Goal: Task Accomplishment & Management: Use online tool/utility

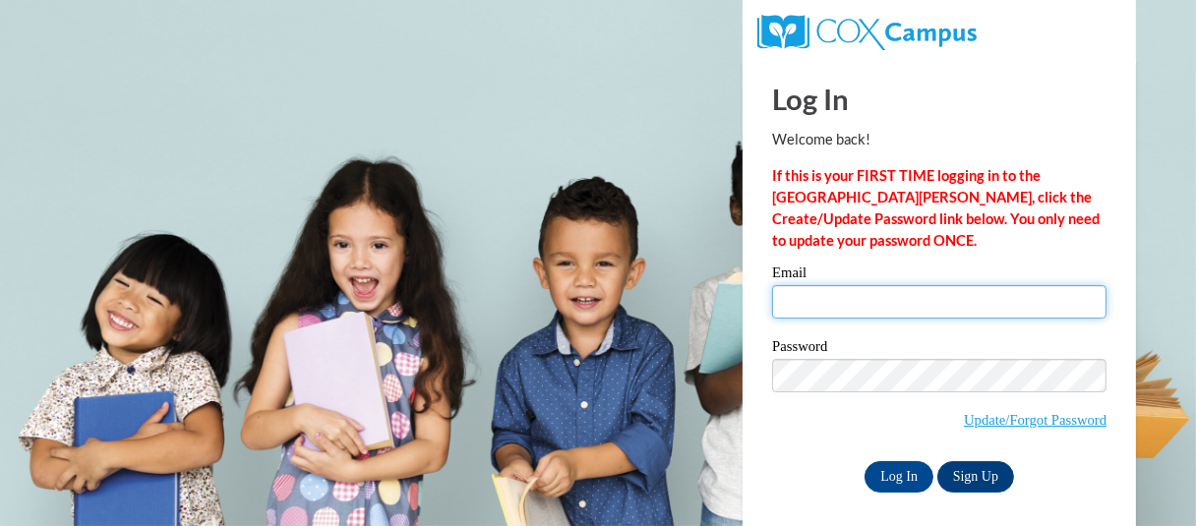
click at [928, 310] on input "Email" at bounding box center [939, 301] width 334 height 33
type input "smackenzie@greenfield.k12.wi.us"
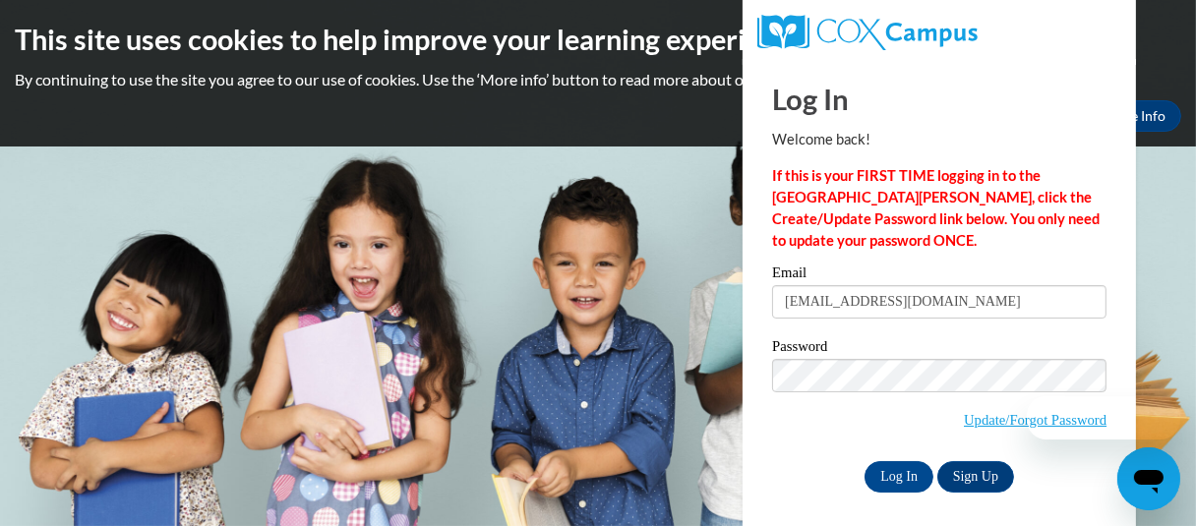
click at [844, 485] on div "Log In Sign Up" at bounding box center [939, 476] width 334 height 31
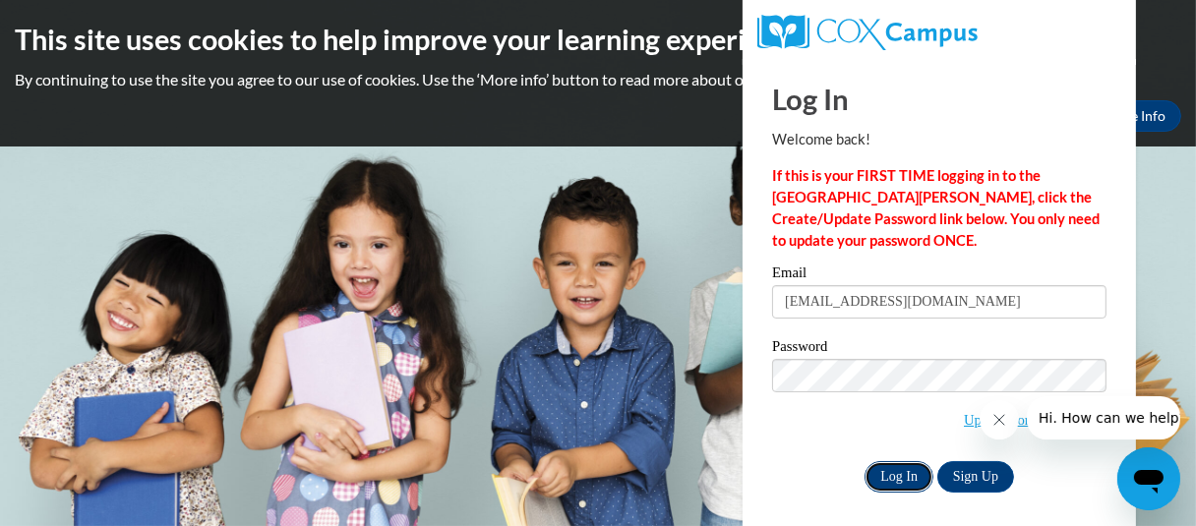
click at [881, 474] on input "Log In" at bounding box center [899, 476] width 69 height 31
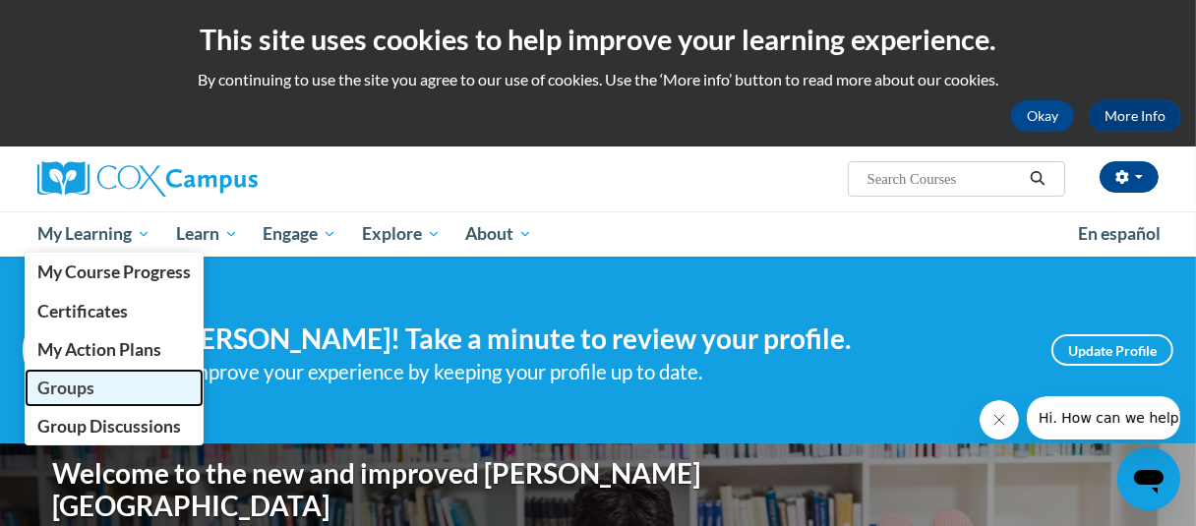
click at [71, 384] on span "Groups" at bounding box center [65, 388] width 57 height 21
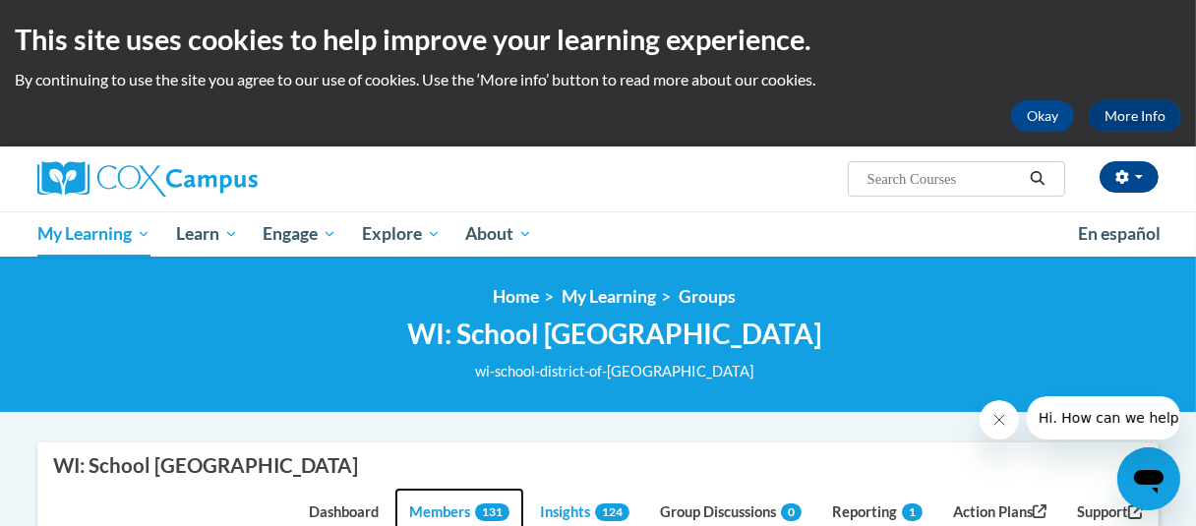
click at [439, 507] on link "Members 131" at bounding box center [459, 514] width 130 height 53
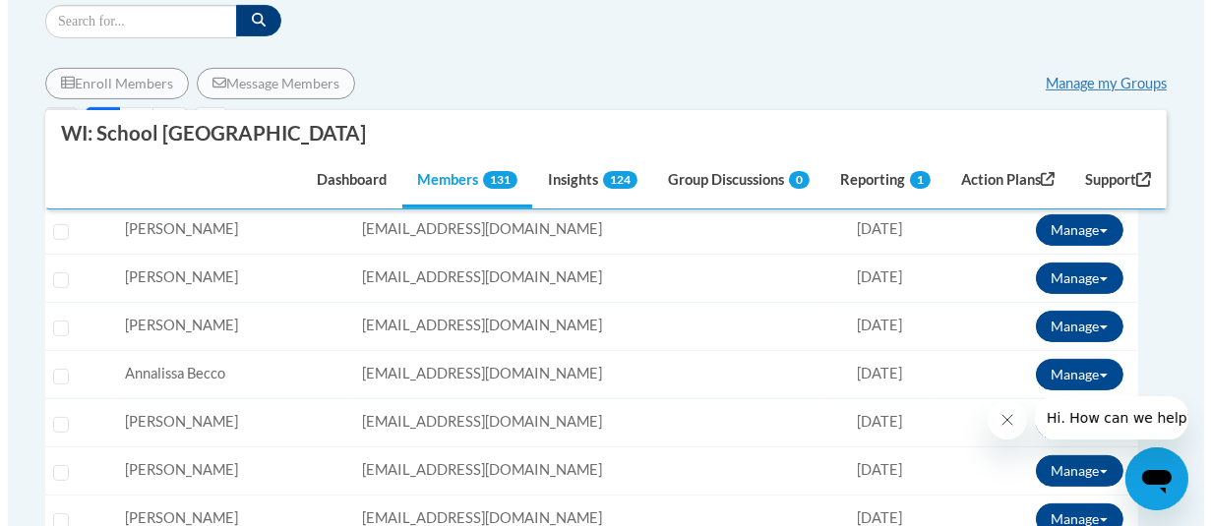
scroll to position [689, 0]
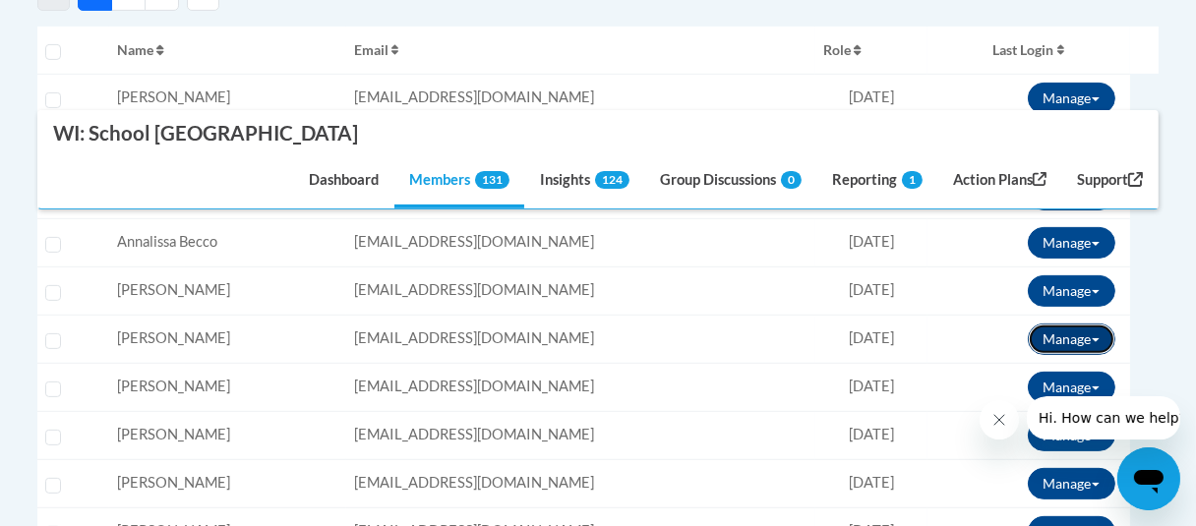
click at [1089, 334] on button "Manage" at bounding box center [1072, 339] width 88 height 31
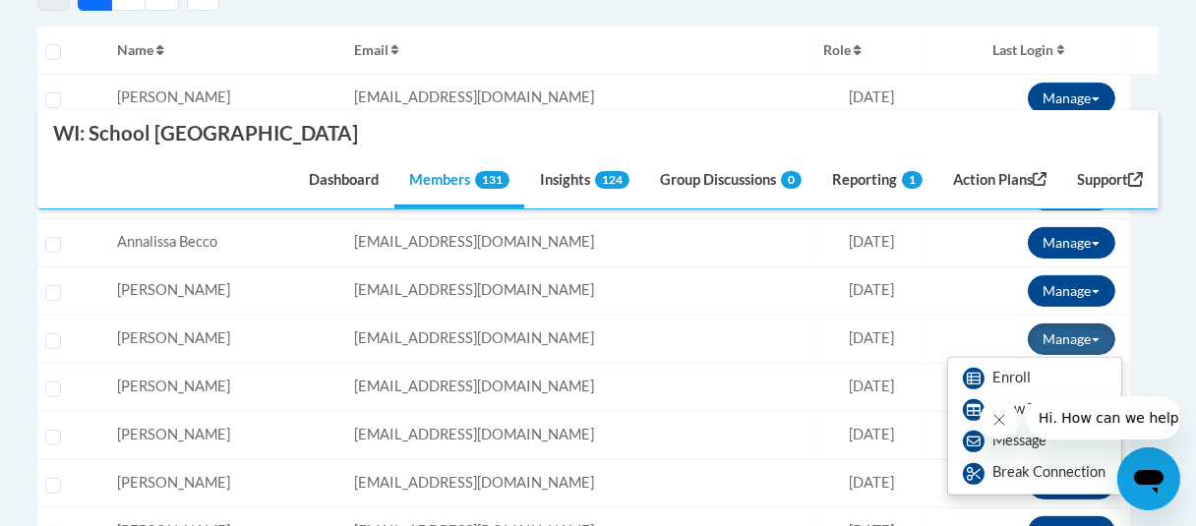
click at [1026, 406] on div at bounding box center [1080, 417] width 201 height 43
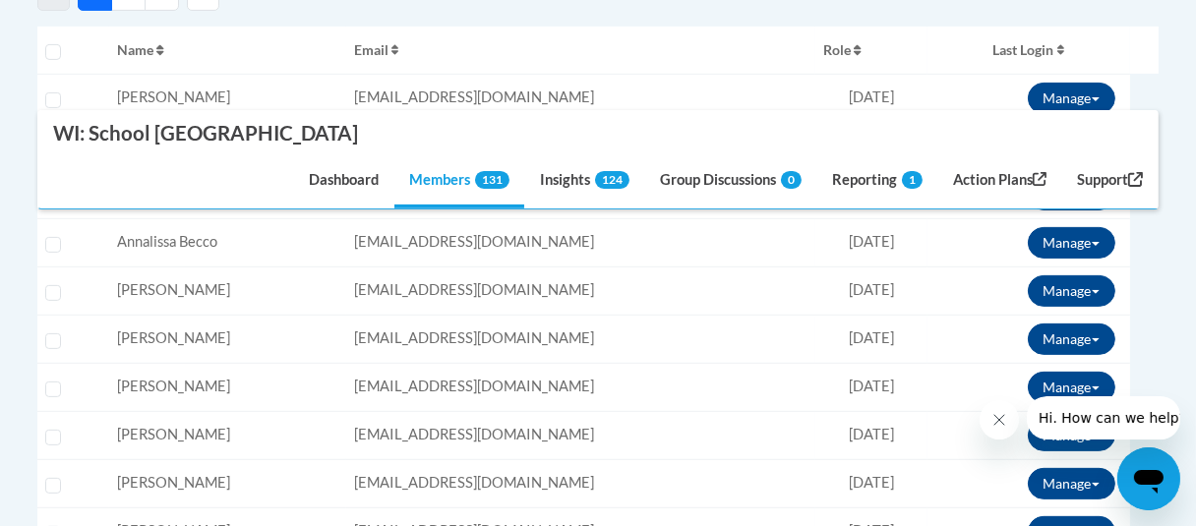
click at [995, 417] on icon "Close message from company" at bounding box center [999, 419] width 16 height 16
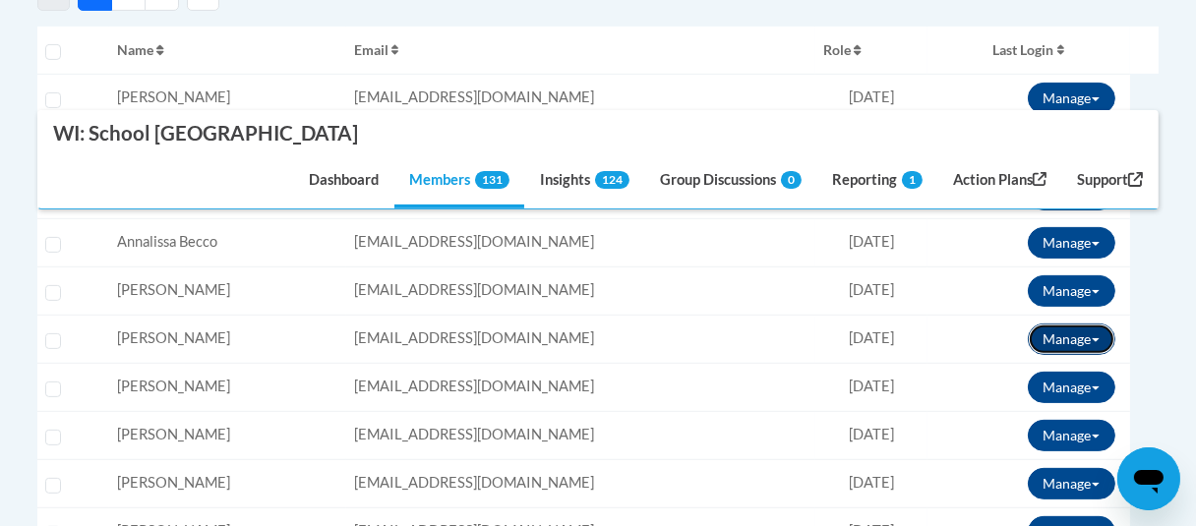
click at [1085, 334] on button "Manage" at bounding box center [1072, 339] width 88 height 31
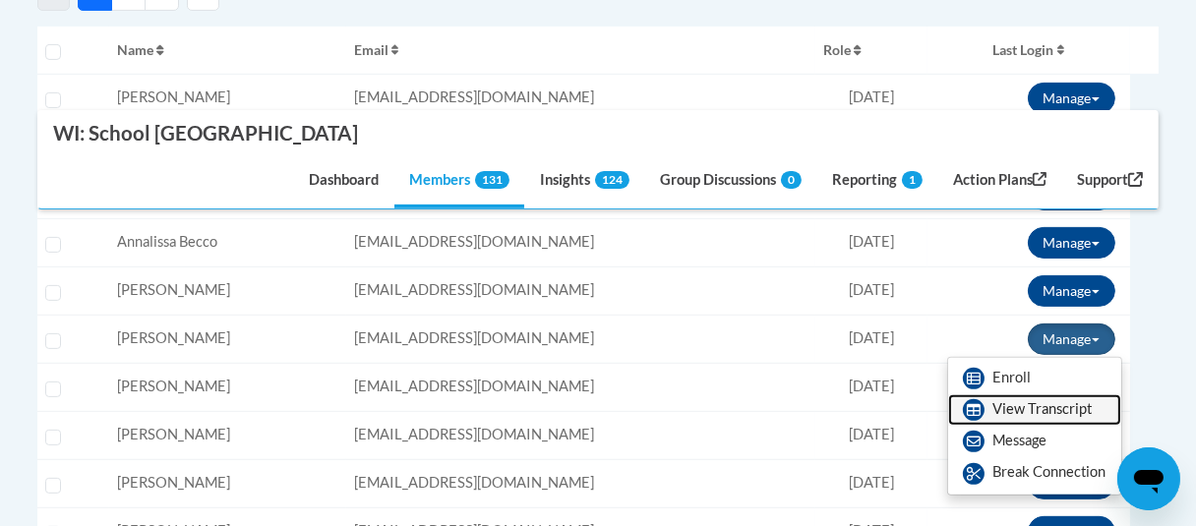
click at [1052, 401] on link "View Transcript" at bounding box center [1034, 409] width 173 height 31
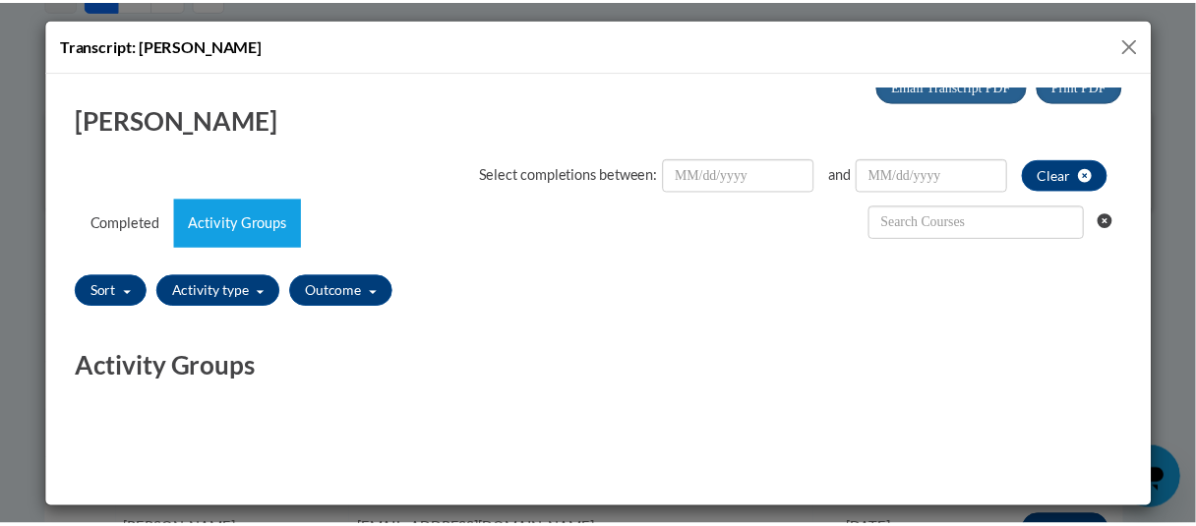
scroll to position [0, 0]
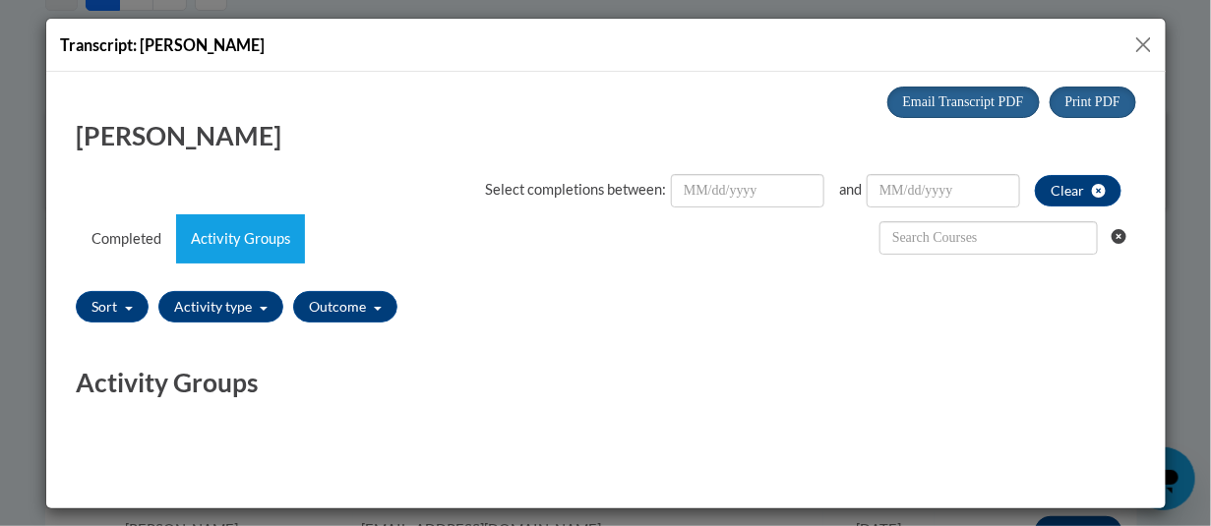
click at [1146, 38] on button "Close" at bounding box center [1143, 44] width 25 height 25
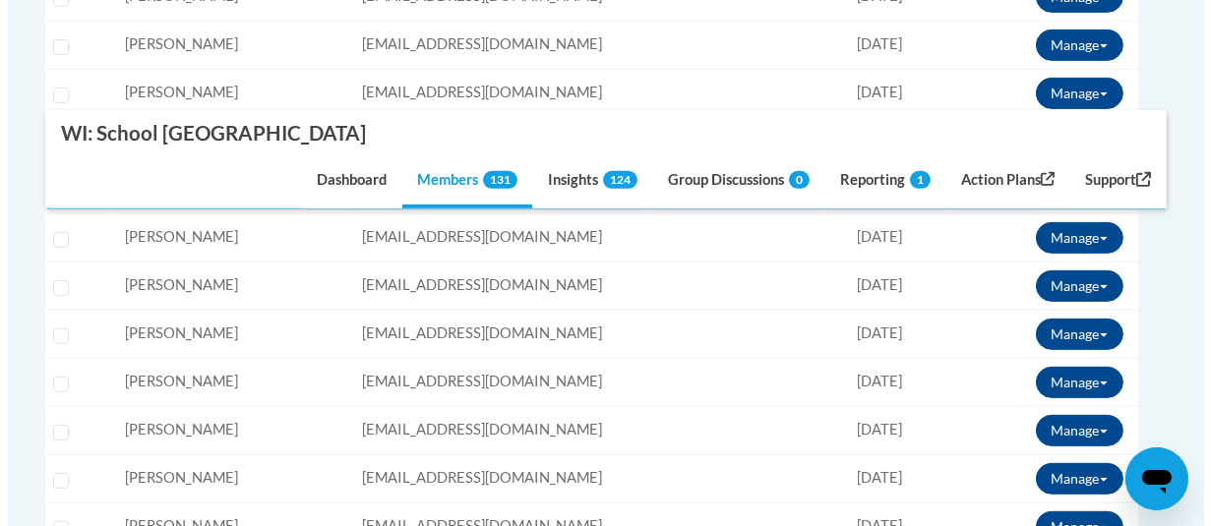
scroll to position [984, 0]
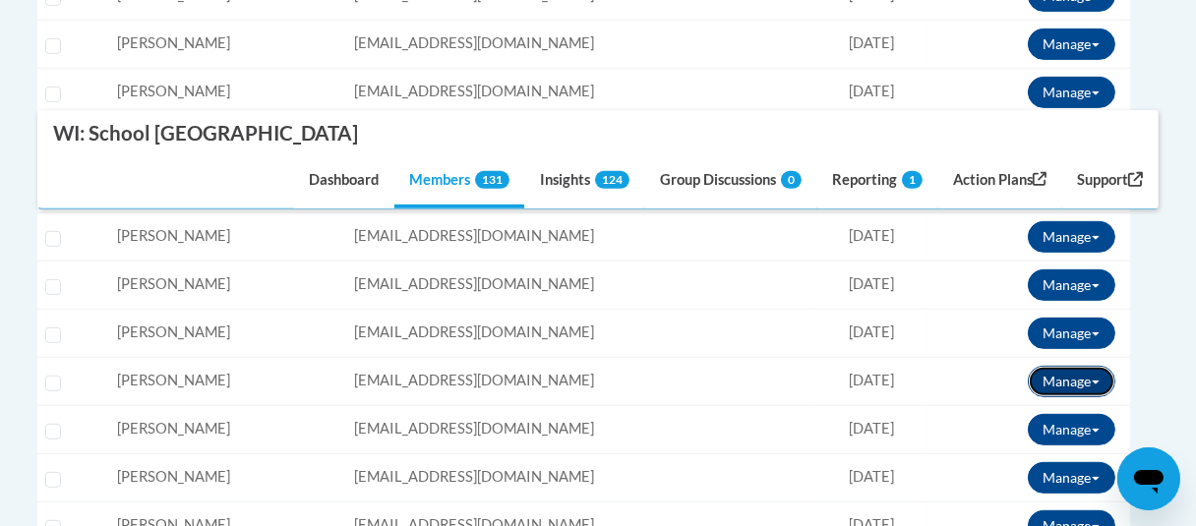
click at [1088, 374] on button "Manage" at bounding box center [1072, 381] width 88 height 31
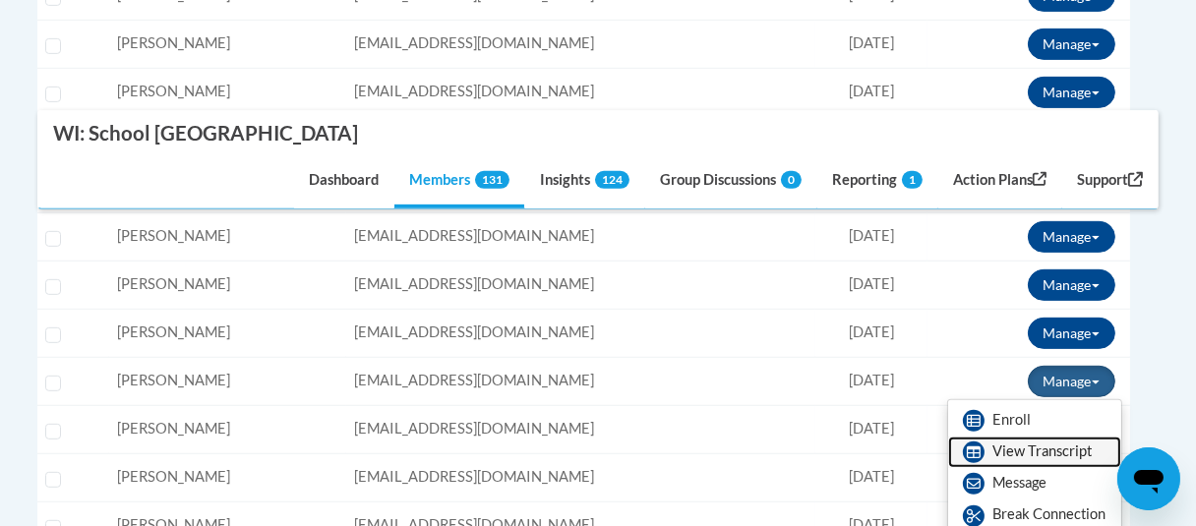
click at [1050, 450] on link "View Transcript" at bounding box center [1034, 452] width 173 height 31
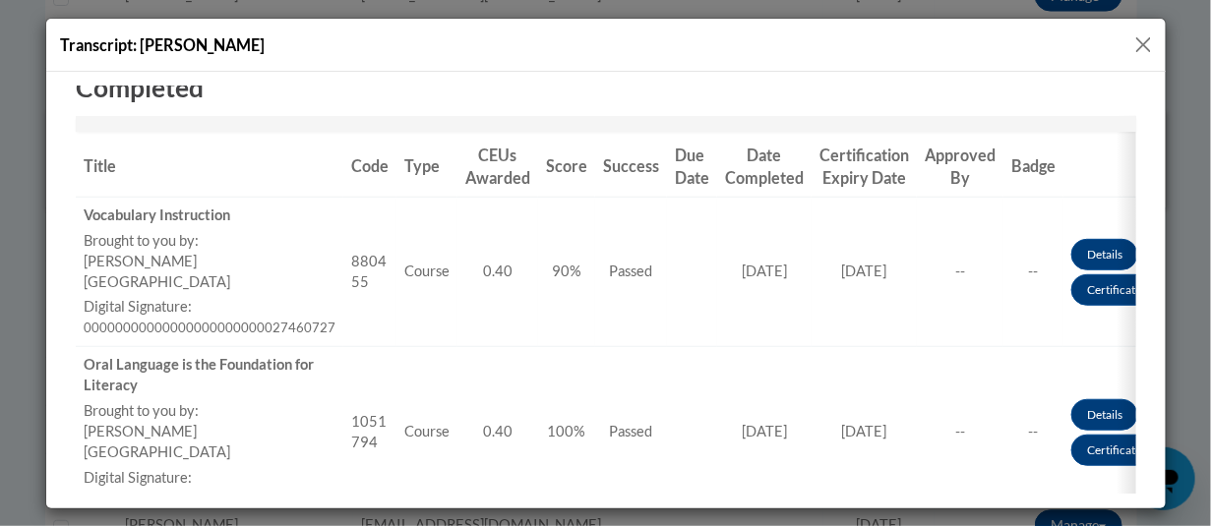
scroll to position [492, 0]
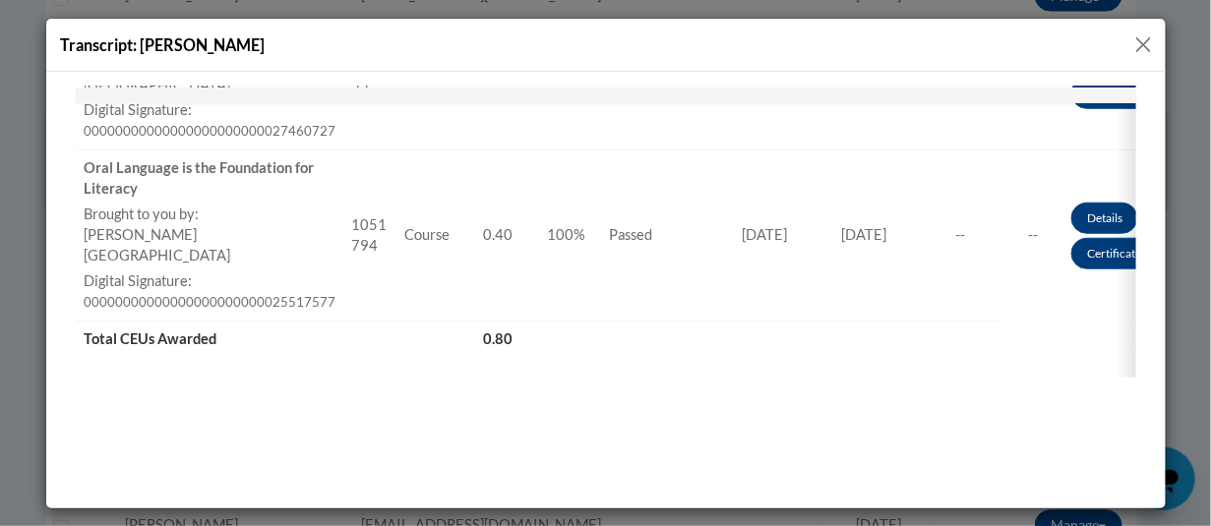
click at [1146, 43] on button "Close" at bounding box center [1143, 44] width 25 height 25
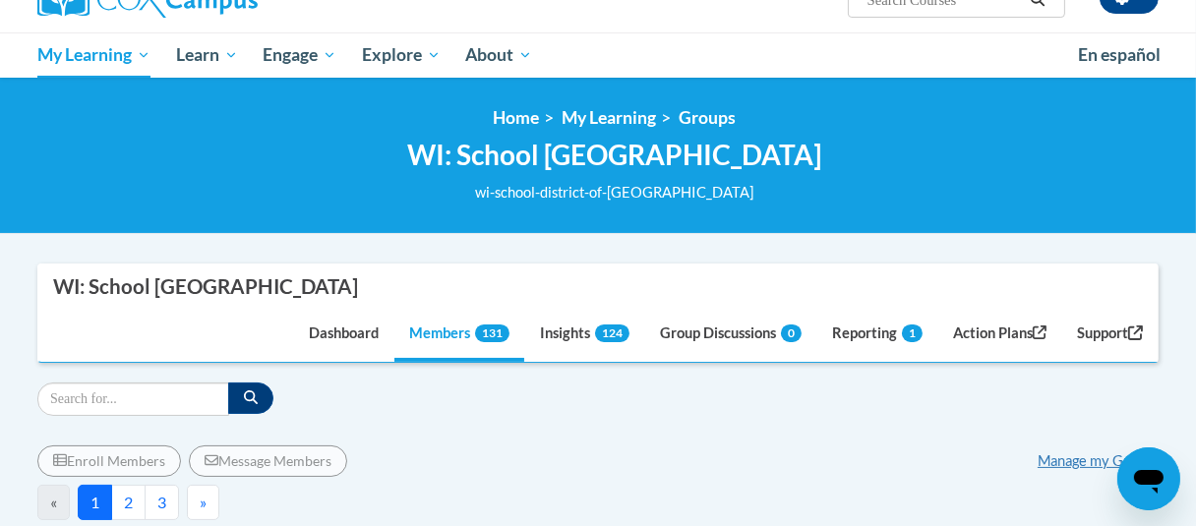
scroll to position [197, 0]
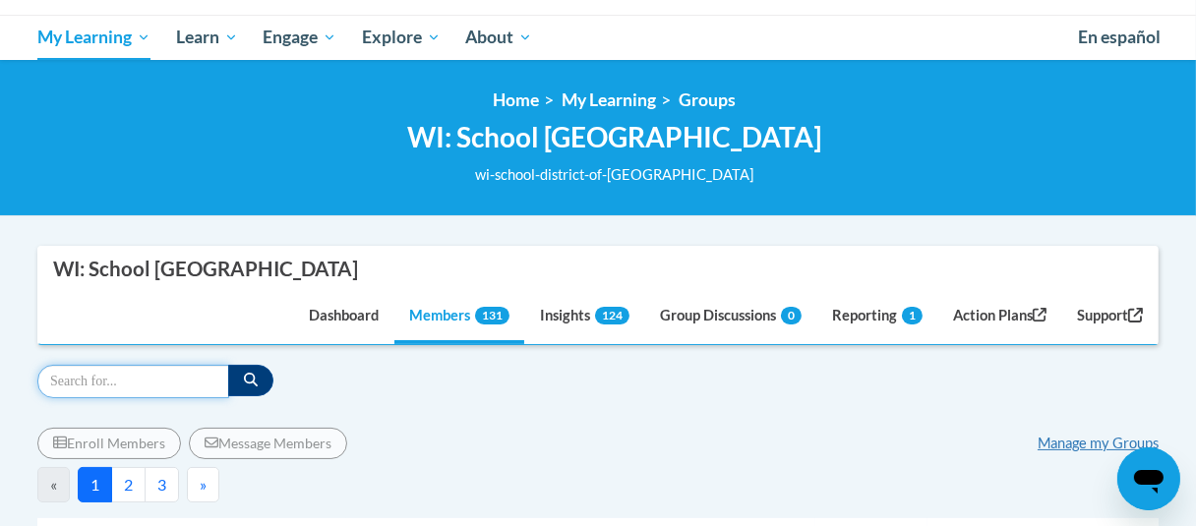
click at [76, 375] on input "Search" at bounding box center [133, 381] width 192 height 33
type input "tracy sanchez"
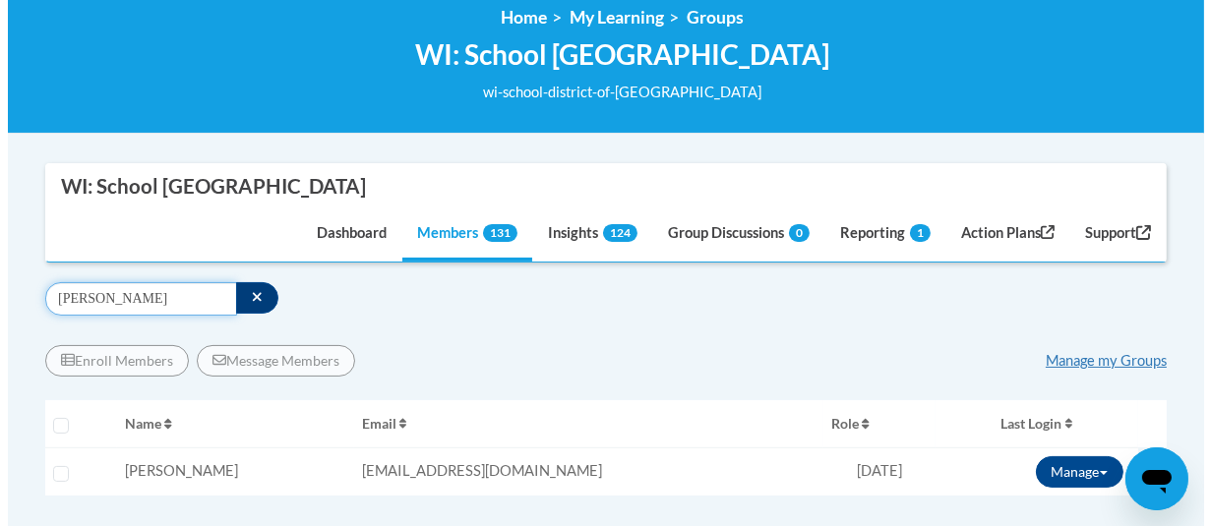
scroll to position [394, 0]
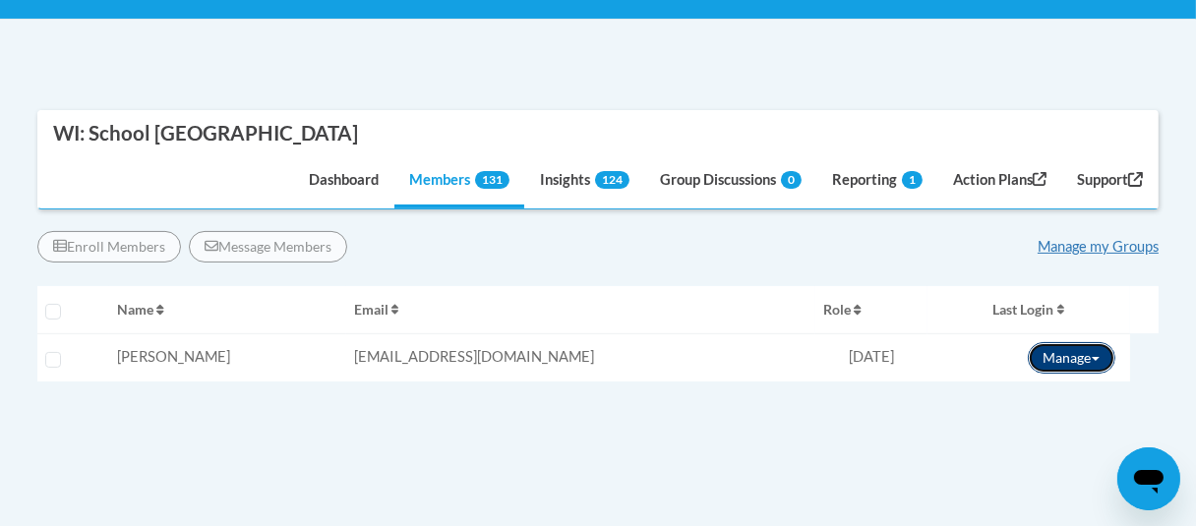
click at [1052, 350] on button "Manage" at bounding box center [1072, 357] width 88 height 31
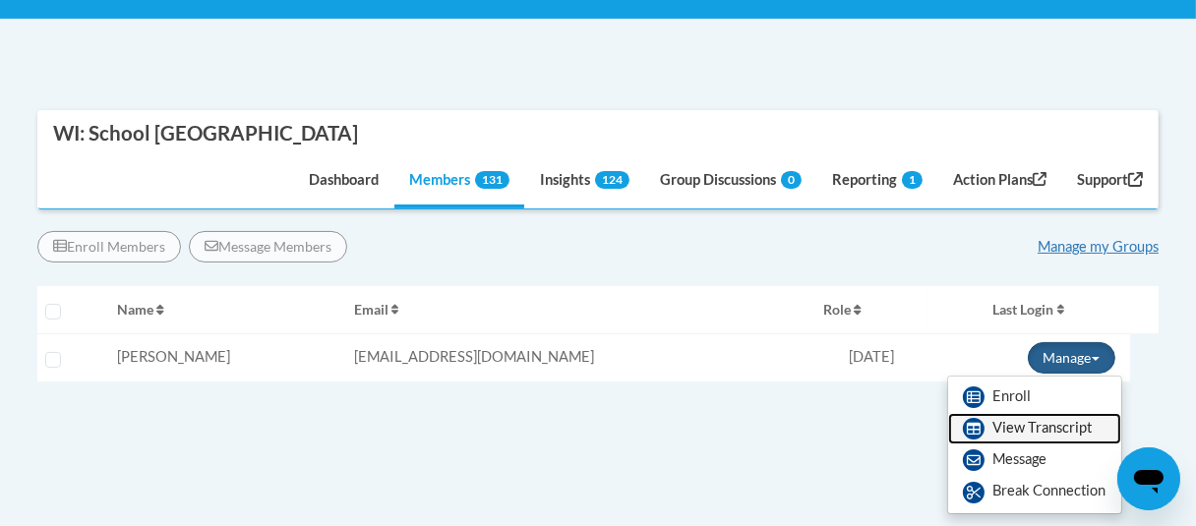
click at [1016, 432] on link "View Transcript" at bounding box center [1034, 428] width 173 height 31
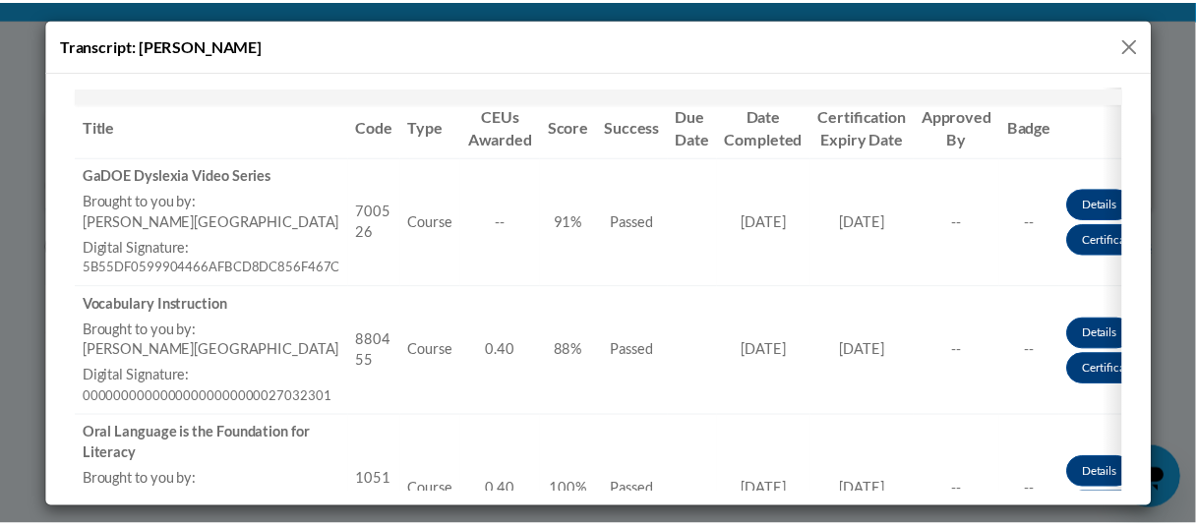
scroll to position [0, 0]
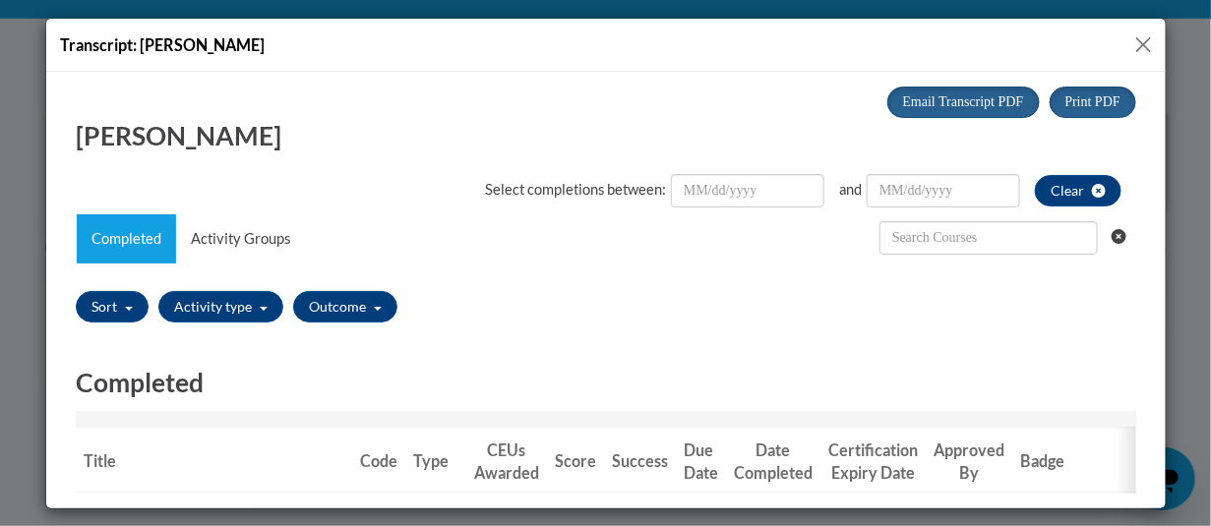
click at [1146, 41] on button "Close" at bounding box center [1143, 44] width 25 height 25
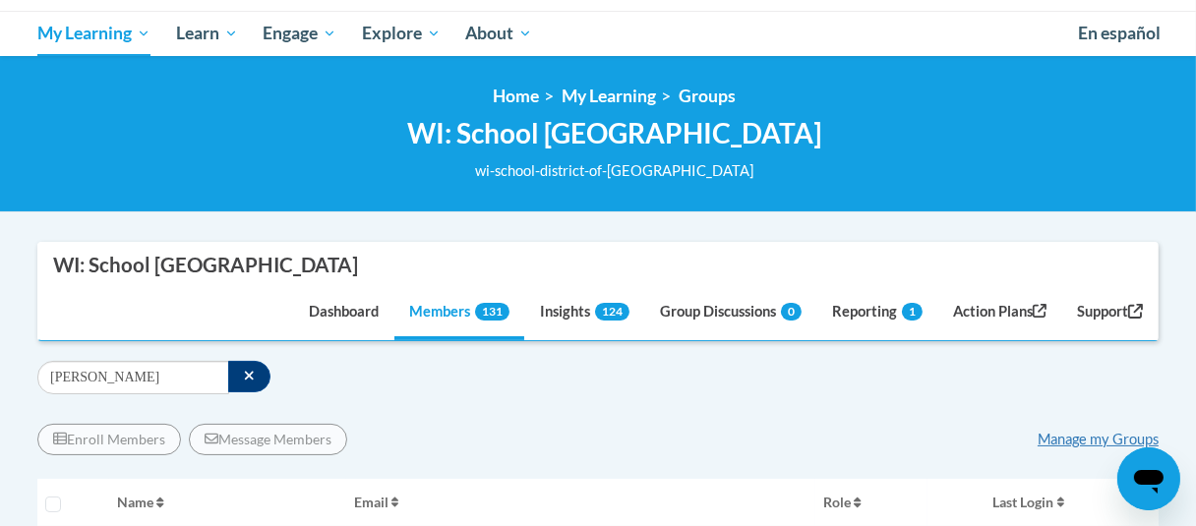
scroll to position [295, 0]
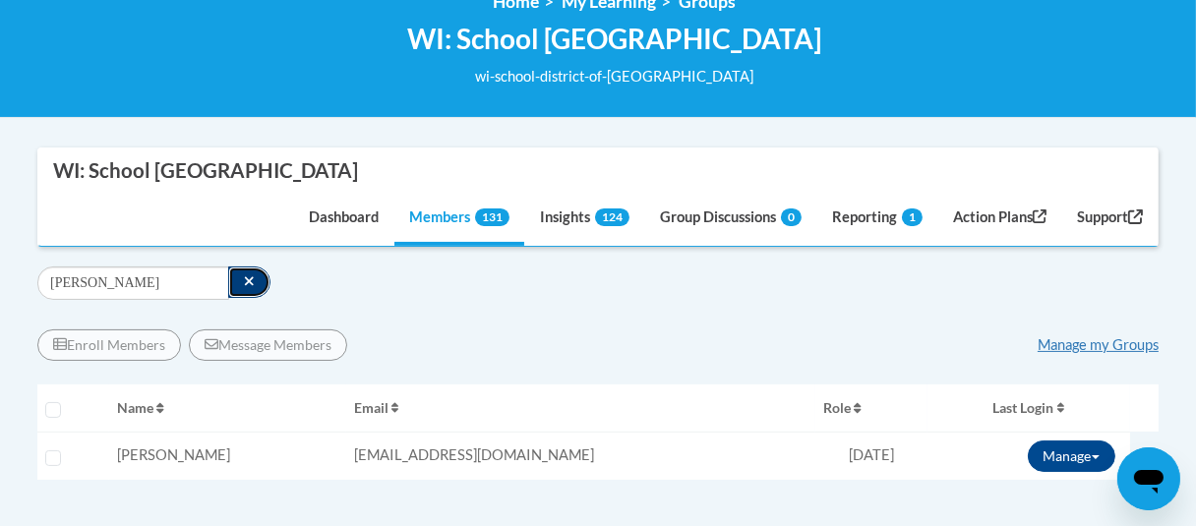
click at [246, 276] on icon "button" at bounding box center [249, 281] width 11 height 14
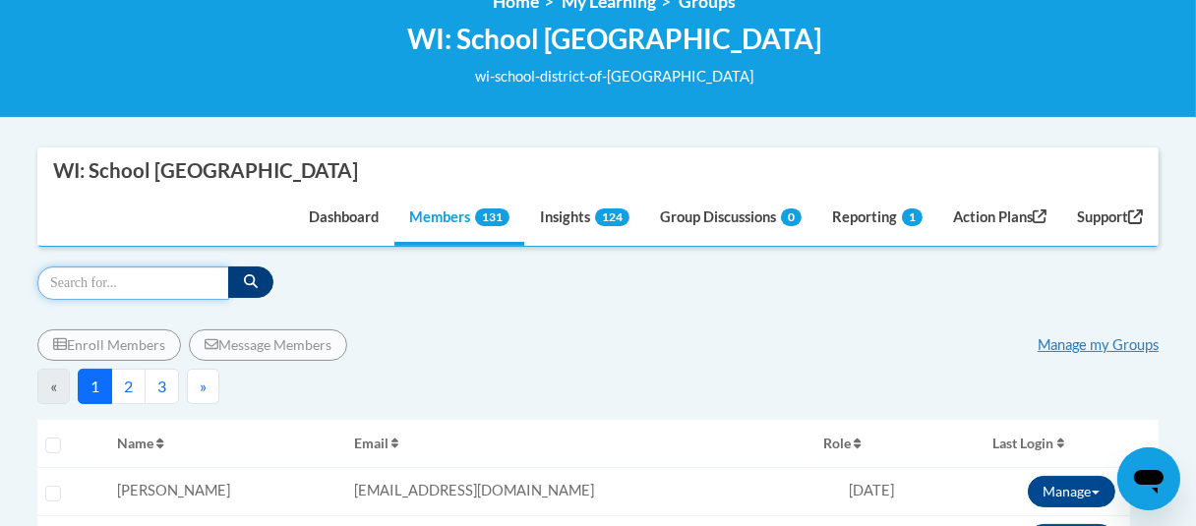
click at [155, 275] on input "Search" at bounding box center [133, 283] width 192 height 33
type input "cyr"
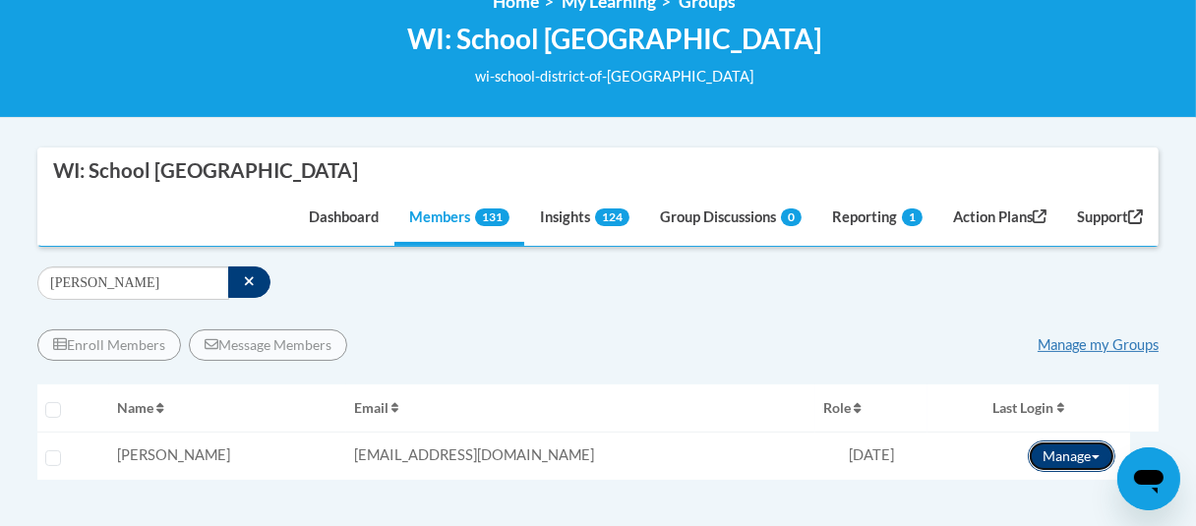
click at [1059, 455] on button "Manage" at bounding box center [1072, 456] width 88 height 31
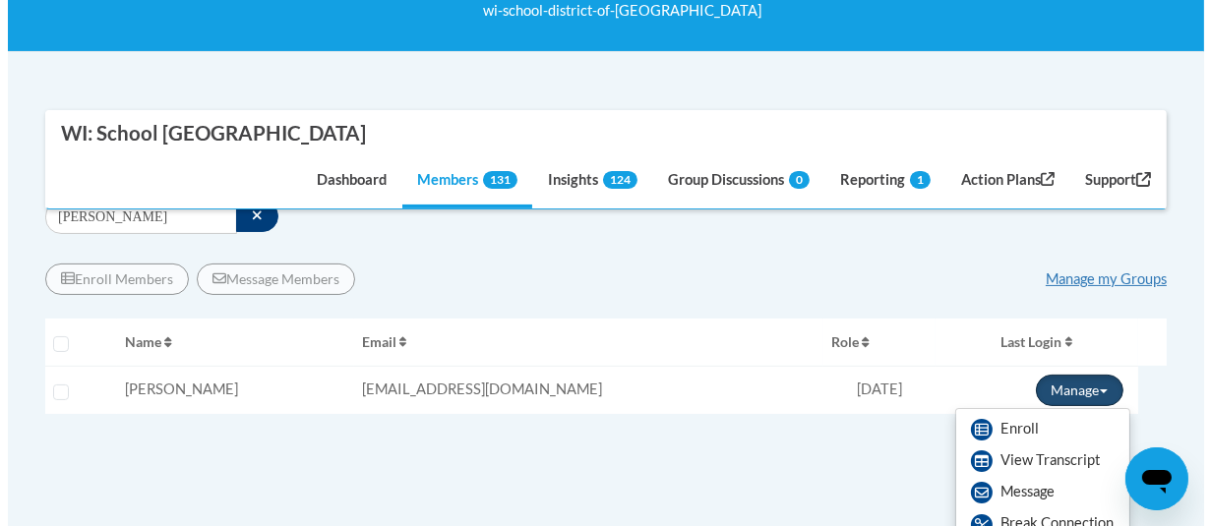
scroll to position [394, 0]
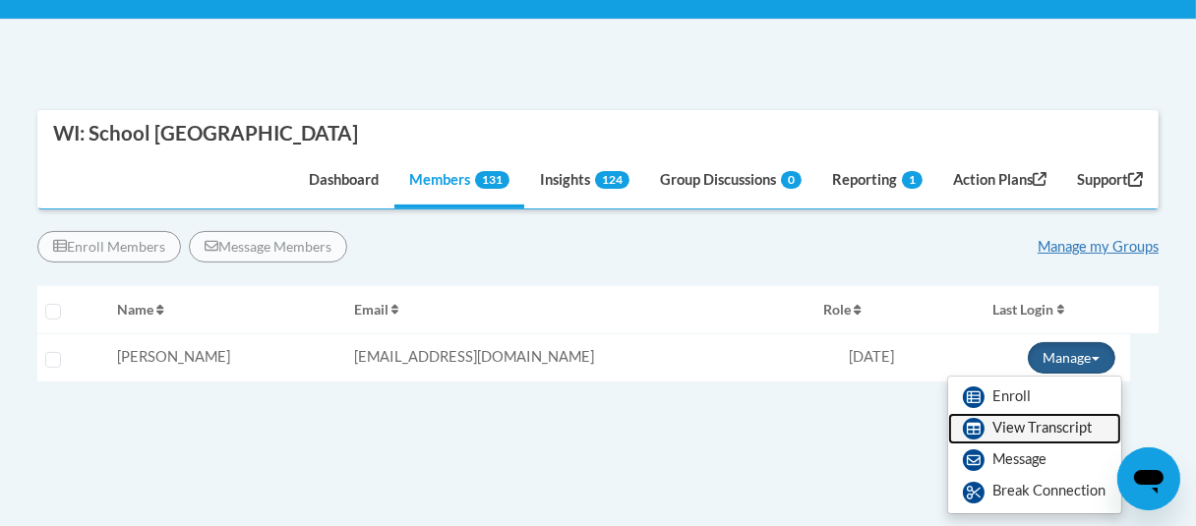
click at [1021, 431] on link "View Transcript" at bounding box center [1034, 428] width 173 height 31
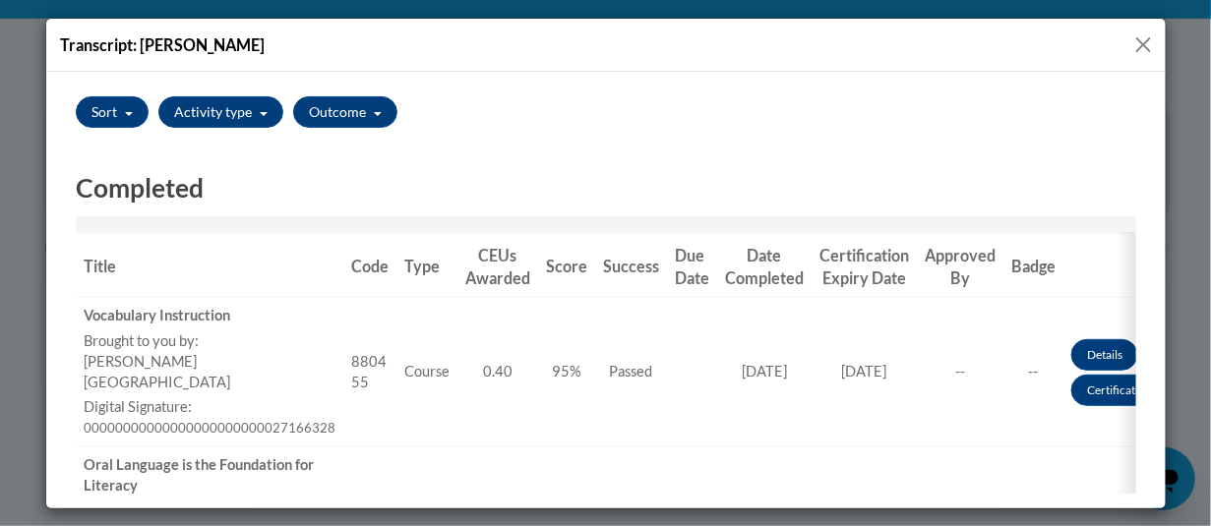
scroll to position [0, 0]
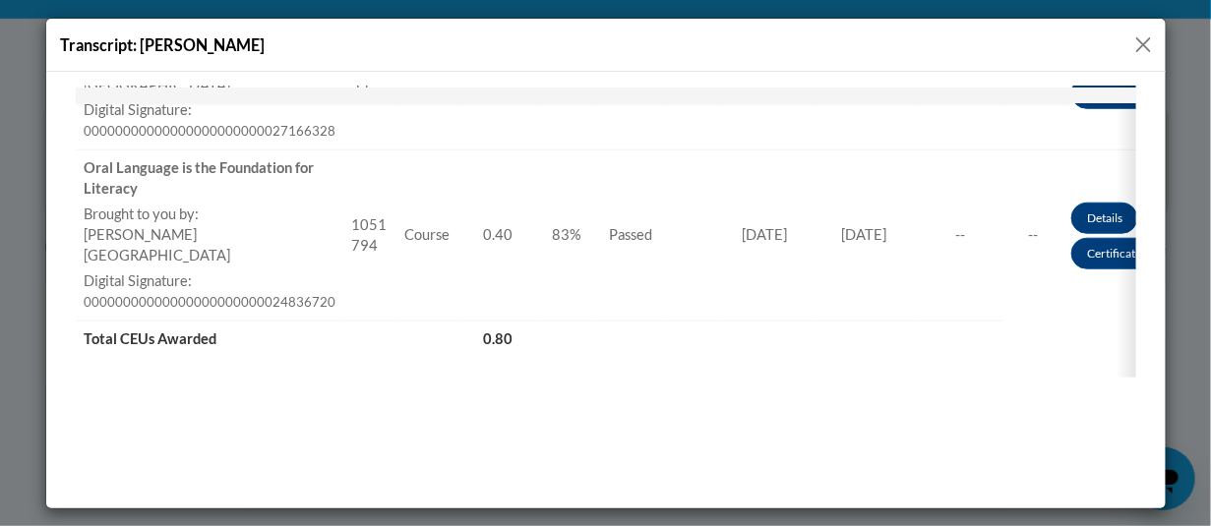
click at [1144, 47] on button "Close" at bounding box center [1143, 44] width 25 height 25
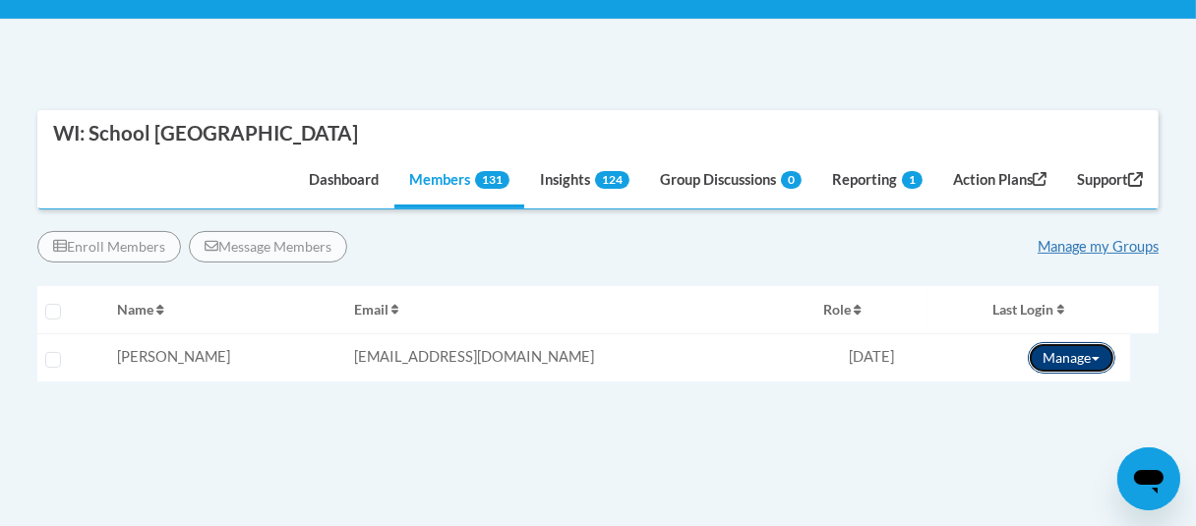
click at [1065, 354] on button "Manage" at bounding box center [1072, 357] width 88 height 31
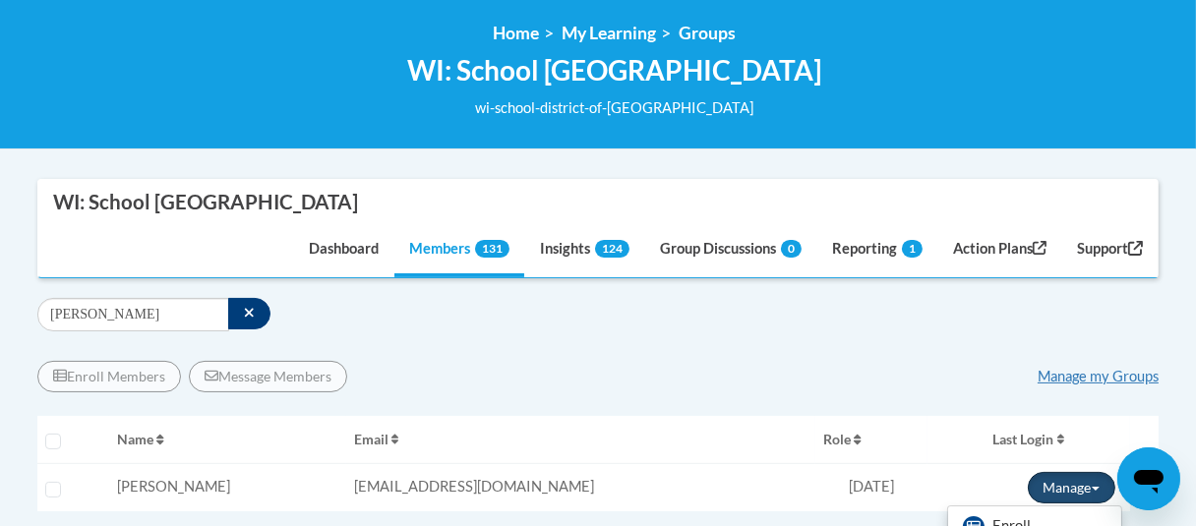
scroll to position [295, 0]
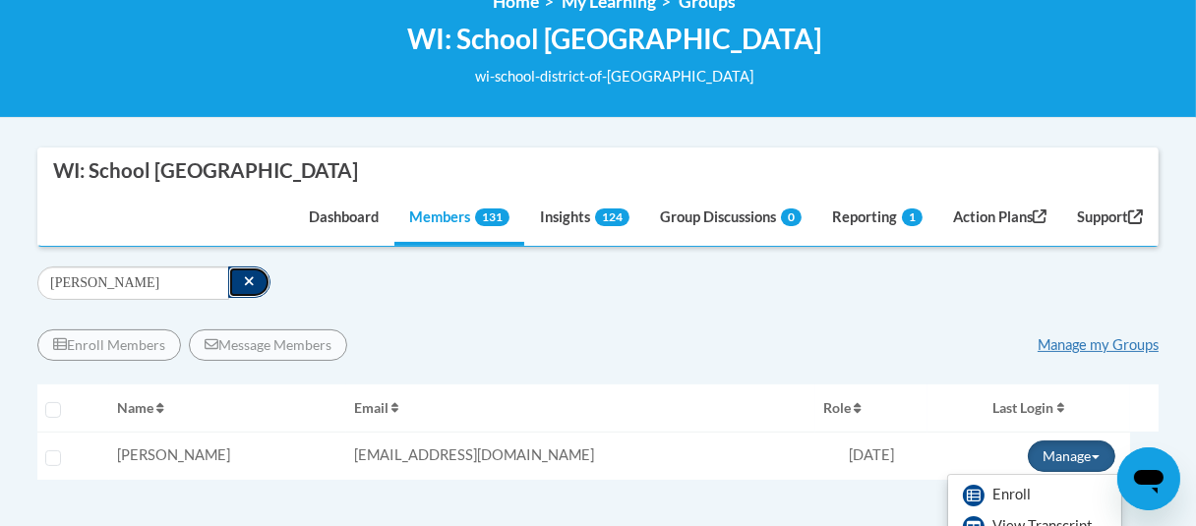
click at [239, 280] on button "button" at bounding box center [249, 282] width 42 height 31
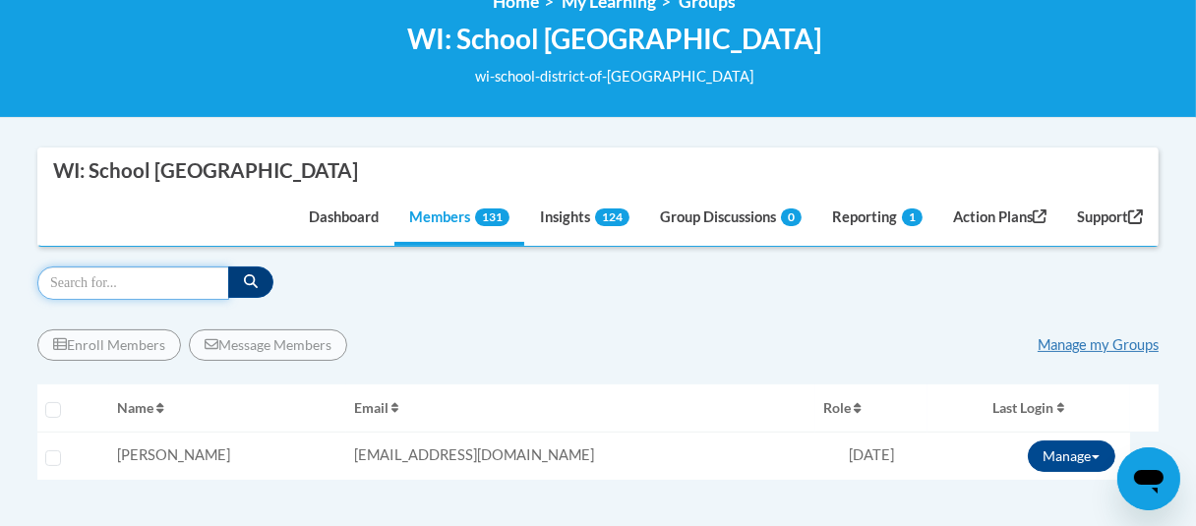
click at [76, 290] on input "Search" at bounding box center [133, 283] width 192 height 33
drag, startPoint x: 118, startPoint y: 279, endPoint x: -164, endPoint y: 240, distance: 285.1
type input "eitel"
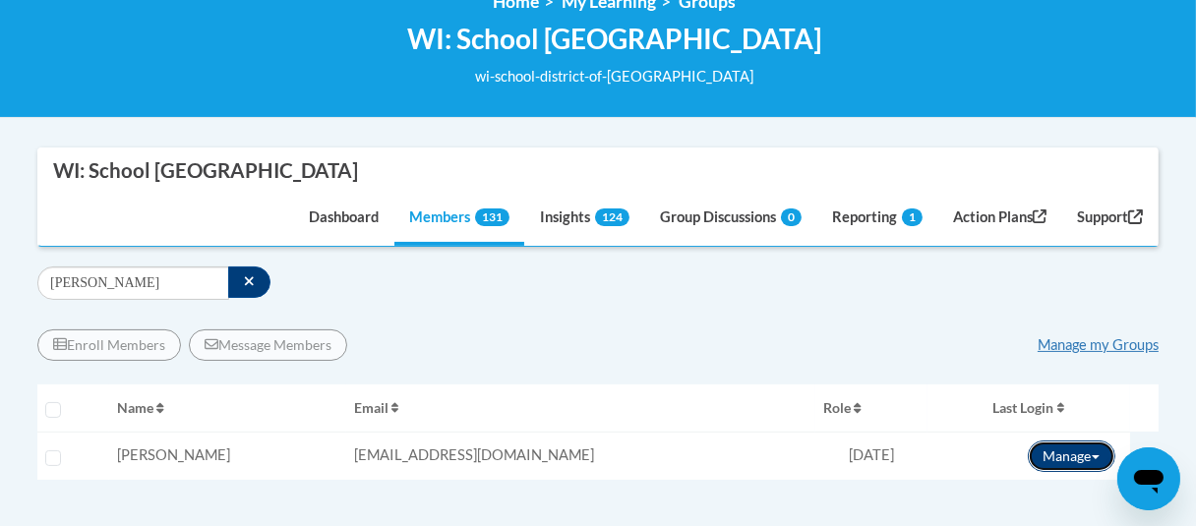
click at [1079, 464] on button "Manage" at bounding box center [1072, 456] width 88 height 31
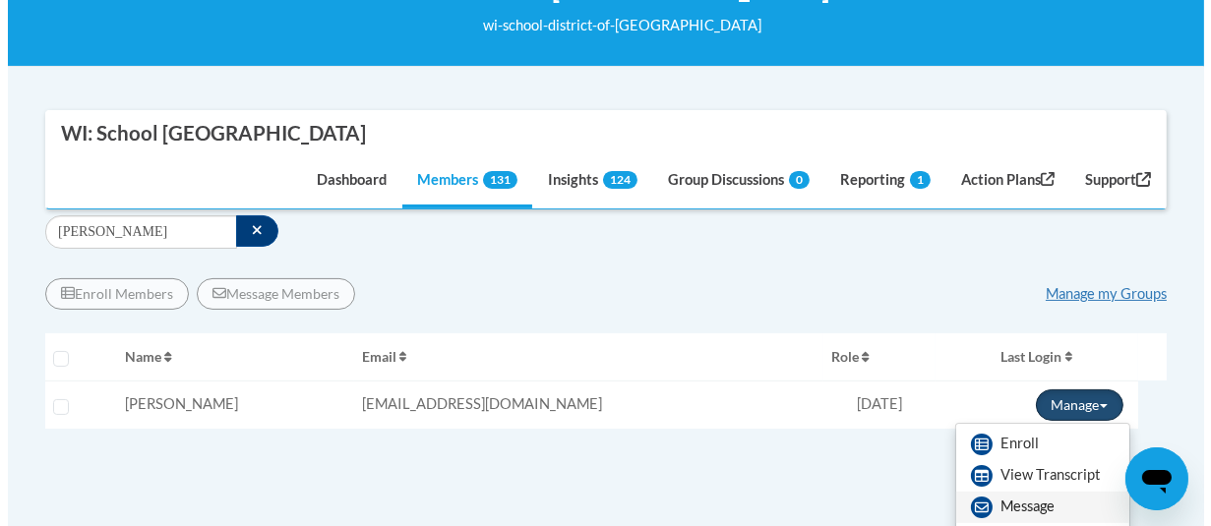
scroll to position [394, 0]
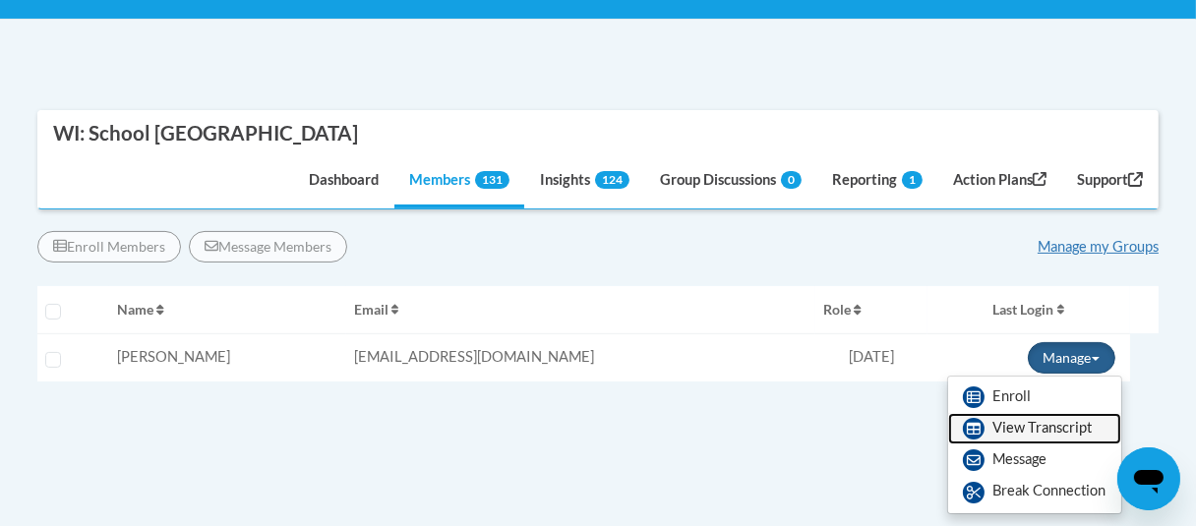
click at [1035, 435] on link "View Transcript" at bounding box center [1034, 428] width 173 height 31
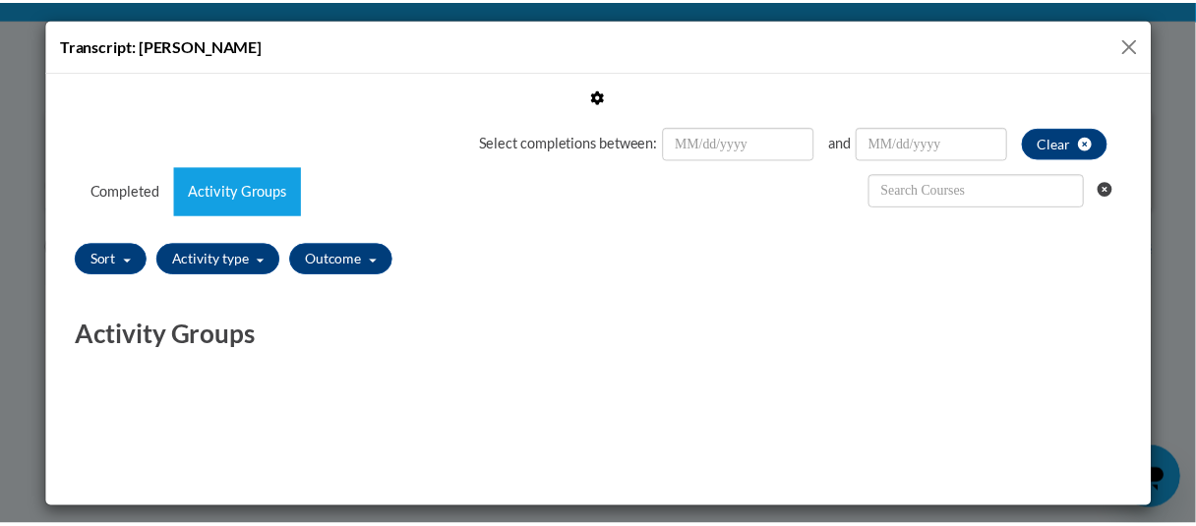
scroll to position [48, 0]
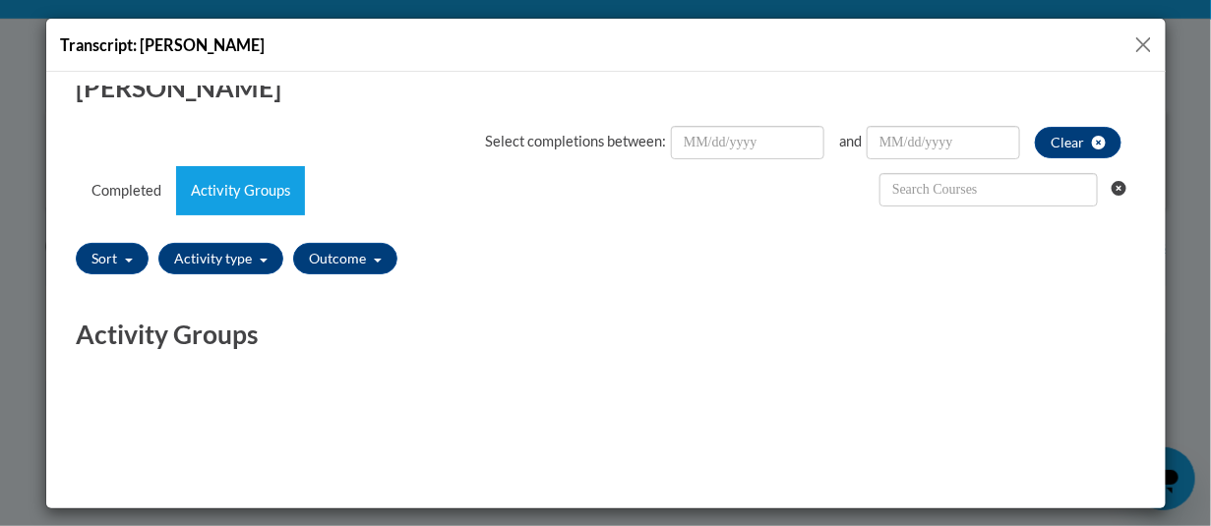
click at [1145, 43] on button "Close" at bounding box center [1143, 44] width 25 height 25
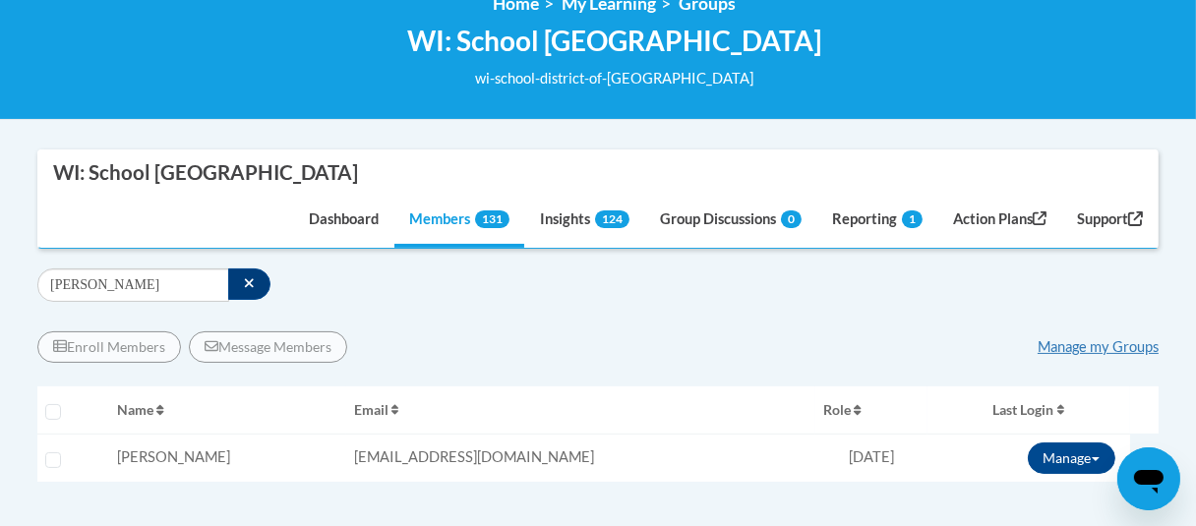
scroll to position [98, 0]
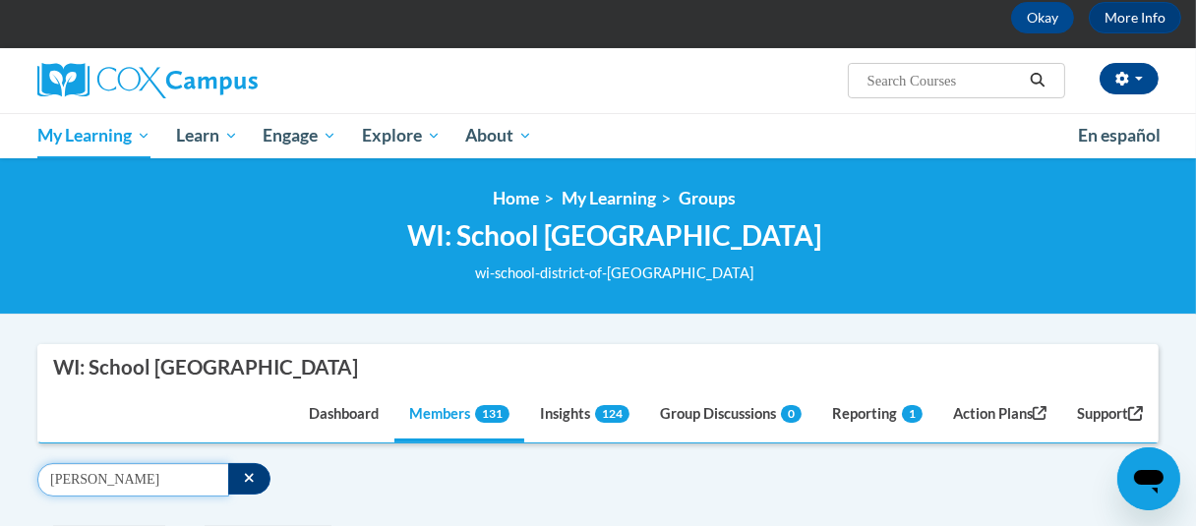
click at [110, 481] on input "eitel" at bounding box center [133, 479] width 192 height 33
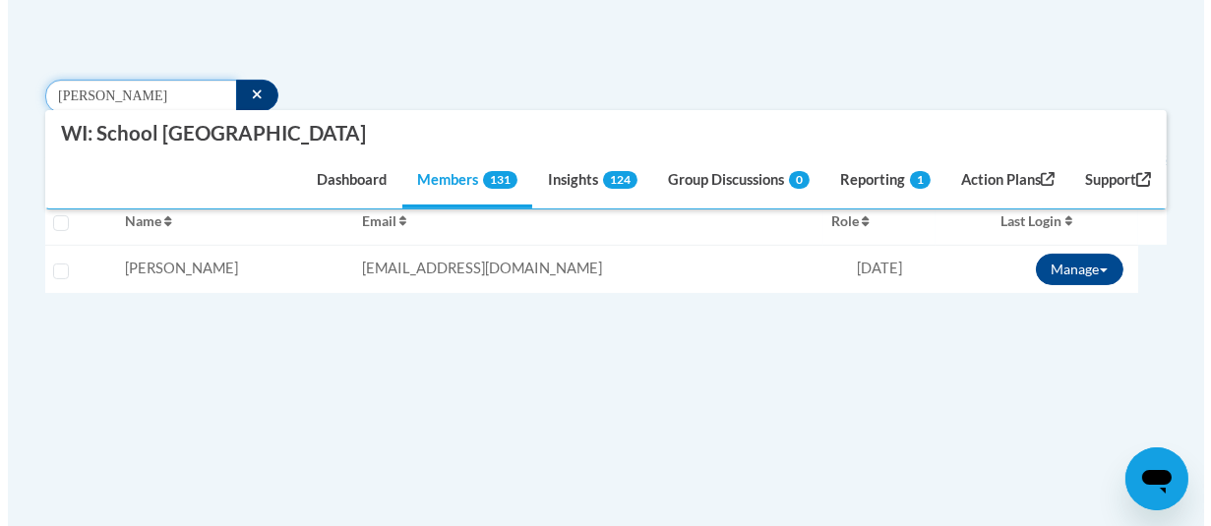
scroll to position [492, 0]
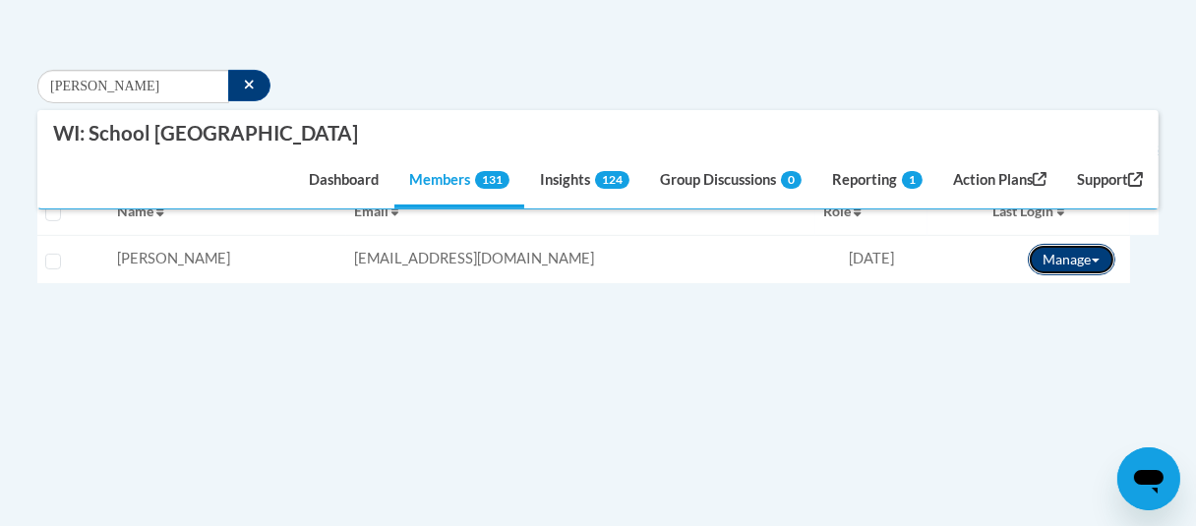
click at [1069, 260] on button "Manage" at bounding box center [1072, 259] width 88 height 31
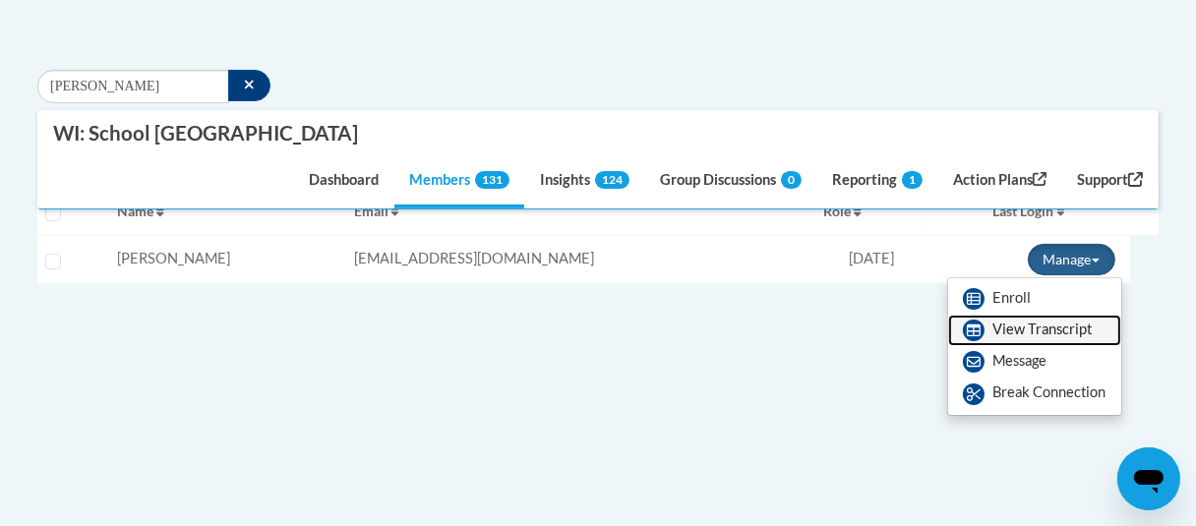
click at [1032, 320] on link "View Transcript" at bounding box center [1034, 330] width 173 height 31
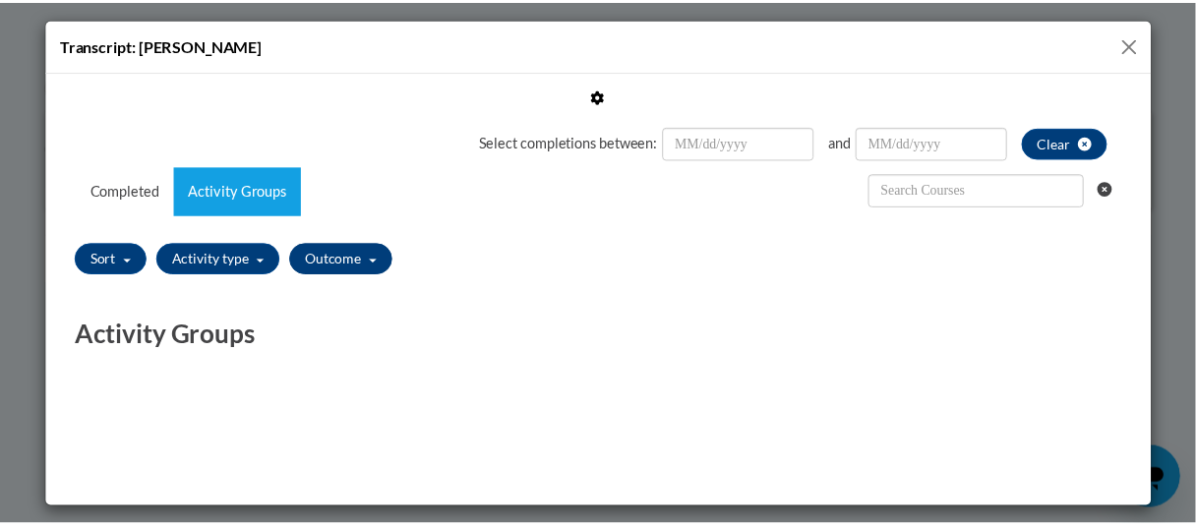
scroll to position [48, 0]
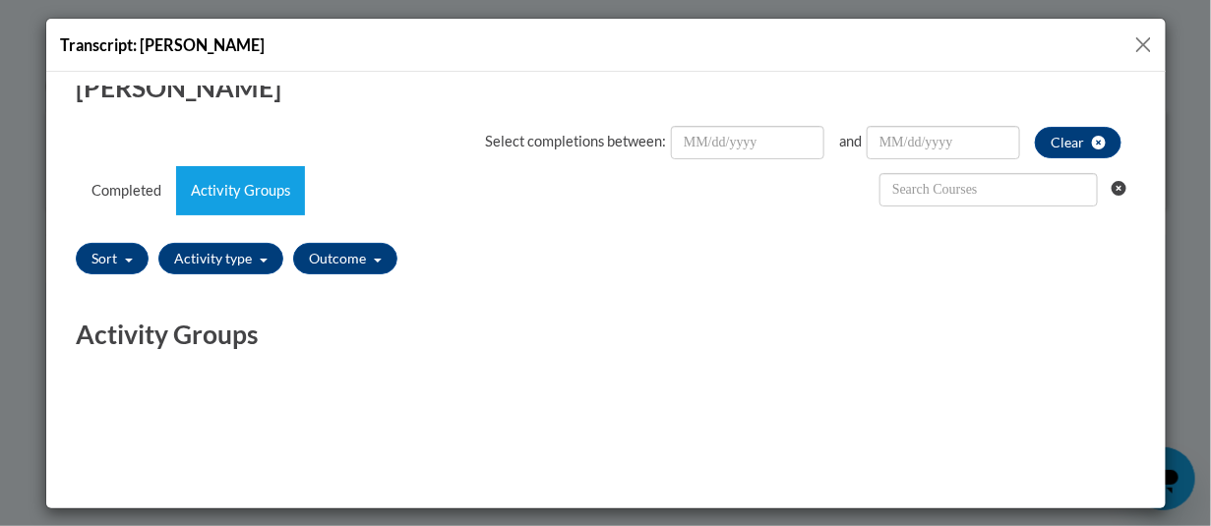
click at [1147, 43] on button "Close" at bounding box center [1143, 44] width 25 height 25
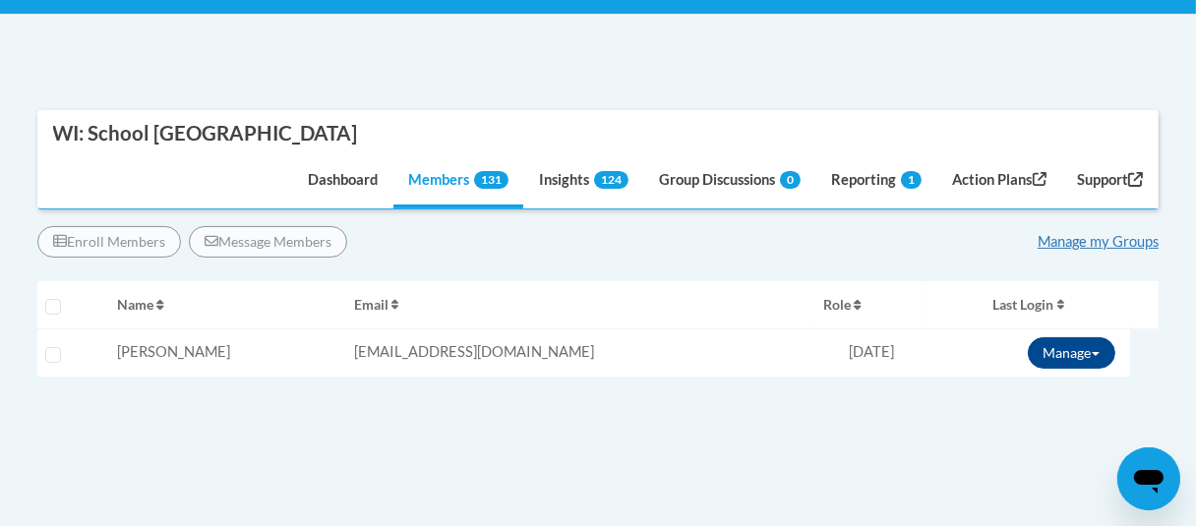
scroll to position [295, 0]
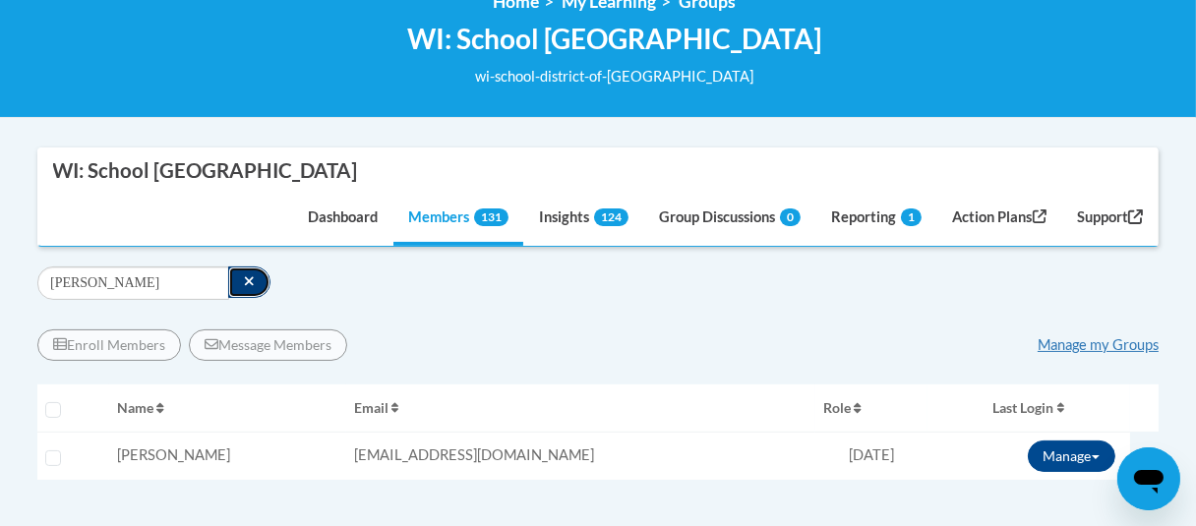
click at [244, 277] on icon "button" at bounding box center [249, 281] width 11 height 14
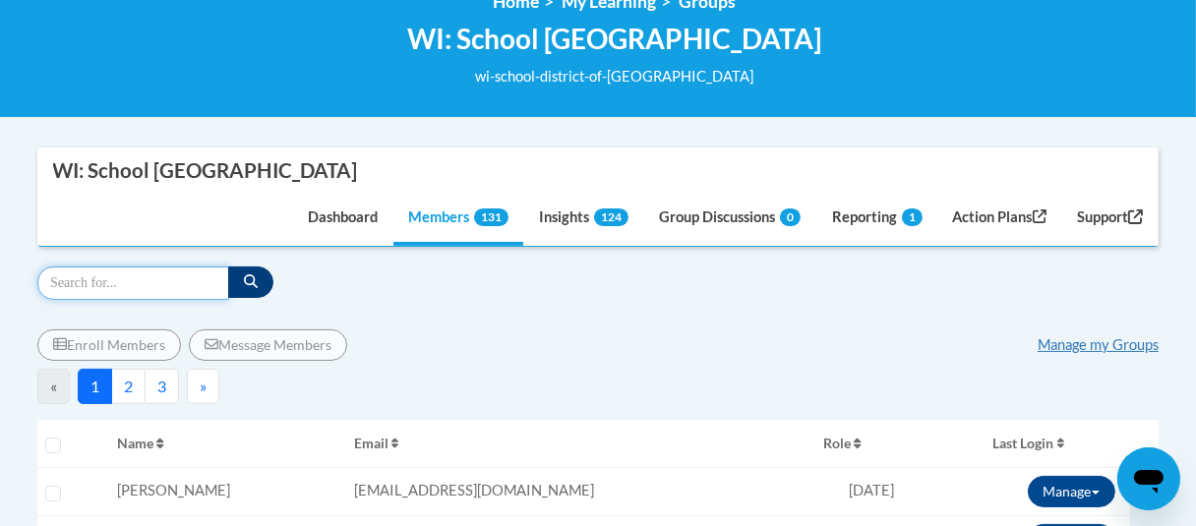
click at [143, 277] on input "Search" at bounding box center [133, 283] width 192 height 33
type input "iodence"
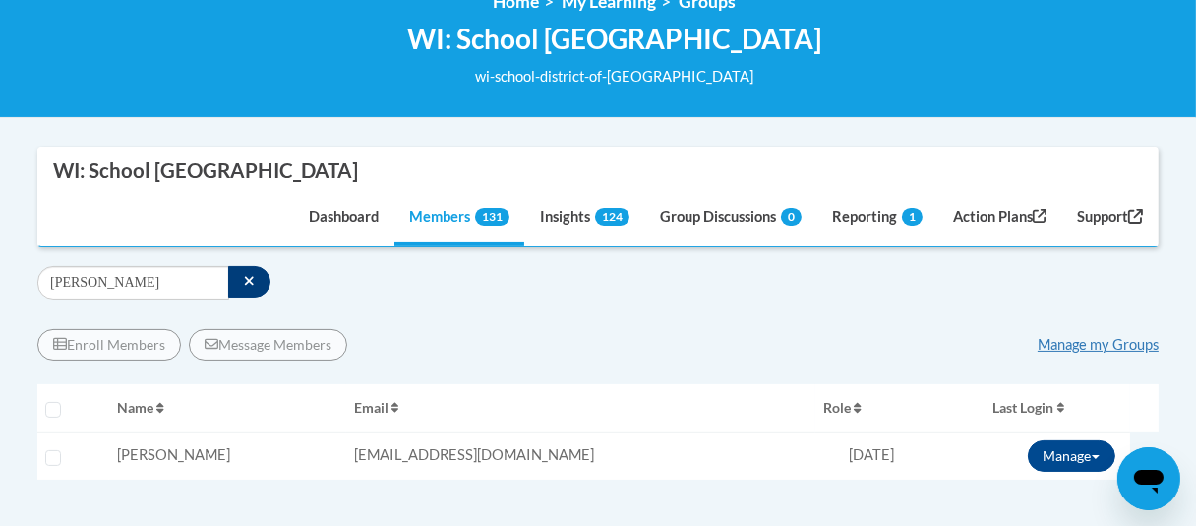
click at [649, 355] on div "Enroll Members Message Members Manage my Groups" at bounding box center [598, 345] width 1122 height 31
click at [1066, 446] on button "Manage" at bounding box center [1072, 456] width 88 height 31
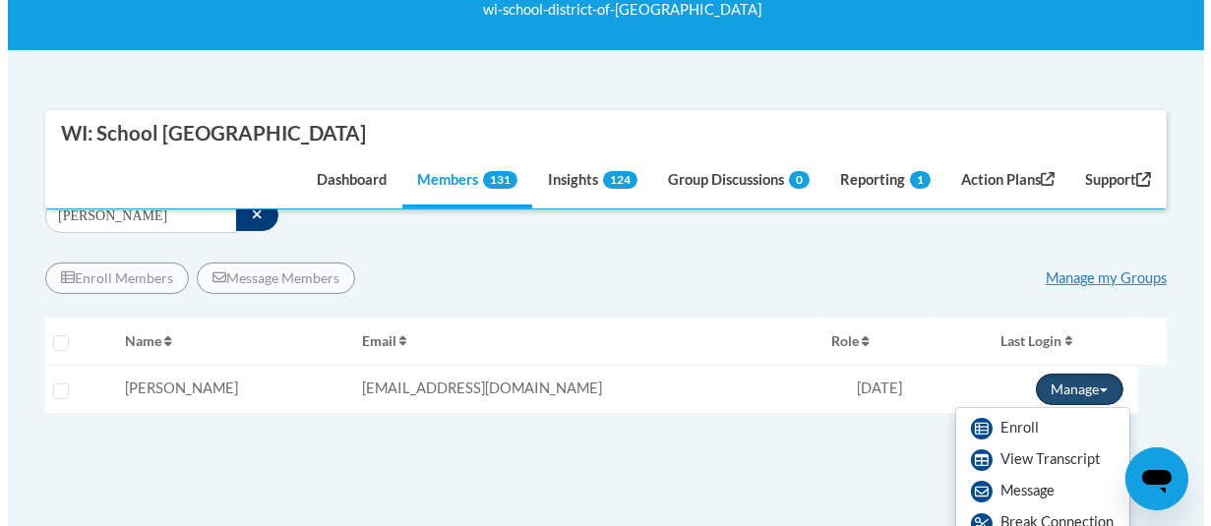
scroll to position [394, 0]
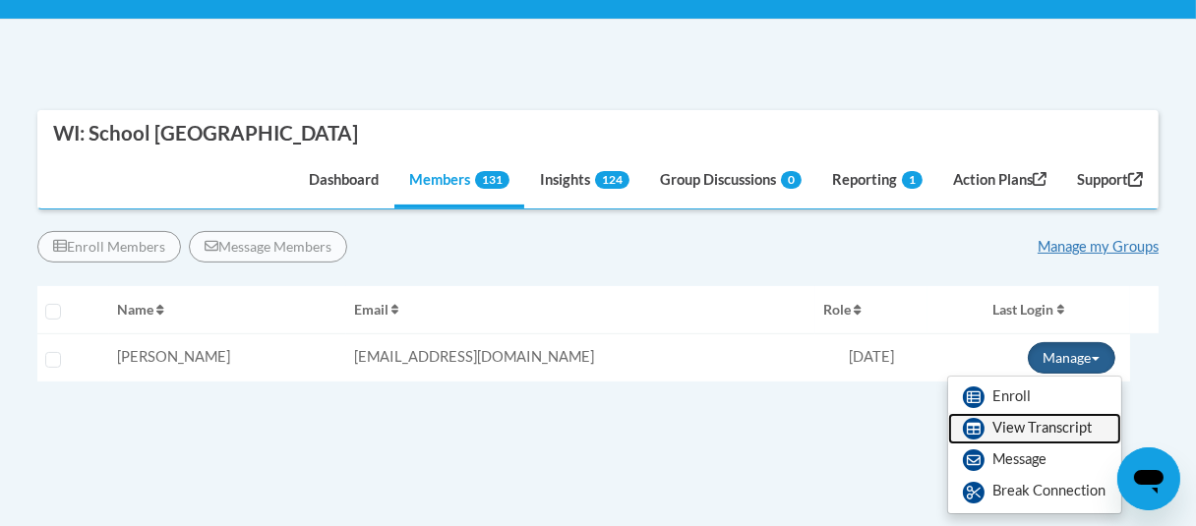
click at [1043, 436] on link "View Transcript" at bounding box center [1034, 428] width 173 height 31
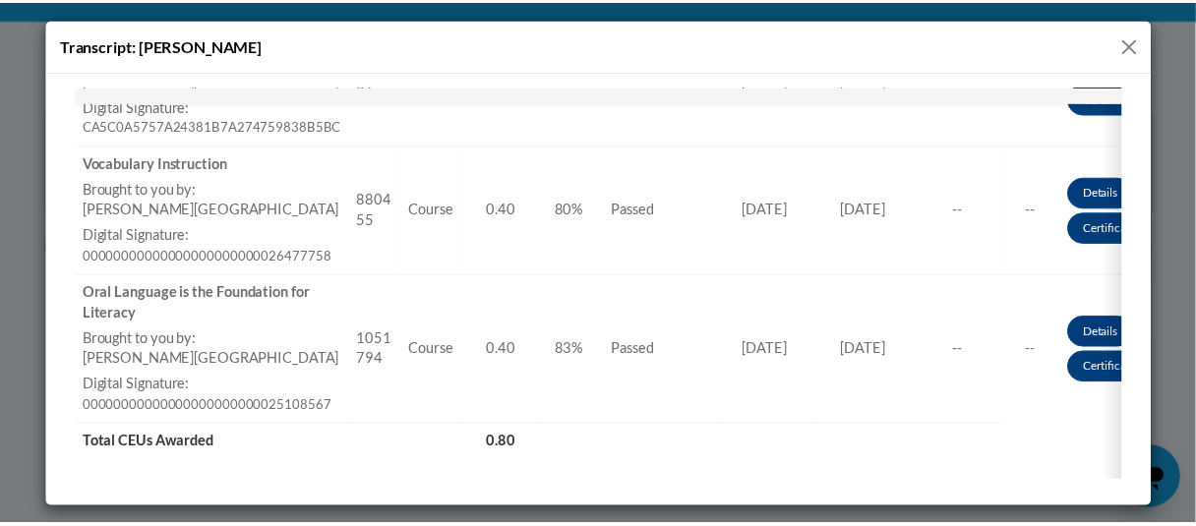
scroll to position [590, 0]
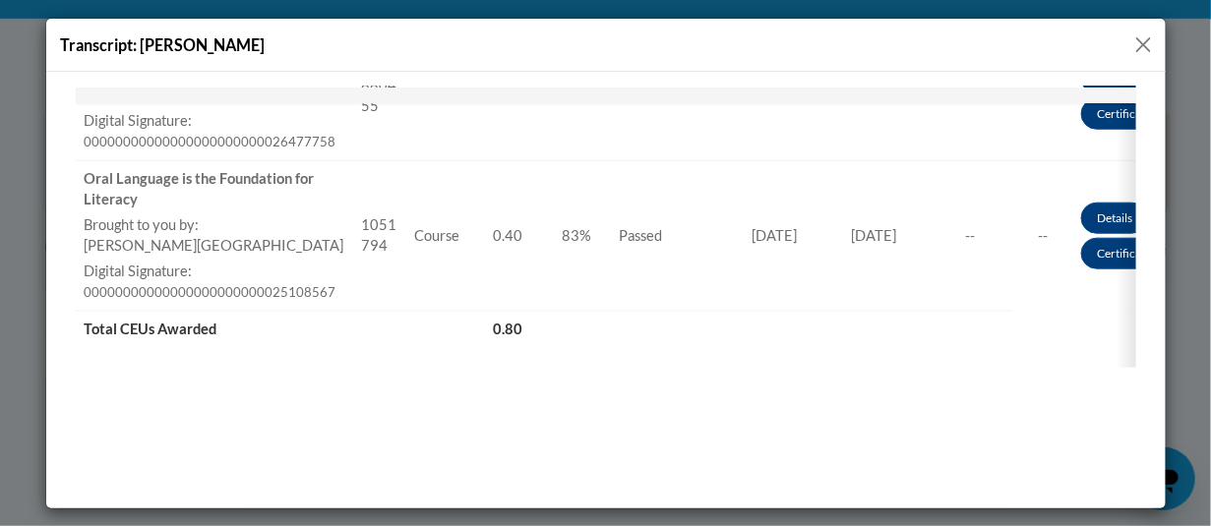
click at [1139, 44] on button "Close" at bounding box center [1143, 44] width 25 height 25
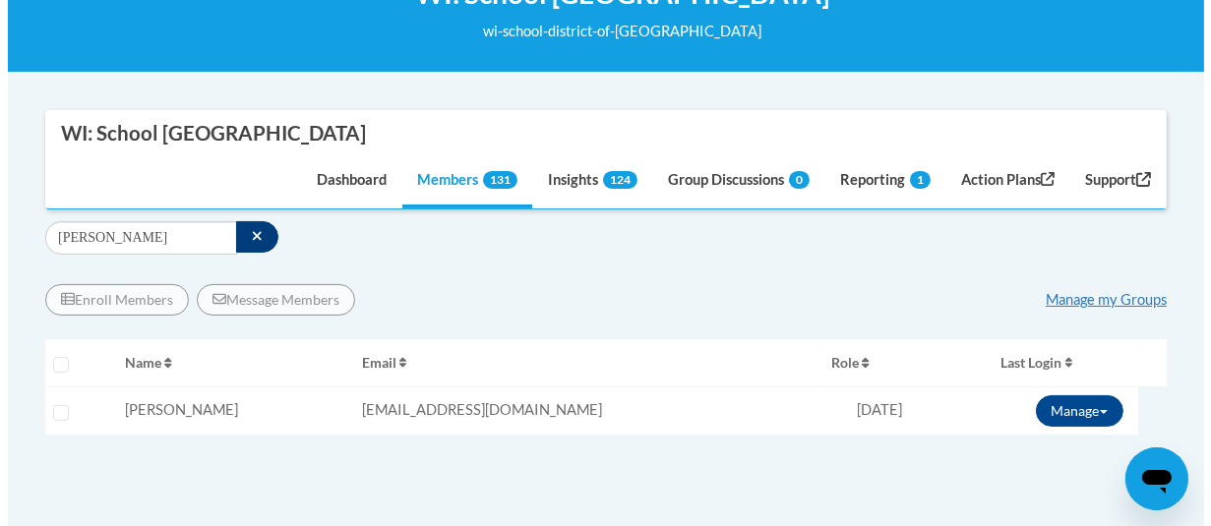
scroll to position [295, 0]
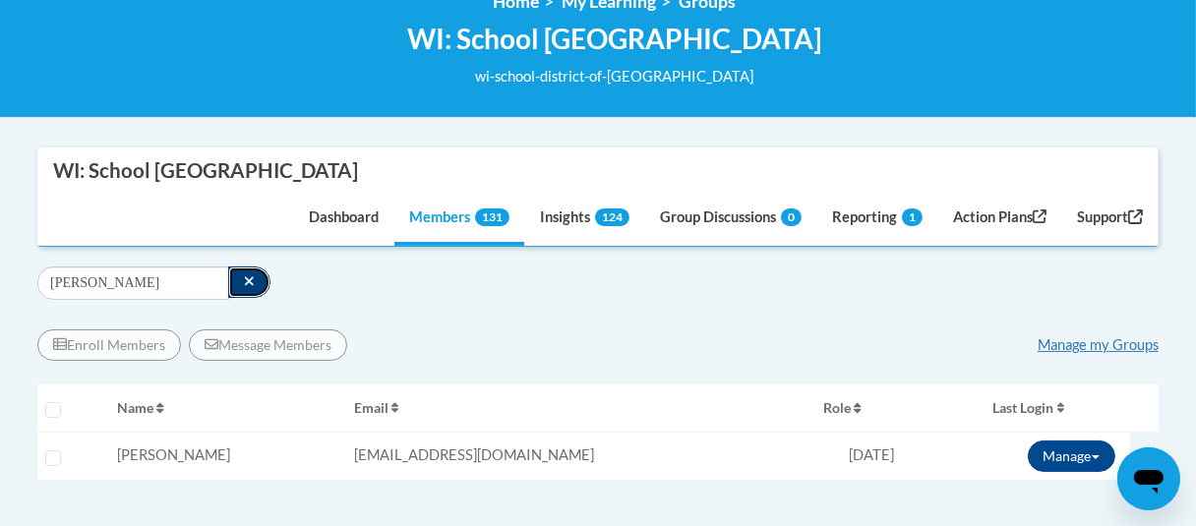
click at [245, 284] on icon "button" at bounding box center [249, 281] width 9 height 9
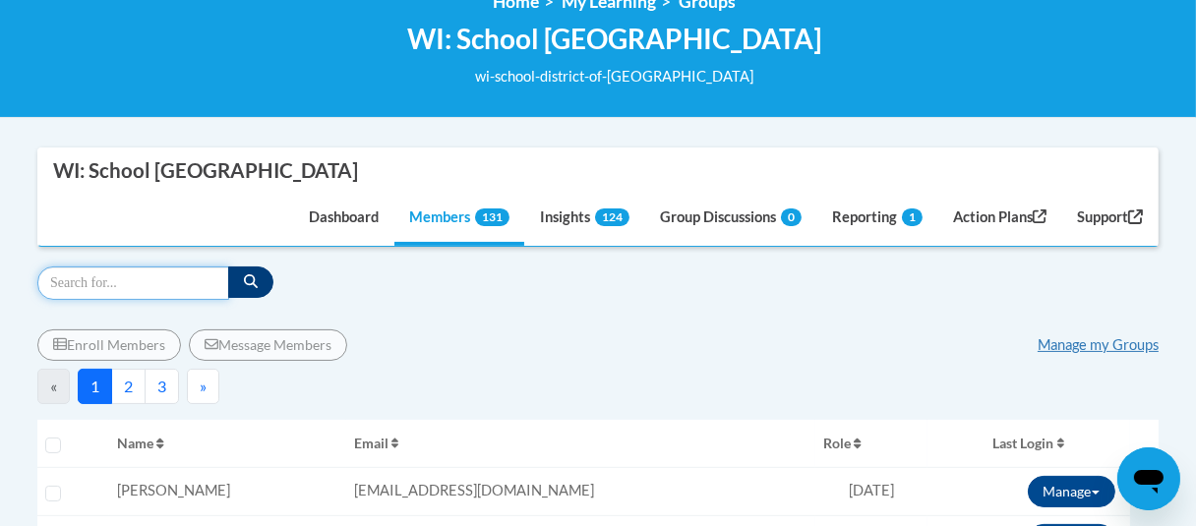
click at [177, 284] on input "Search" at bounding box center [133, 283] width 192 height 33
type input "laloggia"
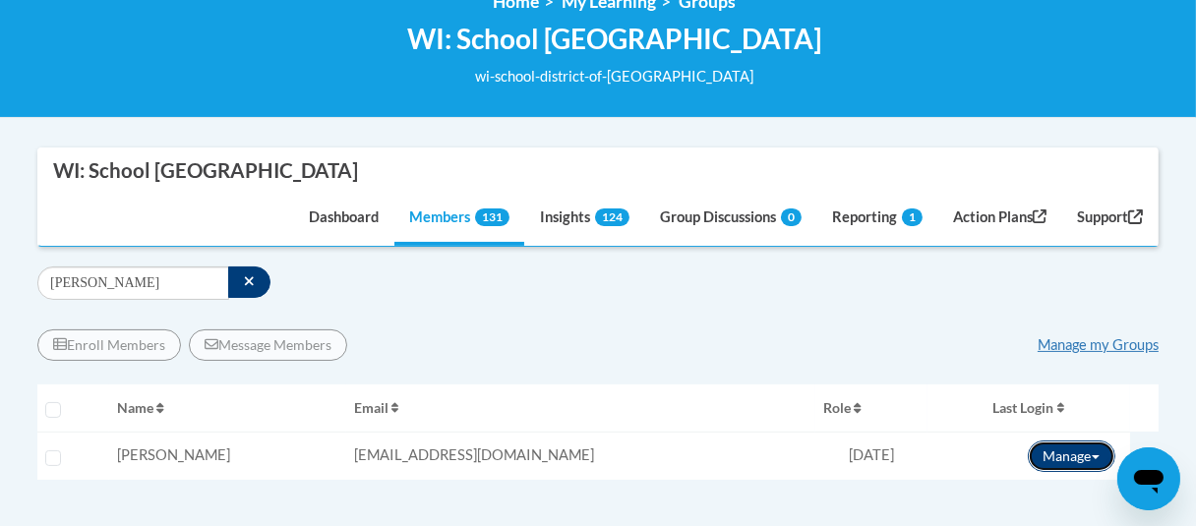
click at [1066, 462] on button "Manage" at bounding box center [1072, 456] width 88 height 31
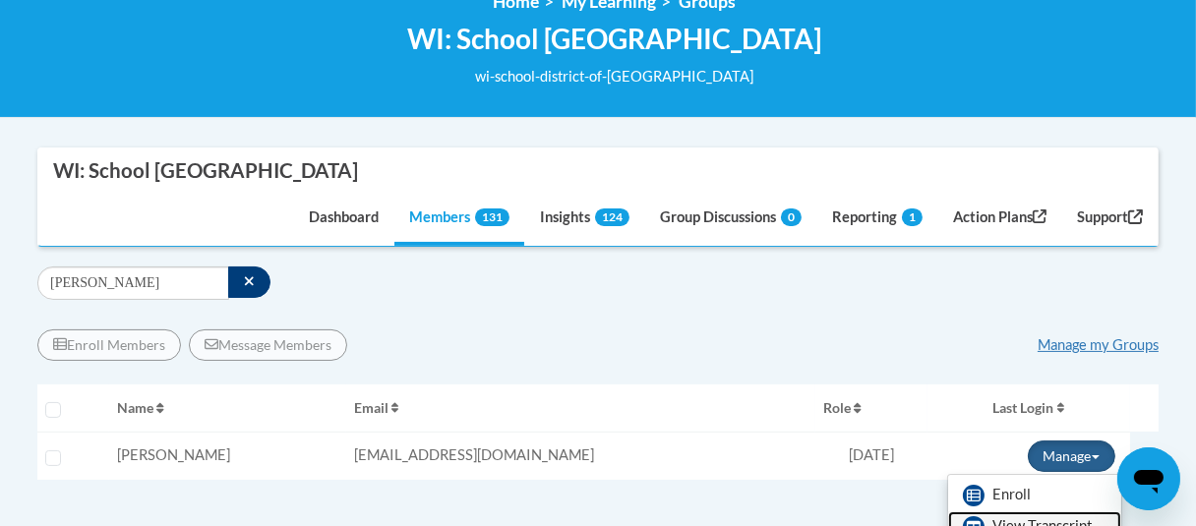
click at [1040, 516] on link "View Transcript" at bounding box center [1034, 527] width 173 height 31
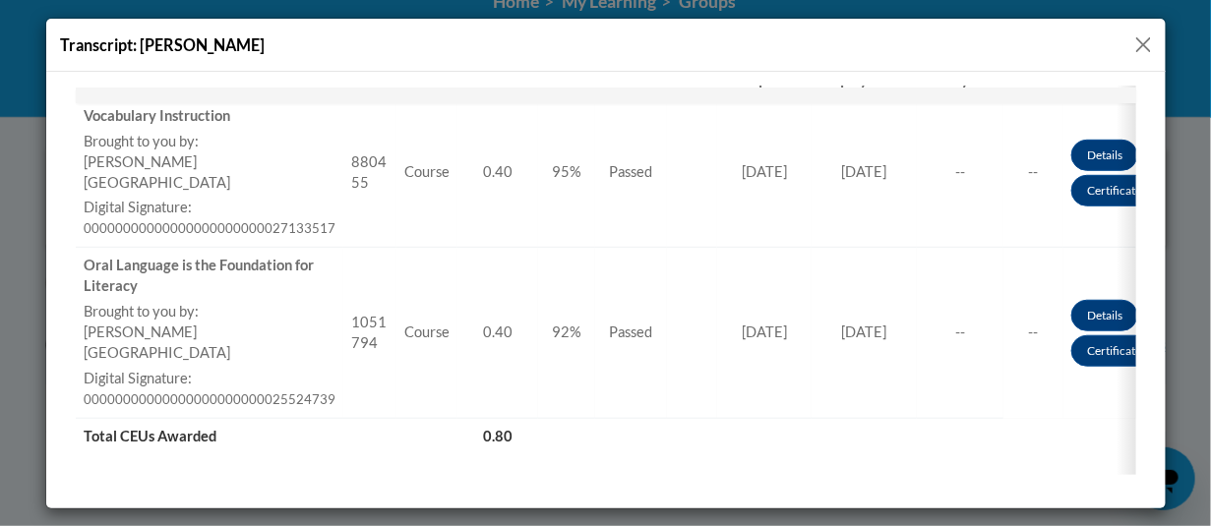
scroll to position [492, 0]
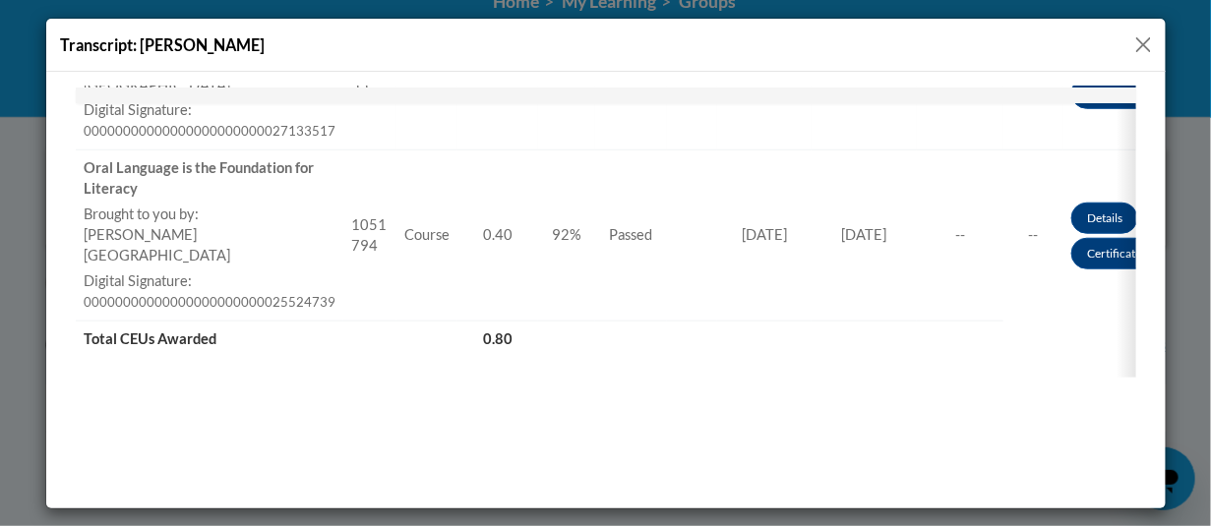
click at [1143, 48] on button "Close" at bounding box center [1143, 44] width 25 height 25
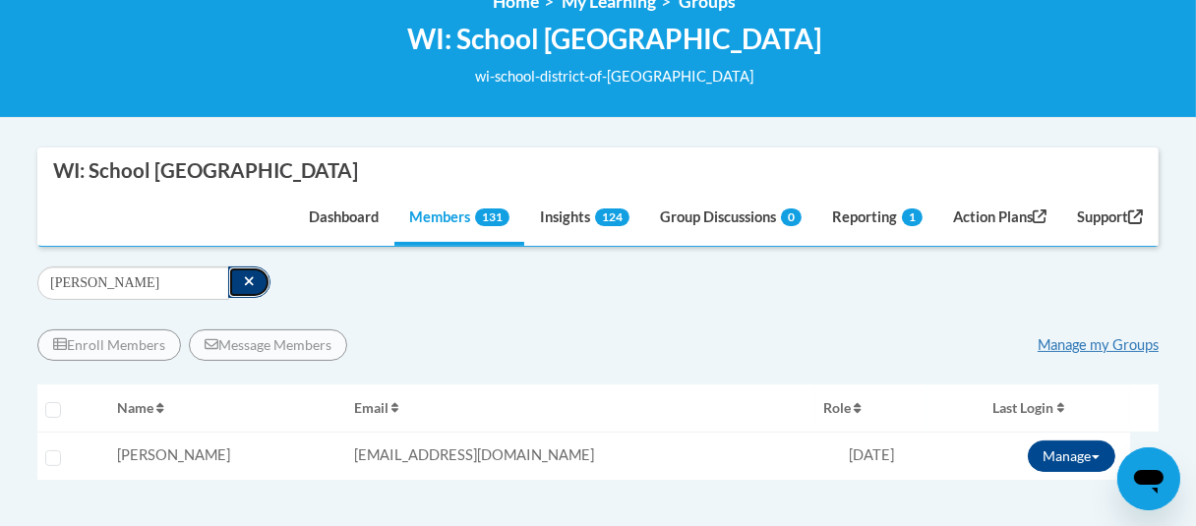
click at [244, 275] on icon "button" at bounding box center [249, 281] width 11 height 14
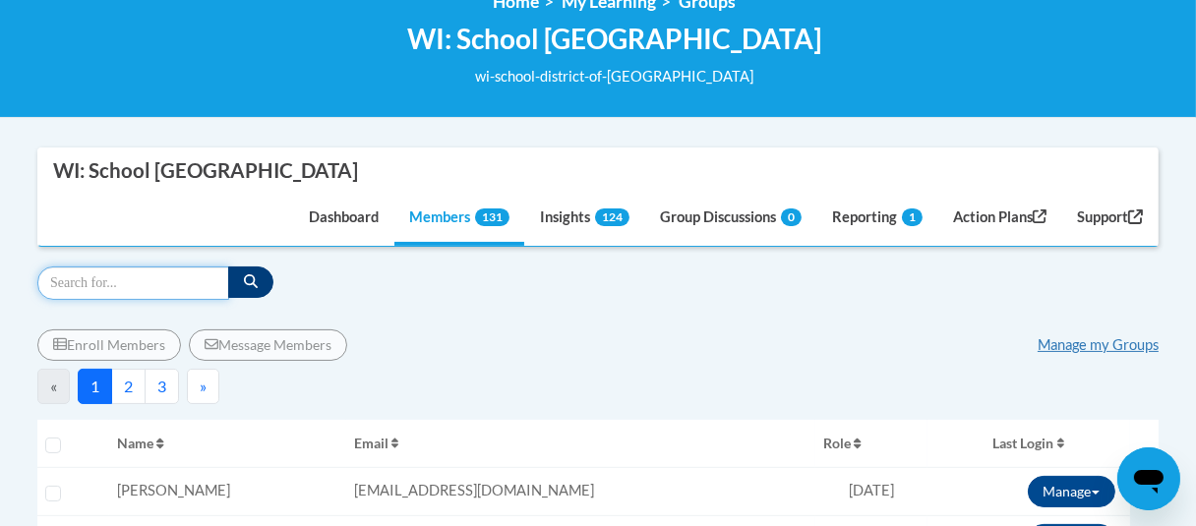
click at [111, 287] on input "Search" at bounding box center [133, 283] width 192 height 33
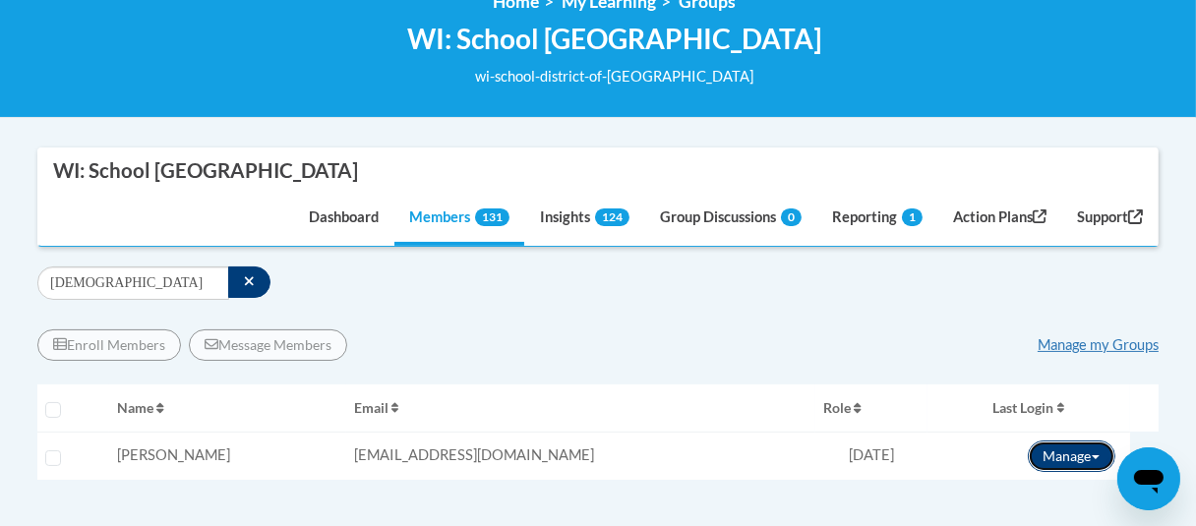
click at [1079, 452] on button "Manage" at bounding box center [1072, 456] width 88 height 31
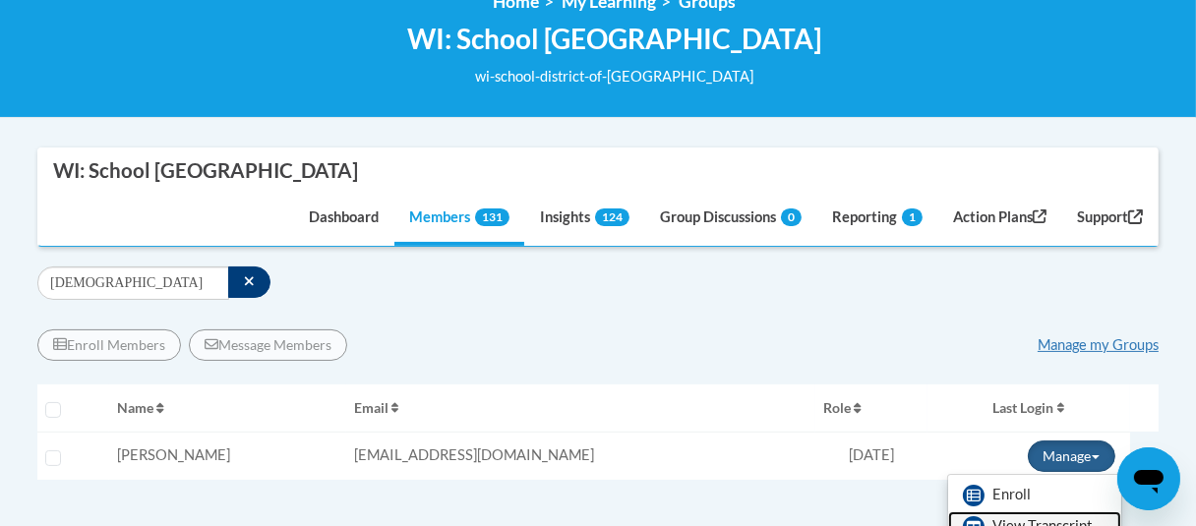
click at [1022, 518] on link "View Transcript" at bounding box center [1034, 527] width 173 height 31
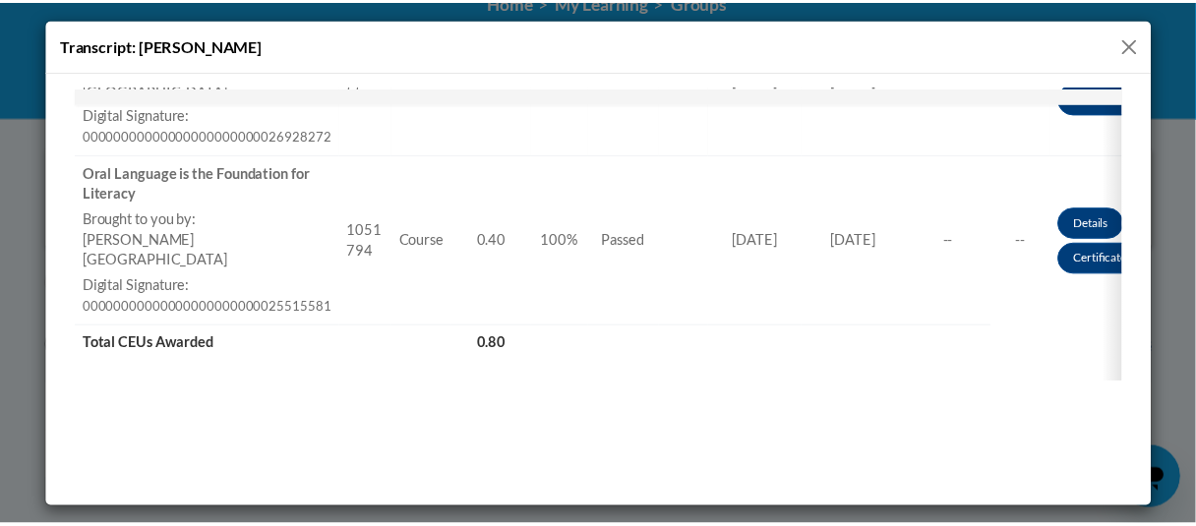
scroll to position [500, 0]
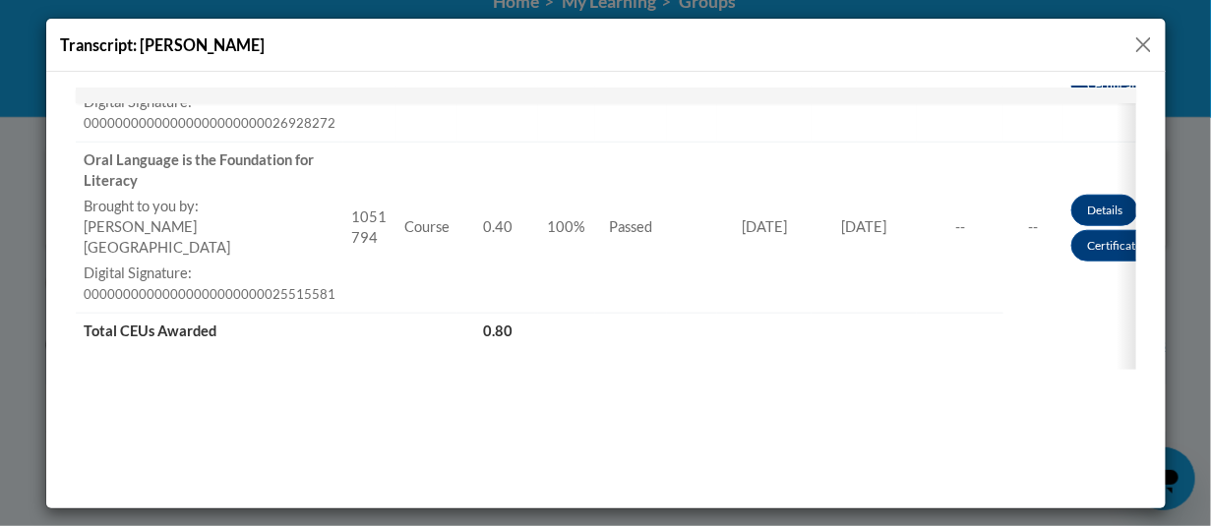
click at [1147, 49] on button "Close" at bounding box center [1143, 44] width 25 height 25
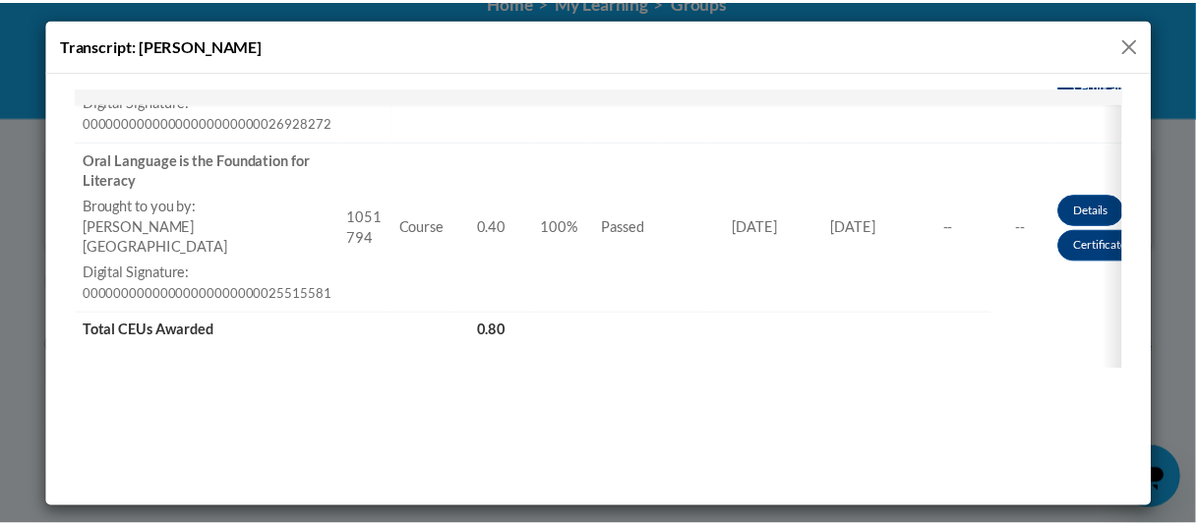
scroll to position [0, 0]
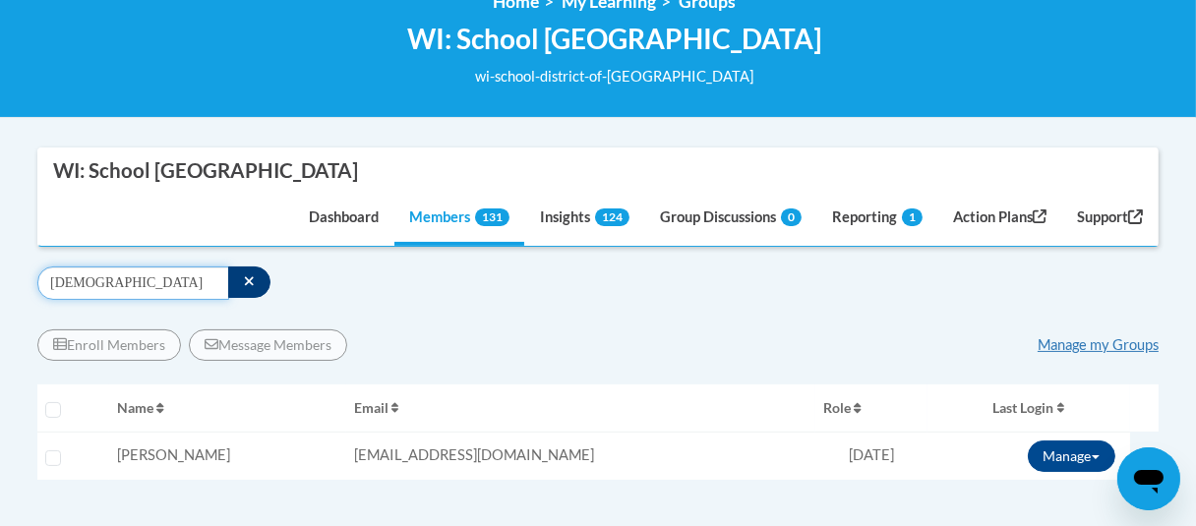
drag, startPoint x: 111, startPoint y: 290, endPoint x: -208, endPoint y: 261, distance: 320.1
type input "scar"
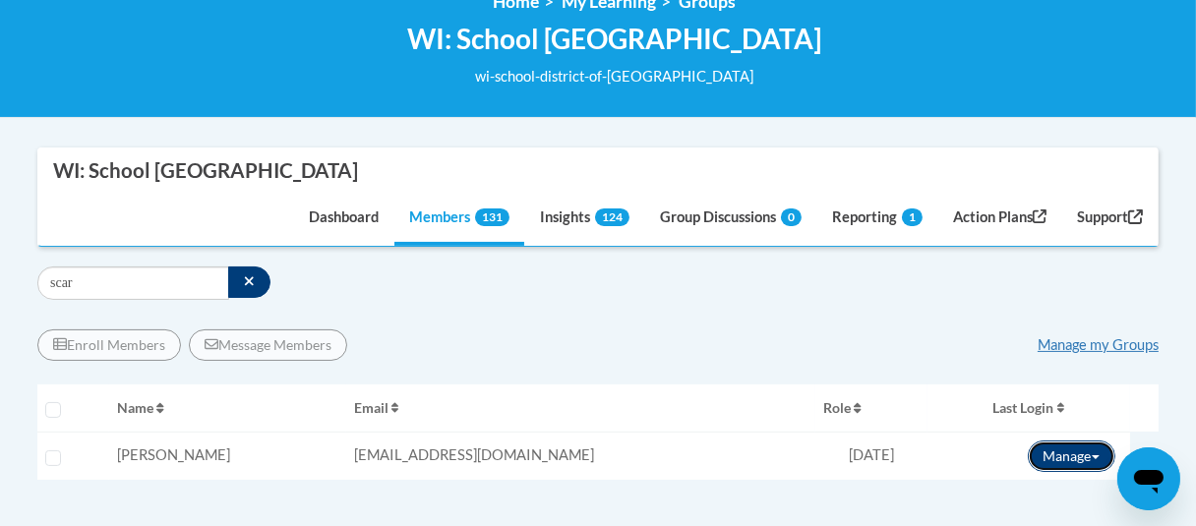
click at [1053, 447] on button "Manage" at bounding box center [1072, 456] width 88 height 31
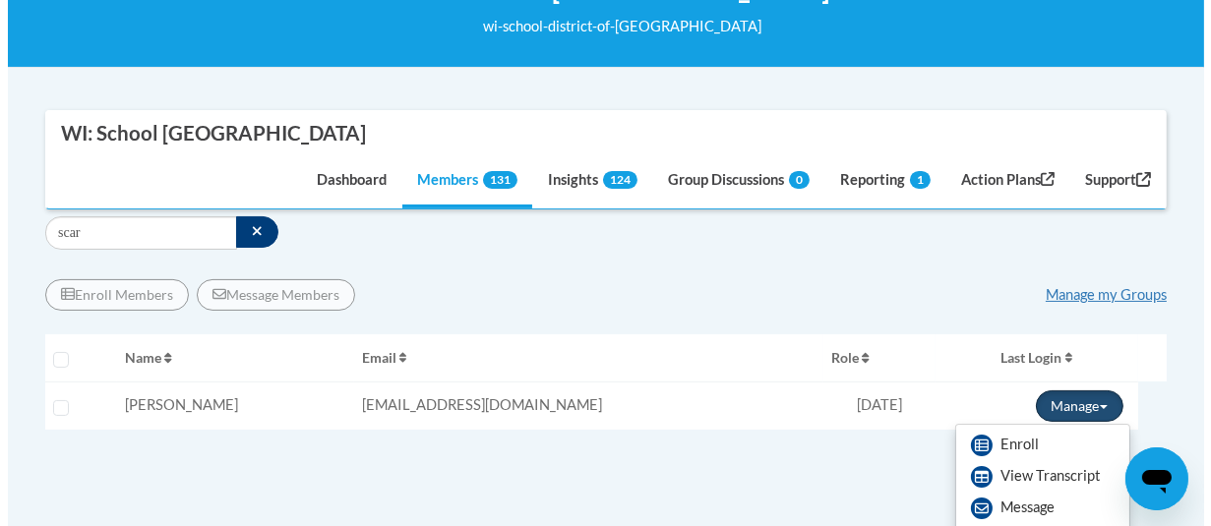
scroll to position [394, 0]
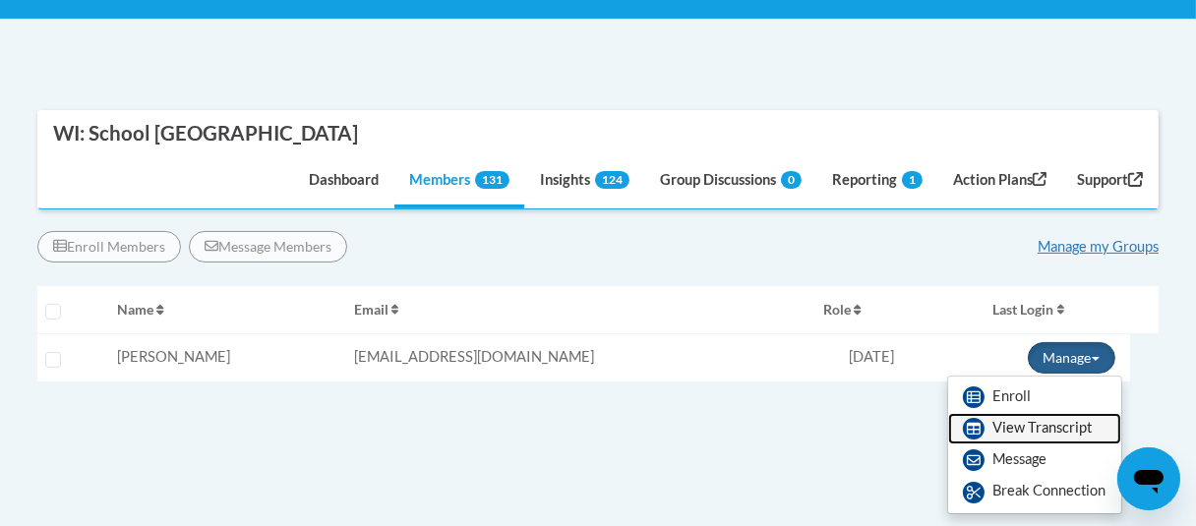
click at [1026, 434] on link "View Transcript" at bounding box center [1034, 428] width 173 height 31
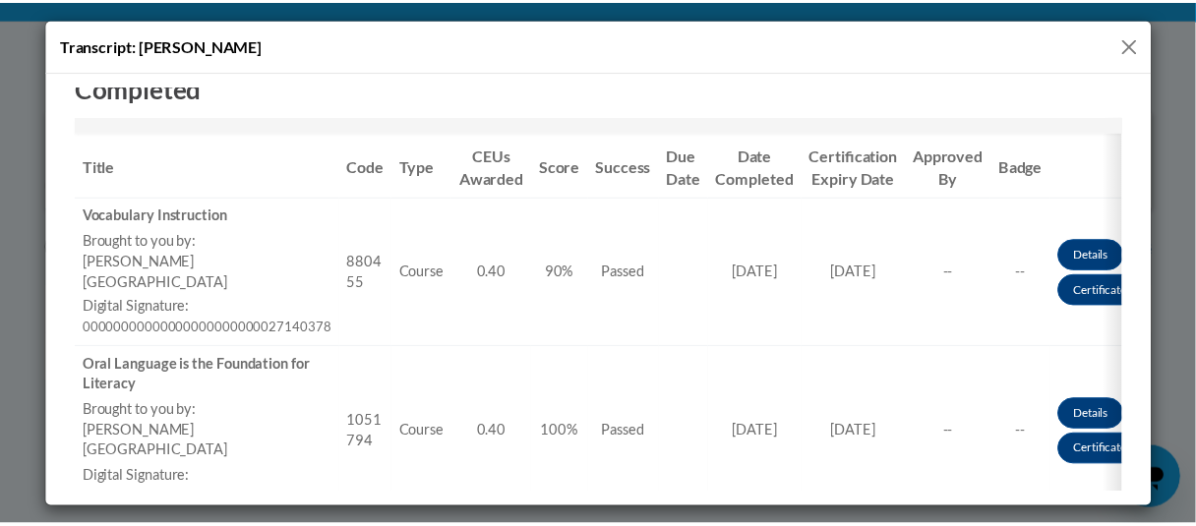
scroll to position [492, 0]
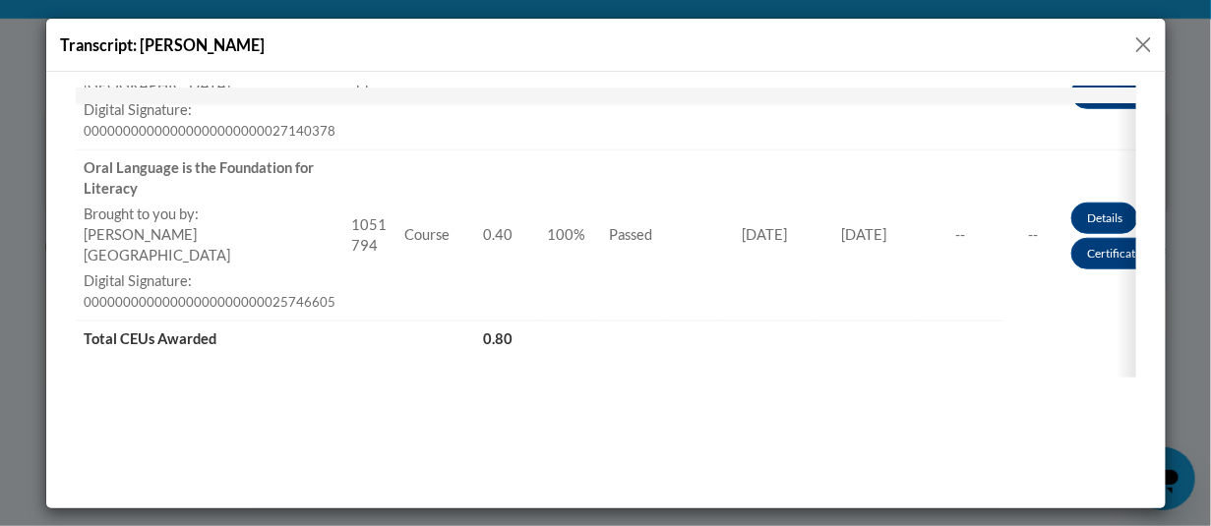
click at [1141, 44] on button "Close" at bounding box center [1143, 44] width 25 height 25
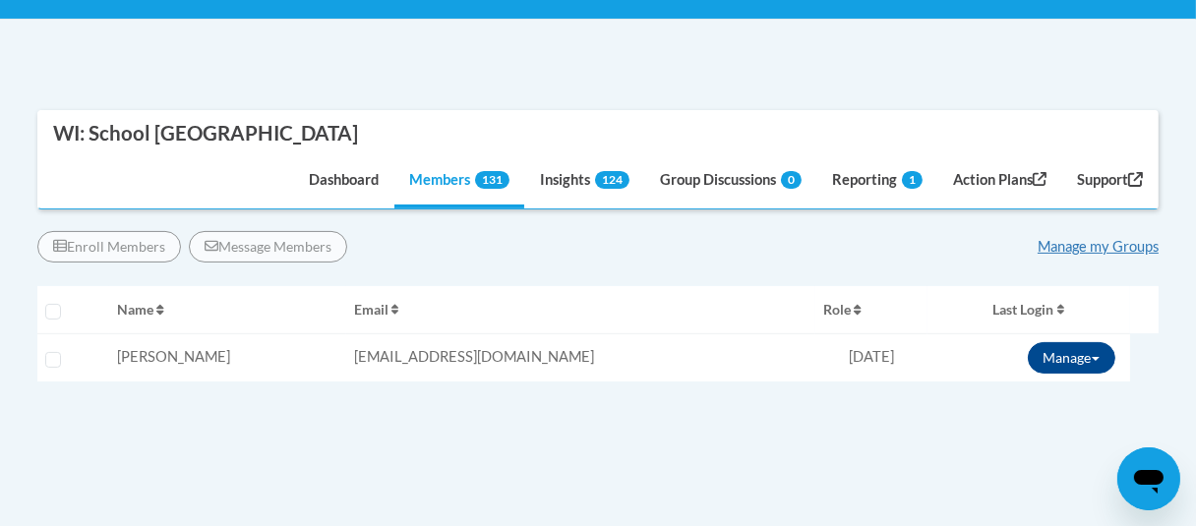
scroll to position [295, 0]
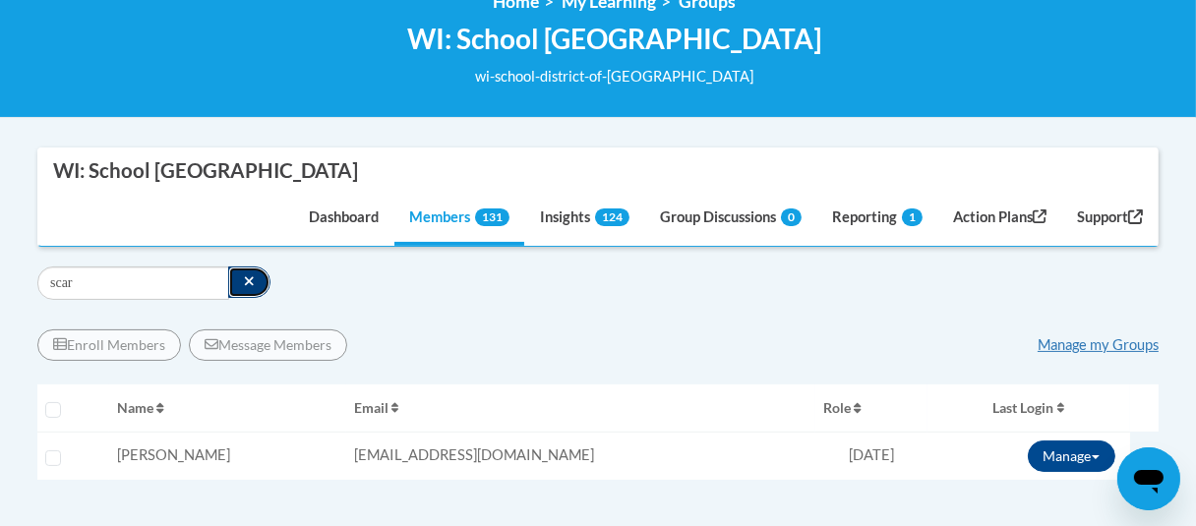
click at [244, 274] on icon "button" at bounding box center [249, 281] width 11 height 14
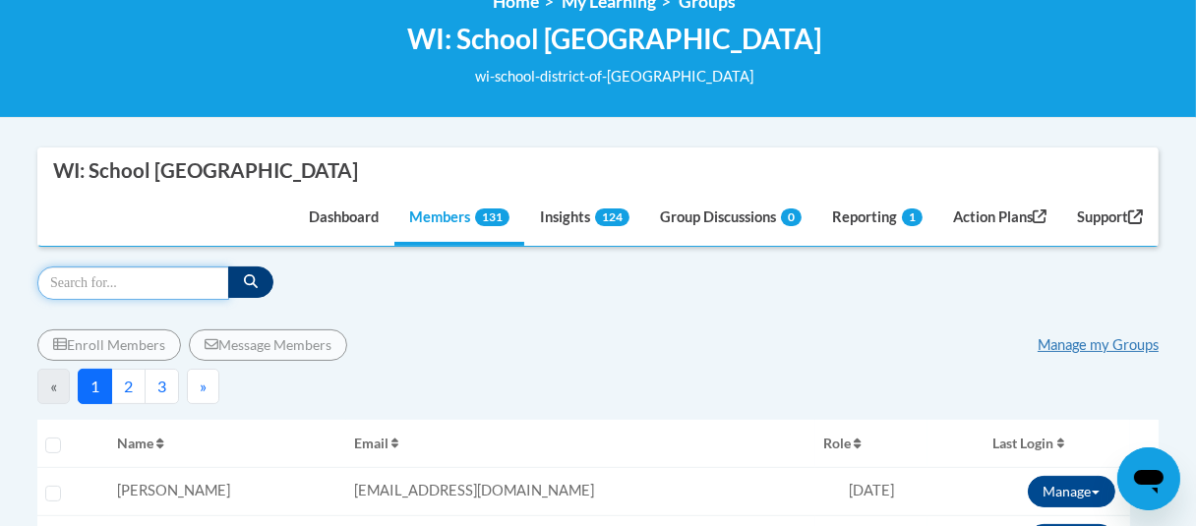
click at [189, 274] on input "Search" at bounding box center [133, 283] width 192 height 33
type input "yang"
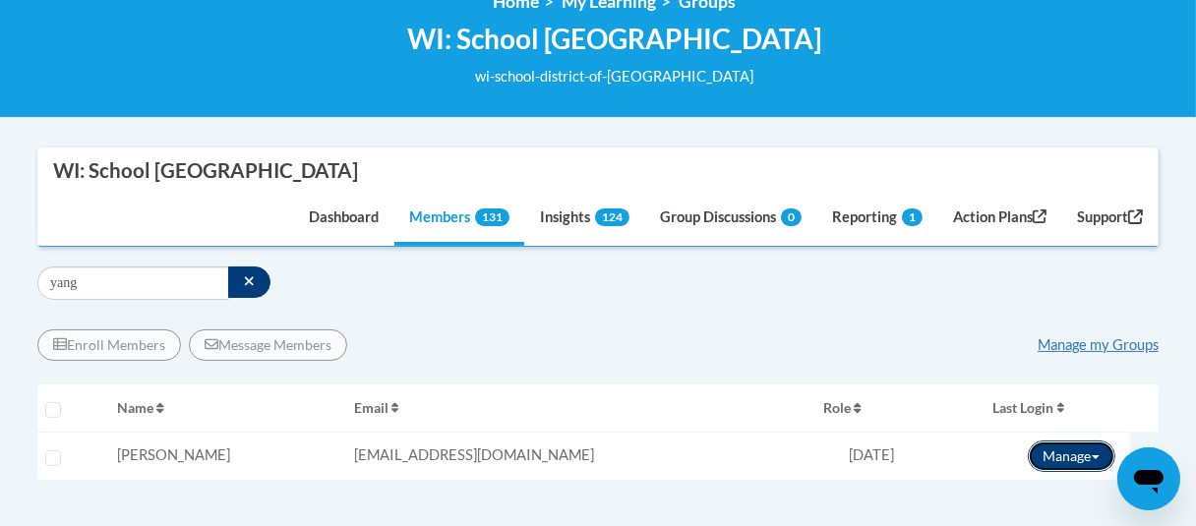
click at [1062, 465] on button "Manage" at bounding box center [1072, 456] width 88 height 31
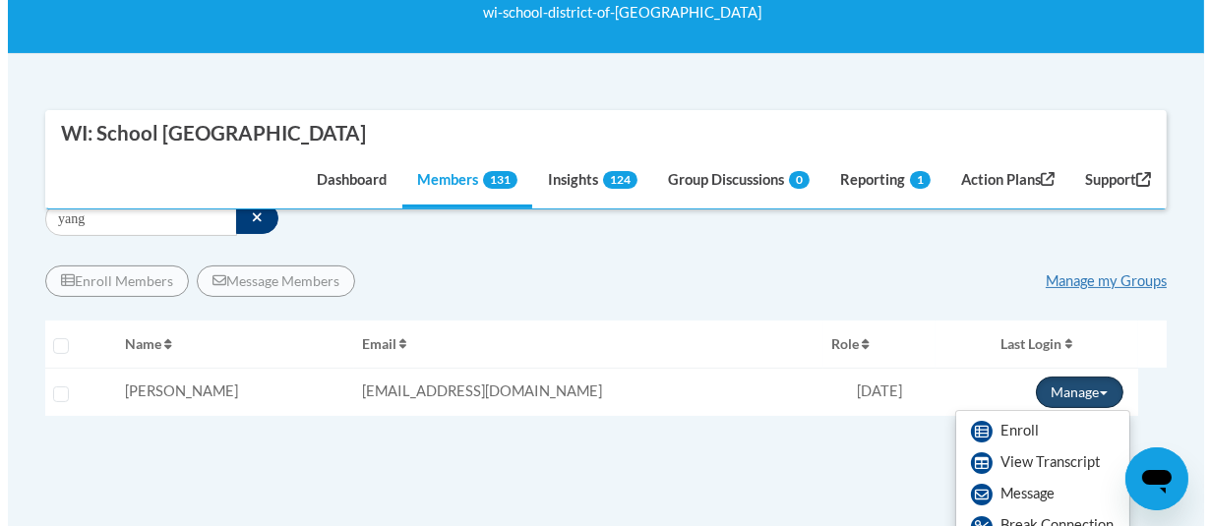
scroll to position [394, 0]
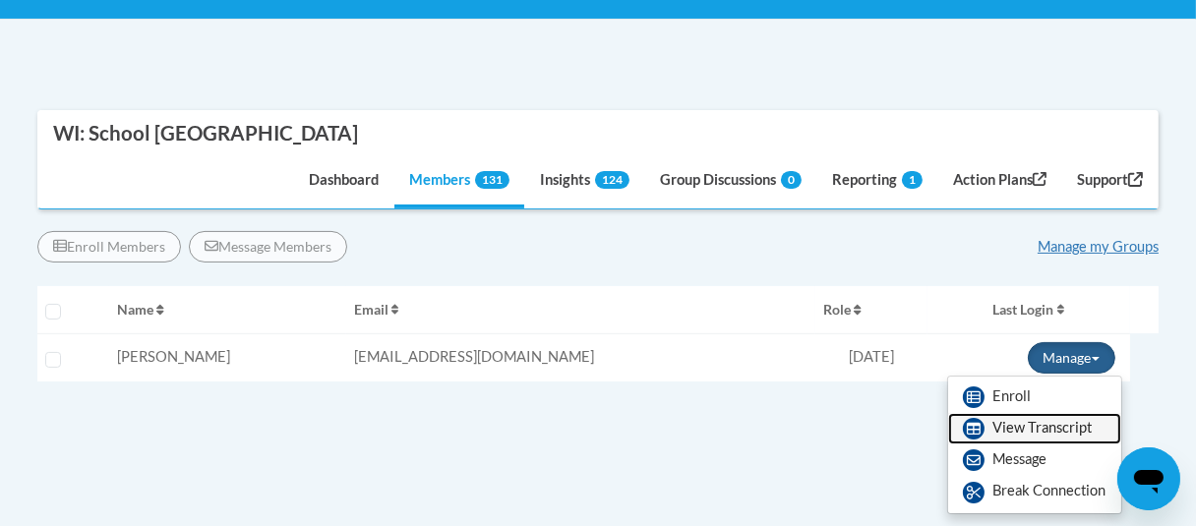
click at [1043, 435] on link "View Transcript" at bounding box center [1034, 428] width 173 height 31
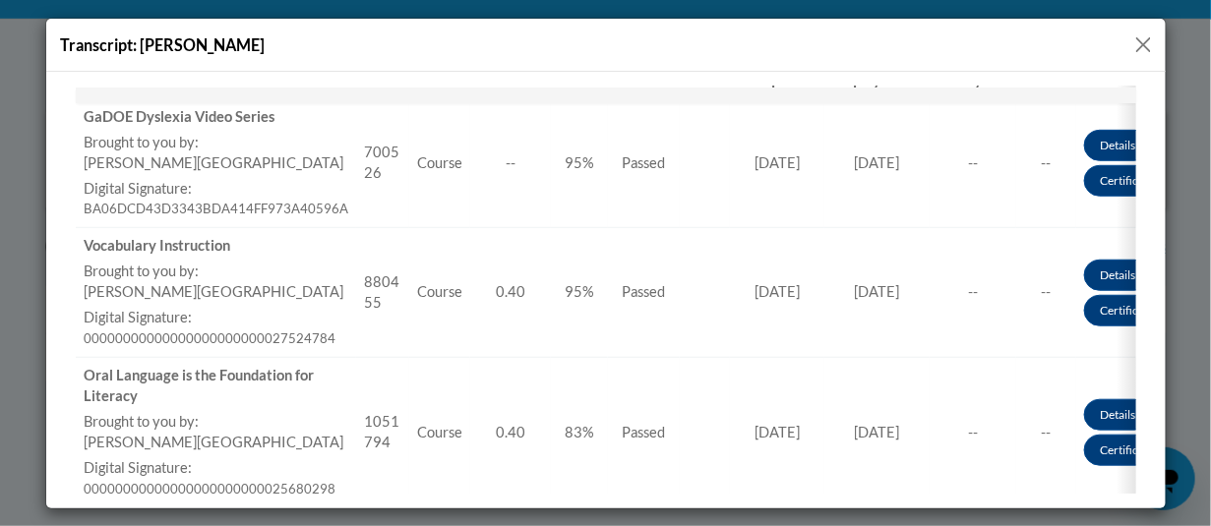
click at [1154, 44] on button "Close" at bounding box center [1143, 44] width 25 height 25
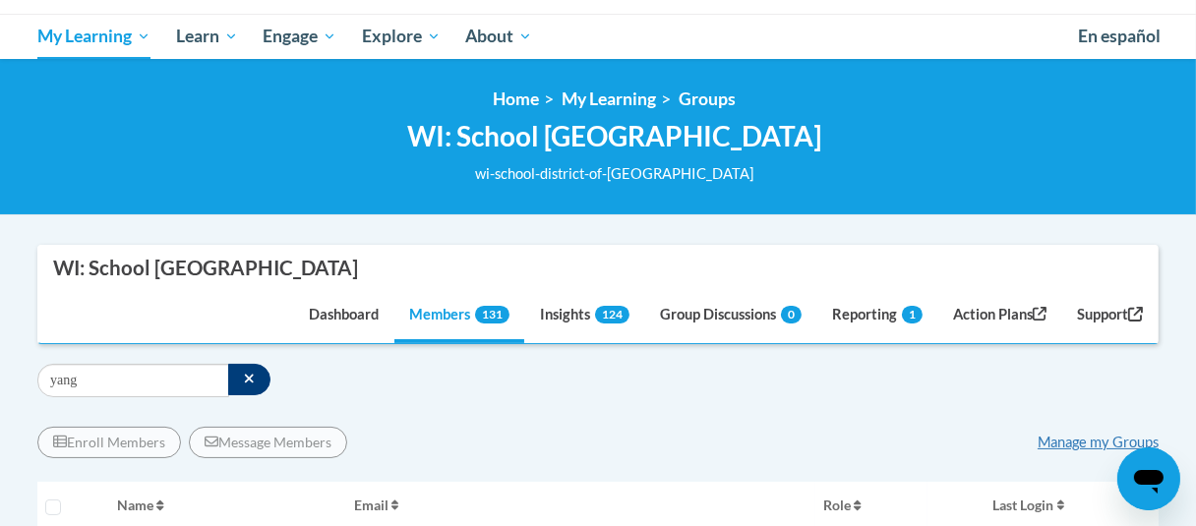
scroll to position [197, 0]
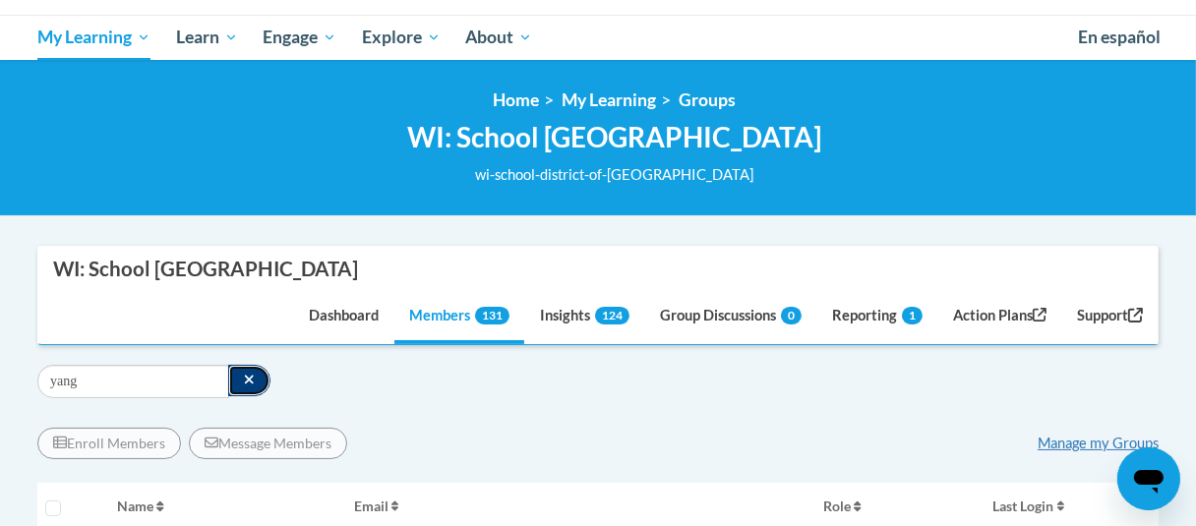
click at [246, 379] on icon "button" at bounding box center [249, 380] width 9 height 9
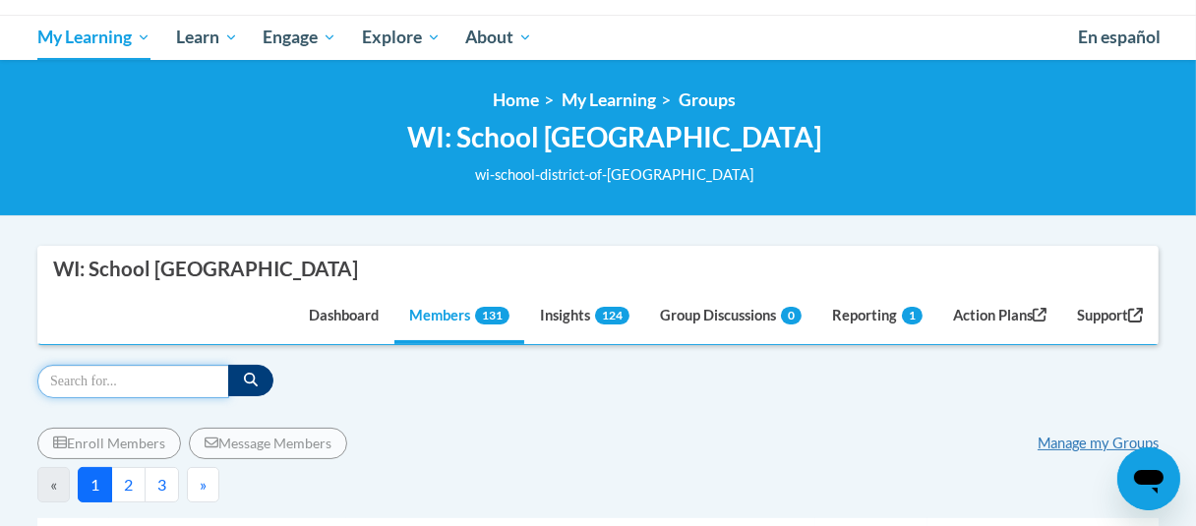
click at [111, 376] on input "Search" at bounding box center [133, 381] width 192 height 33
type input "eckes"
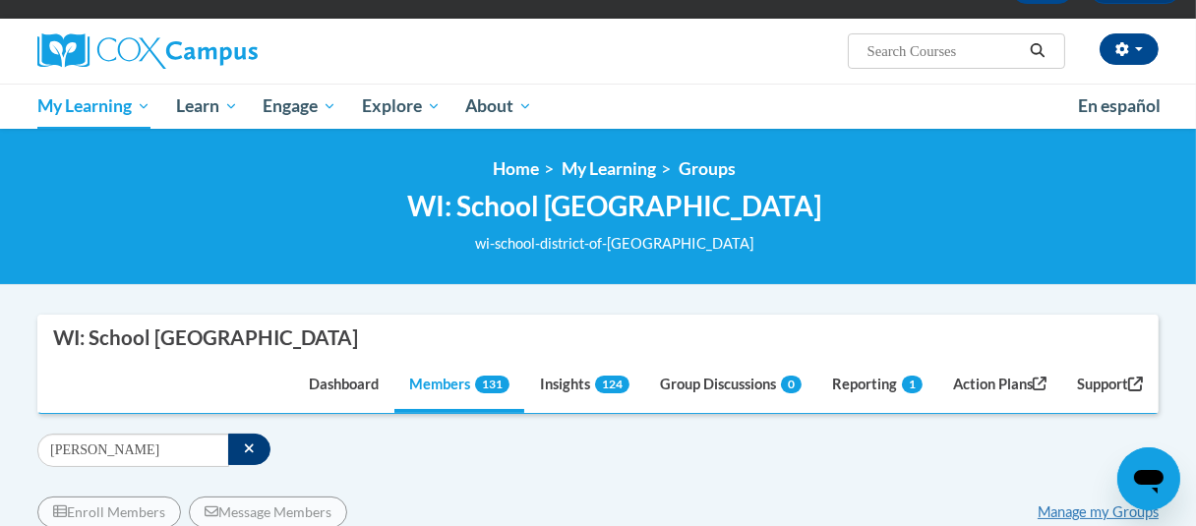
scroll to position [98, 0]
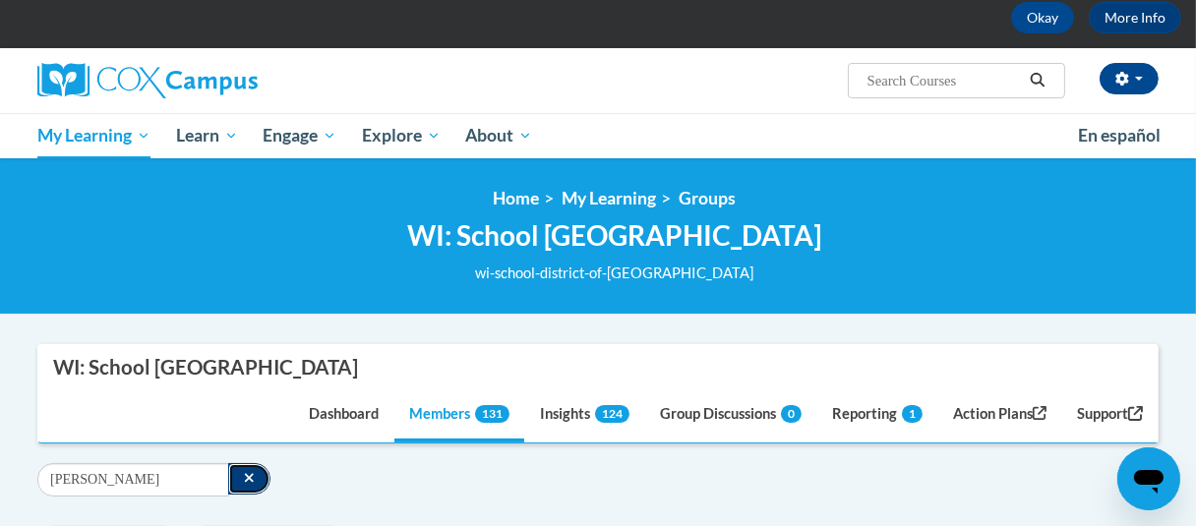
click at [249, 482] on icon "button" at bounding box center [249, 478] width 11 height 14
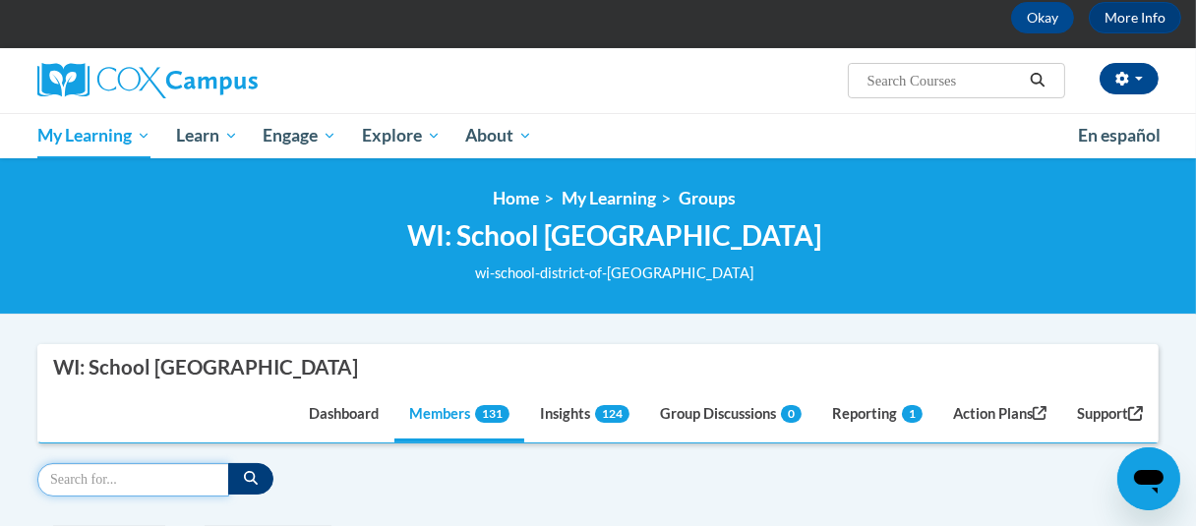
click at [177, 474] on input "Search" at bounding box center [133, 479] width 192 height 33
type input "kettinger"
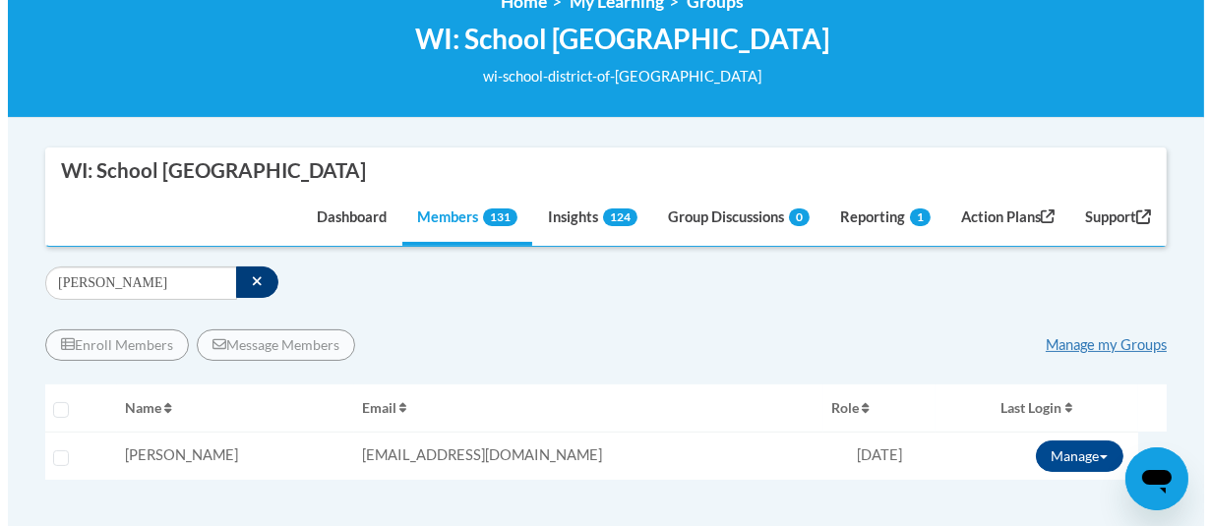
scroll to position [492, 0]
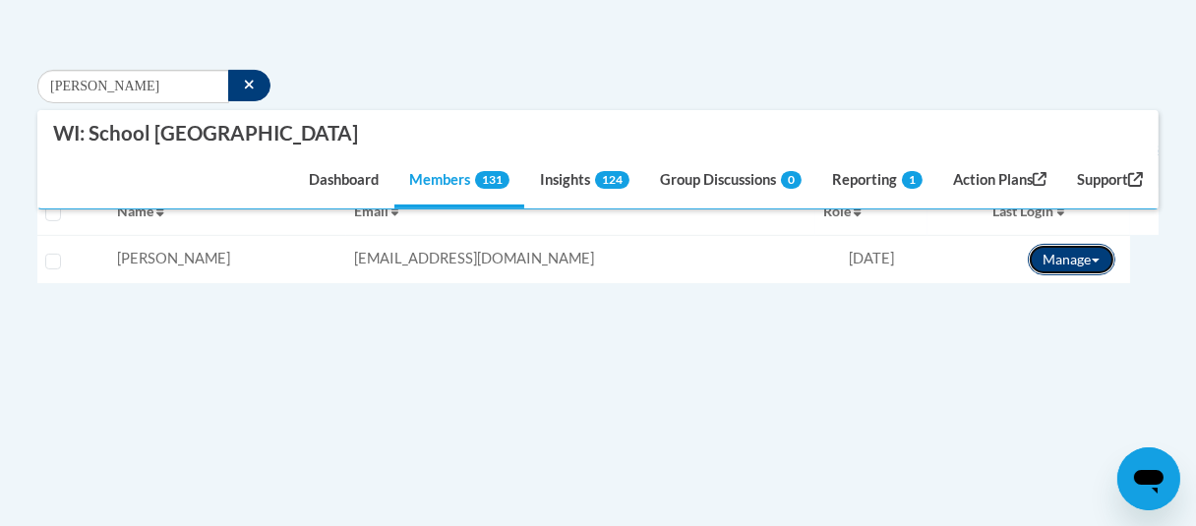
click at [1074, 255] on button "Manage" at bounding box center [1072, 259] width 88 height 31
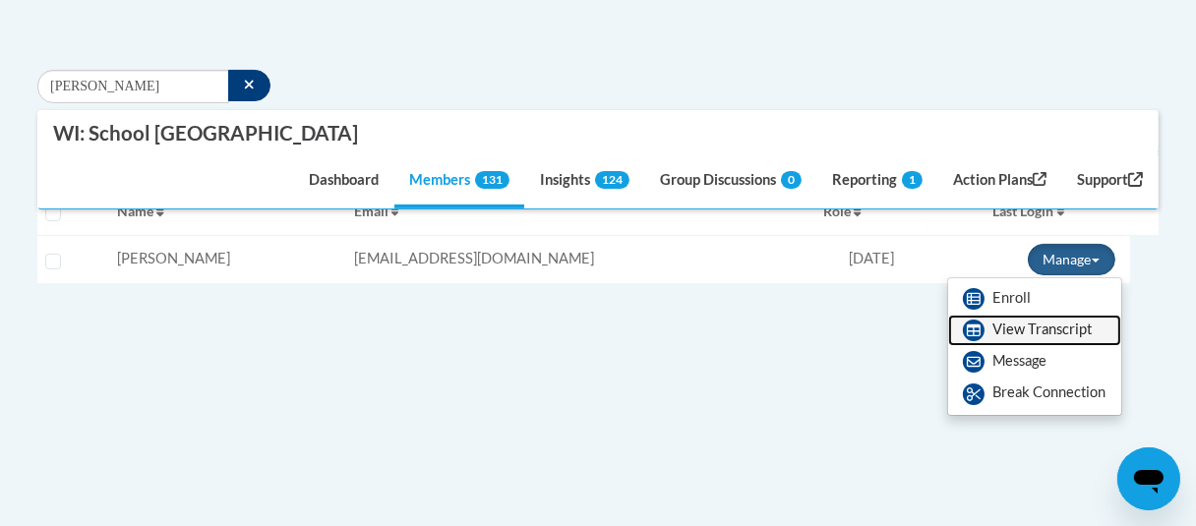
click at [1045, 321] on link "View Transcript" at bounding box center [1034, 330] width 173 height 31
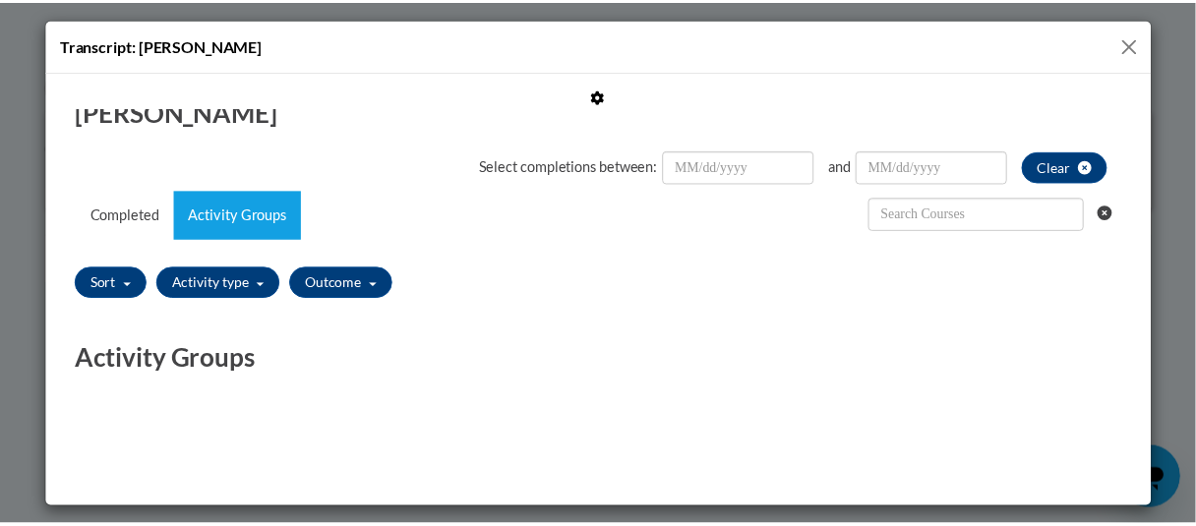
scroll to position [48, 0]
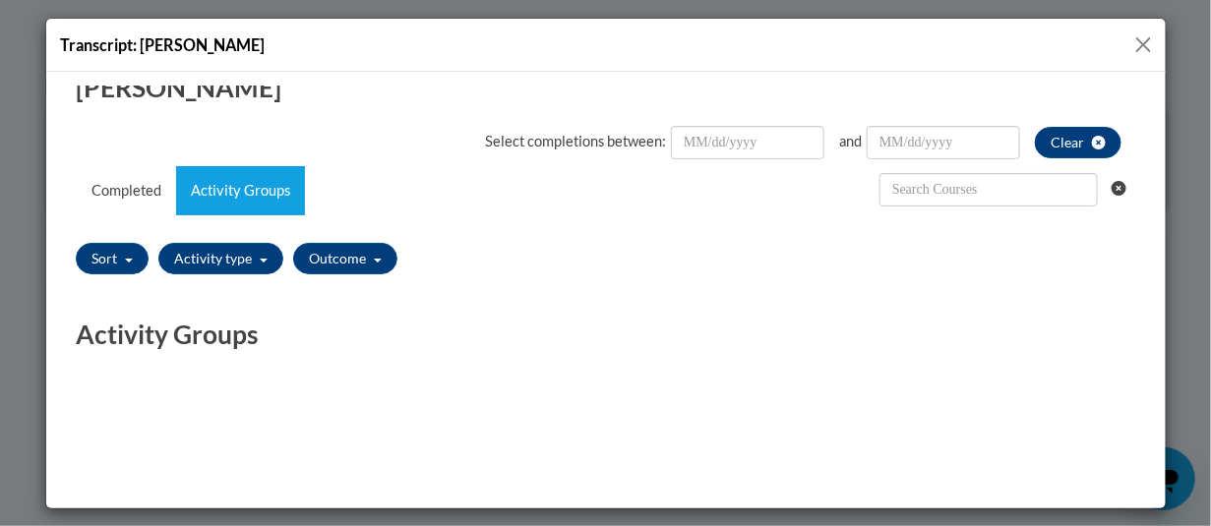
click at [1151, 45] on button "Close" at bounding box center [1143, 44] width 25 height 25
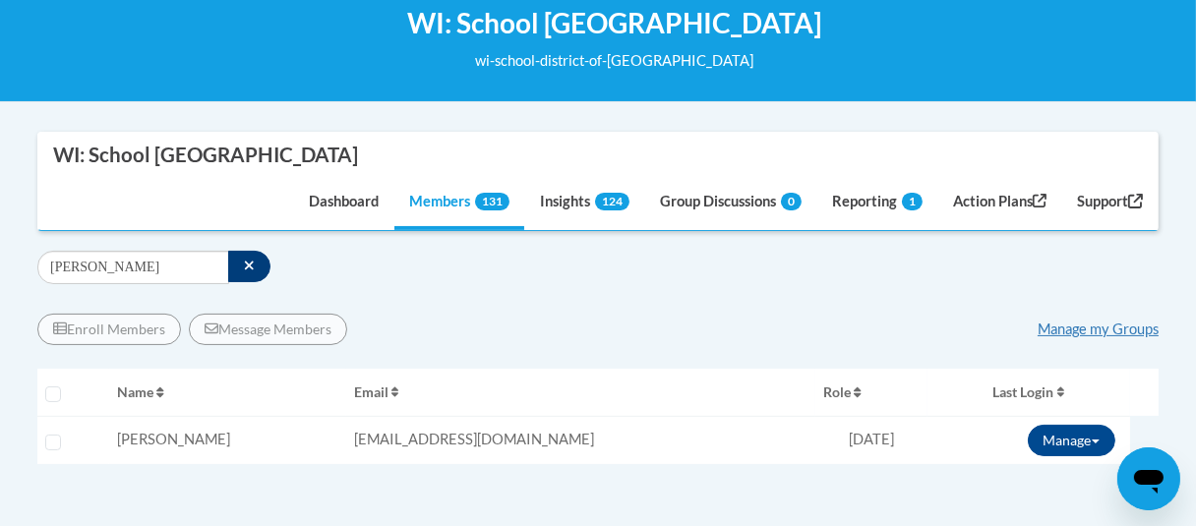
scroll to position [197, 0]
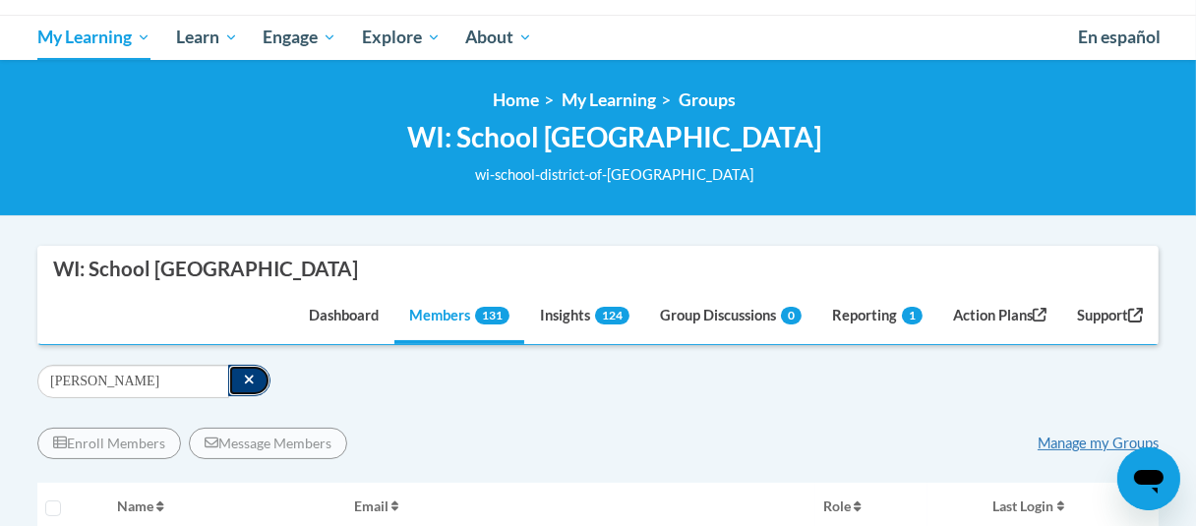
click at [246, 379] on icon "button" at bounding box center [249, 380] width 9 height 9
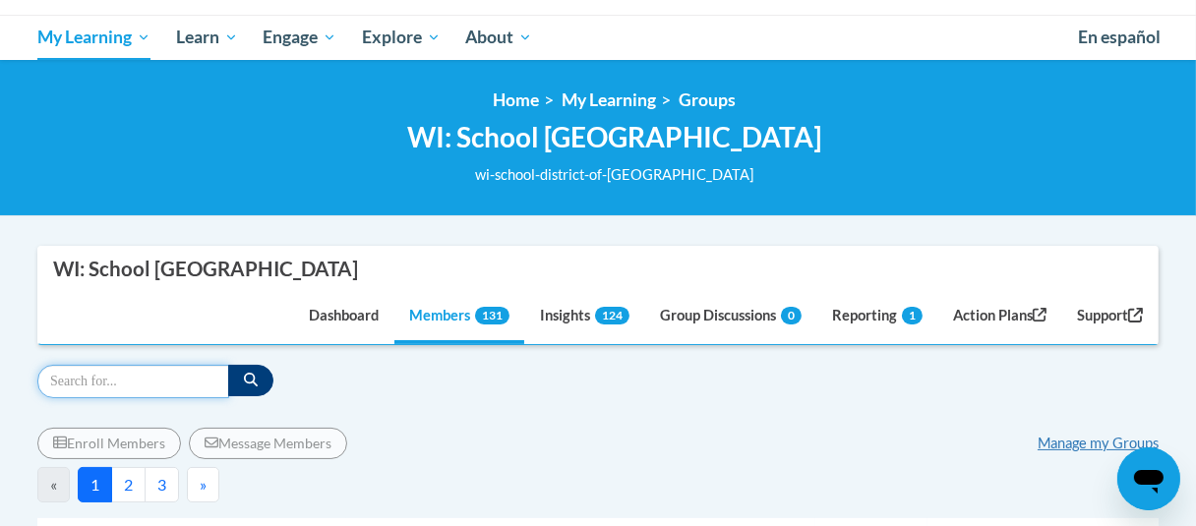
click at [161, 378] on input "Search" at bounding box center [133, 381] width 192 height 33
type input "l"
type input "kloss"
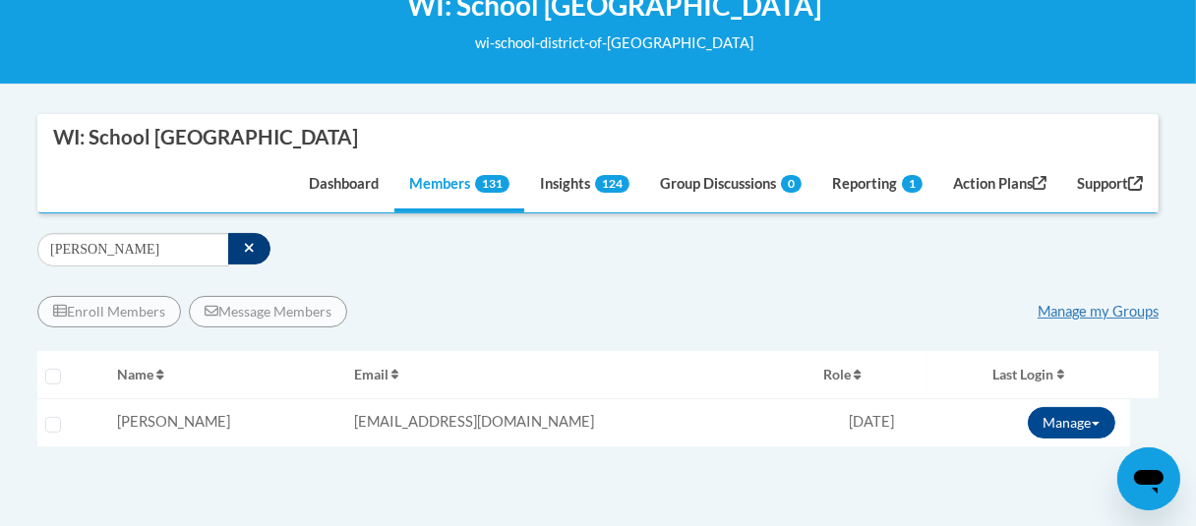
scroll to position [295, 0]
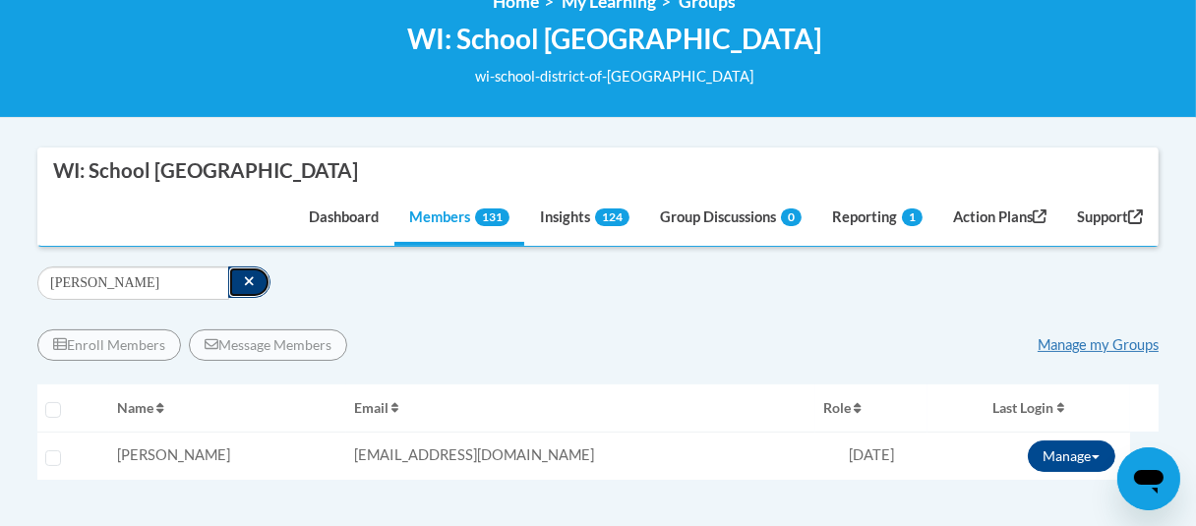
click at [239, 287] on button "button" at bounding box center [249, 282] width 42 height 31
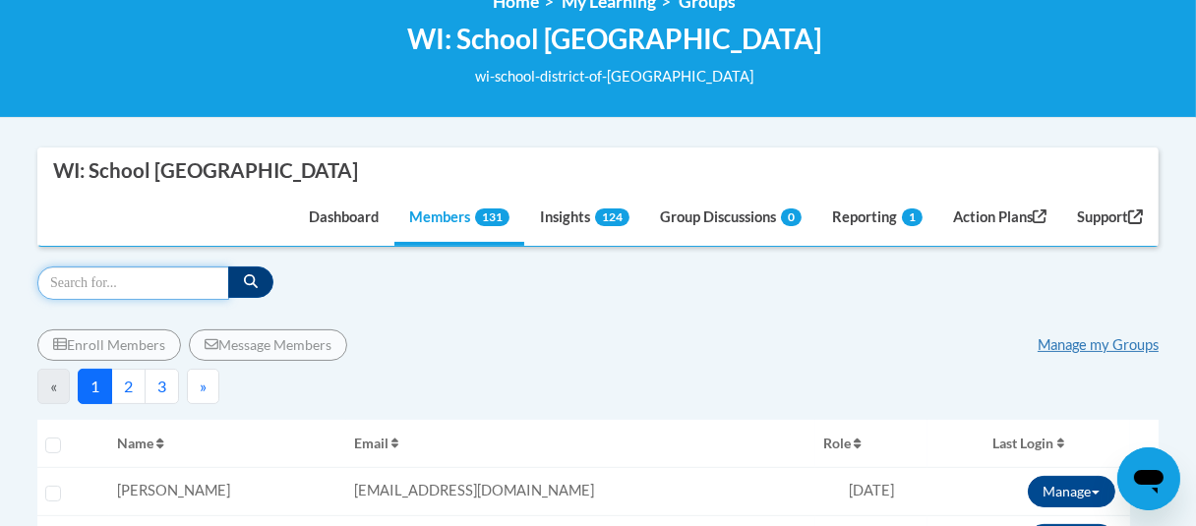
click at [146, 285] on input "Search" at bounding box center [133, 283] width 192 height 33
type input "kunz"
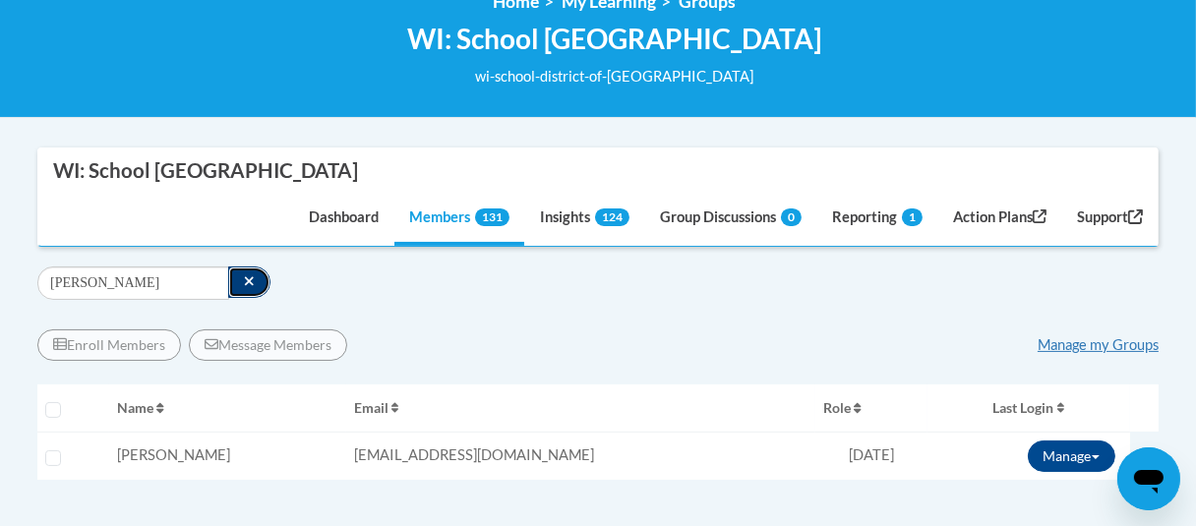
click at [249, 277] on icon "button" at bounding box center [249, 281] width 9 height 9
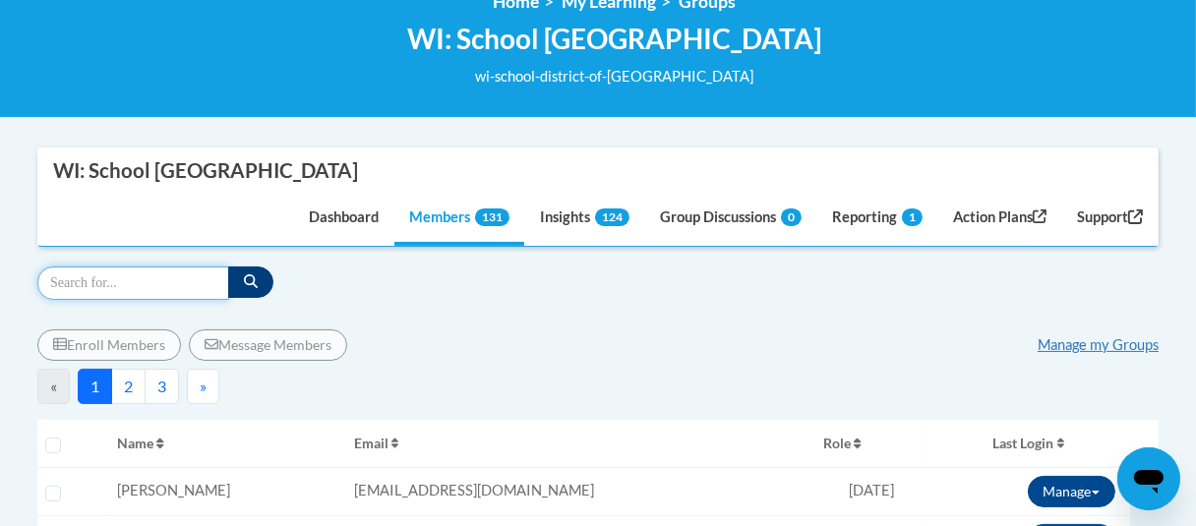
click at [195, 280] on input "Search" at bounding box center [133, 283] width 192 height 33
type input "l"
type input "olson"
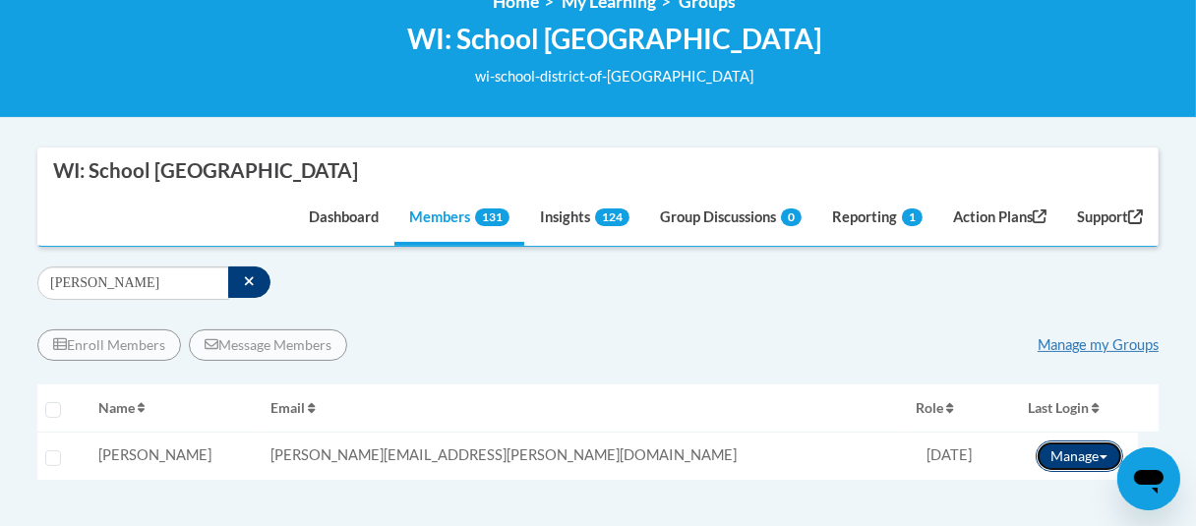
click at [1065, 452] on button "Manage" at bounding box center [1080, 456] width 88 height 31
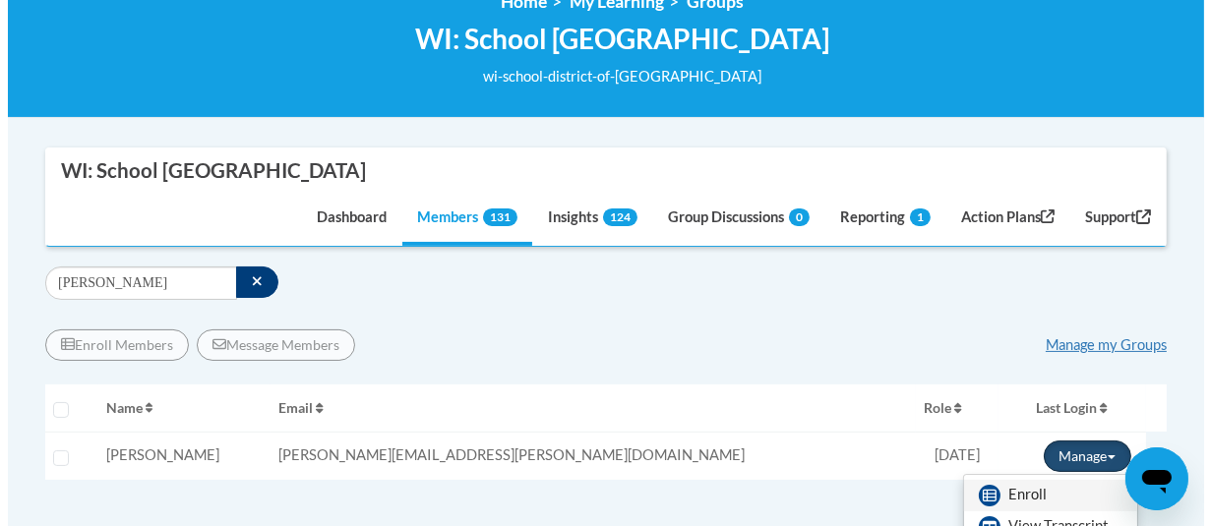
scroll to position [394, 0]
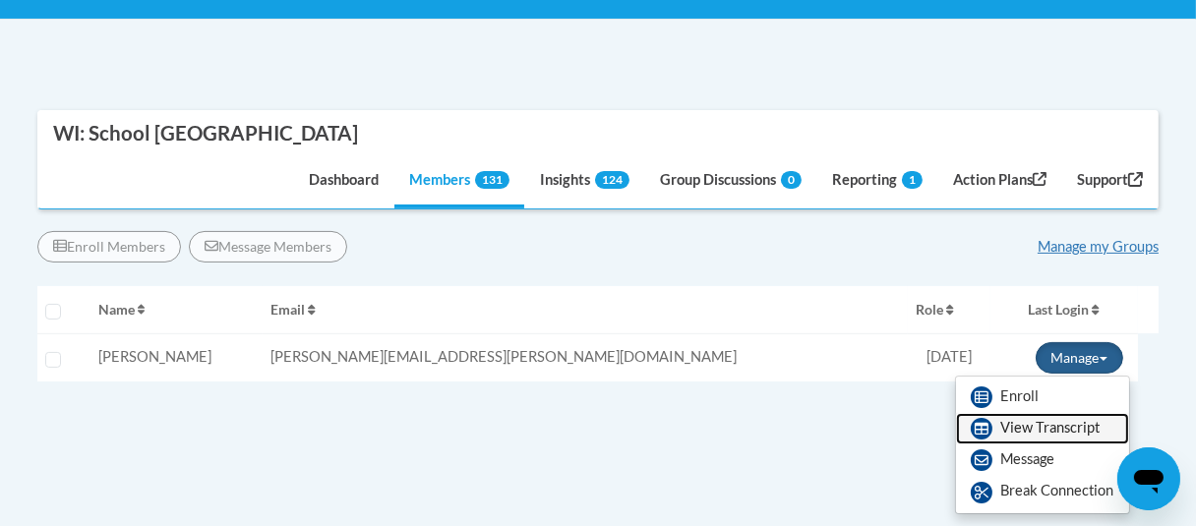
click at [1016, 435] on link "View Transcript" at bounding box center [1042, 428] width 173 height 31
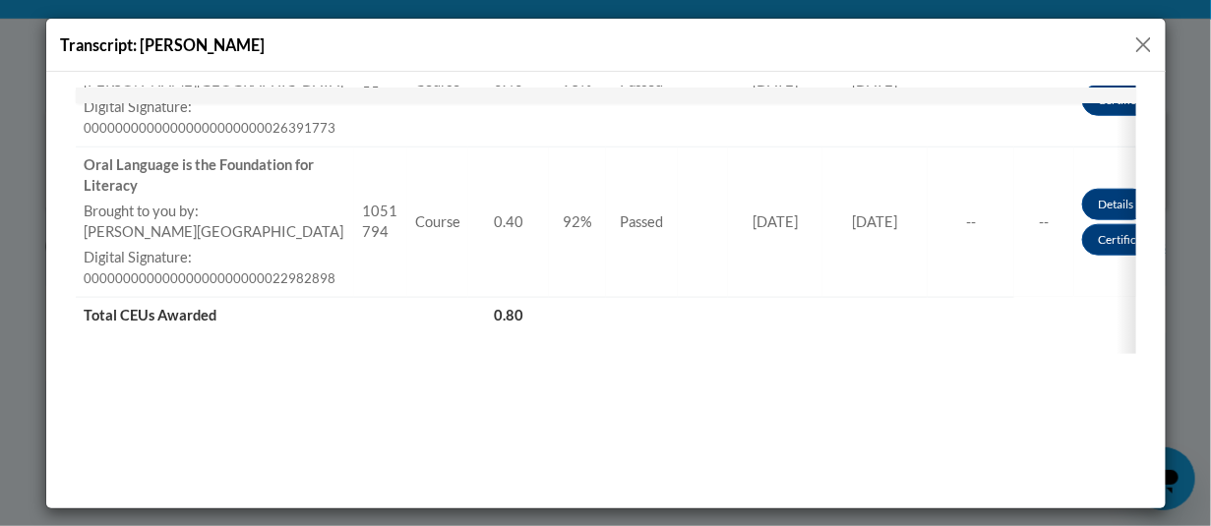
scroll to position [630, 0]
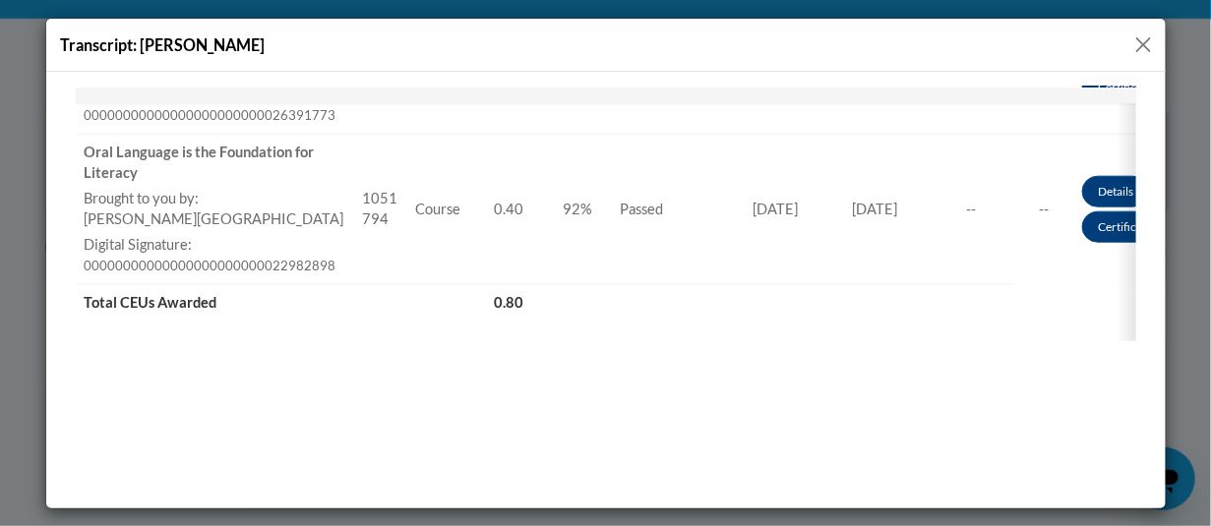
click at [1147, 41] on button "Close" at bounding box center [1143, 44] width 25 height 25
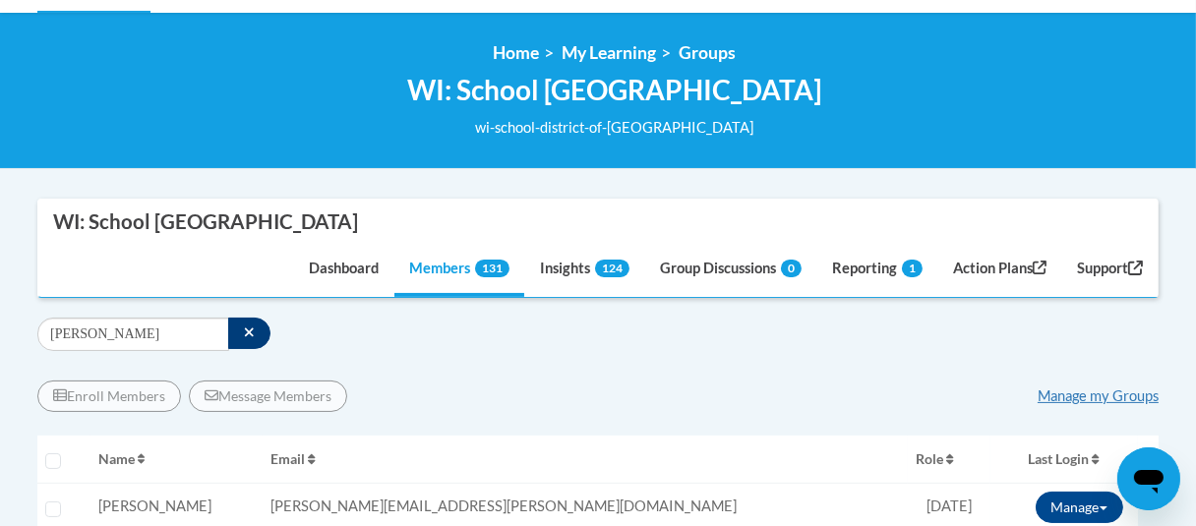
scroll to position [197, 0]
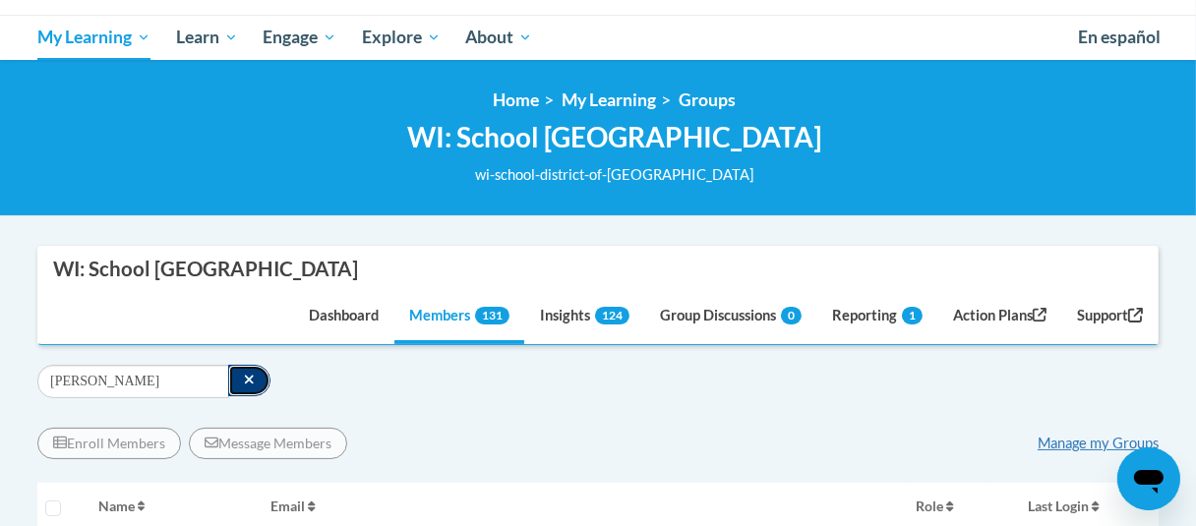
click at [245, 376] on icon "button" at bounding box center [249, 380] width 11 height 14
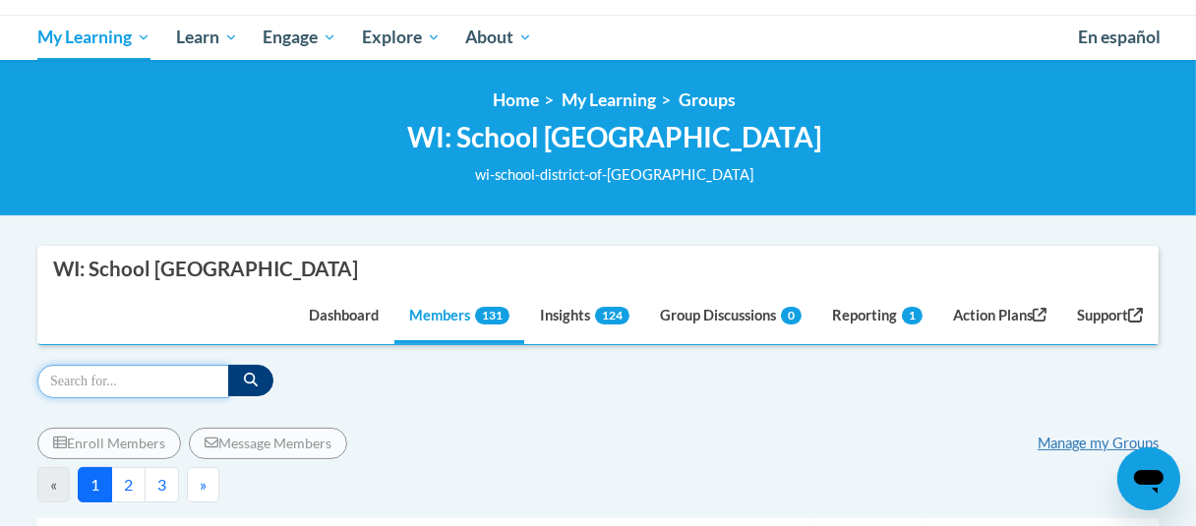
click at [158, 375] on input "Search" at bounding box center [133, 381] width 192 height 33
type input "reding"
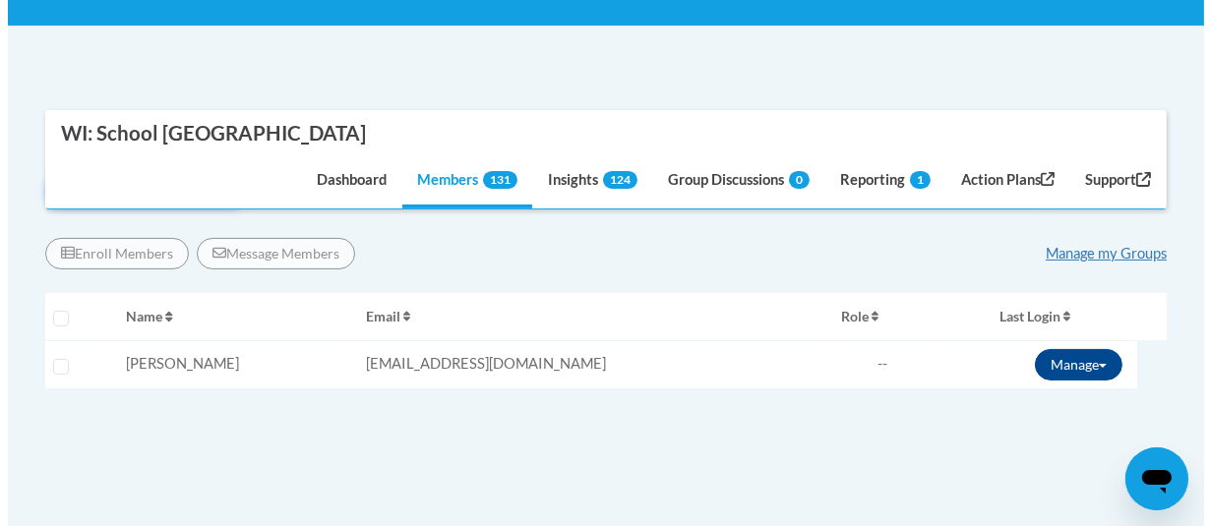
scroll to position [394, 0]
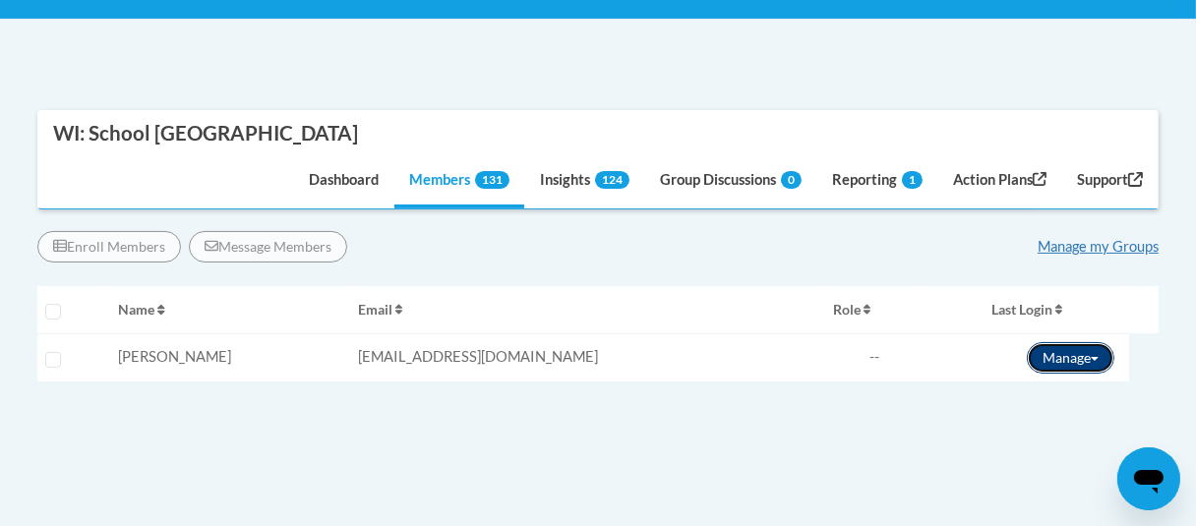
click at [1055, 352] on button "Manage" at bounding box center [1071, 357] width 88 height 31
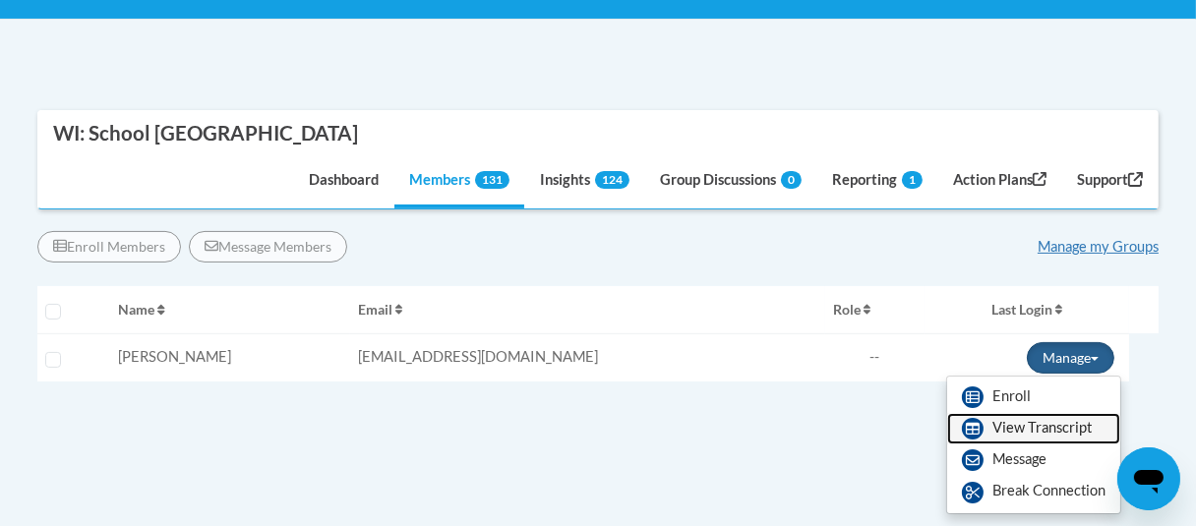
click at [1013, 422] on link "View Transcript" at bounding box center [1033, 428] width 173 height 31
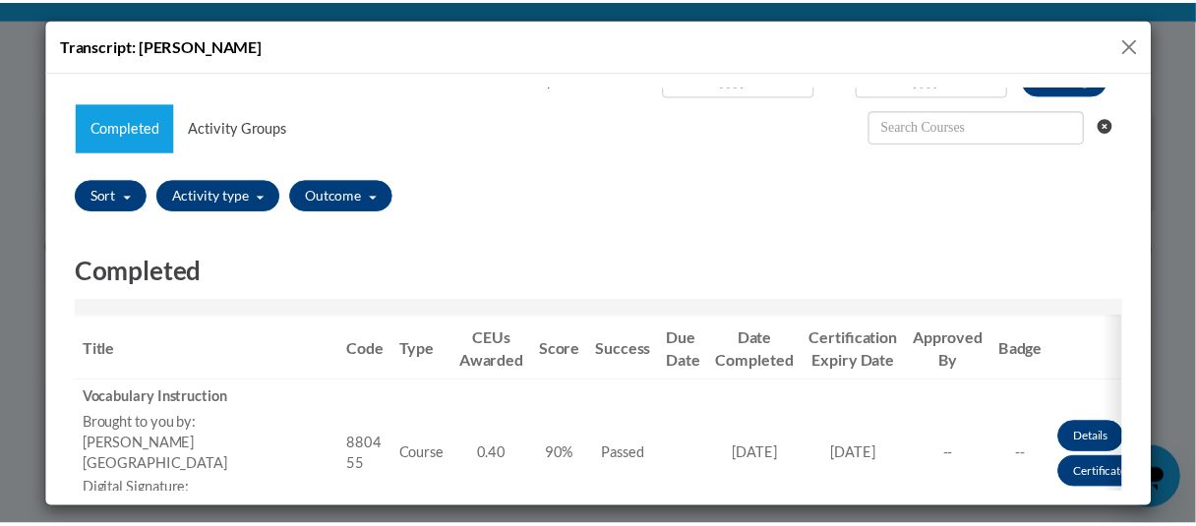
scroll to position [0, 0]
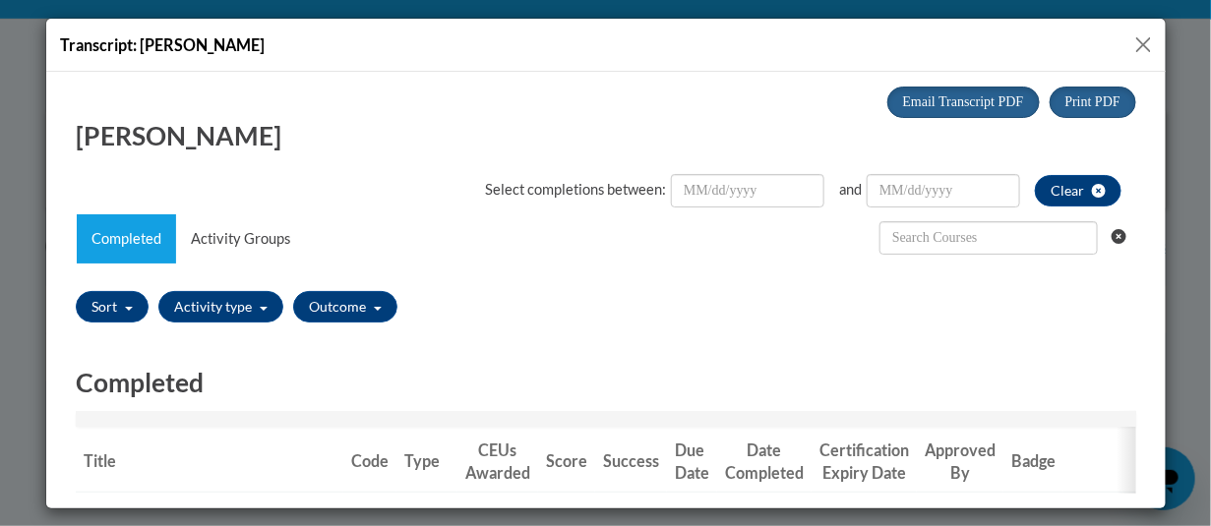
click at [1139, 42] on button "Close" at bounding box center [1143, 44] width 25 height 25
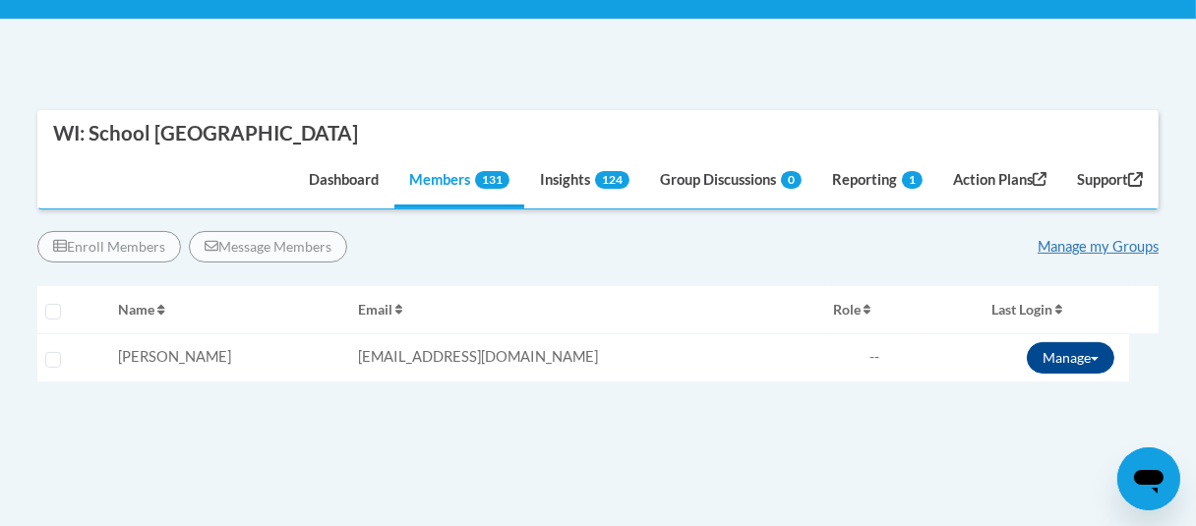
click at [997, 308] on span "Last Login" at bounding box center [1022, 309] width 61 height 17
click at [870, 356] on span "--" at bounding box center [875, 356] width 10 height 17
click at [950, 350] on td "Manage Enroll View Transcript Message Email Break Connection" at bounding box center [1027, 358] width 205 height 48
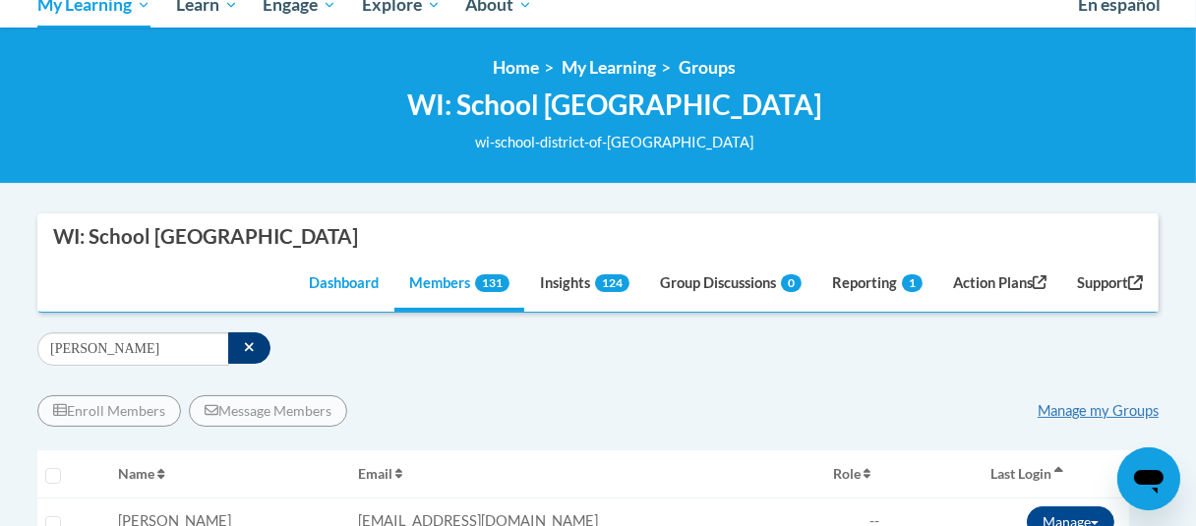
scroll to position [98, 0]
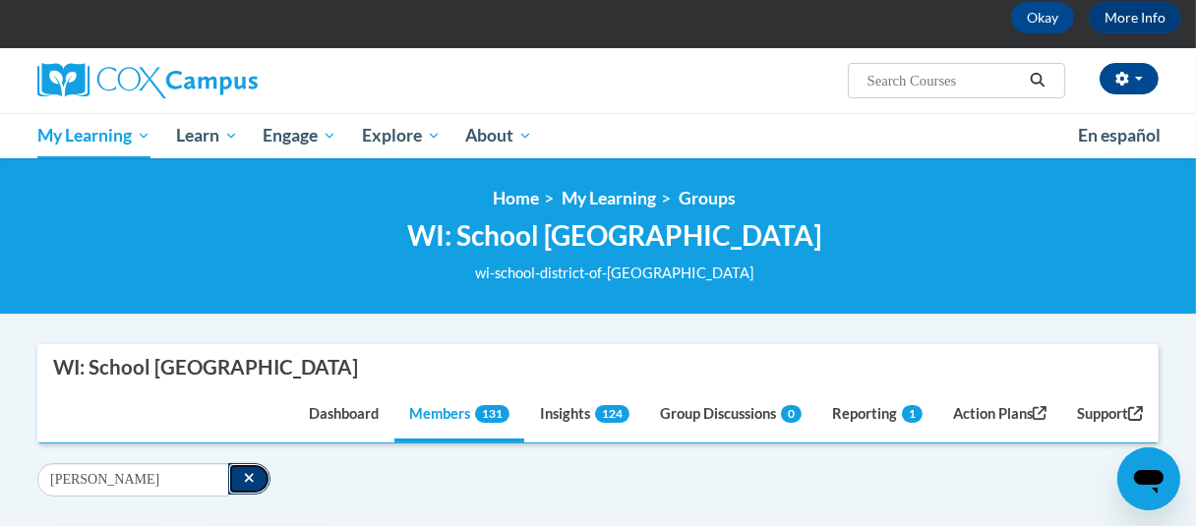
click at [251, 476] on icon "button" at bounding box center [249, 478] width 11 height 14
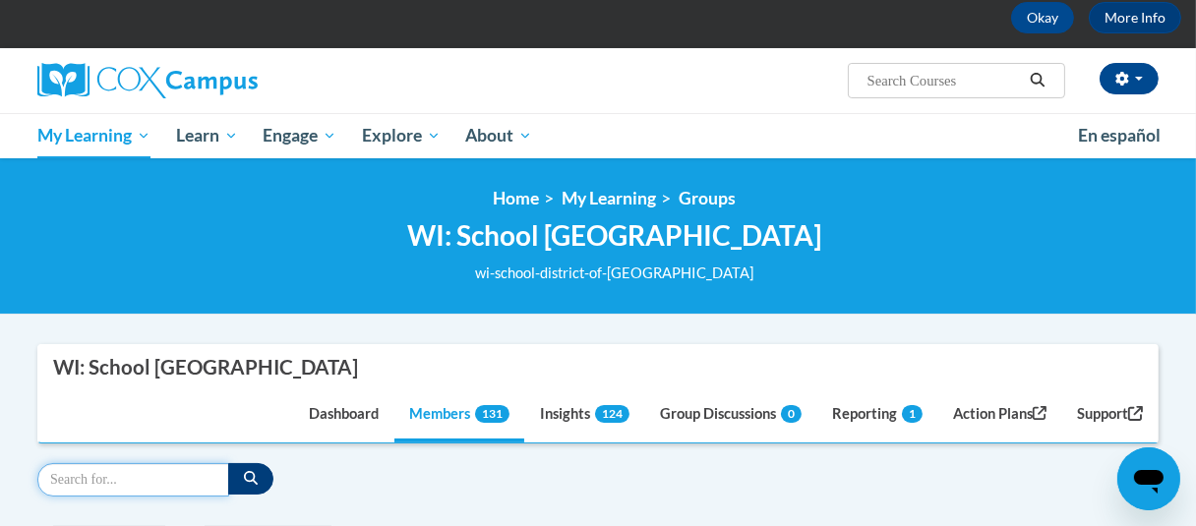
click at [184, 474] on input "Search" at bounding box center [133, 479] width 192 height 33
type input "rocha"
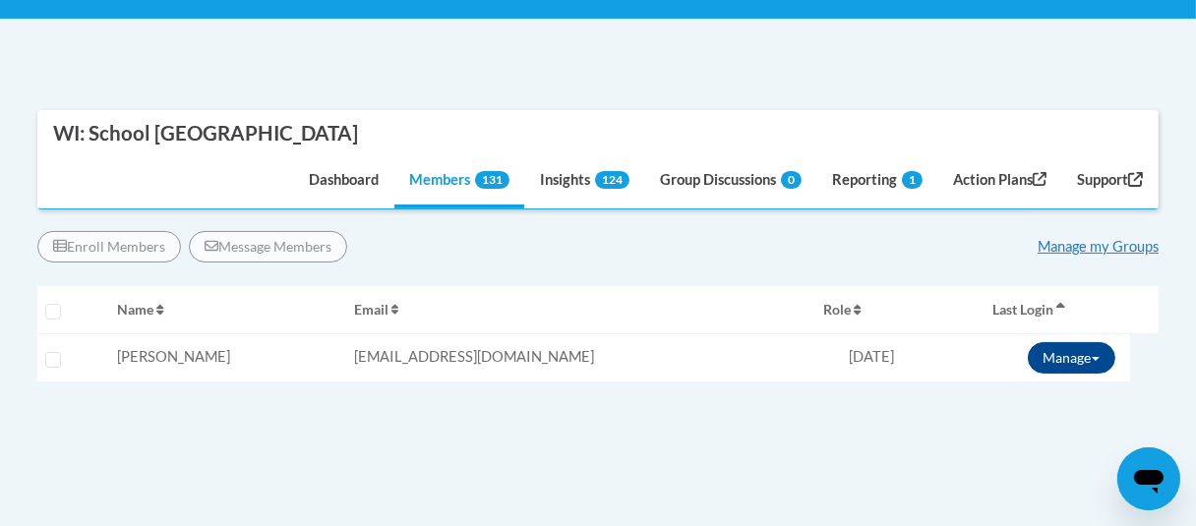
scroll to position [197, 0]
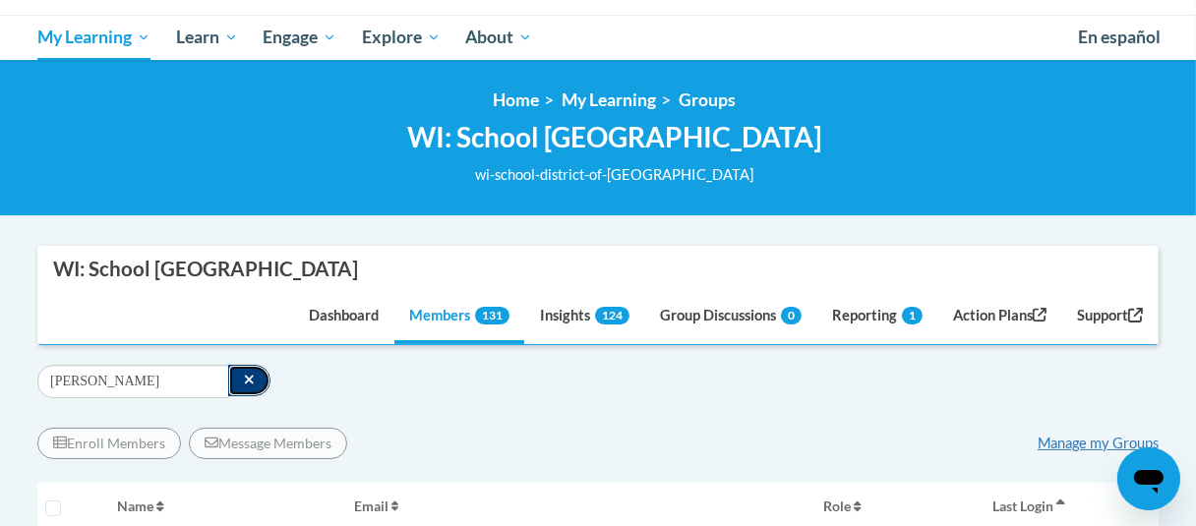
click at [252, 377] on button "button" at bounding box center [249, 380] width 42 height 31
click at [156, 373] on input "Search" at bounding box center [133, 381] width 192 height 33
type input "chay"
click at [249, 381] on icon "button" at bounding box center [249, 380] width 9 height 9
click at [82, 386] on input "Search" at bounding box center [133, 381] width 192 height 33
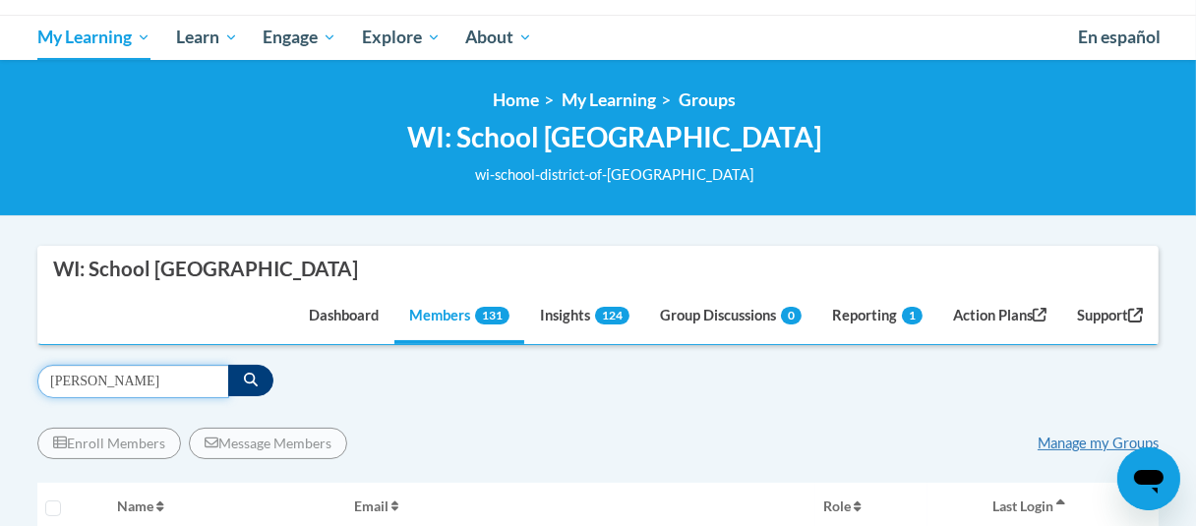
type input "dietman"
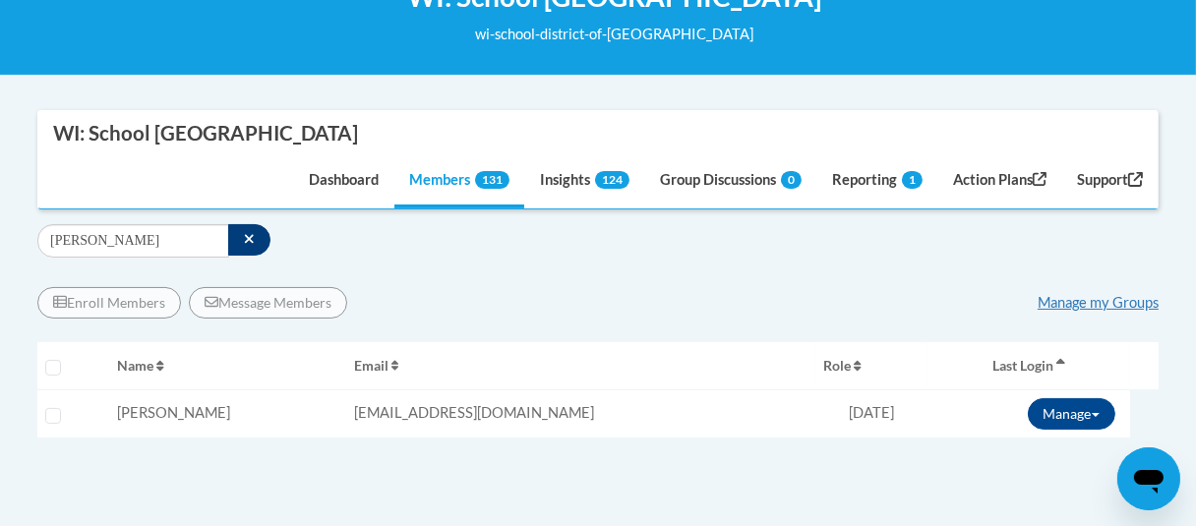
scroll to position [295, 0]
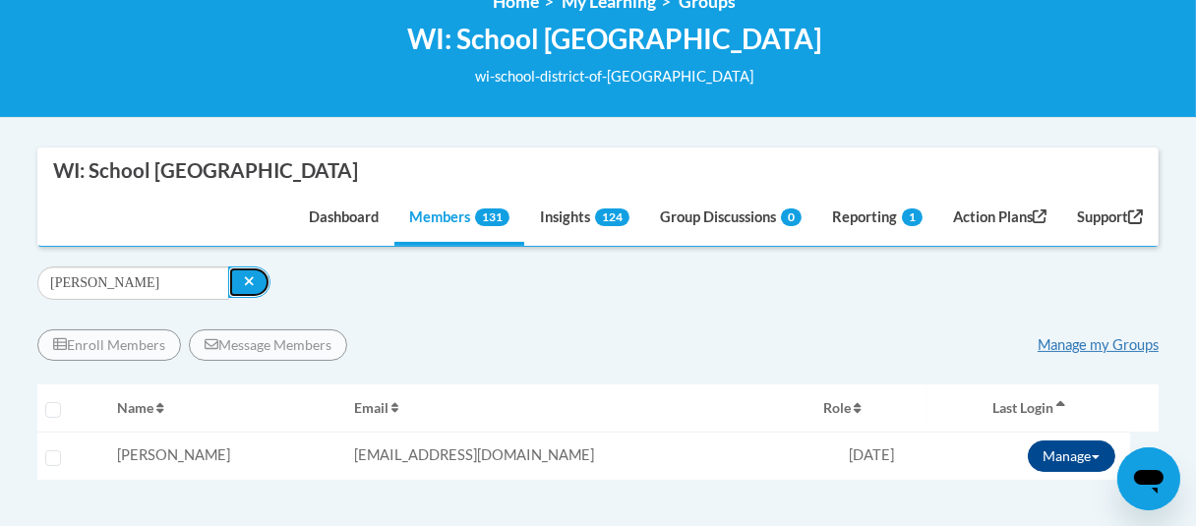
drag, startPoint x: 242, startPoint y: 280, endPoint x: 223, endPoint y: 280, distance: 18.7
click at [244, 280] on icon "button" at bounding box center [249, 281] width 11 height 14
click at [193, 277] on input "Search" at bounding box center [133, 283] width 192 height 33
type input "gillick"
click at [1066, 451] on button "Manage" at bounding box center [1072, 456] width 88 height 31
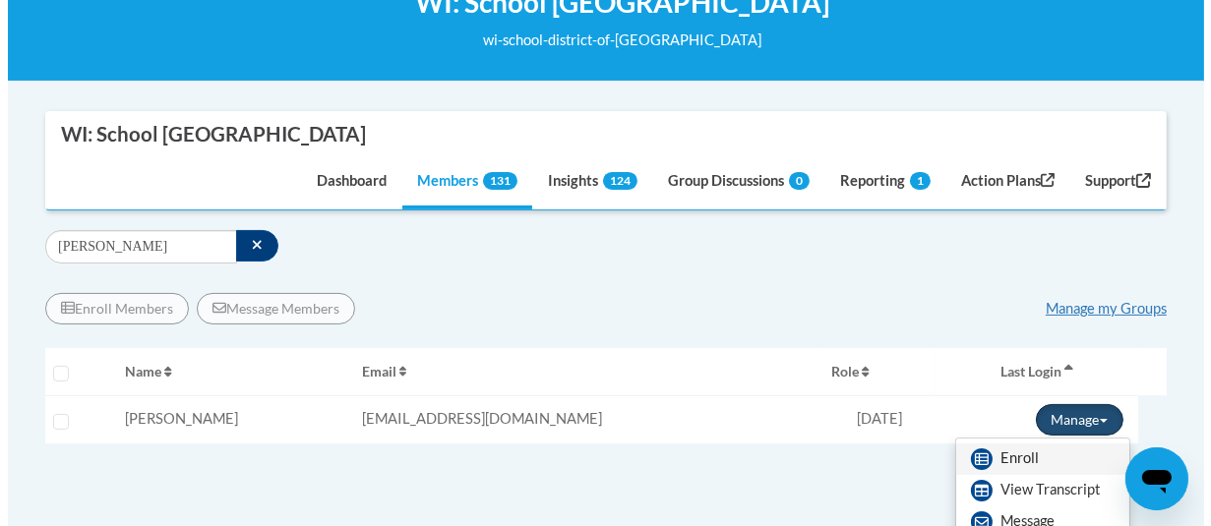
scroll to position [394, 0]
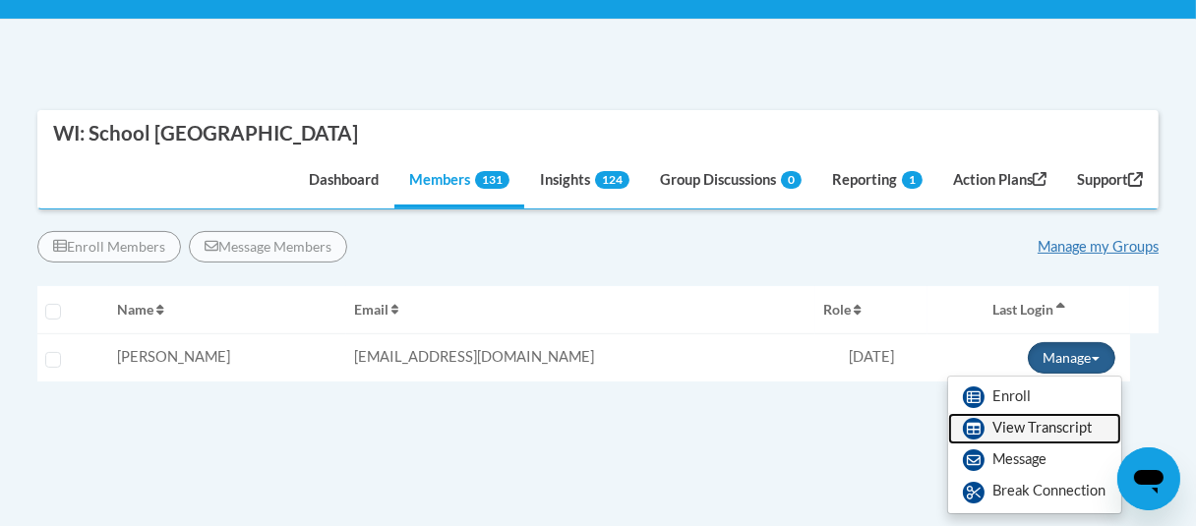
click at [1026, 435] on link "View Transcript" at bounding box center [1034, 428] width 173 height 31
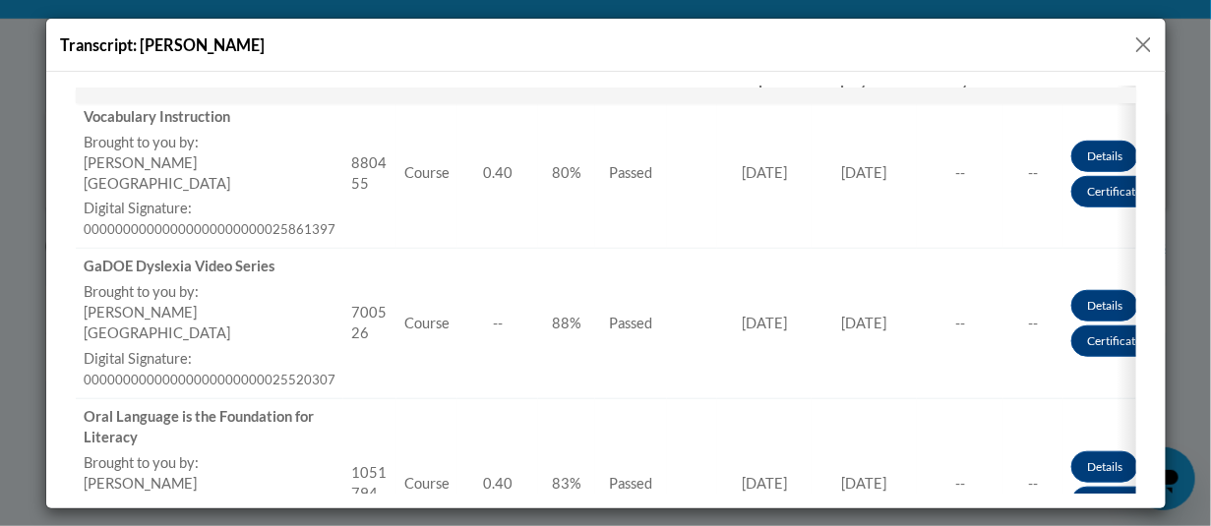
click at [1149, 42] on button "Close" at bounding box center [1143, 44] width 25 height 25
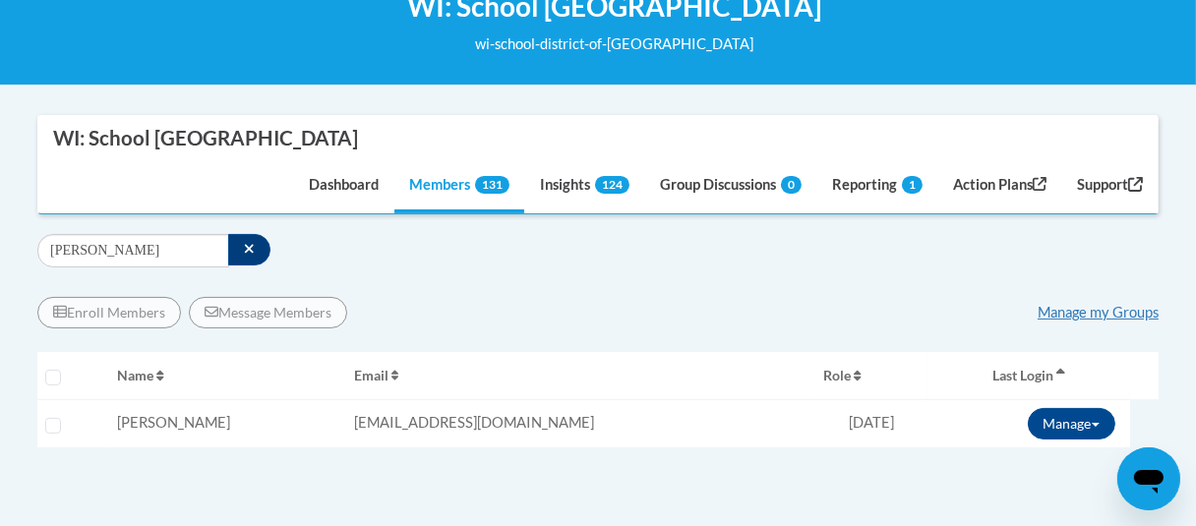
scroll to position [295, 0]
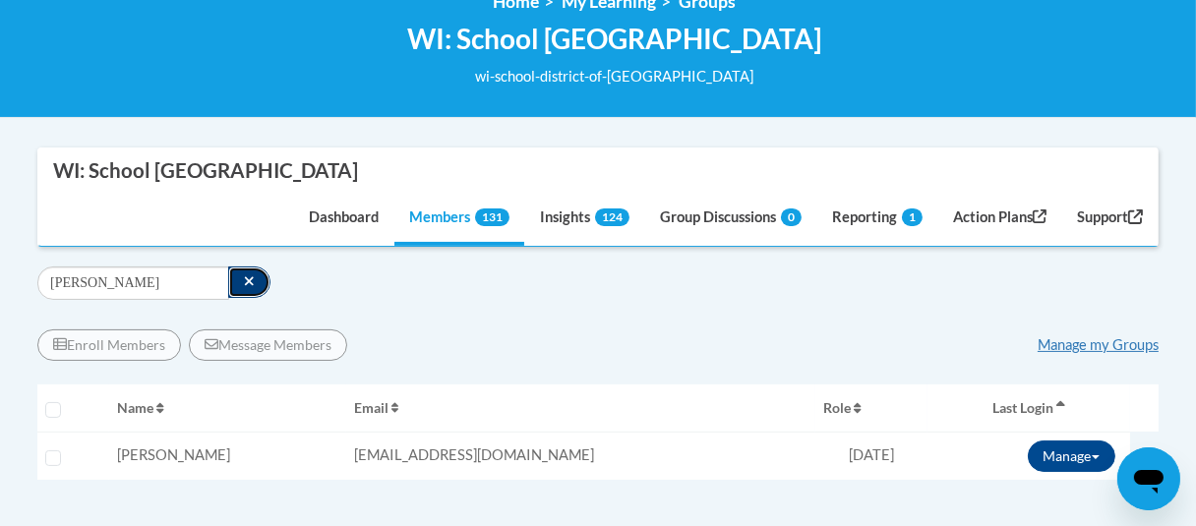
click at [245, 277] on icon "button" at bounding box center [249, 281] width 11 height 14
click at [197, 278] on input "Search" at bounding box center [133, 283] width 192 height 33
type input "krause"
click at [1046, 457] on button "Manage" at bounding box center [1071, 456] width 88 height 31
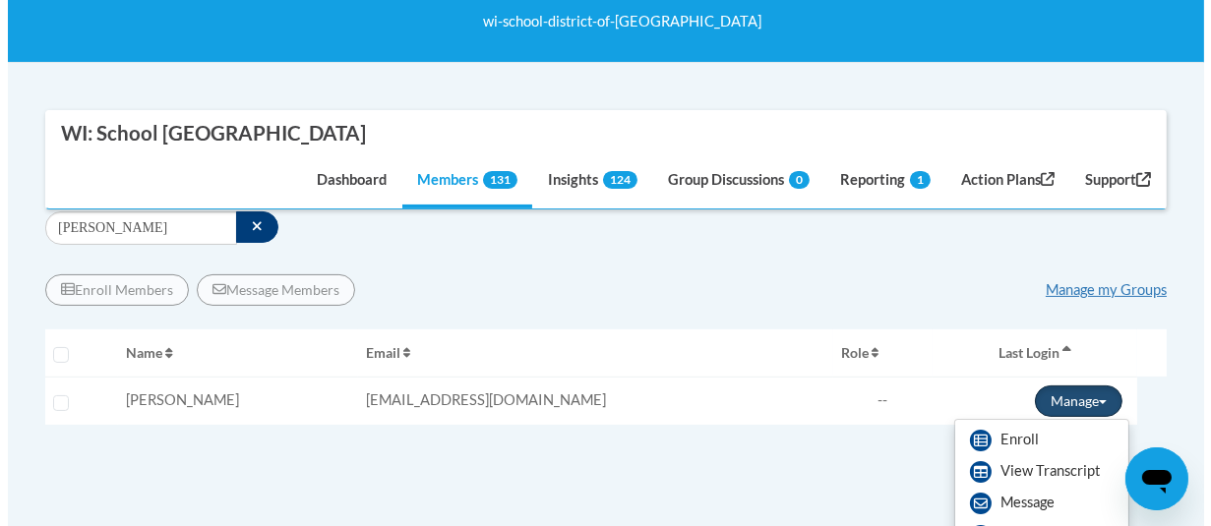
scroll to position [394, 0]
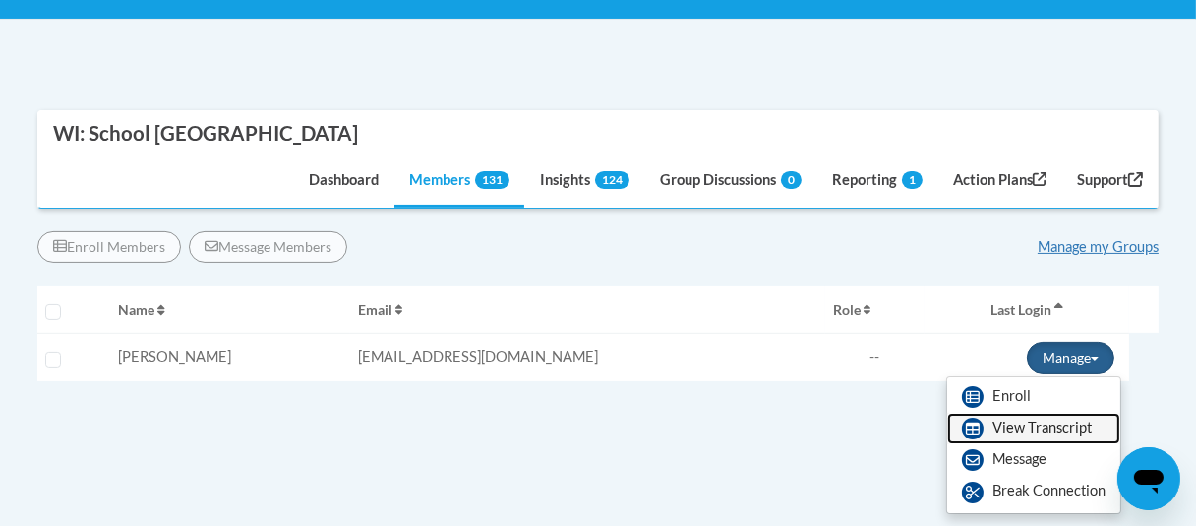
click at [1027, 431] on link "View Transcript" at bounding box center [1033, 428] width 173 height 31
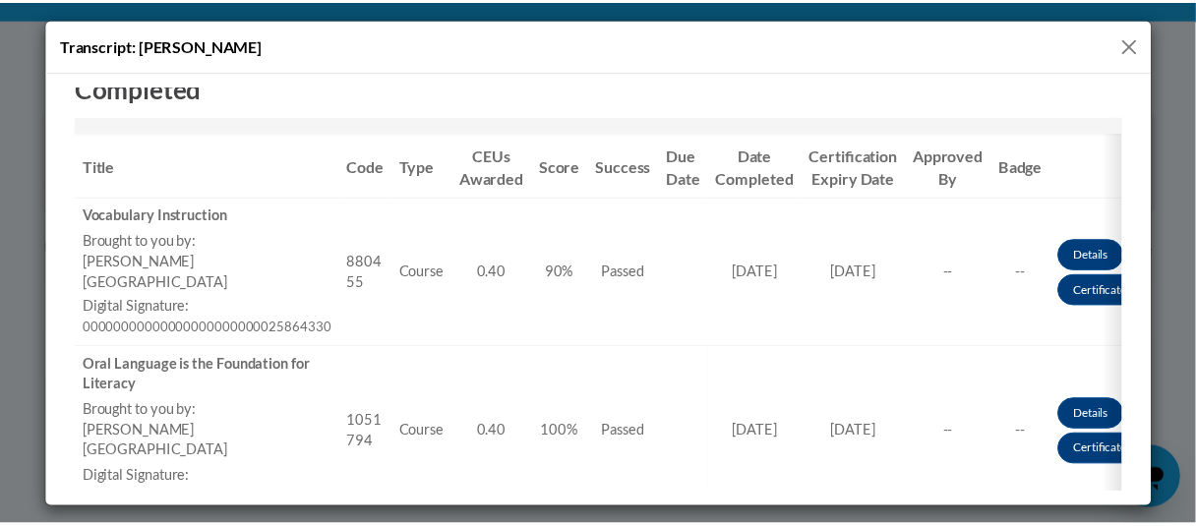
scroll to position [492, 0]
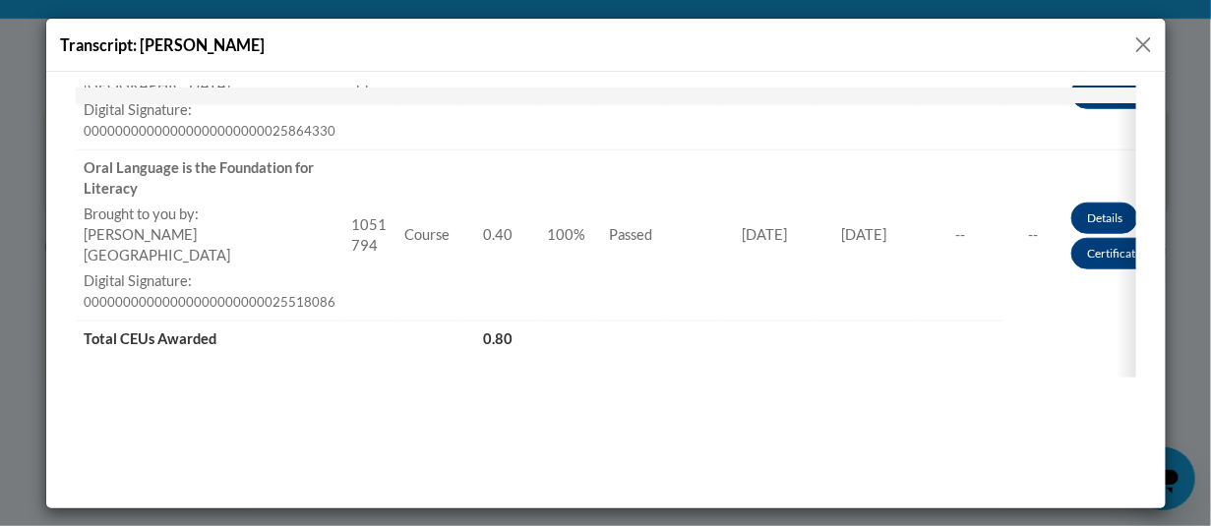
click at [1141, 44] on button "Close" at bounding box center [1143, 44] width 25 height 25
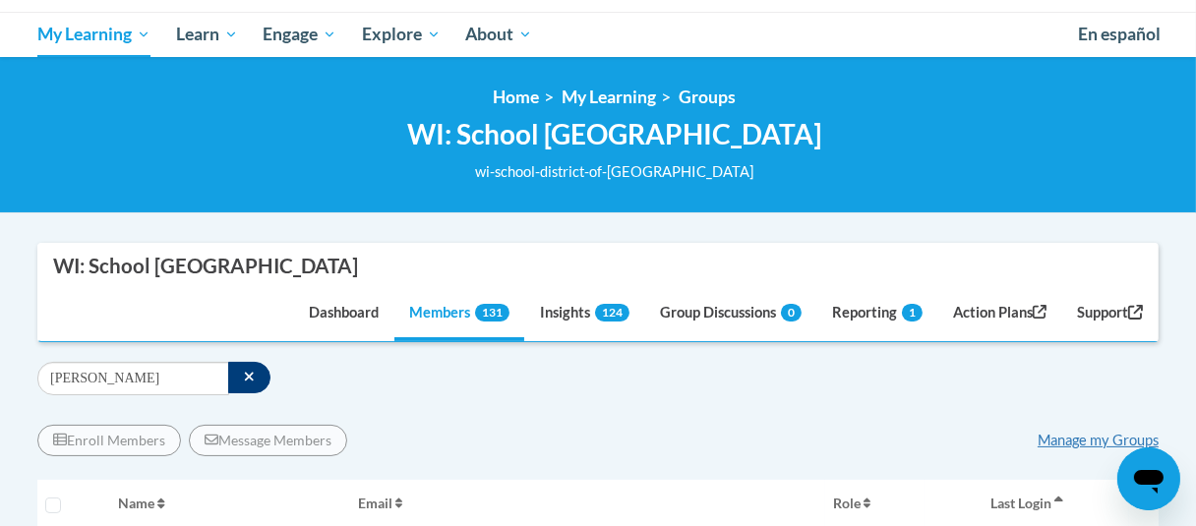
scroll to position [197, 0]
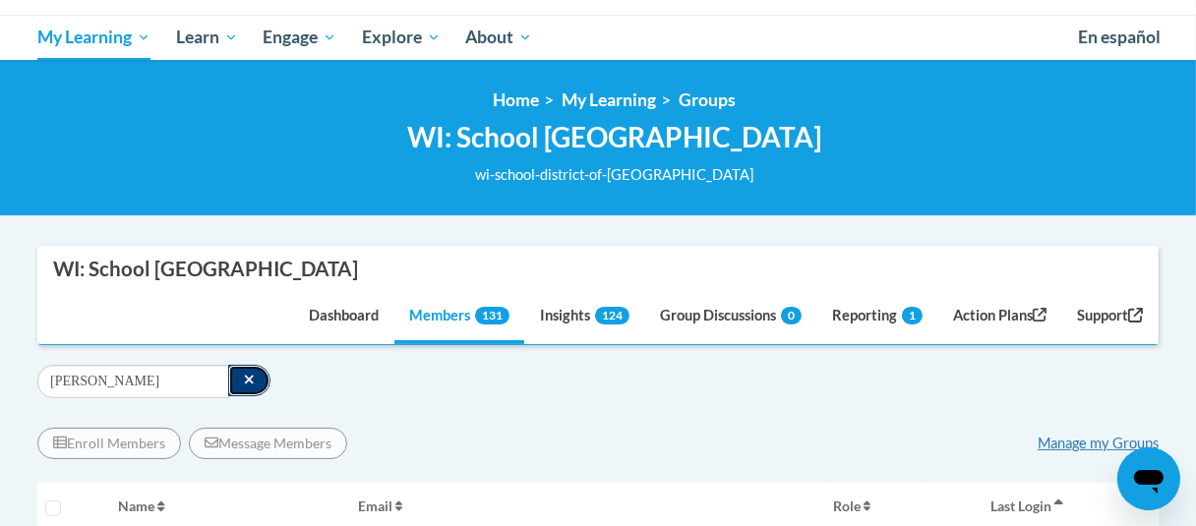
click at [246, 380] on icon "button" at bounding box center [249, 380] width 9 height 9
click at [148, 373] on input "Search" at bounding box center [133, 381] width 192 height 33
type input "krolik"
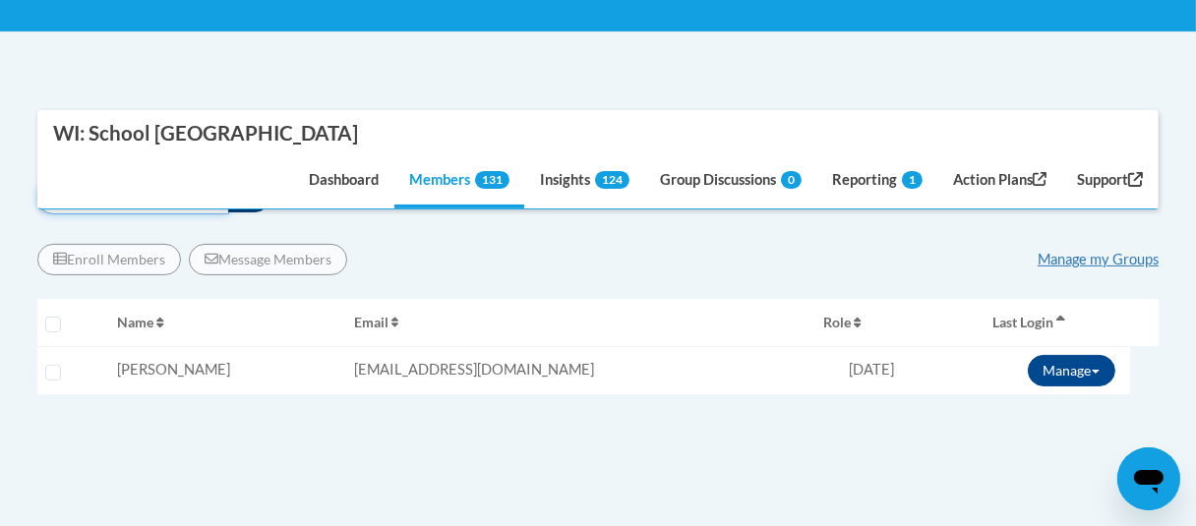
scroll to position [394, 0]
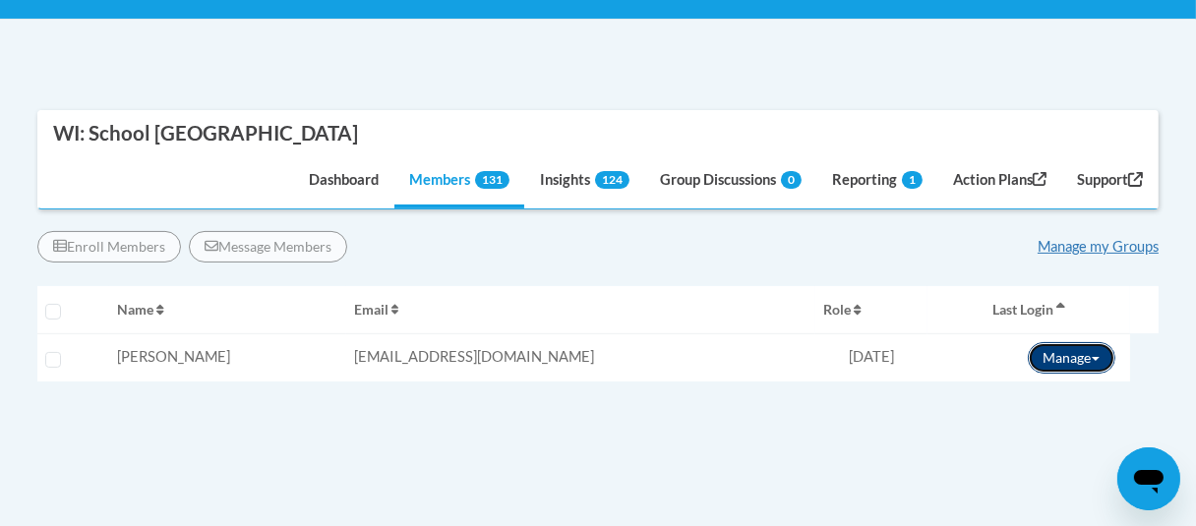
click at [1092, 357] on span at bounding box center [1096, 359] width 8 height 4
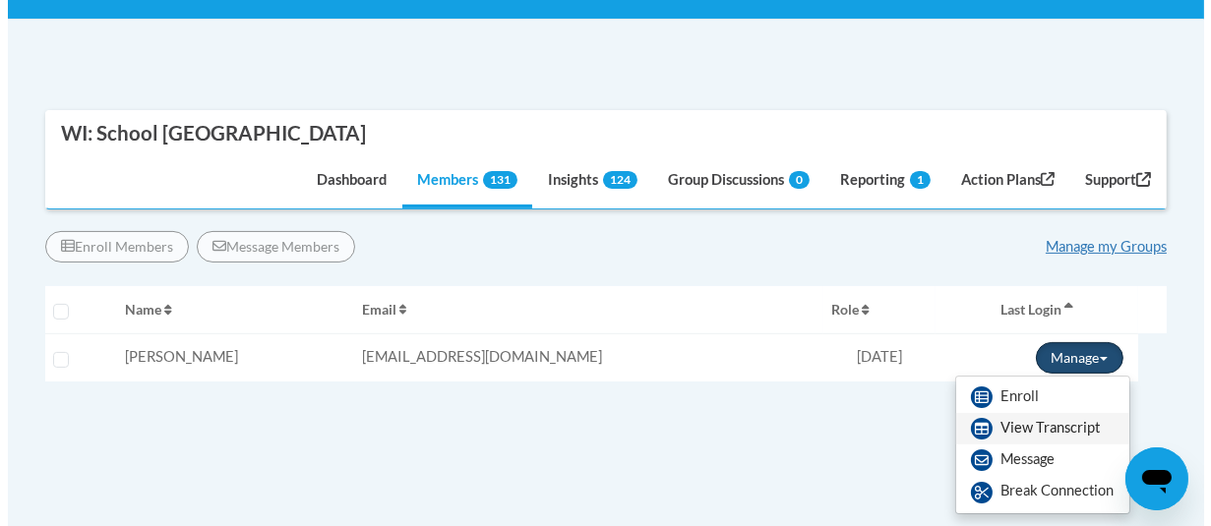
scroll to position [492, 0]
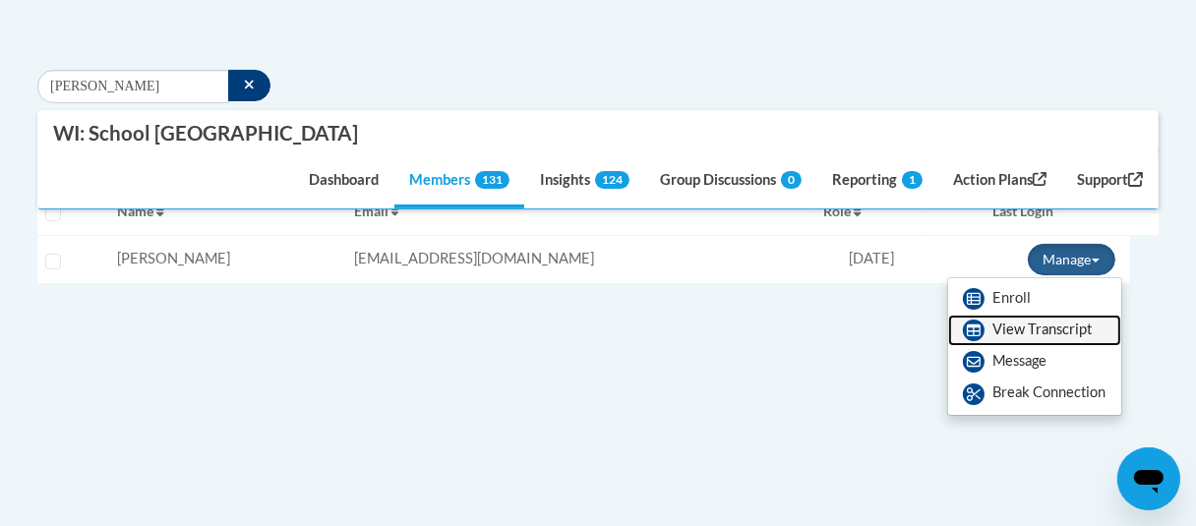
click at [1034, 337] on link "View Transcript" at bounding box center [1034, 330] width 173 height 31
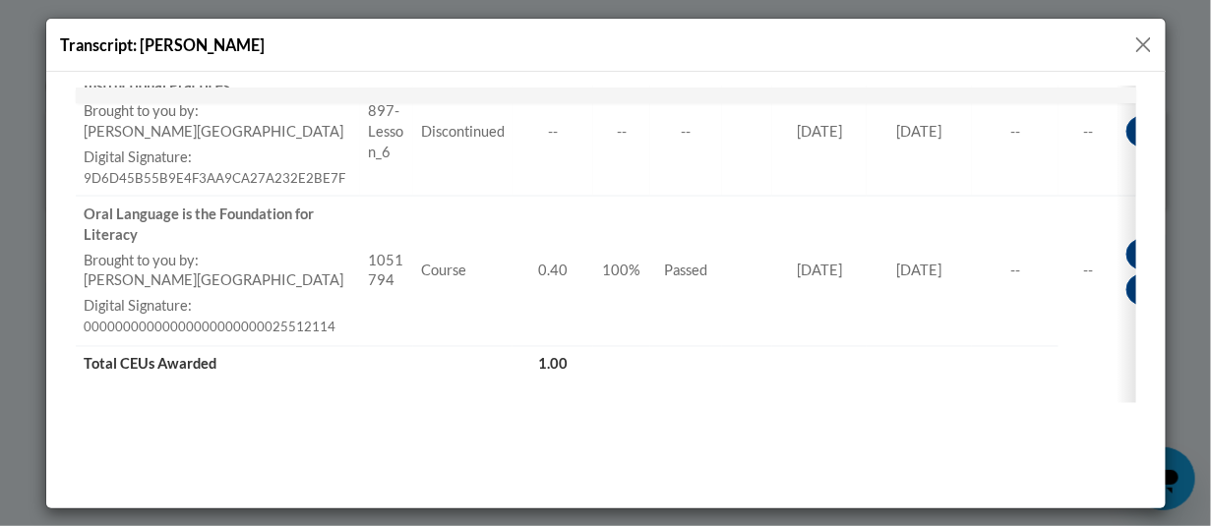
scroll to position [984, 0]
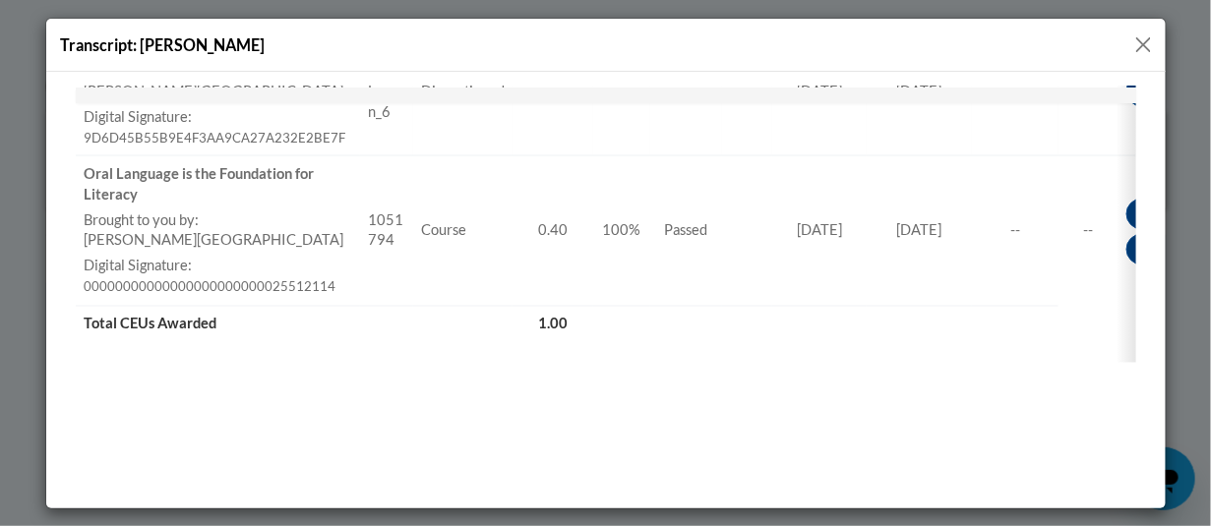
click at [1144, 43] on button "Close" at bounding box center [1143, 44] width 25 height 25
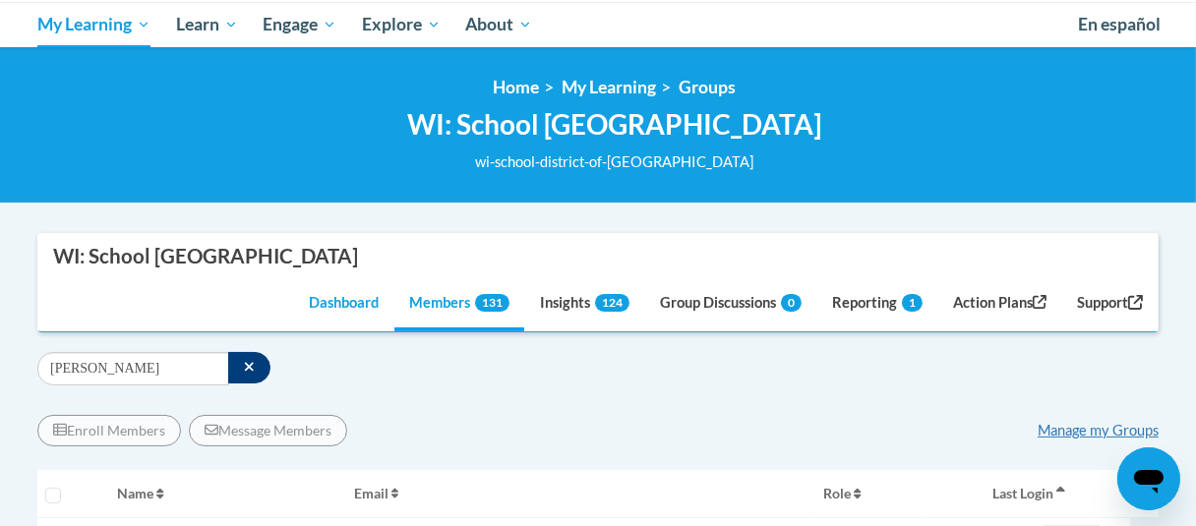
scroll to position [197, 0]
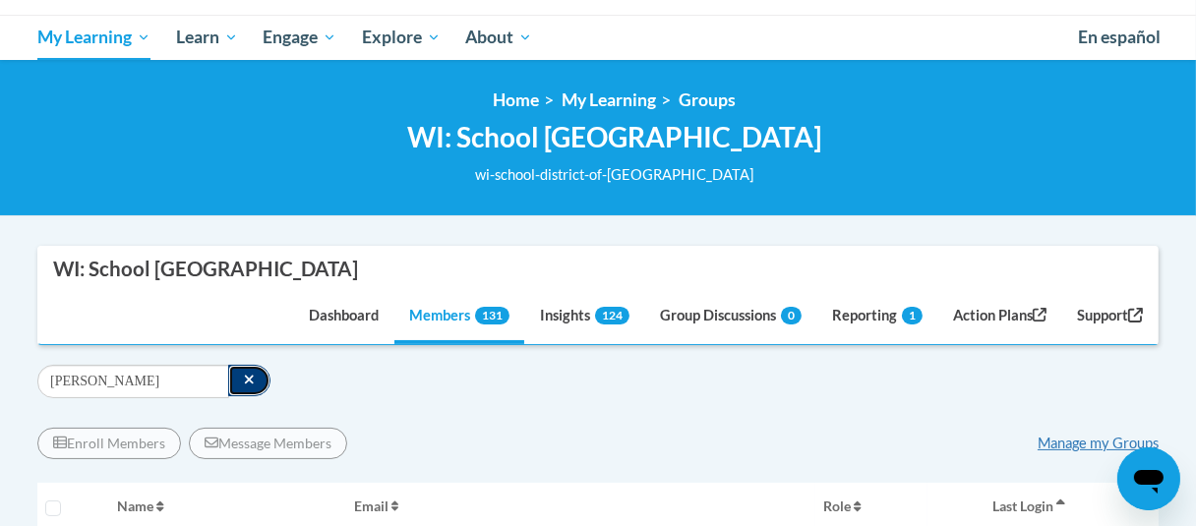
click at [246, 379] on icon "button" at bounding box center [249, 380] width 9 height 9
click at [200, 379] on input "Search" at bounding box center [133, 381] width 192 height 33
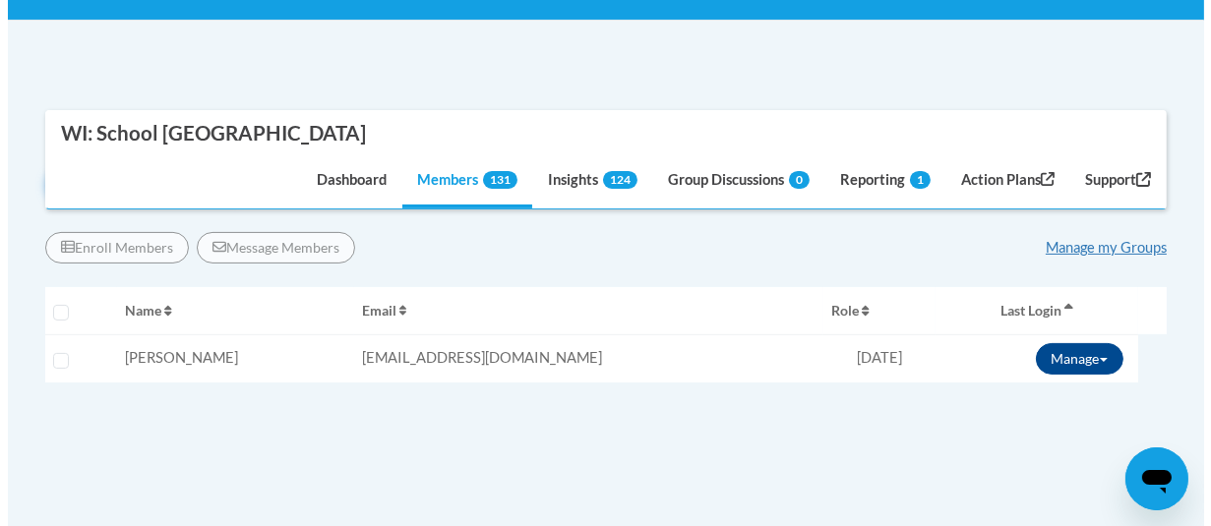
scroll to position [394, 0]
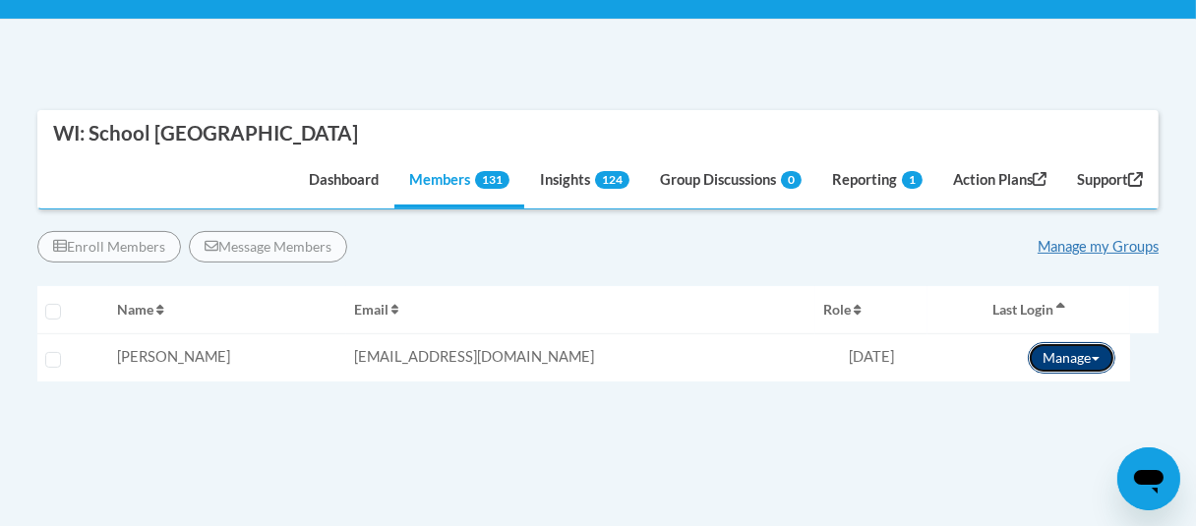
click at [1076, 362] on button "Manage" at bounding box center [1072, 357] width 88 height 31
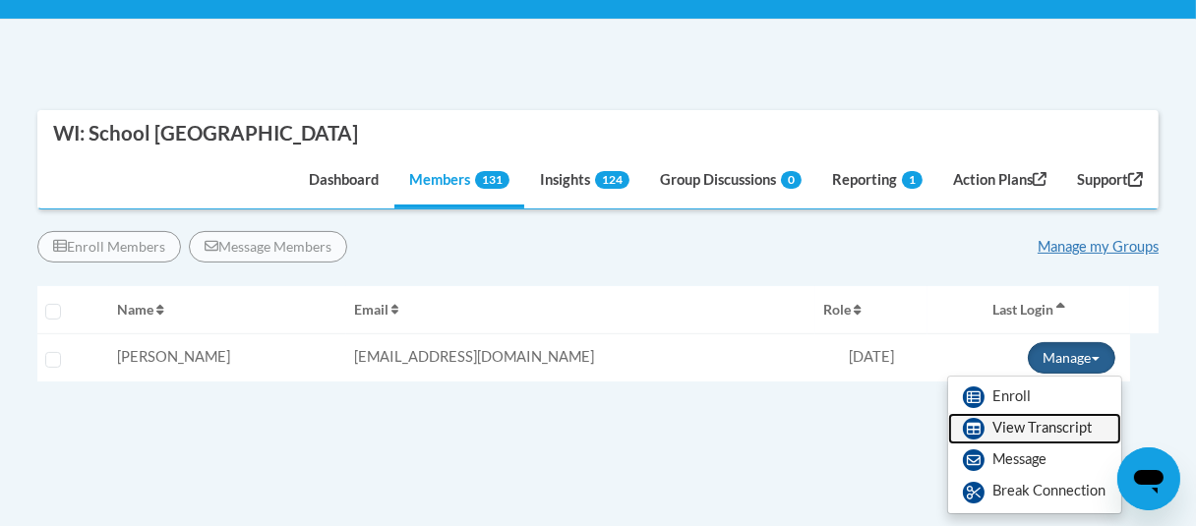
click at [1051, 422] on link "View Transcript" at bounding box center [1034, 428] width 173 height 31
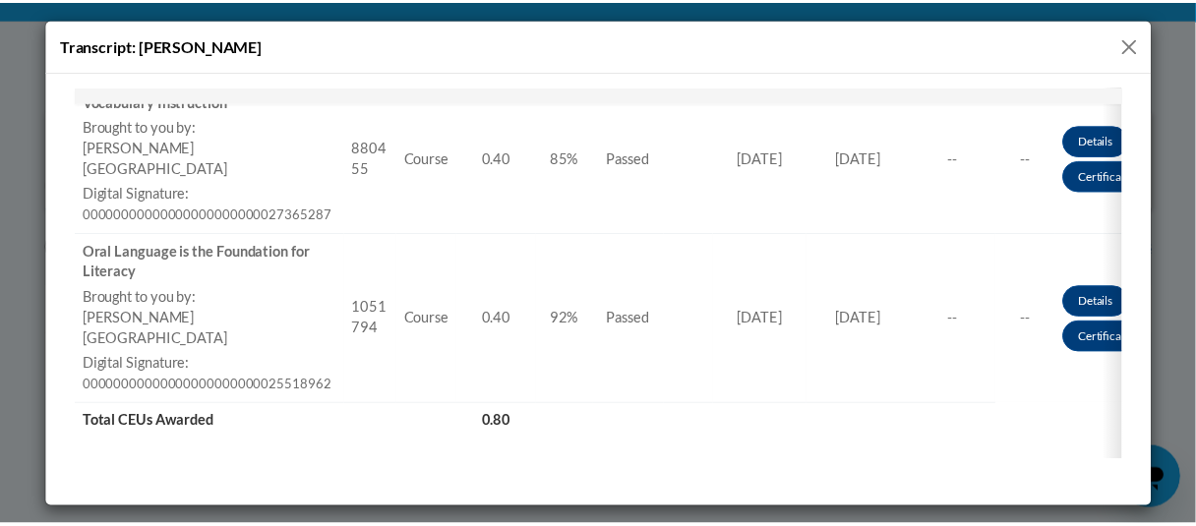
scroll to position [590, 0]
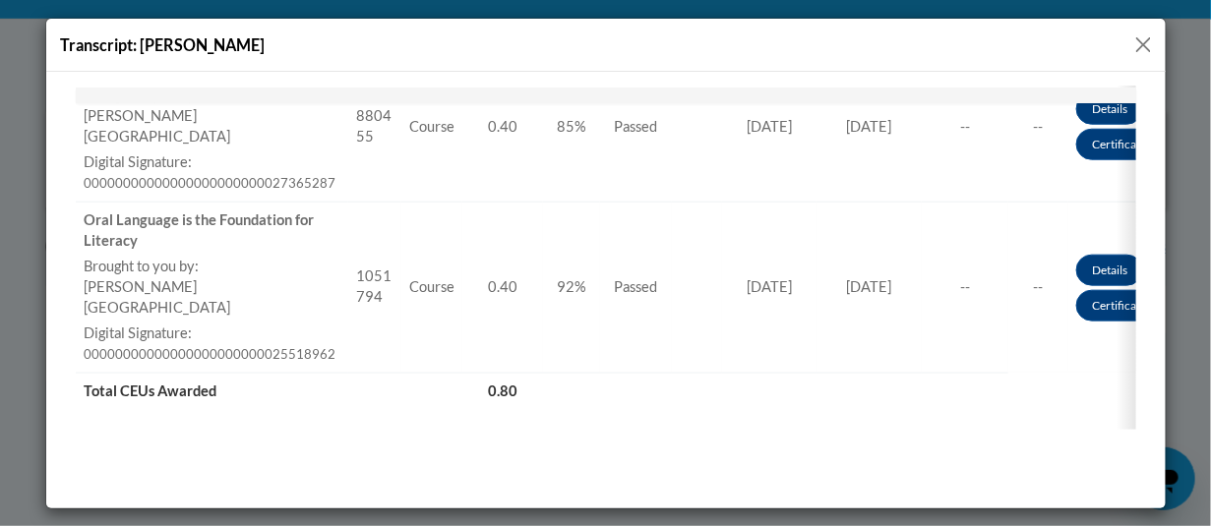
click at [1151, 41] on button "Close" at bounding box center [1143, 44] width 25 height 25
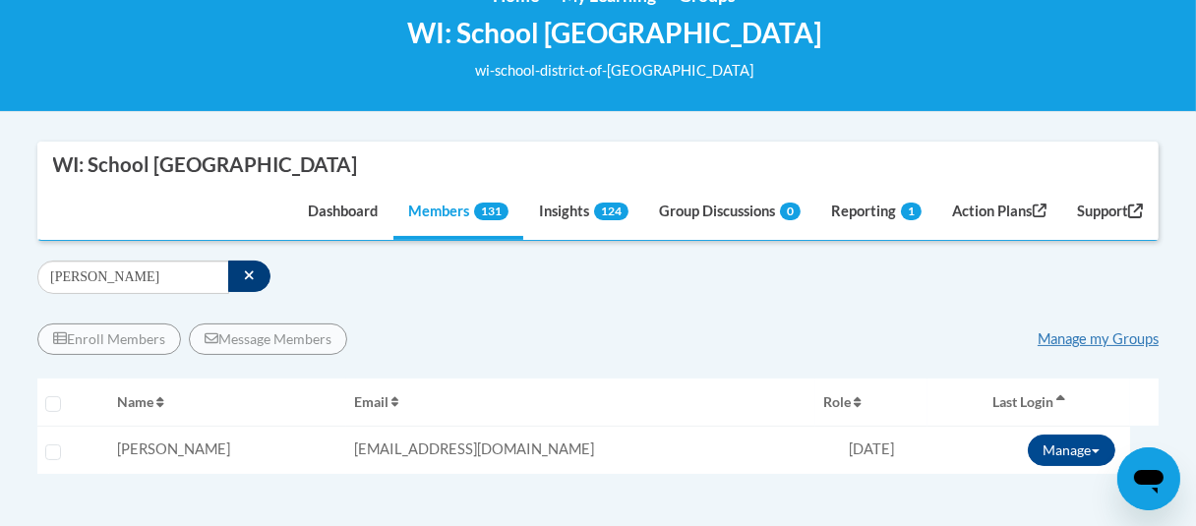
scroll to position [197, 0]
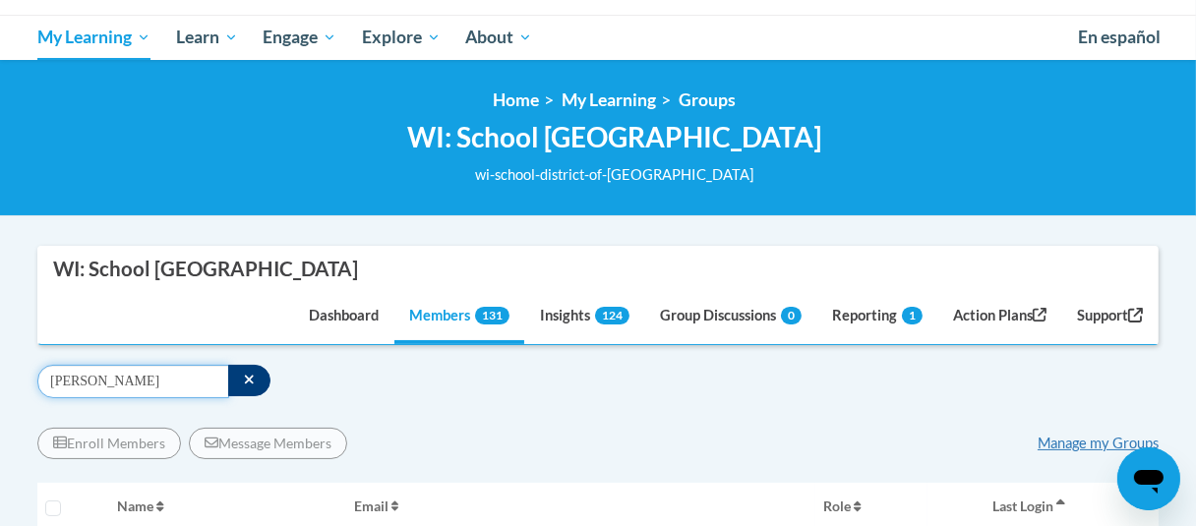
drag, startPoint x: 145, startPoint y: 379, endPoint x: 33, endPoint y: 380, distance: 111.2
click at [33, 380] on div "Supervisor Modal Window WI: School District of Greenfield Dashboard Members 131…" at bounding box center [598, 503] width 1151 height 515
type input "schilt"
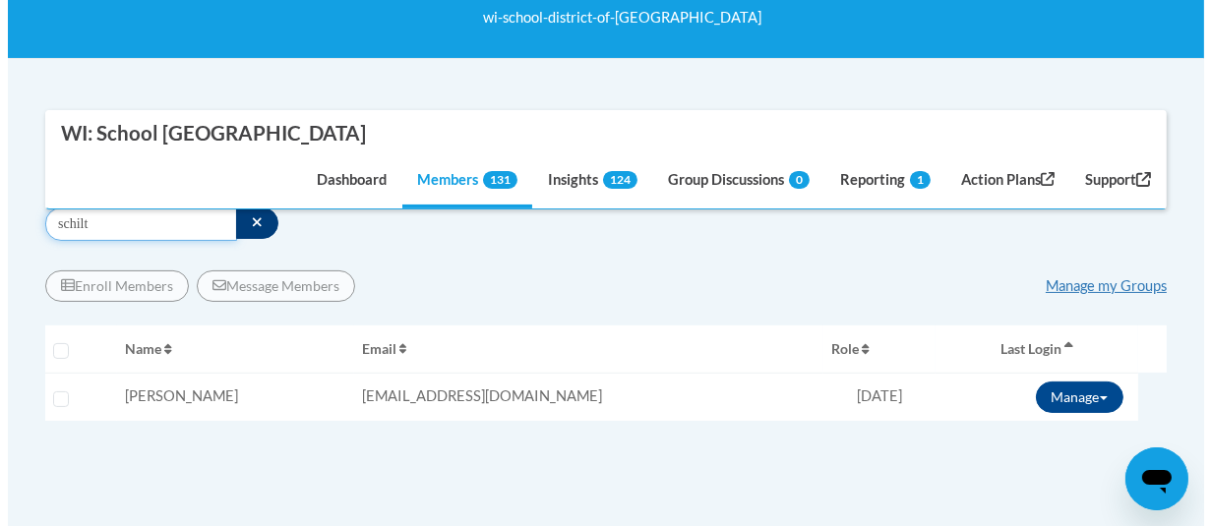
scroll to position [394, 0]
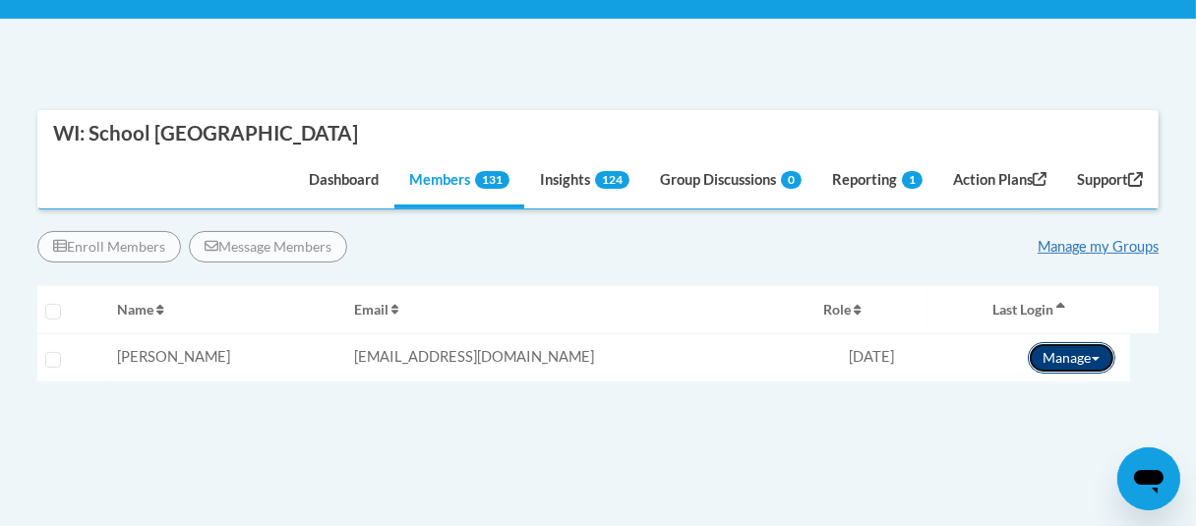
click at [1069, 356] on button "Manage" at bounding box center [1072, 357] width 88 height 31
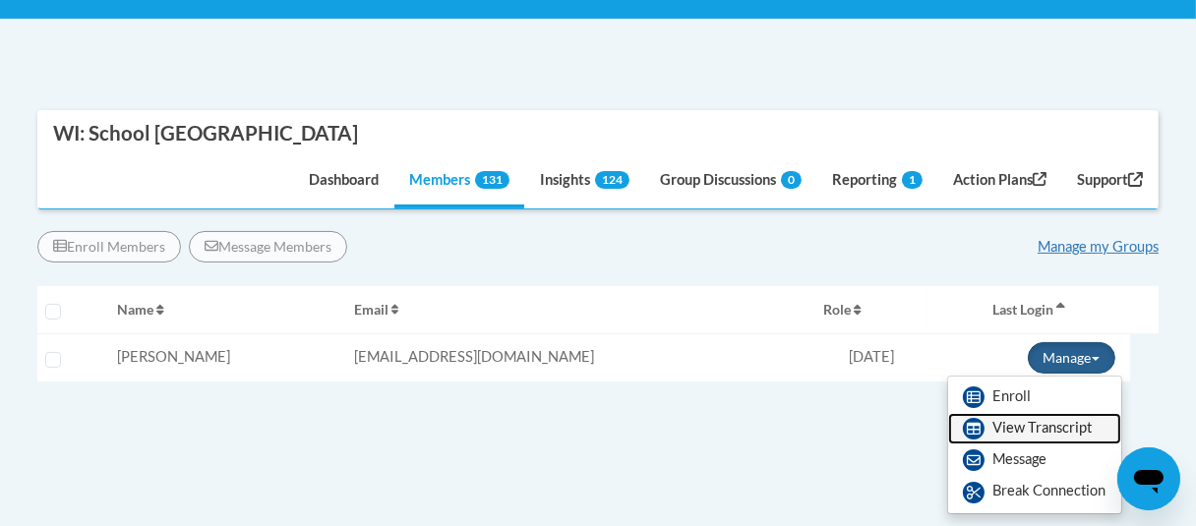
click at [1046, 421] on link "View Transcript" at bounding box center [1034, 428] width 173 height 31
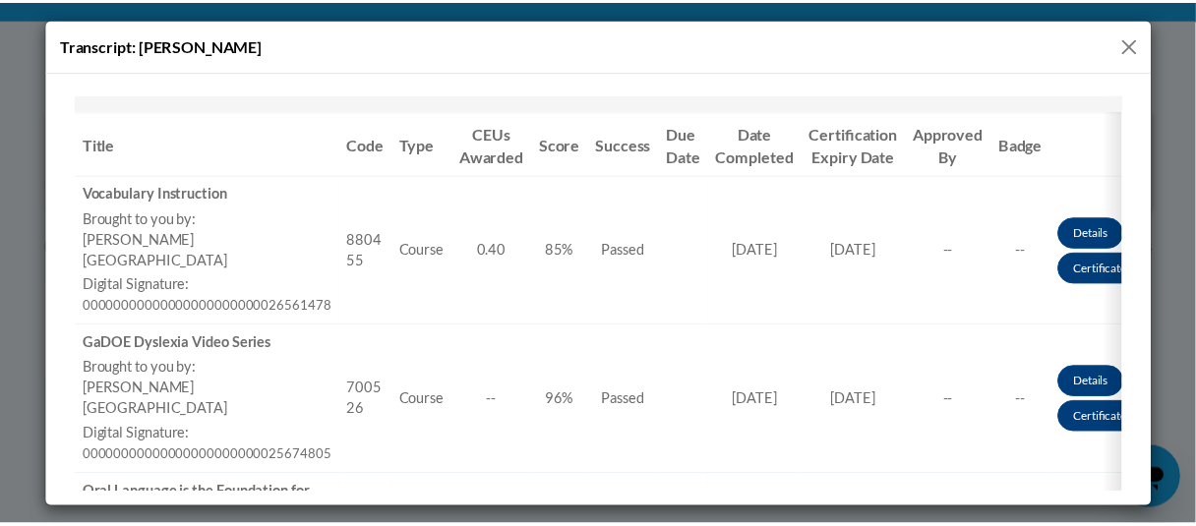
scroll to position [197, 0]
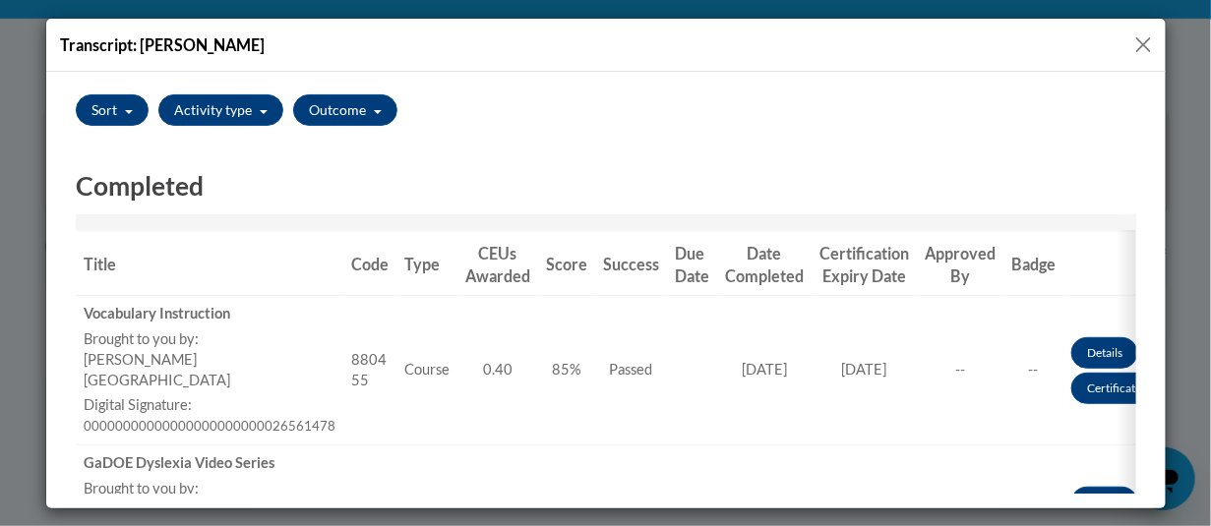
click at [1138, 41] on button "Close" at bounding box center [1143, 44] width 25 height 25
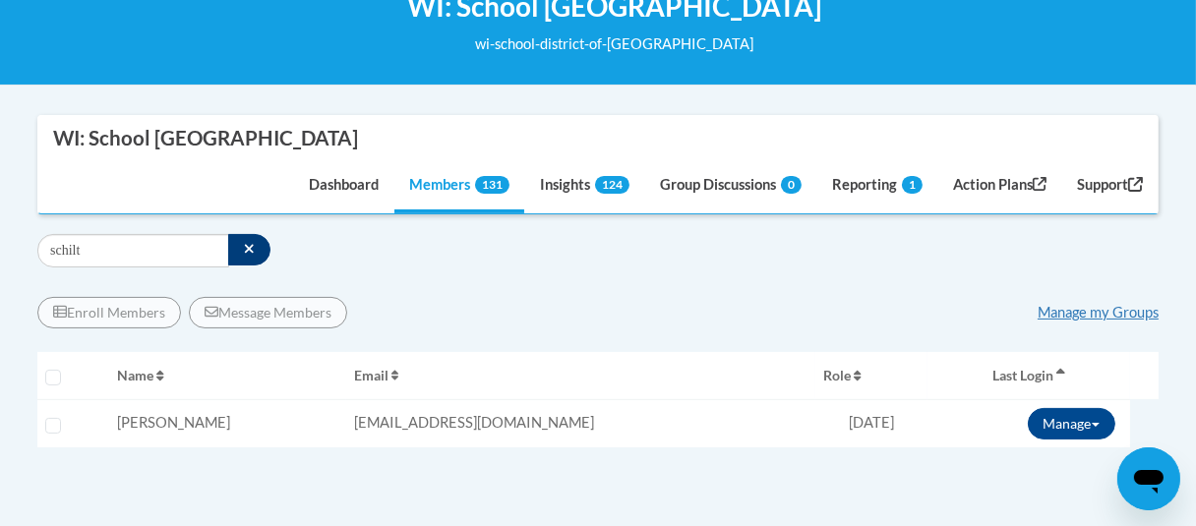
scroll to position [295, 0]
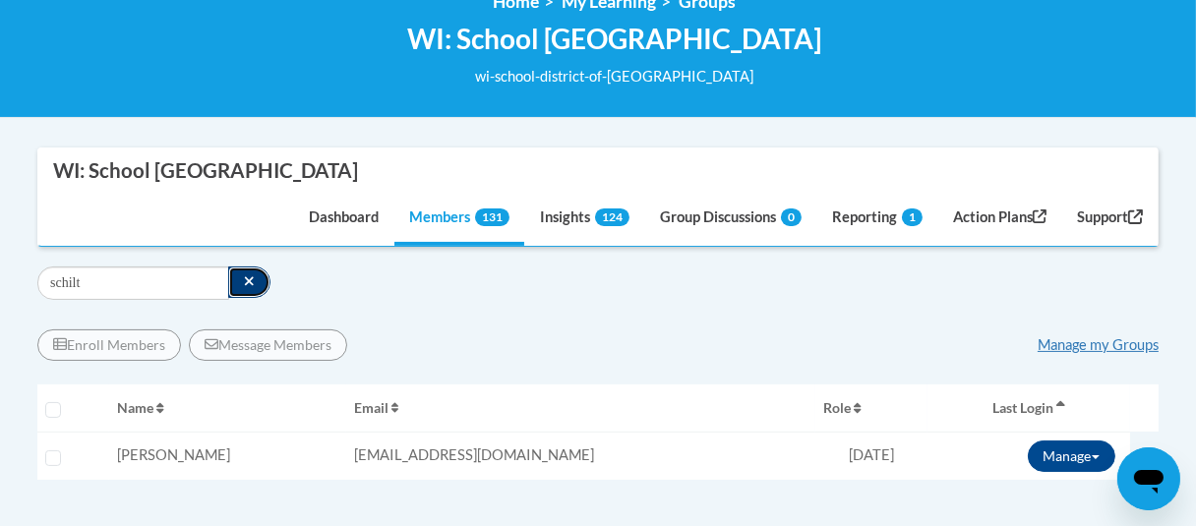
click at [244, 273] on button "button" at bounding box center [249, 282] width 42 height 31
click at [176, 284] on input "Search" at bounding box center [133, 283] width 192 height 33
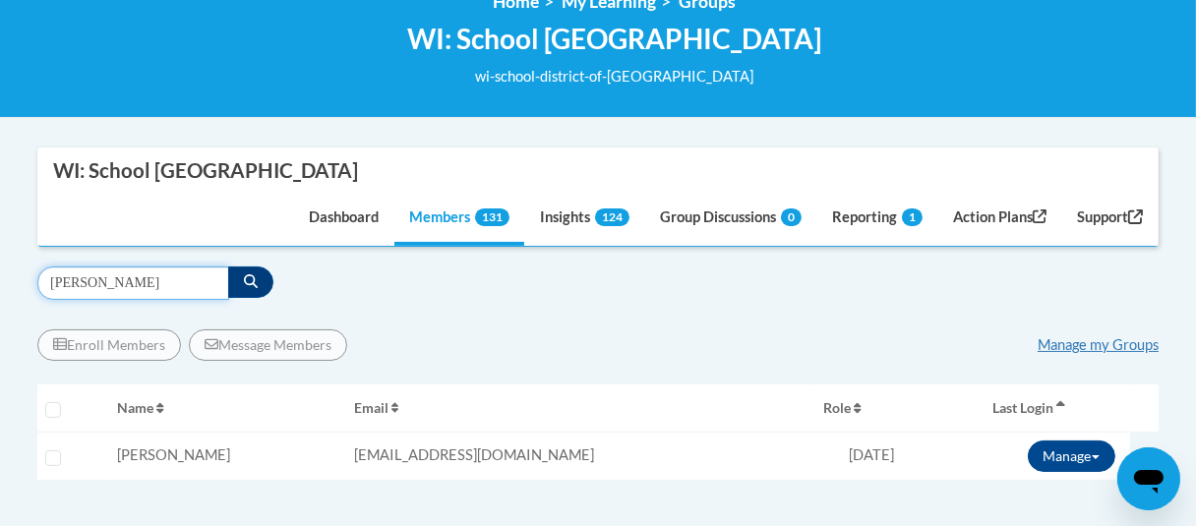
type input "schlosser"
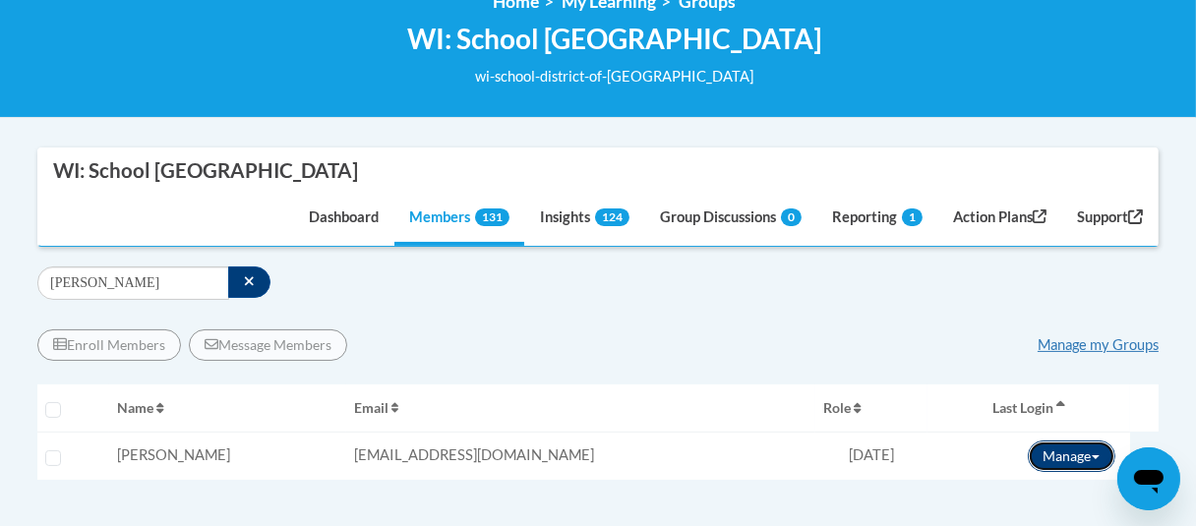
click at [1050, 455] on button "Manage" at bounding box center [1072, 456] width 88 height 31
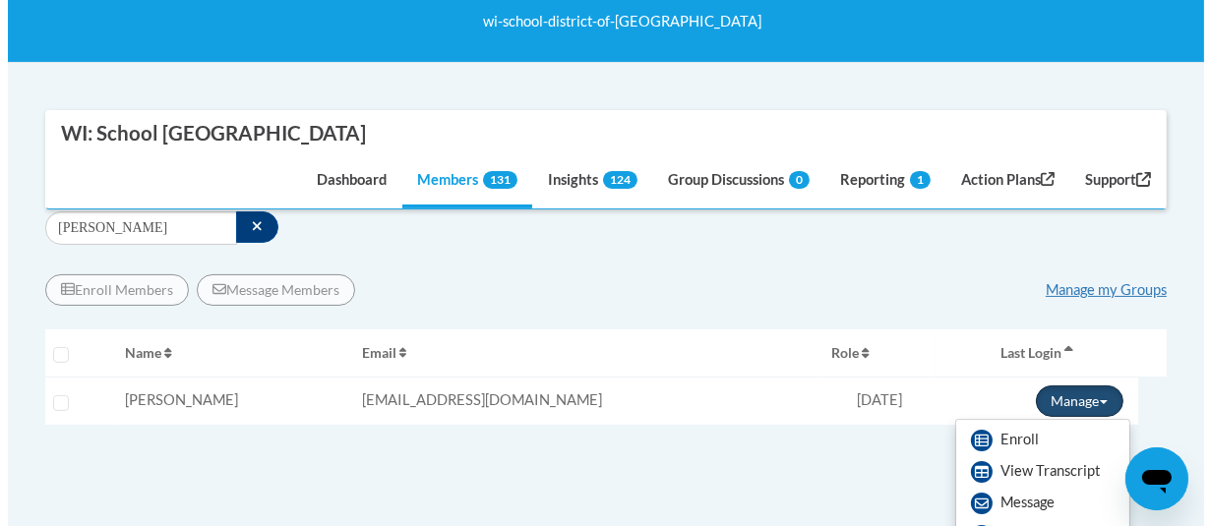
scroll to position [394, 0]
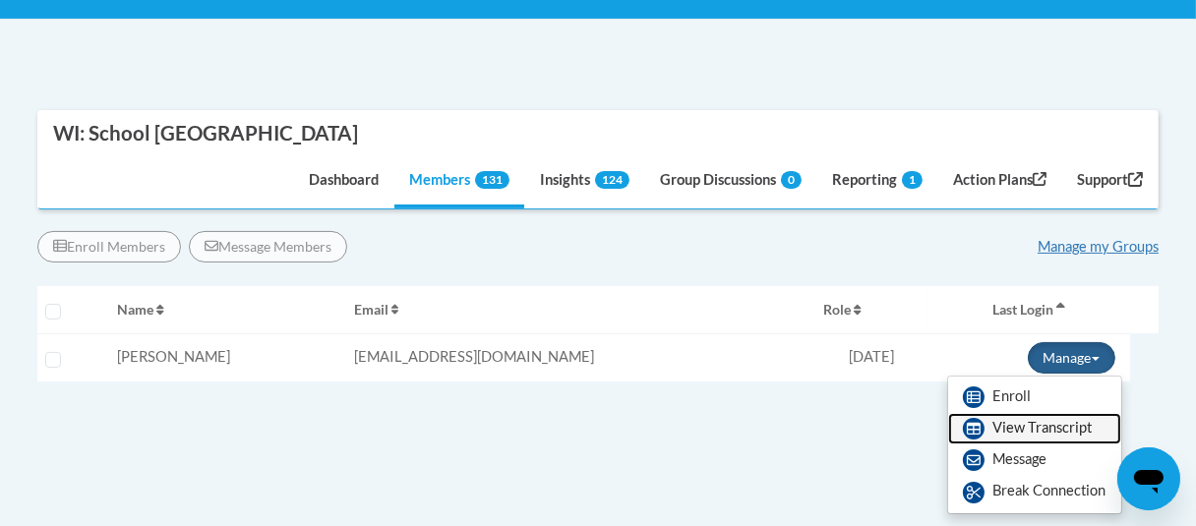
click at [1029, 424] on link "View Transcript" at bounding box center [1034, 428] width 173 height 31
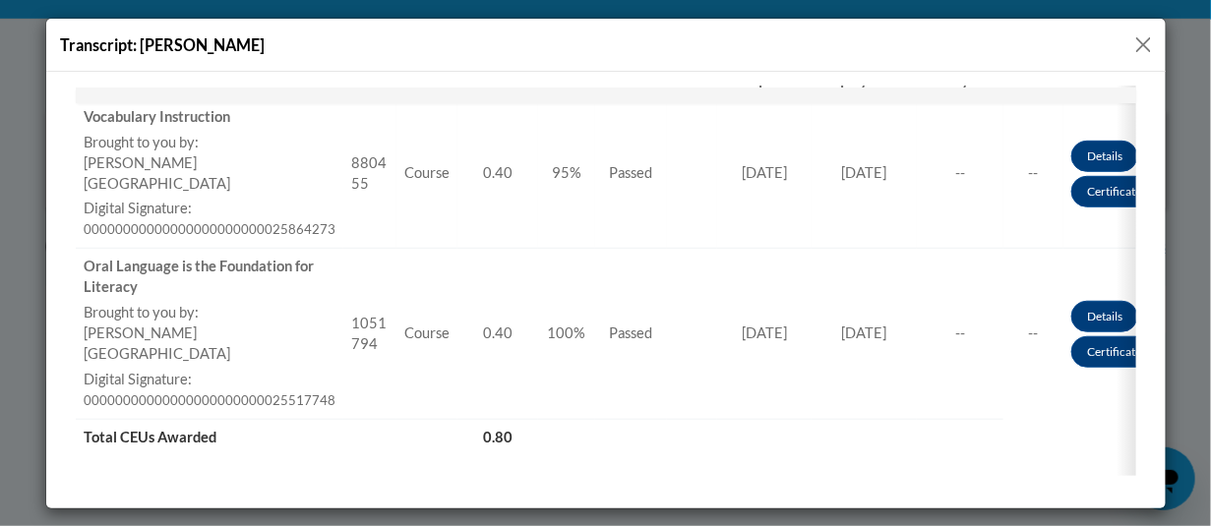
click at [1153, 47] on button "Close" at bounding box center [1143, 44] width 25 height 25
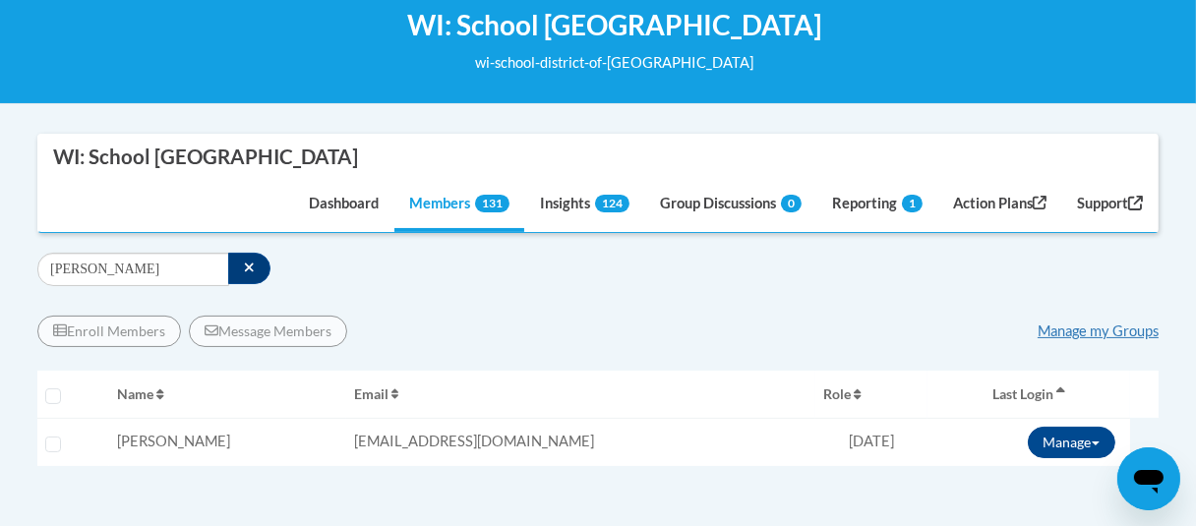
scroll to position [197, 0]
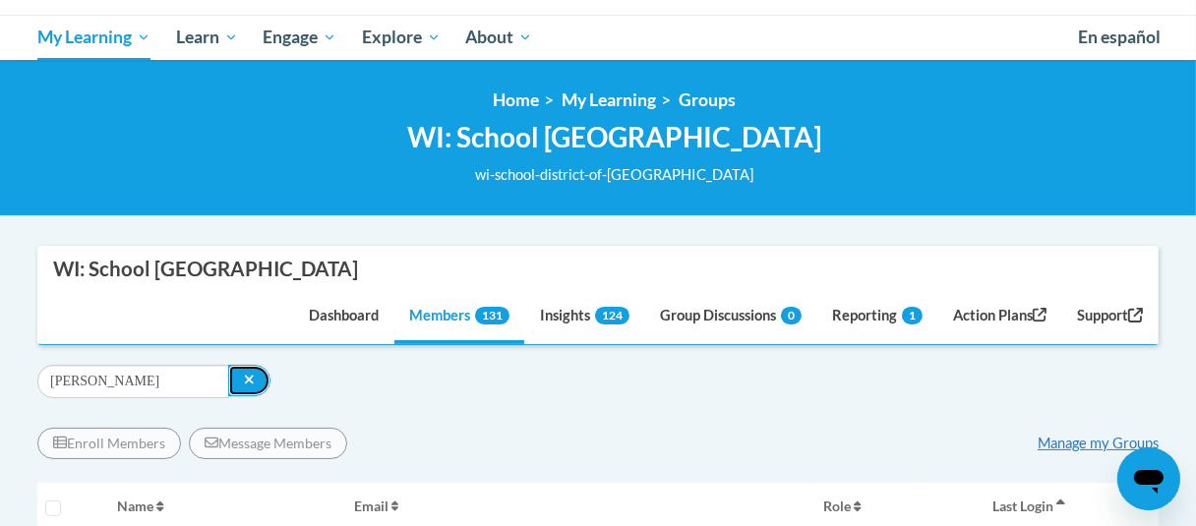
drag, startPoint x: 246, startPoint y: 376, endPoint x: 204, endPoint y: 378, distance: 42.3
click at [247, 377] on icon "button" at bounding box center [249, 380] width 11 height 14
click at [204, 378] on input "Search" at bounding box center [133, 381] width 192 height 33
type input "schwister"
click at [247, 377] on icon "button" at bounding box center [249, 380] width 9 height 9
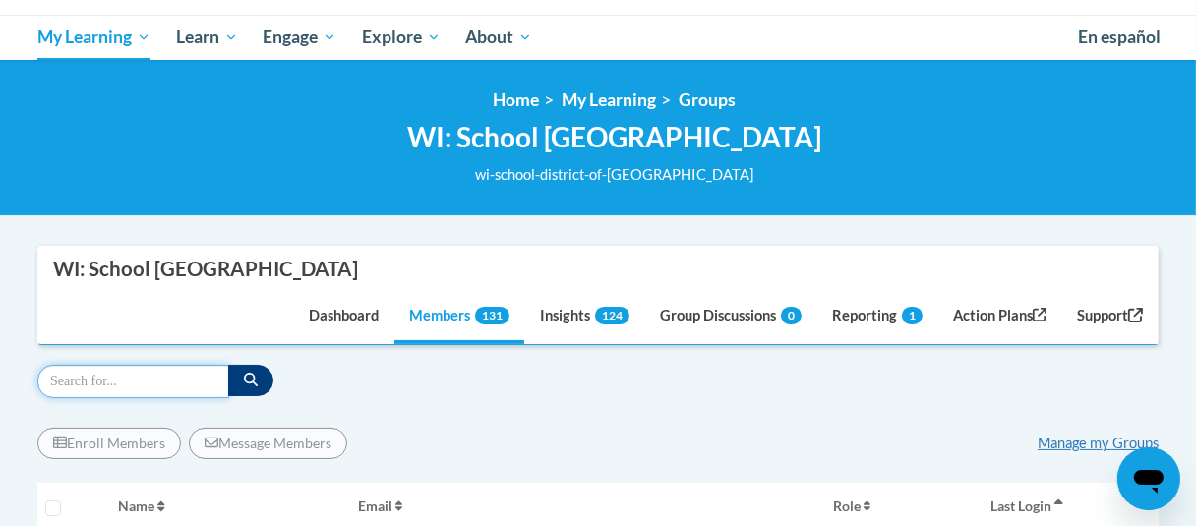
click at [201, 377] on input "Search" at bounding box center [133, 381] width 192 height 33
type input "thomas"
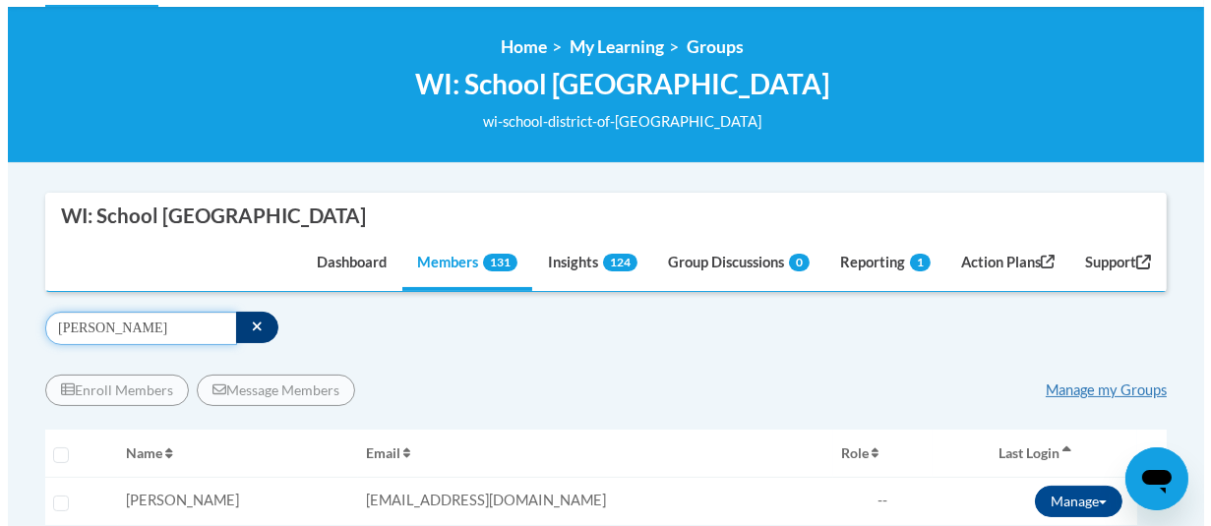
scroll to position [295, 0]
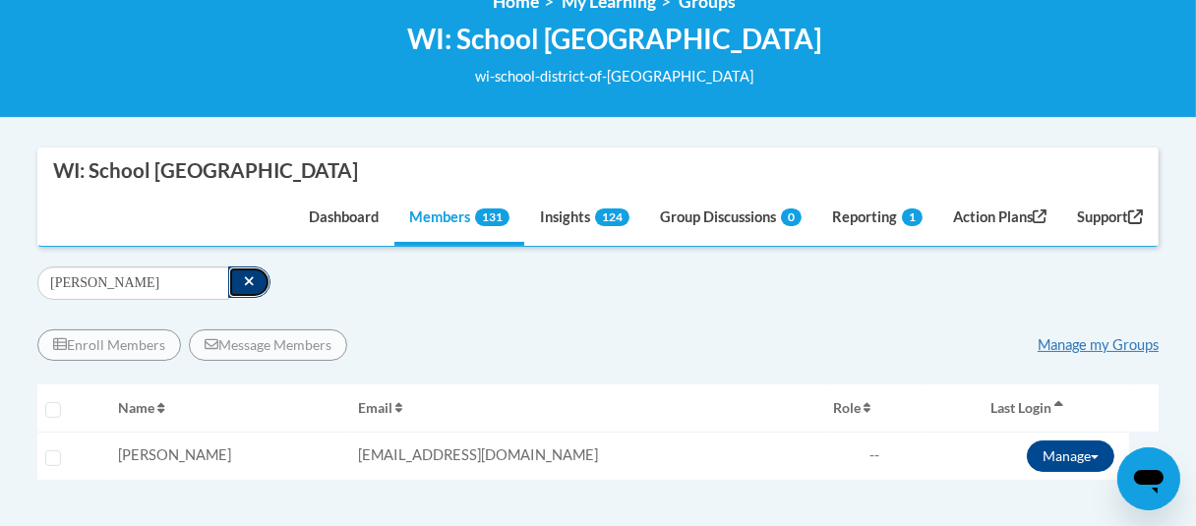
click at [245, 285] on icon "button" at bounding box center [249, 281] width 11 height 14
click at [201, 284] on input "Search" at bounding box center [133, 283] width 192 height 33
type input "uhen"
click at [885, 218] on link "Reporting 1" at bounding box center [878, 219] width 120 height 53
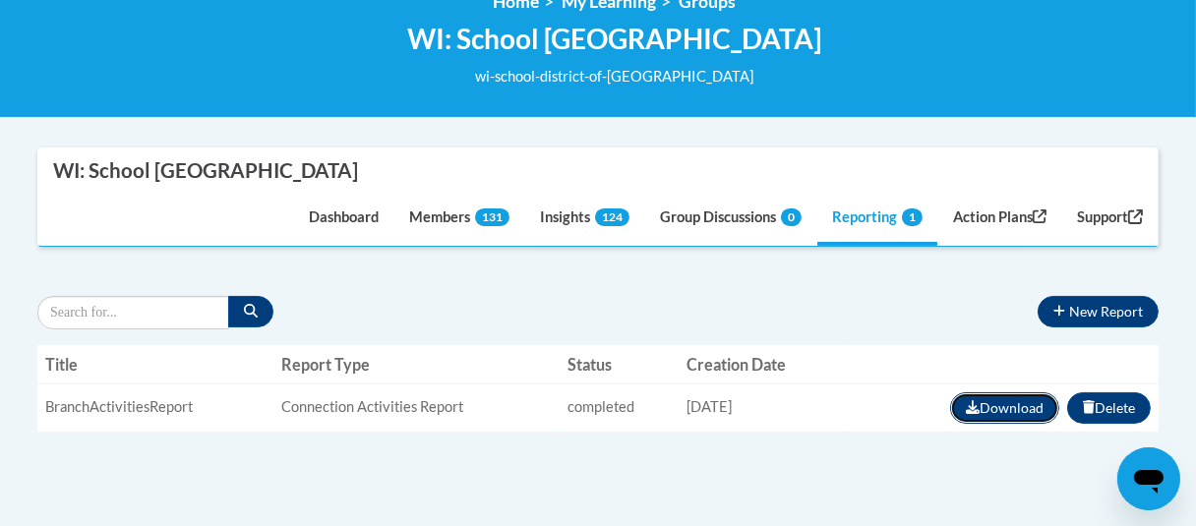
click at [970, 413] on button "Download" at bounding box center [1004, 408] width 109 height 31
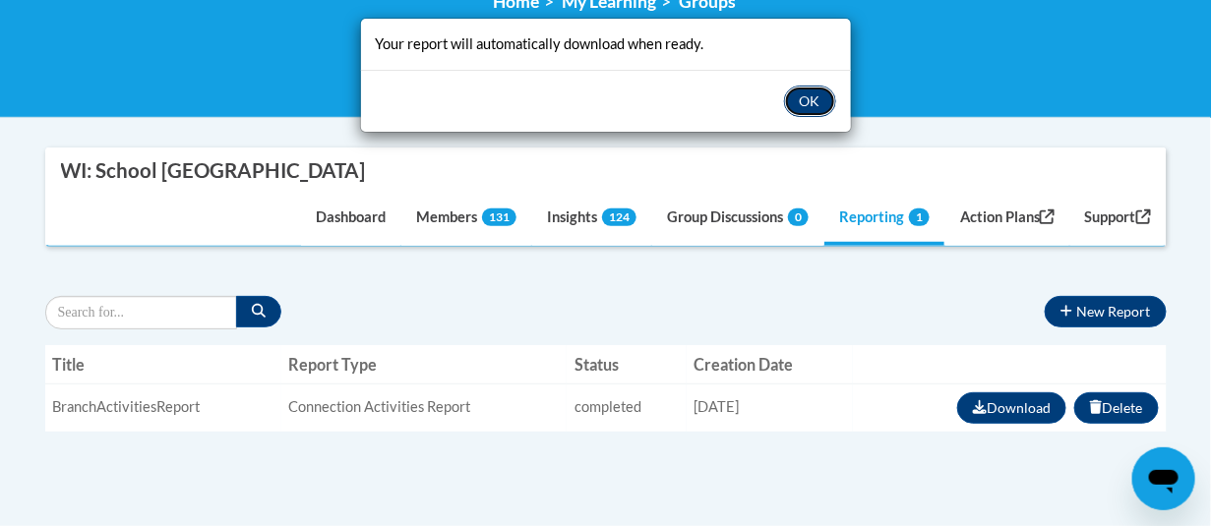
click at [807, 110] on button "OK" at bounding box center [810, 101] width 52 height 31
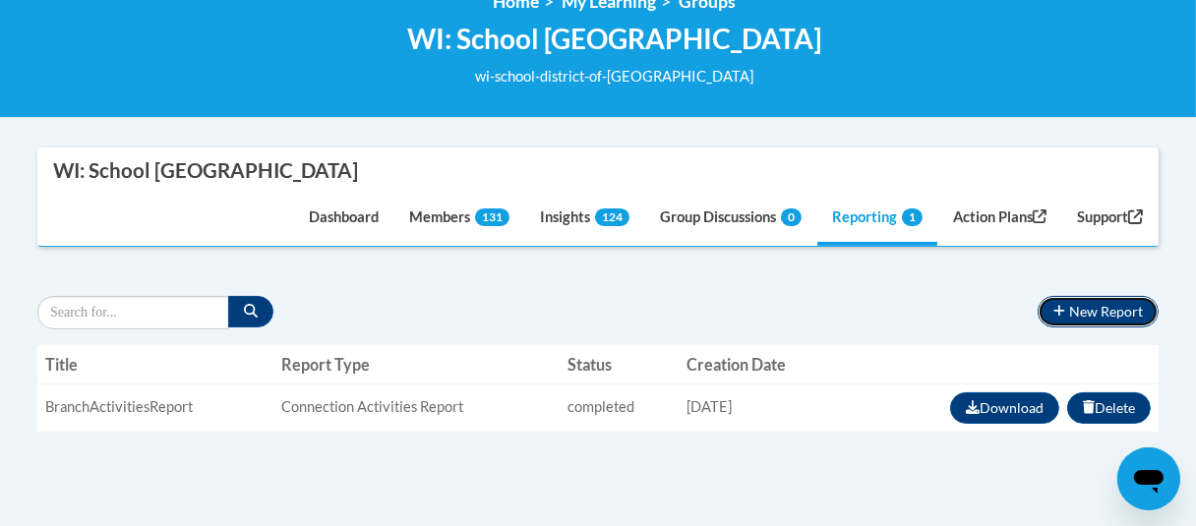
click at [1078, 310] on button "New Report" at bounding box center [1098, 311] width 121 height 31
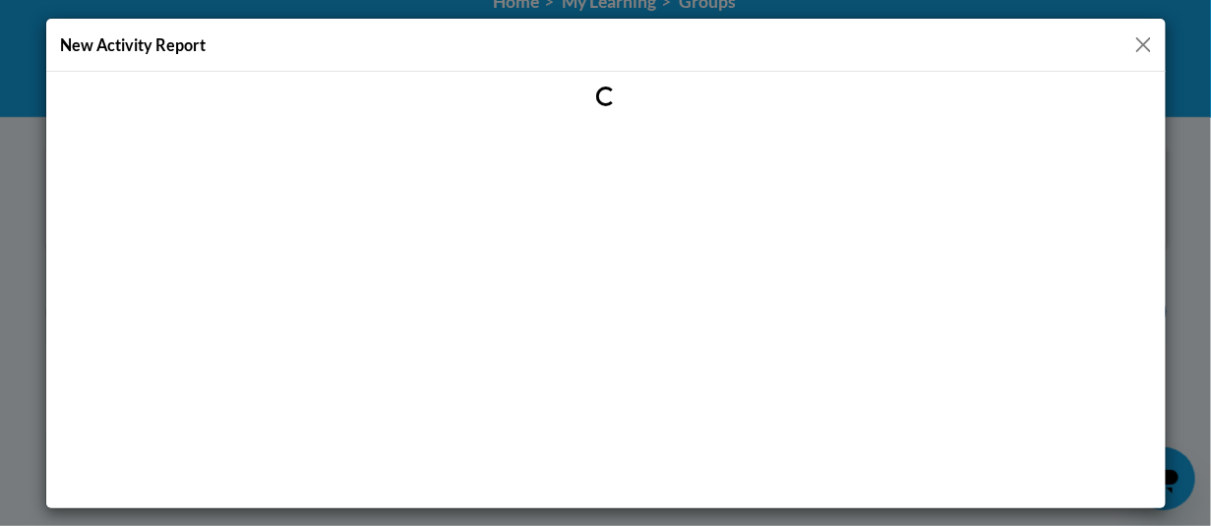
scroll to position [0, 0]
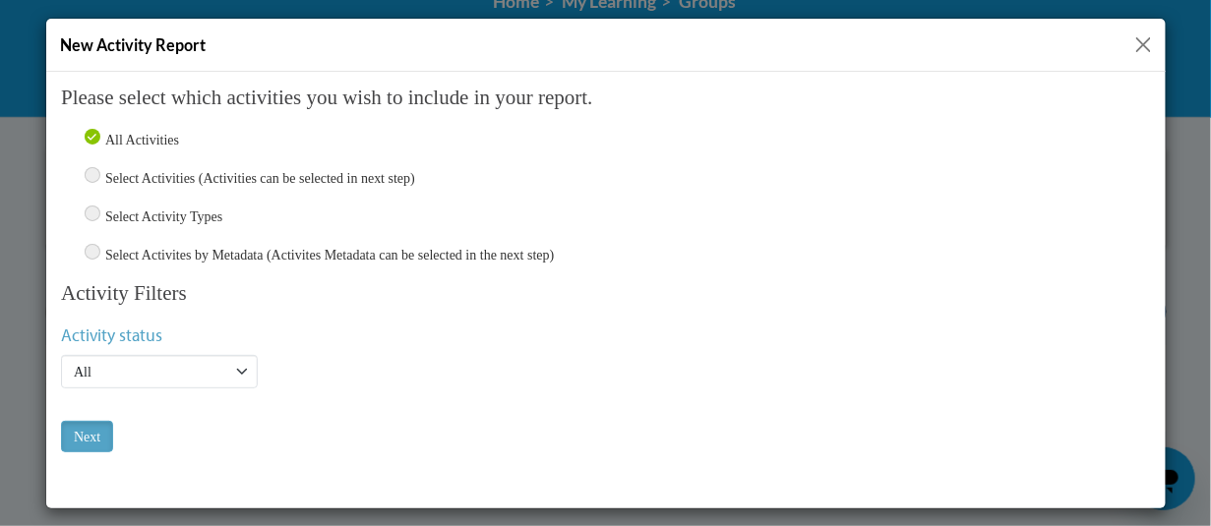
click at [89, 169] on input "Select Activities (Activities can be selected in next step)" at bounding box center [92, 174] width 16 height 16
radio input "true"
click at [99, 429] on input "Next" at bounding box center [86, 435] width 52 height 31
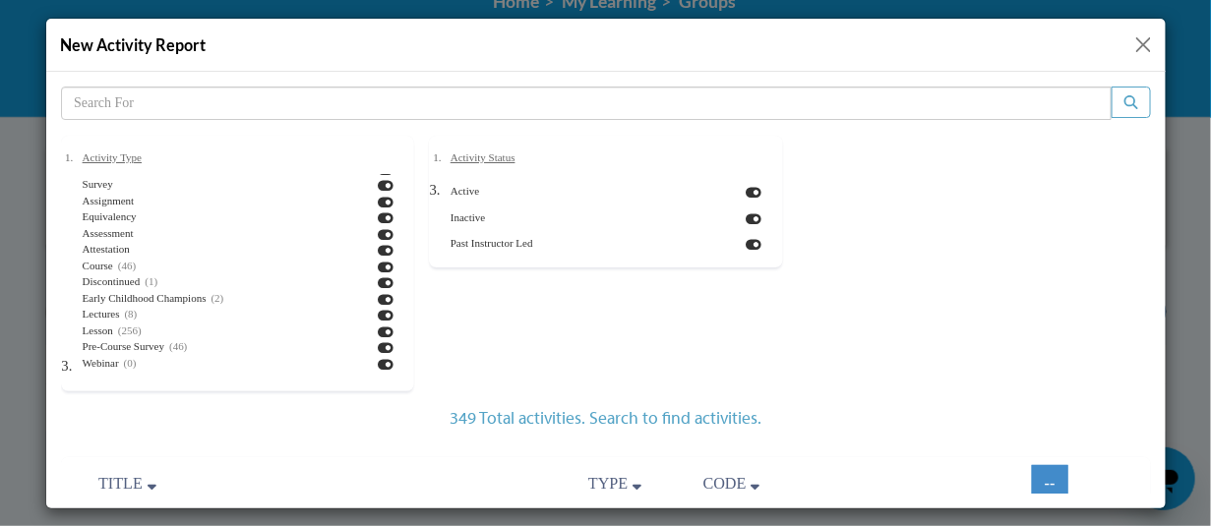
scroll to position [118, 0]
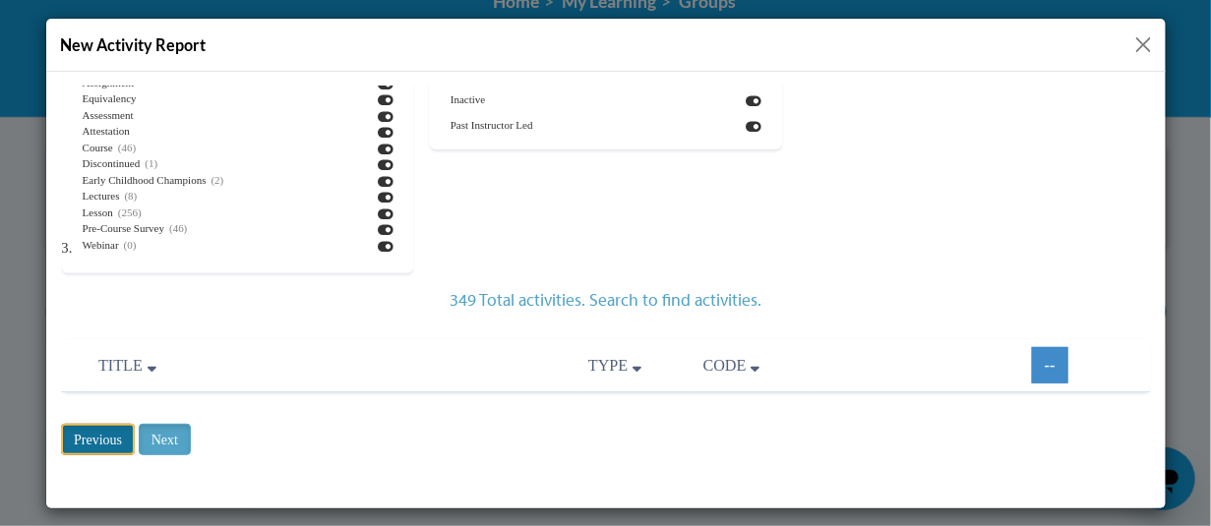
click at [112, 432] on input "Previous" at bounding box center [97, 438] width 74 height 31
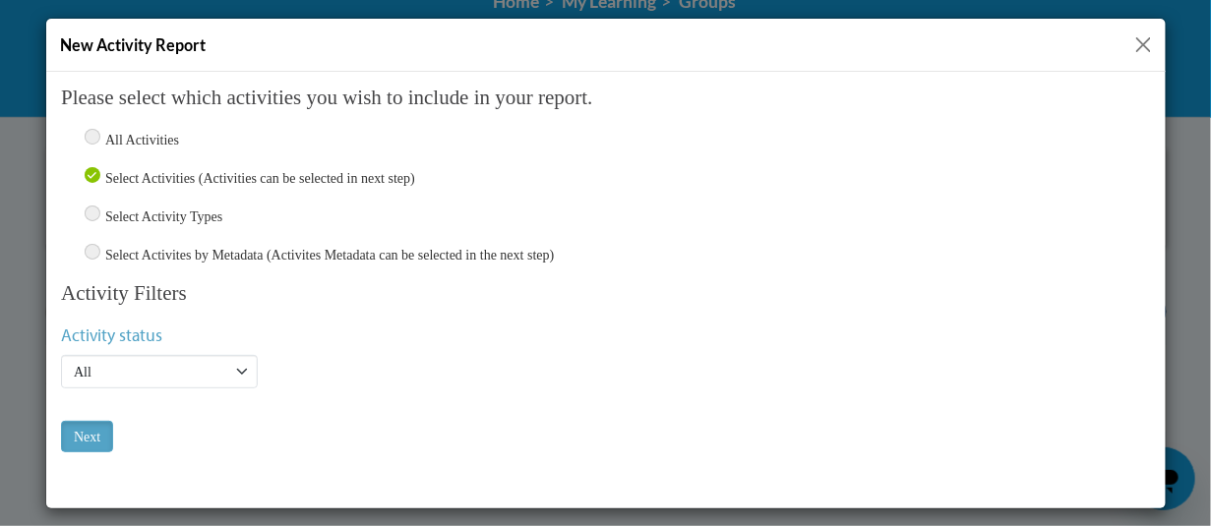
scroll to position [0, 0]
click at [87, 208] on input "Select Activity Types" at bounding box center [92, 213] width 16 height 16
radio input "true"
click at [92, 443] on input "Next" at bounding box center [86, 435] width 52 height 31
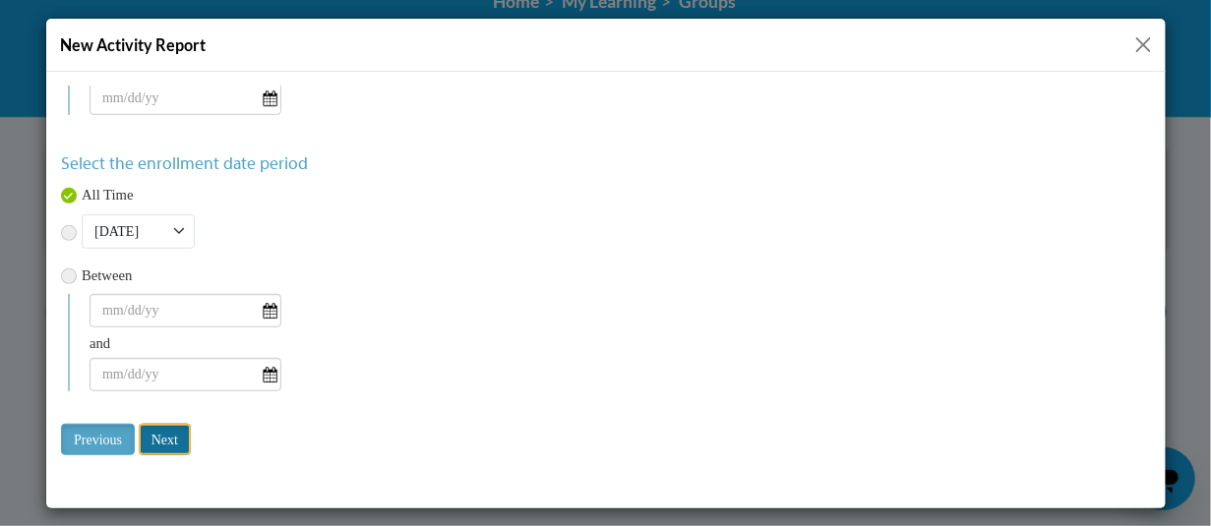
click at [174, 431] on input "Next" at bounding box center [164, 438] width 52 height 31
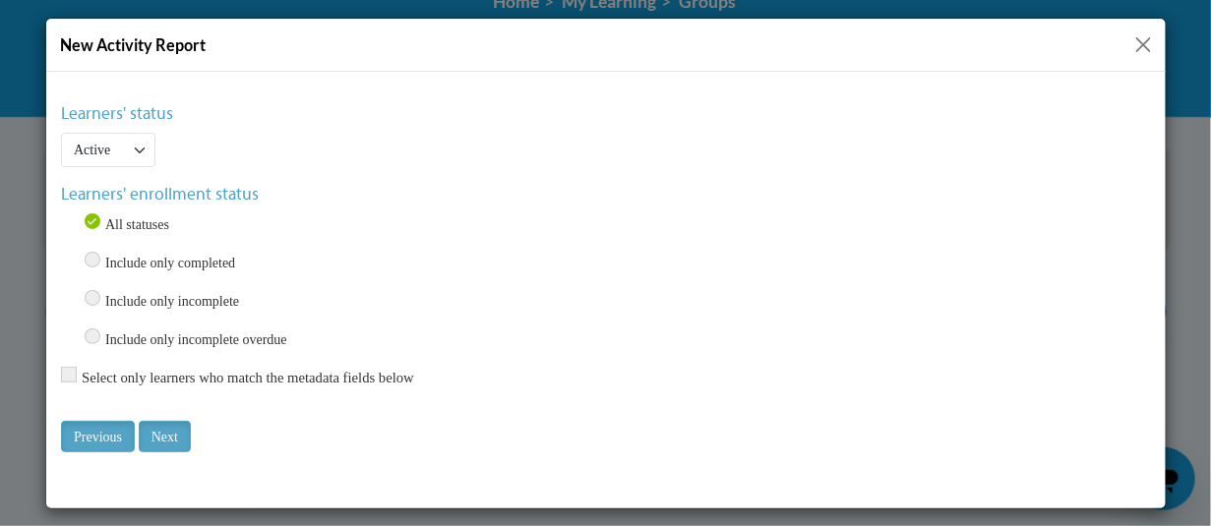
scroll to position [20, 0]
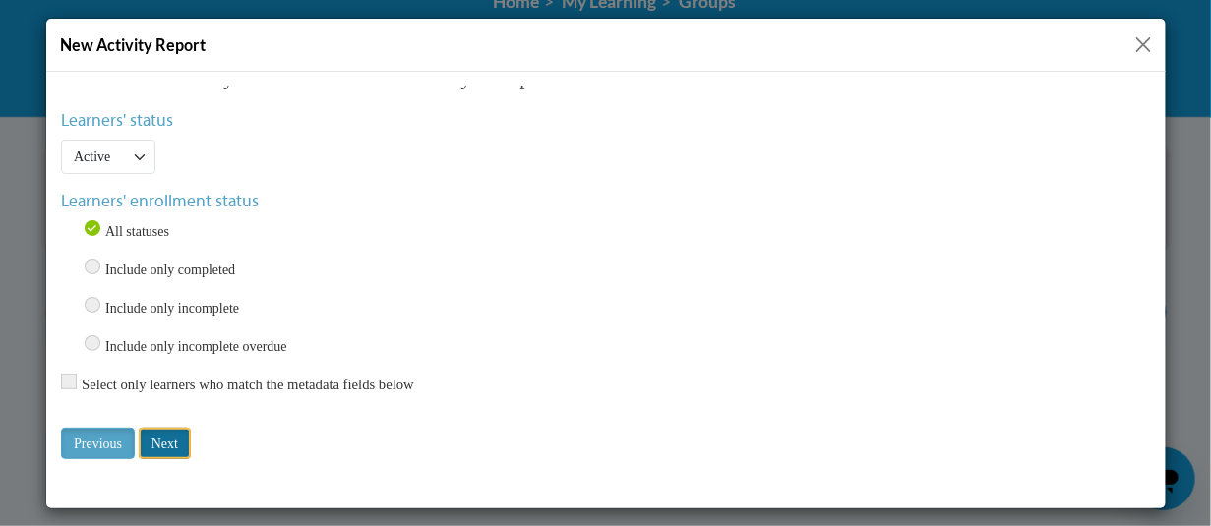
click at [173, 434] on input "Next" at bounding box center [164, 442] width 52 height 31
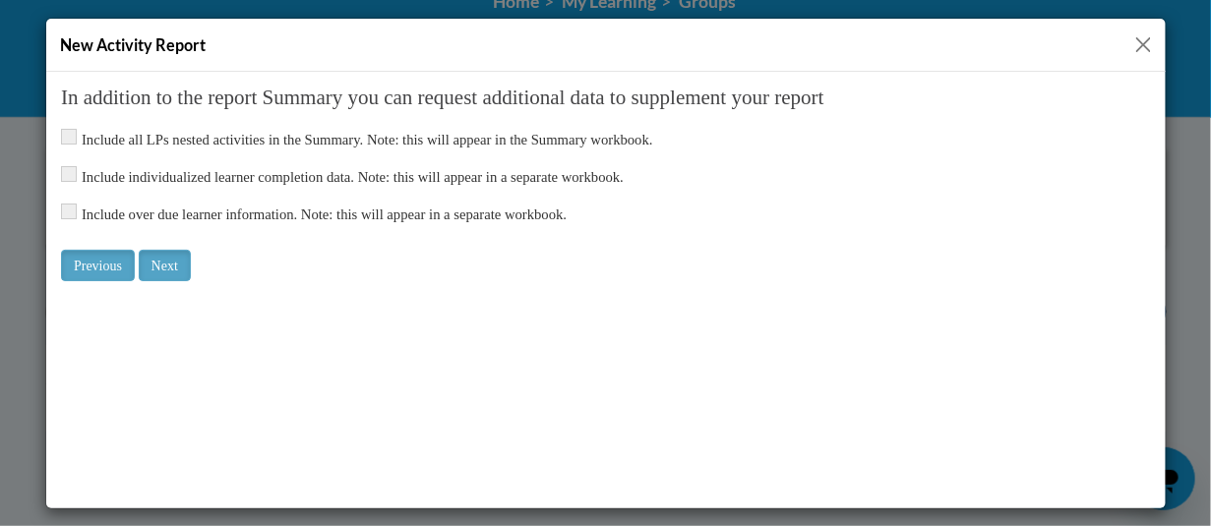
scroll to position [0, 0]
click at [70, 173] on input "checkbox" at bounding box center [68, 173] width 16 height 16
checkbox input "true"
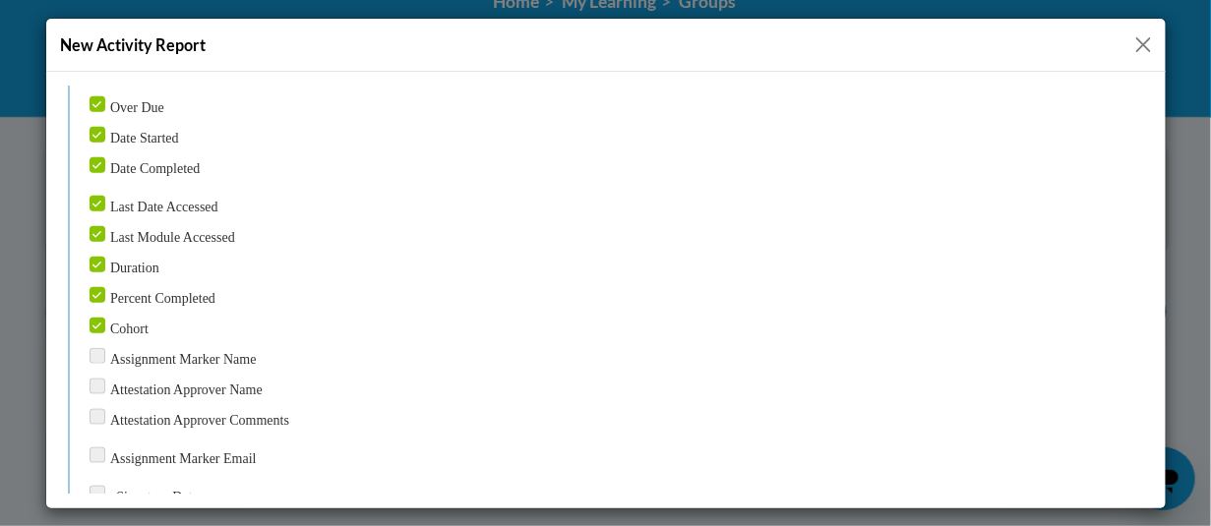
scroll to position [492, 0]
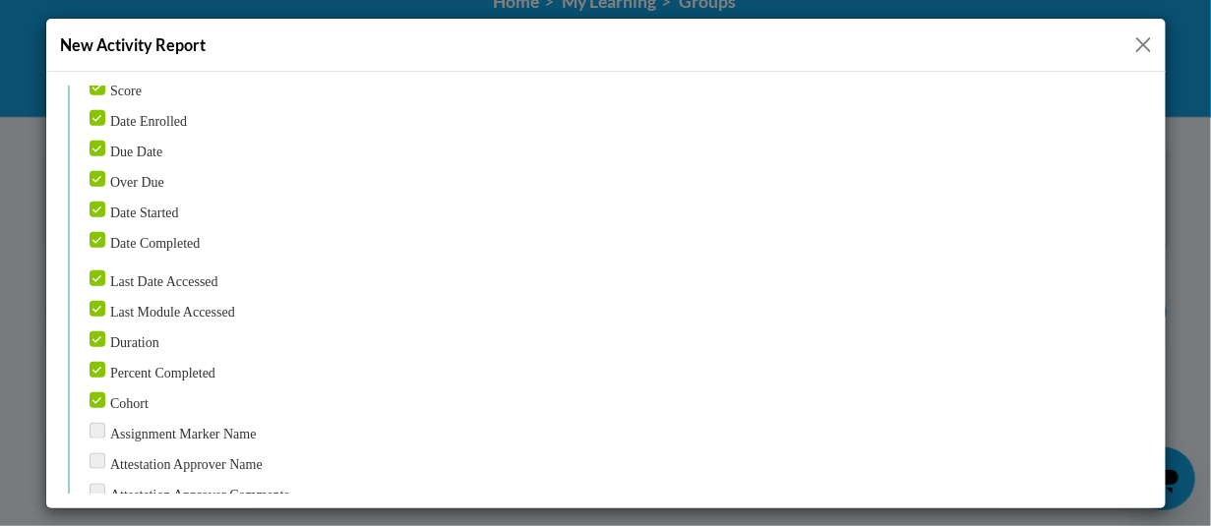
click at [97, 392] on input "Cohort" at bounding box center [97, 400] width 16 height 16
checkbox input "false"
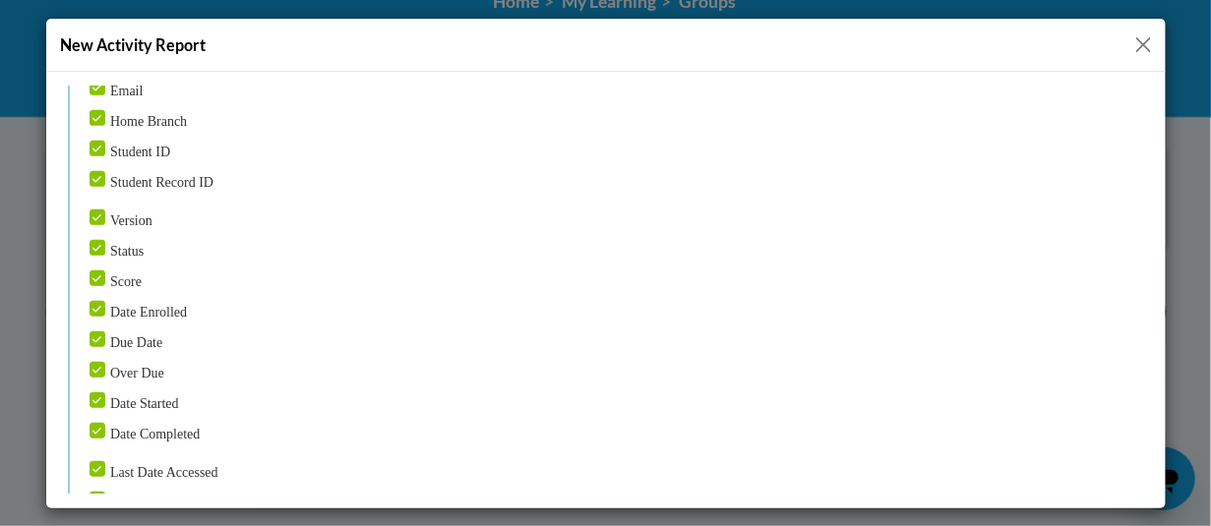
scroll to position [394, 0]
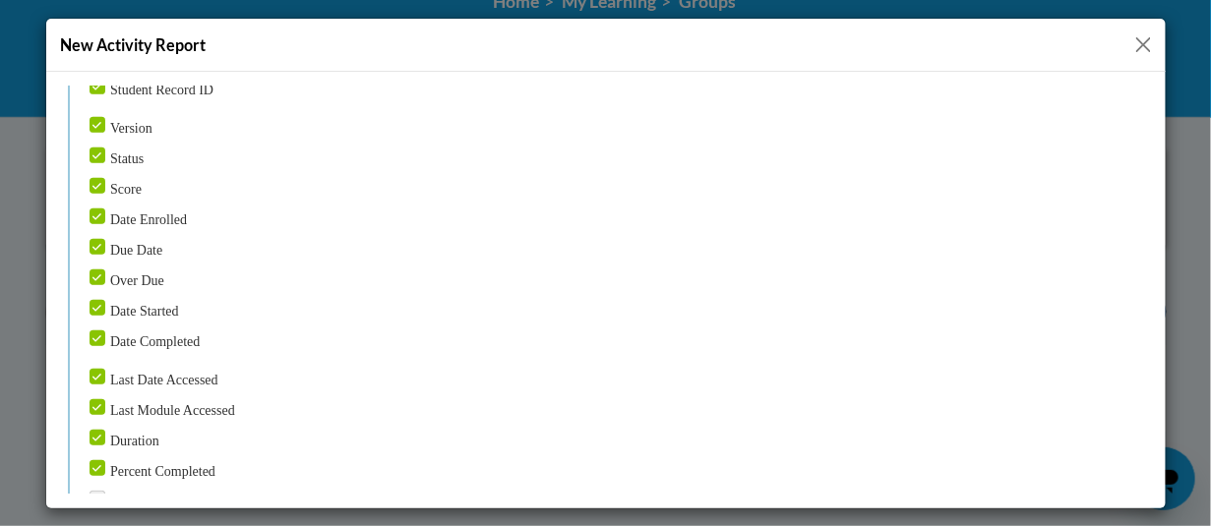
click at [98, 269] on input "Over Due" at bounding box center [97, 277] width 16 height 16
checkbox input "false"
click at [98, 238] on input "Due Date" at bounding box center [97, 246] width 16 height 16
checkbox input "false"
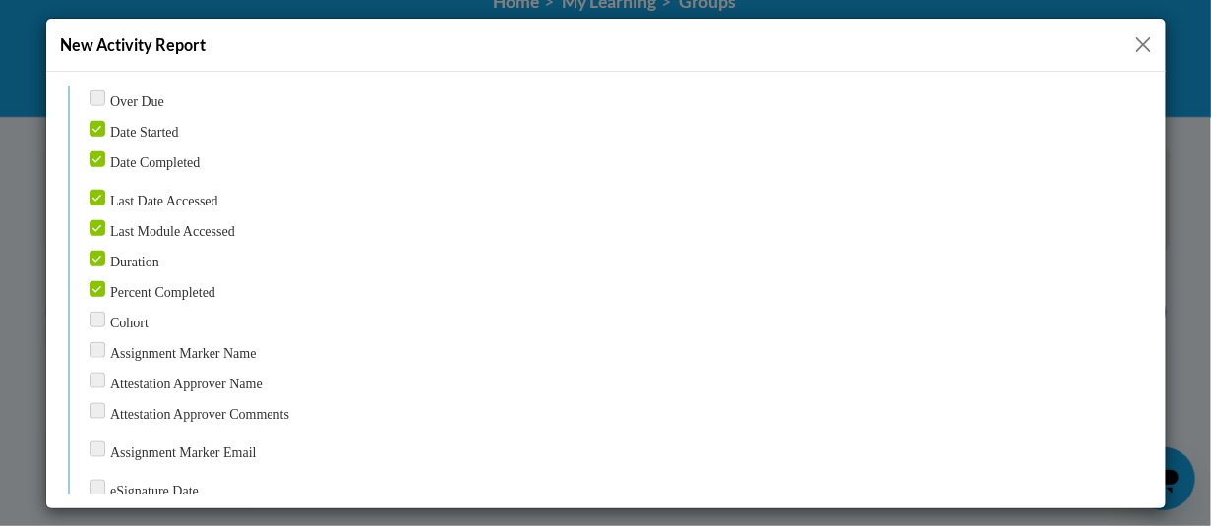
scroll to position [590, 0]
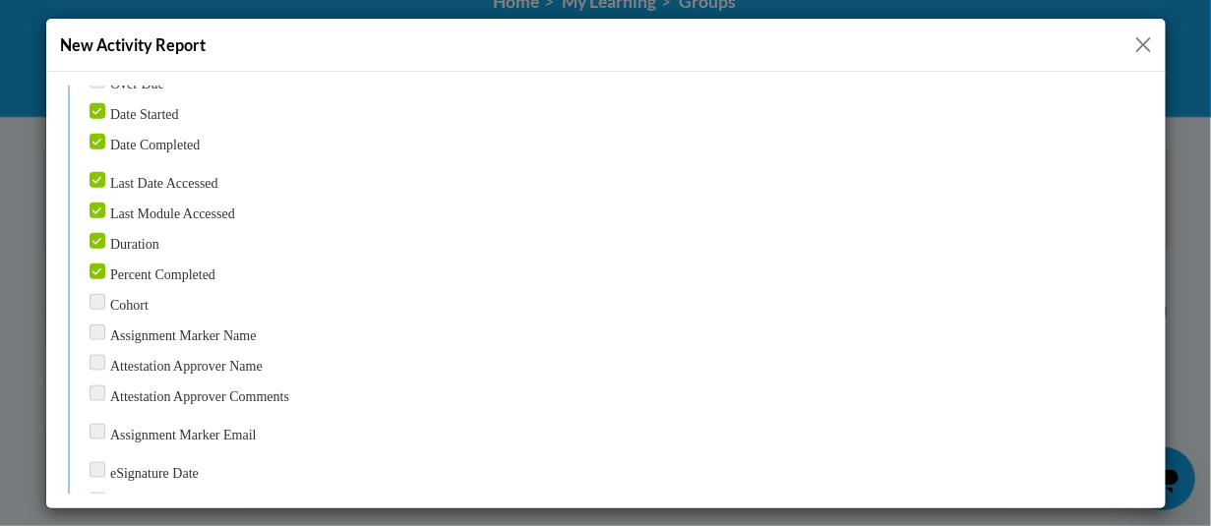
click at [94, 232] on input "Duration" at bounding box center [97, 240] width 16 height 16
checkbox input "false"
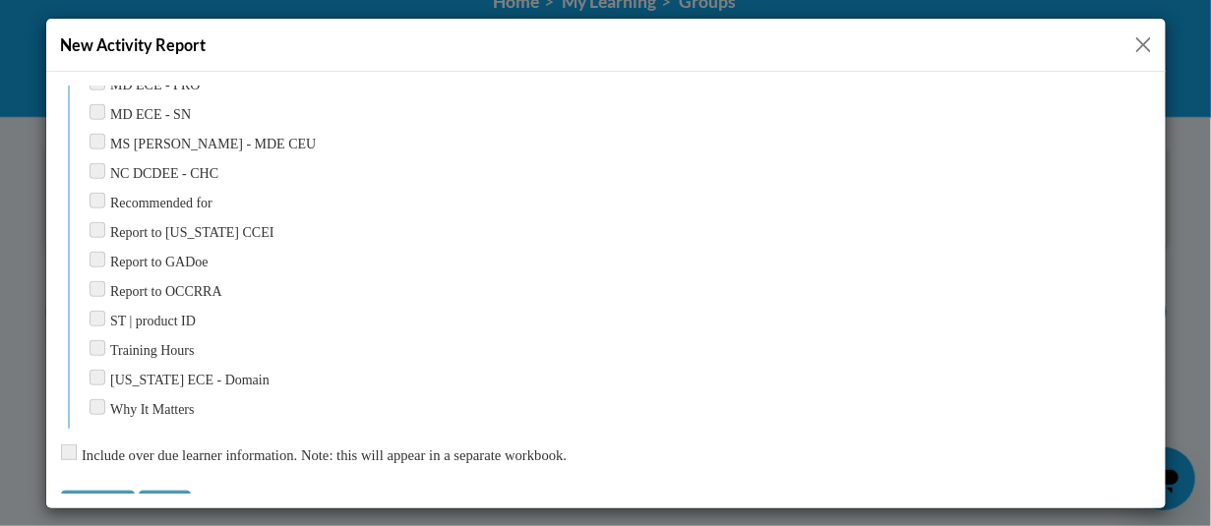
scroll to position [2772, 0]
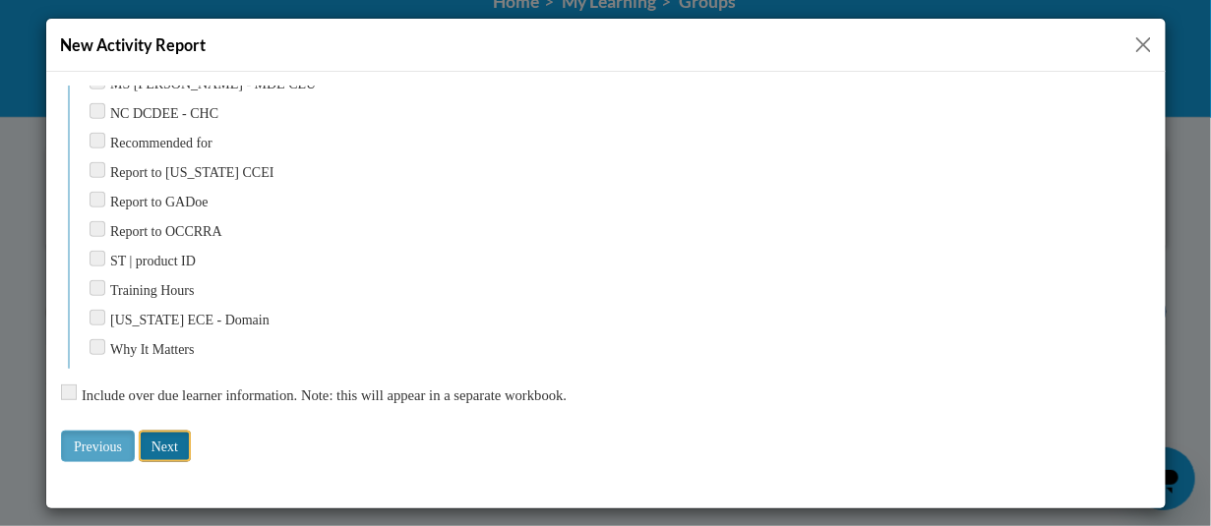
click at [172, 441] on input "Next" at bounding box center [164, 445] width 52 height 31
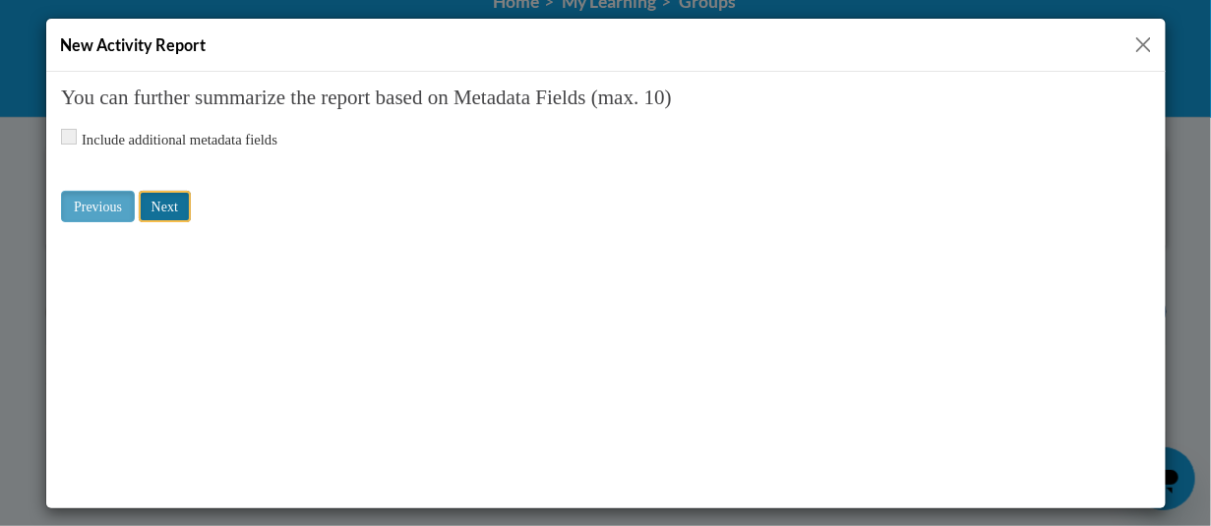
click at [177, 201] on input "Next" at bounding box center [164, 205] width 52 height 31
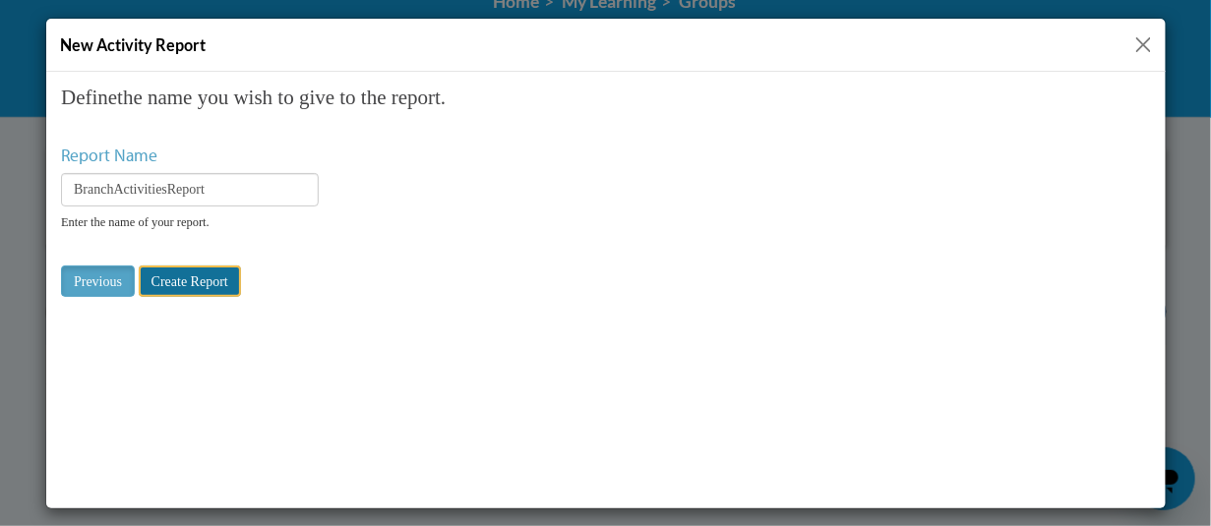
click at [187, 283] on input "Create Report" at bounding box center [189, 280] width 102 height 31
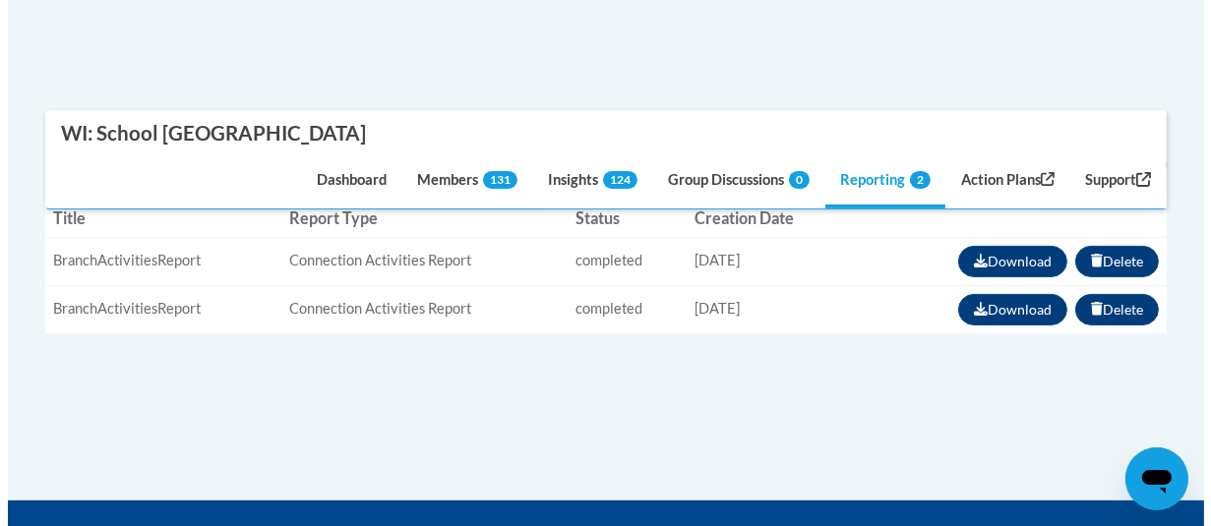
scroll to position [295, 0]
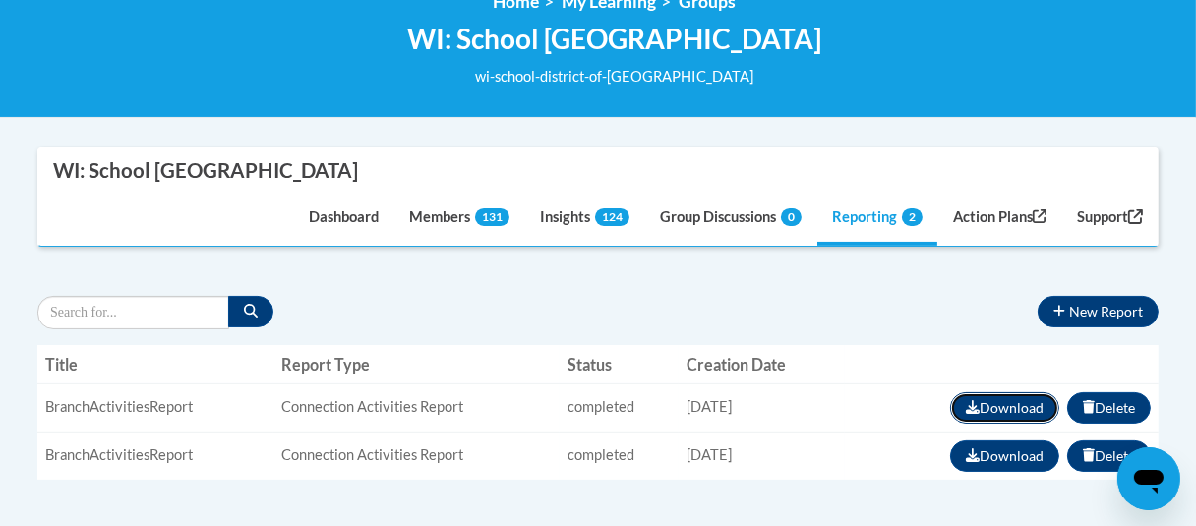
click at [1002, 408] on button "Download" at bounding box center [1004, 408] width 109 height 31
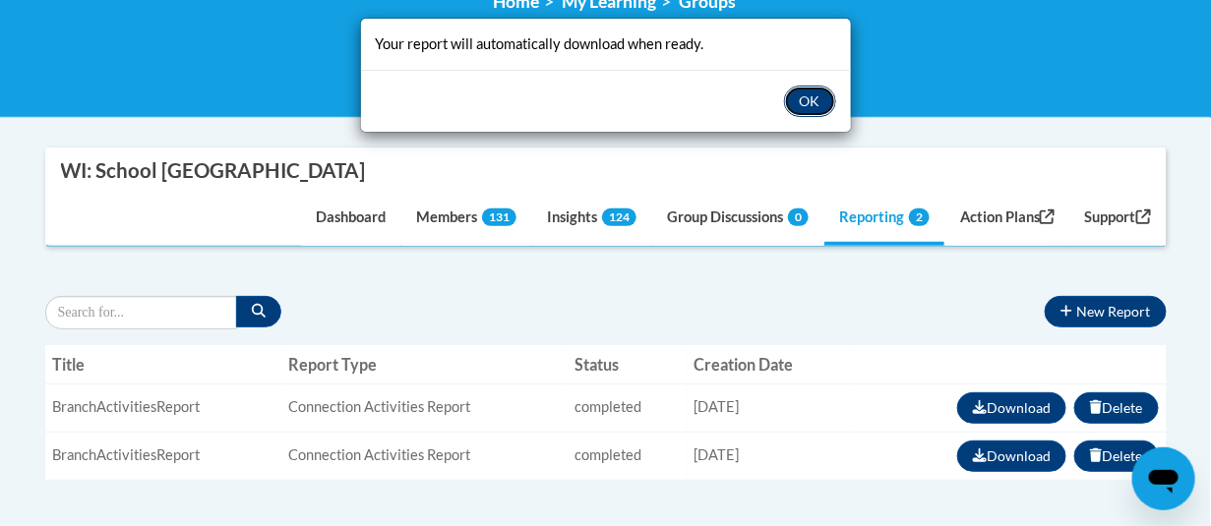
click at [796, 94] on button "OK" at bounding box center [810, 101] width 52 height 31
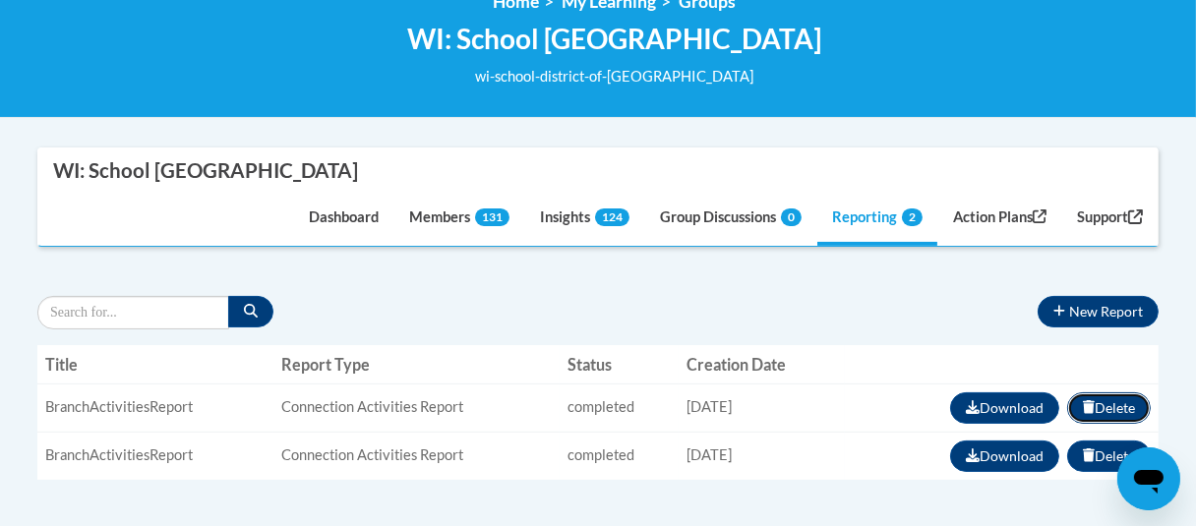
click at [1109, 410] on button "Delete" at bounding box center [1109, 408] width 84 height 31
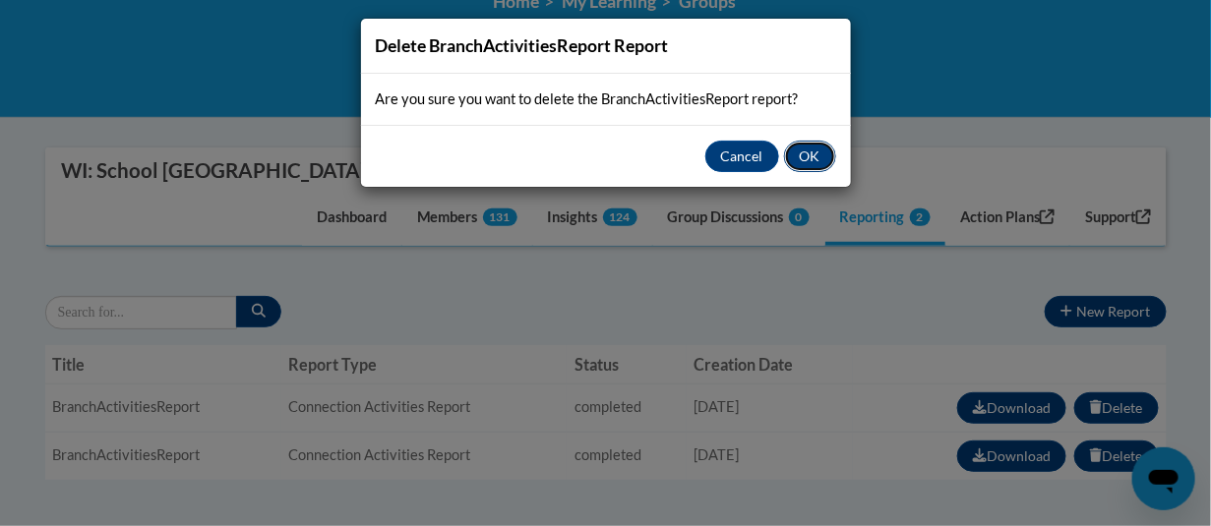
click at [817, 151] on button "OK" at bounding box center [810, 156] width 52 height 31
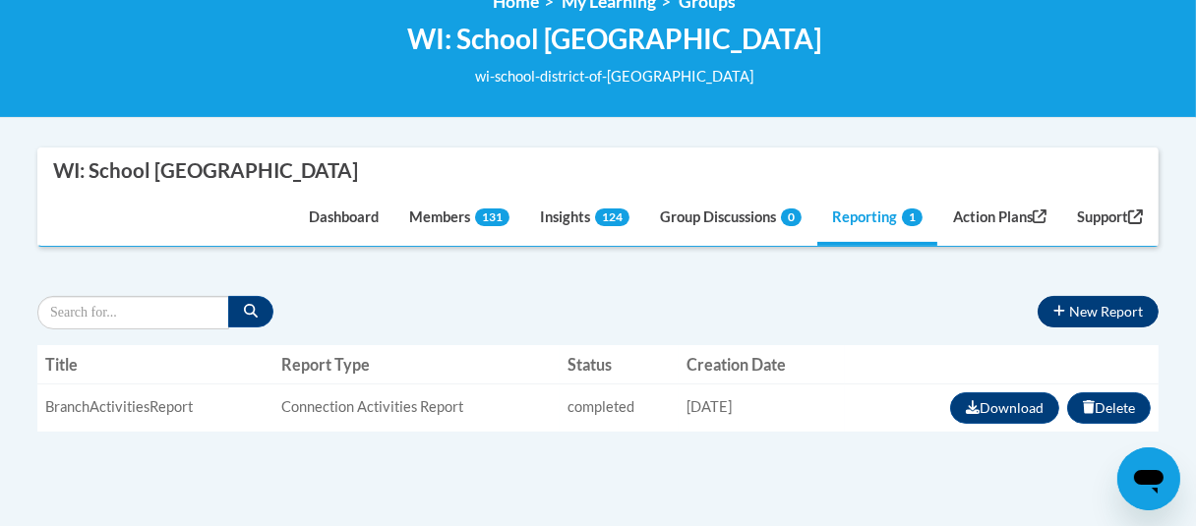
click at [1131, 293] on div "New Report « 1 » Title Report Type Status Creation Date Actions BranchActivitie…" at bounding box center [598, 373] width 1122 height 185
click at [1113, 321] on button "New Report" at bounding box center [1098, 311] width 121 height 31
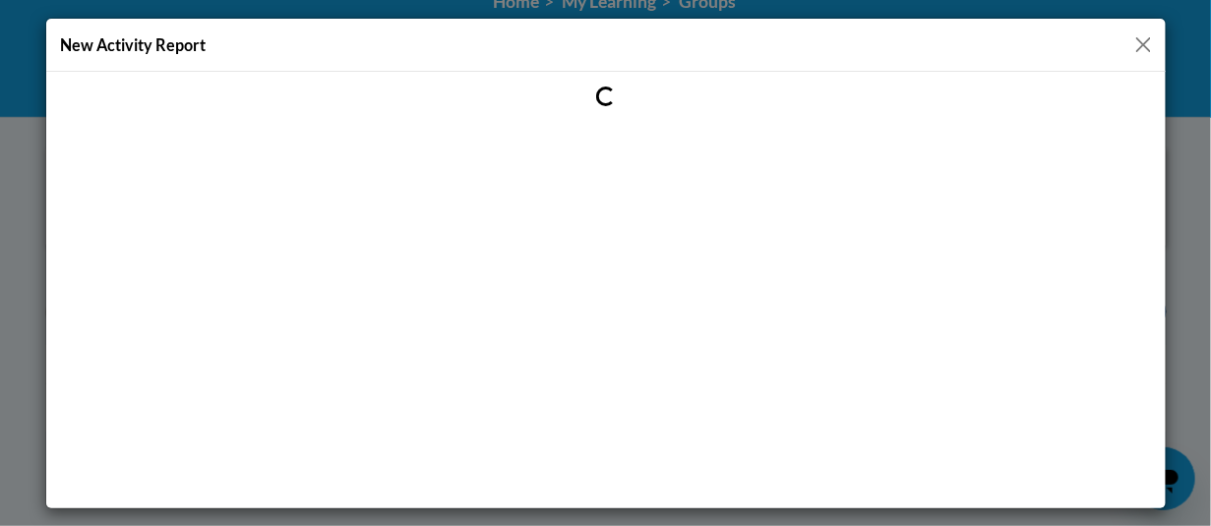
scroll to position [0, 0]
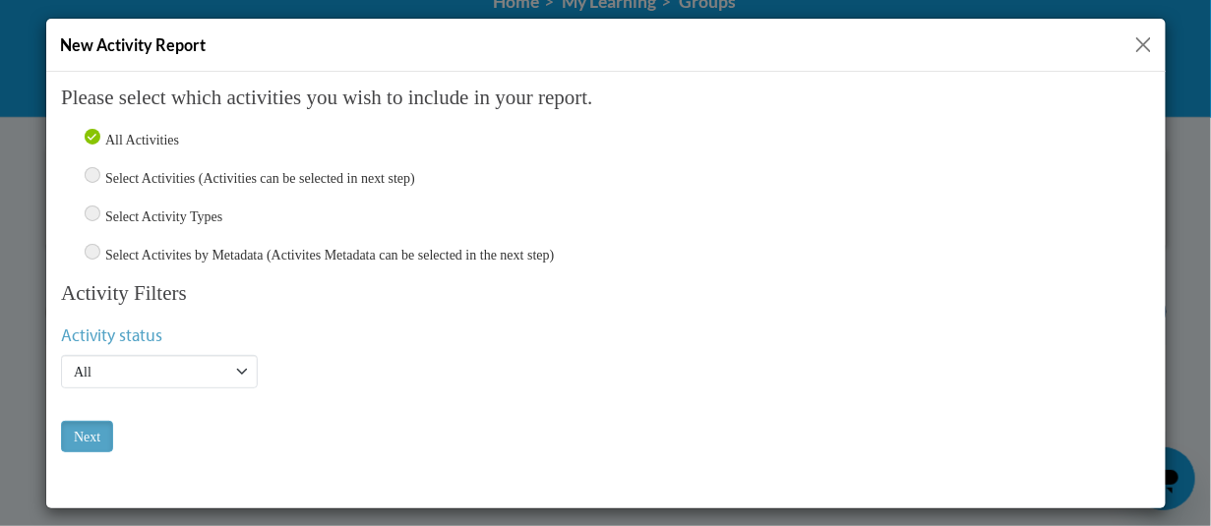
click at [90, 210] on input "Select Activity Types" at bounding box center [92, 213] width 16 height 16
radio input "true"
click at [80, 429] on input "Next" at bounding box center [86, 435] width 52 height 31
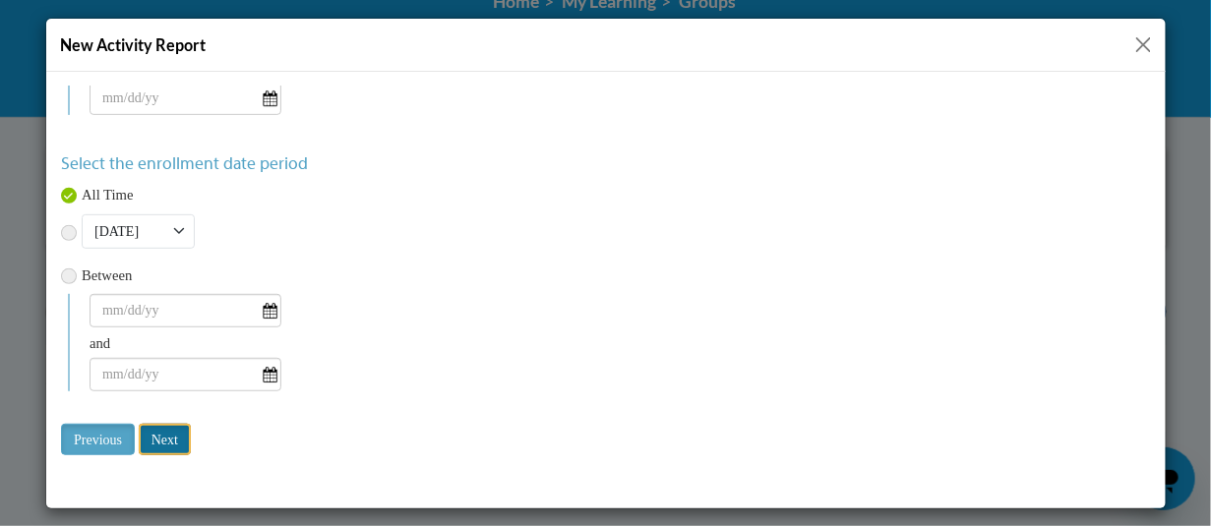
click at [166, 439] on input "Next" at bounding box center [164, 438] width 52 height 31
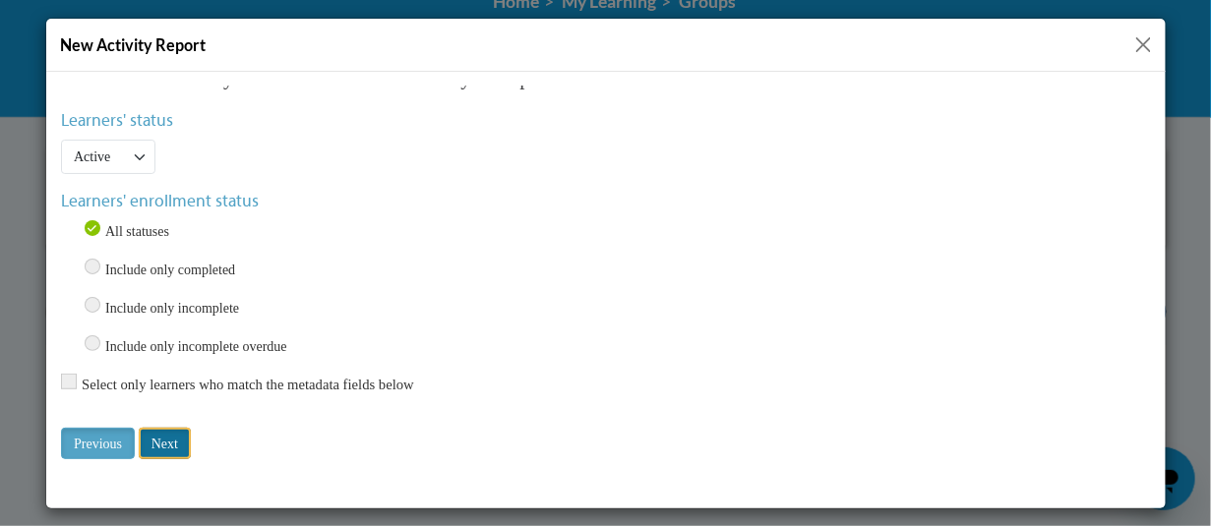
click at [168, 432] on input "Next" at bounding box center [164, 442] width 52 height 31
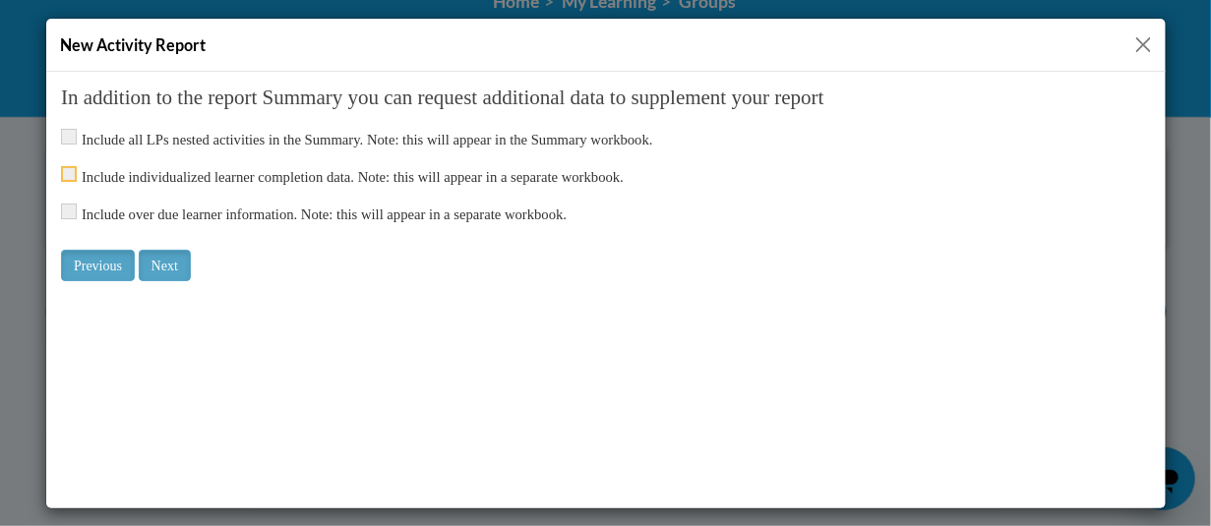
click at [69, 173] on input "checkbox" at bounding box center [68, 173] width 16 height 16
checkbox input "true"
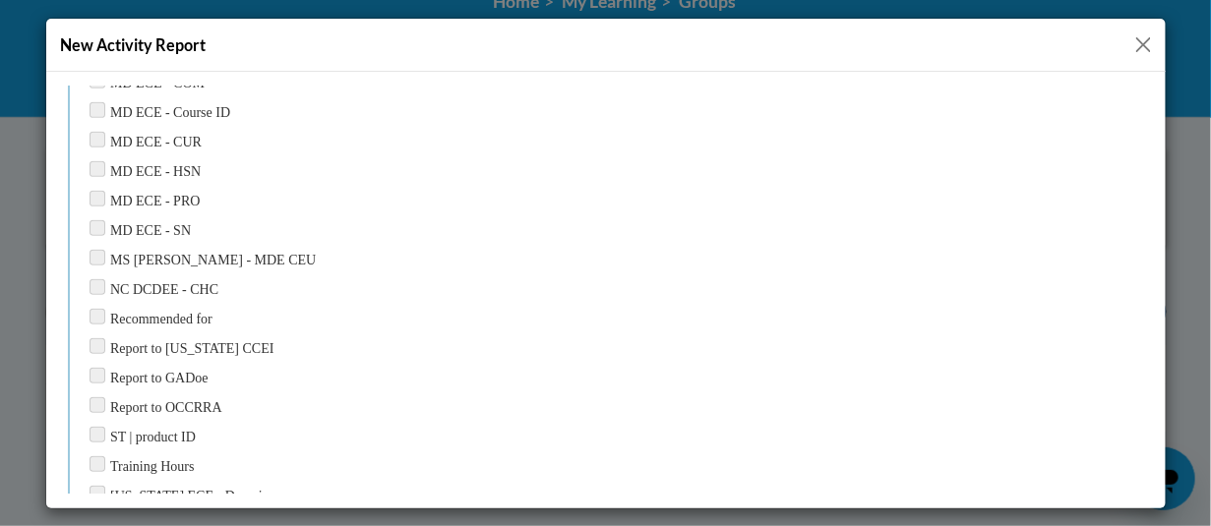
scroll to position [2772, 0]
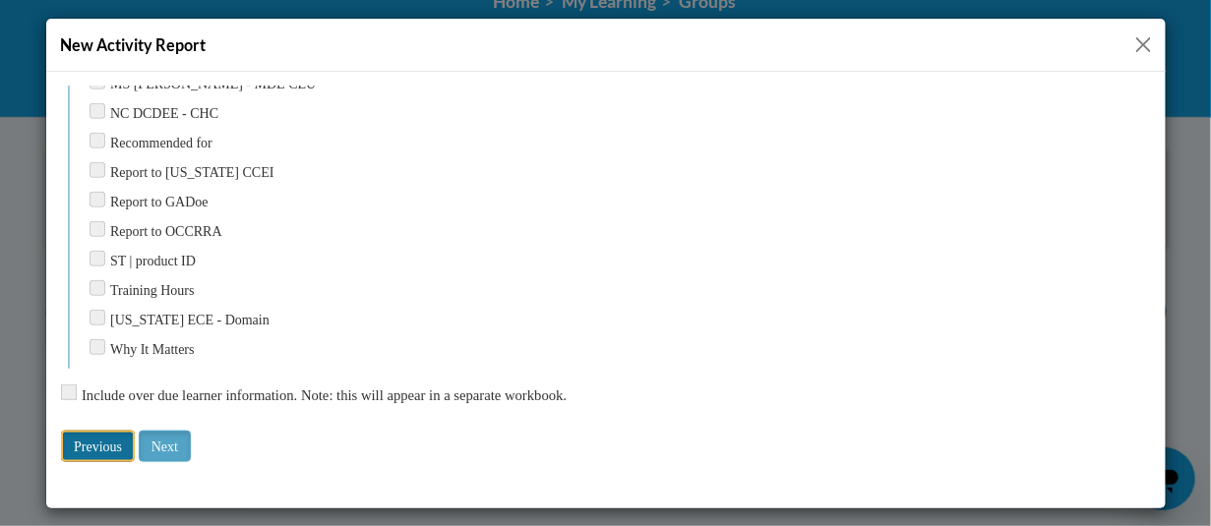
click at [109, 431] on input "Previous" at bounding box center [97, 445] width 74 height 31
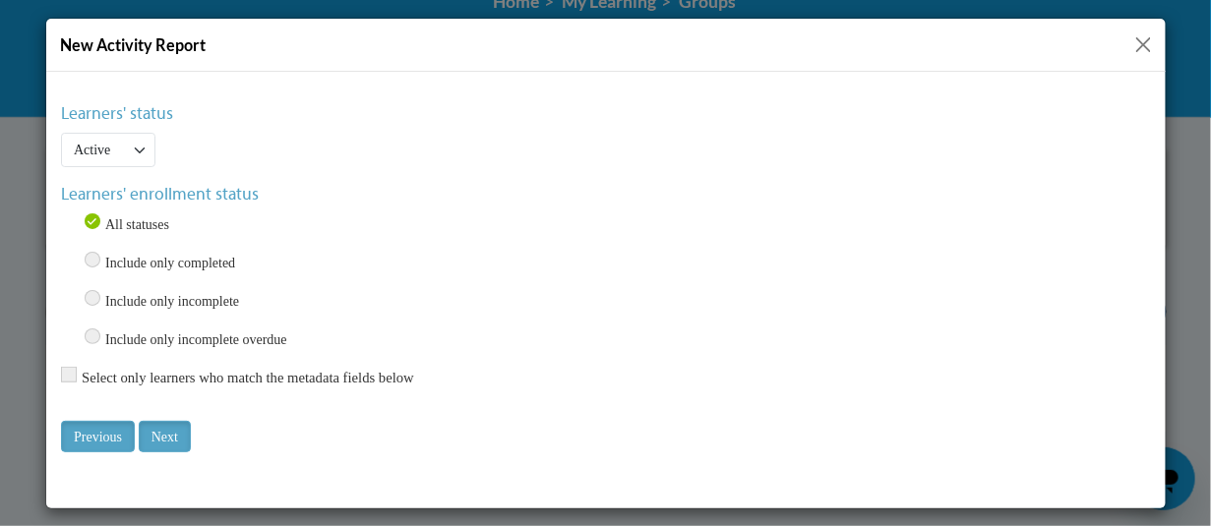
scroll to position [20, 0]
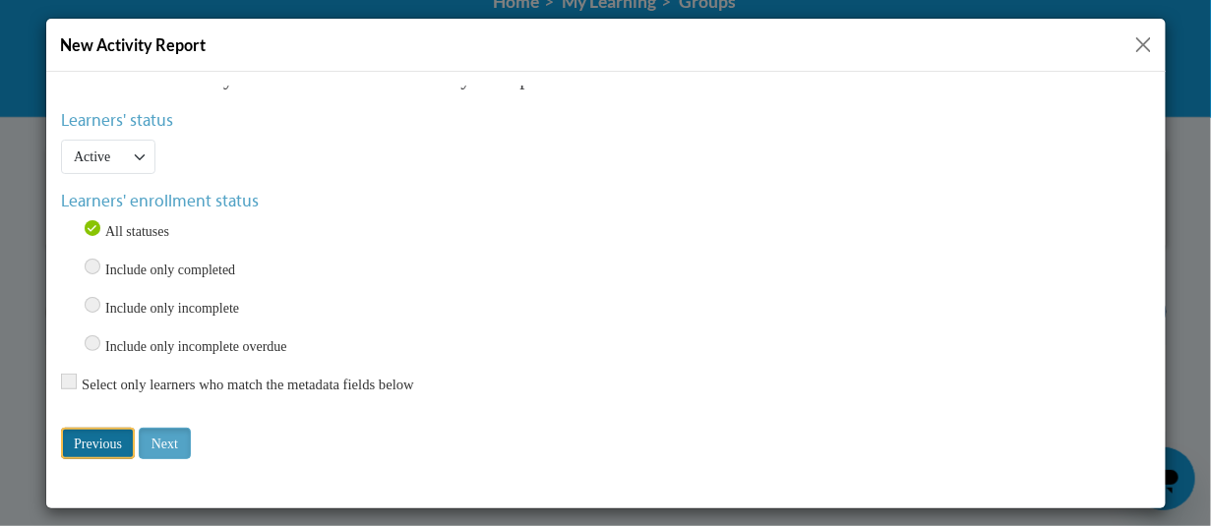
click at [114, 428] on input "Previous" at bounding box center [97, 442] width 74 height 31
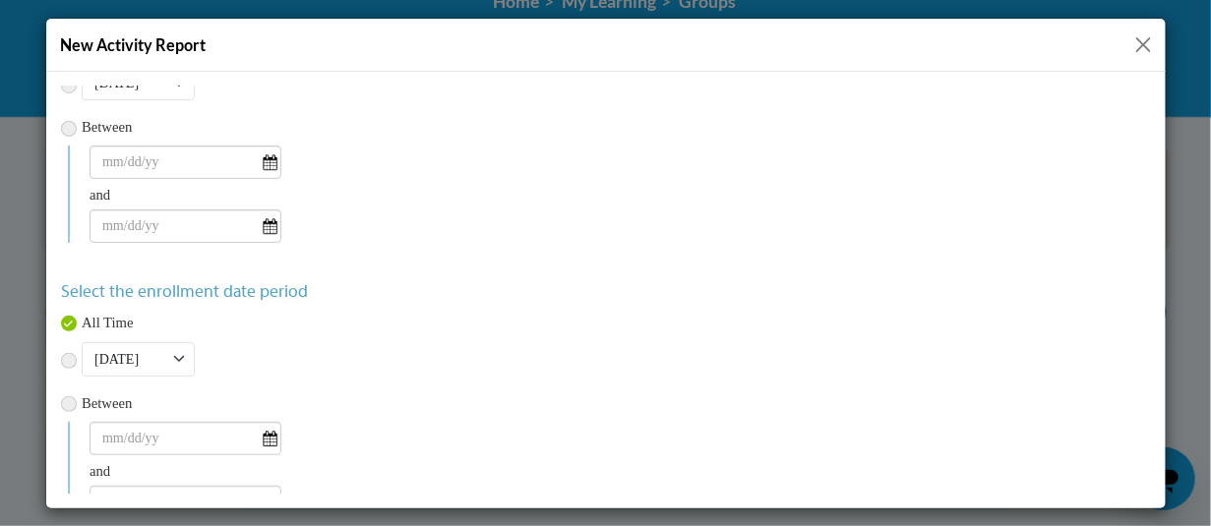
scroll to position [262, 0]
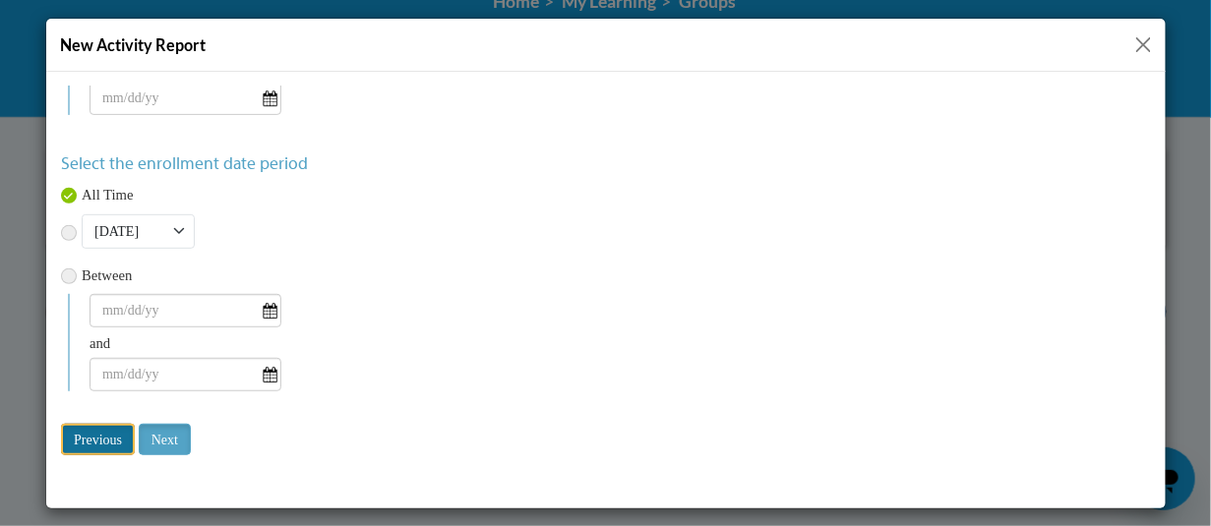
click at [97, 423] on input "Previous" at bounding box center [97, 438] width 74 height 31
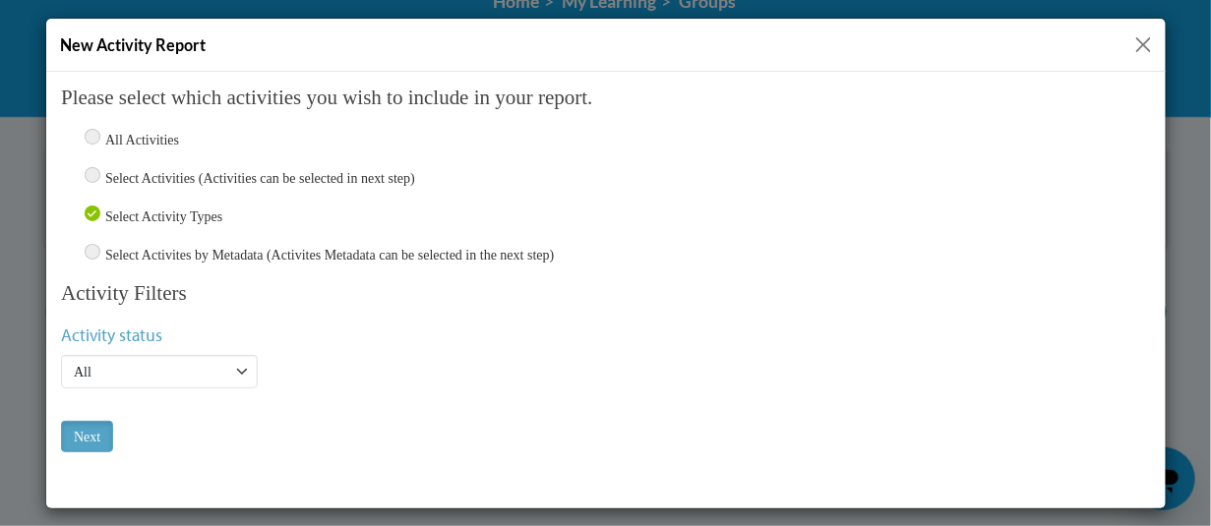
click at [86, 167] on input "Select Activities (Activities can be selected in next step)" at bounding box center [92, 174] width 16 height 16
radio input "true"
click at [94, 435] on input "Next" at bounding box center [86, 435] width 52 height 31
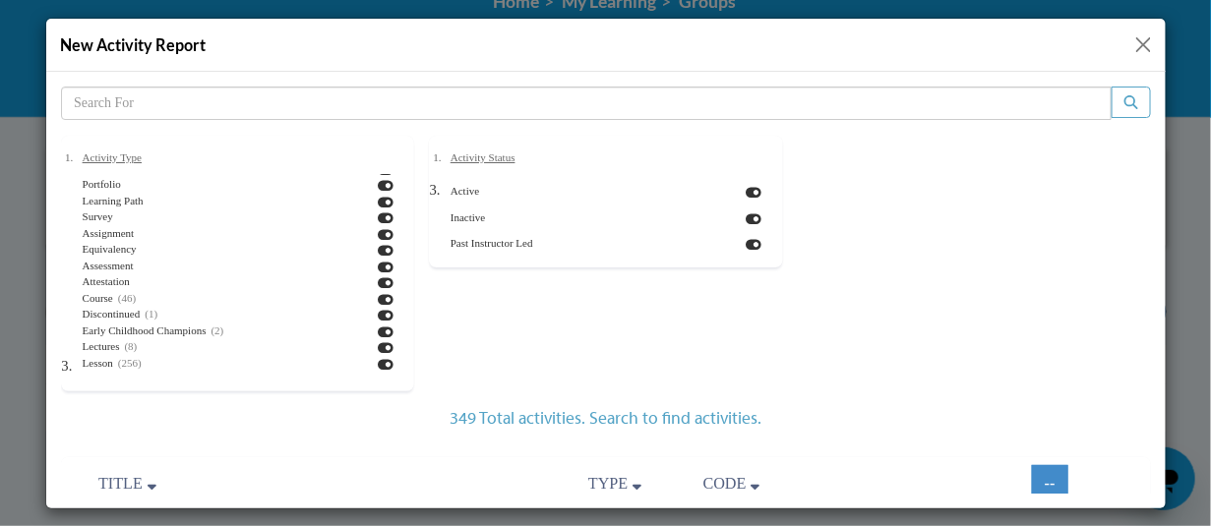
scroll to position [94, 0]
click at [377, 264] on icon at bounding box center [385, 267] width 16 height 14
checkbox input "false"
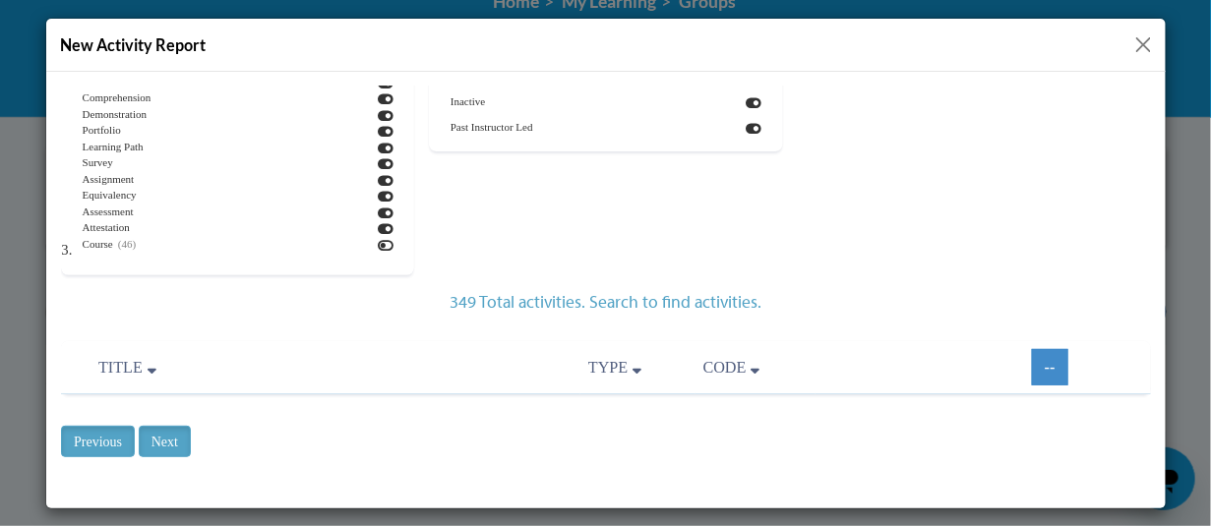
scroll to position [118, 0]
click at [184, 436] on input "Next" at bounding box center [164, 438] width 52 height 31
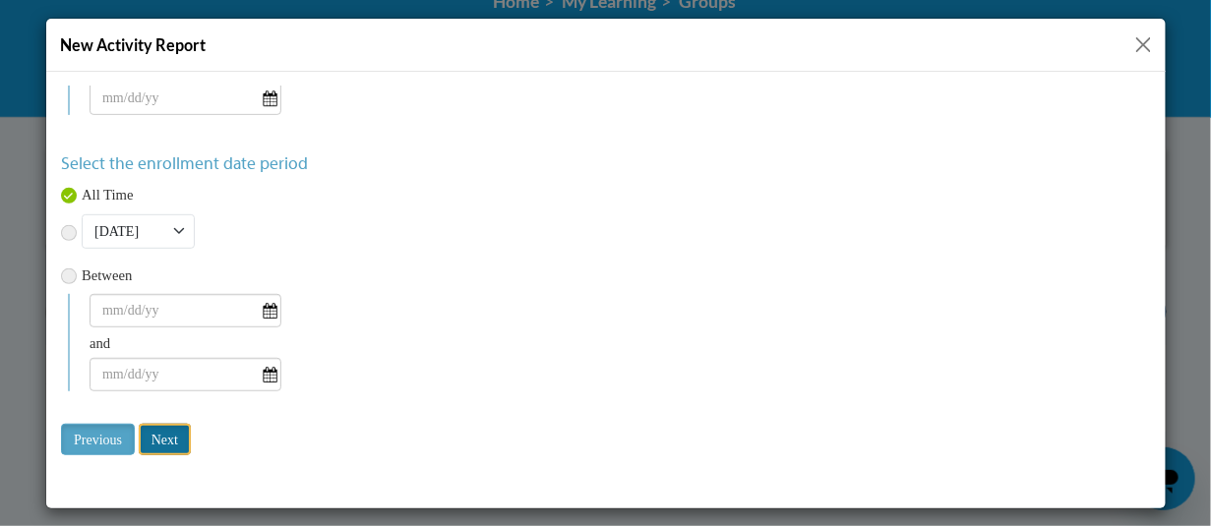
click at [170, 436] on input "Next" at bounding box center [164, 438] width 52 height 31
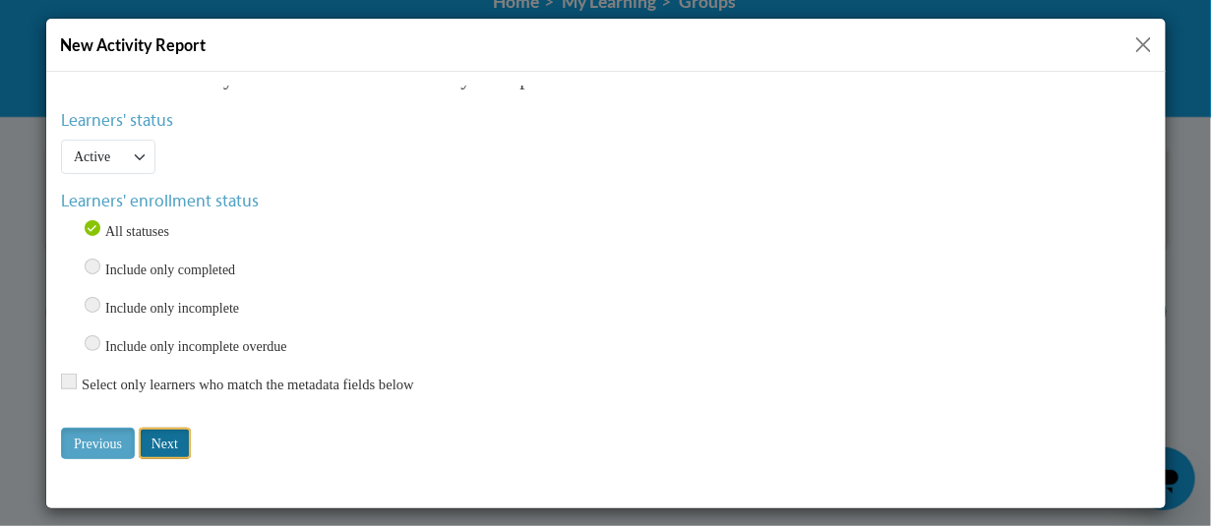
click at [178, 436] on input "Next" at bounding box center [164, 442] width 52 height 31
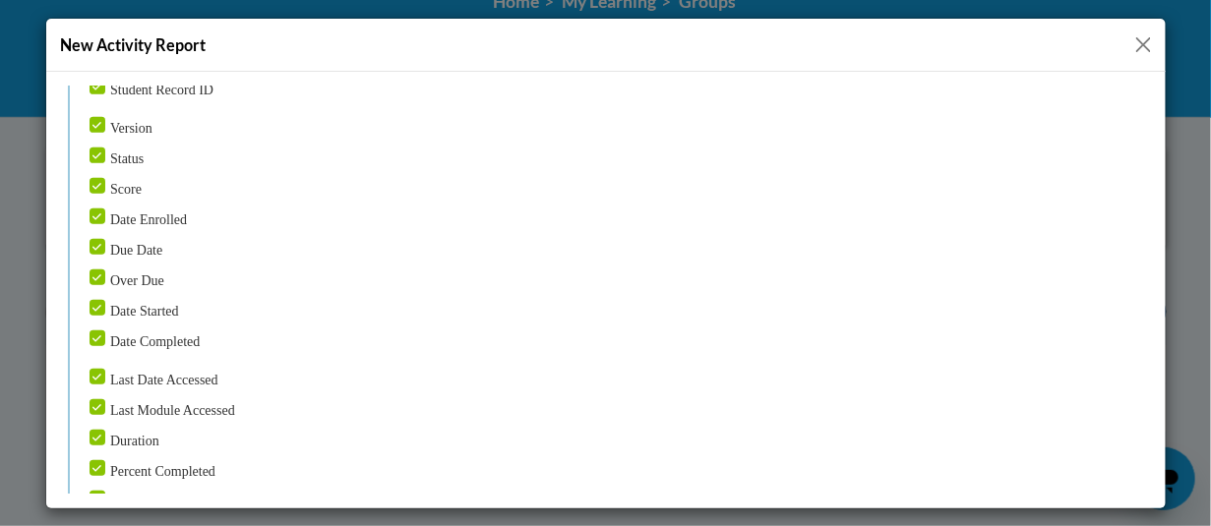
scroll to position [413, 0]
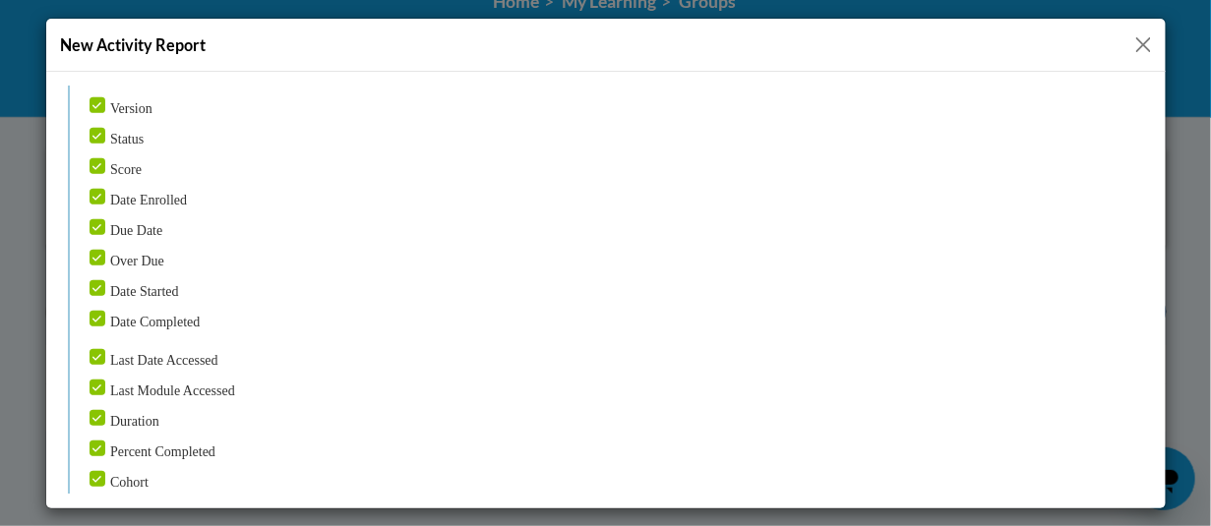
click at [95, 409] on input "Duration" at bounding box center [97, 417] width 16 height 16
checkbox input "false"
click at [98, 470] on input "Cohort" at bounding box center [97, 478] width 16 height 16
checkbox input "false"
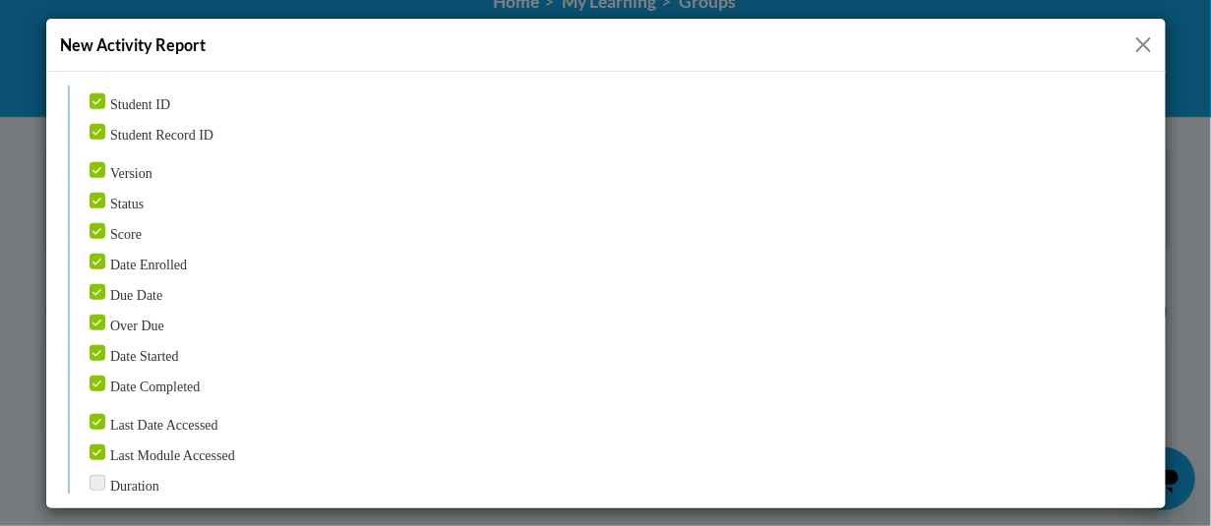
scroll to position [315, 0]
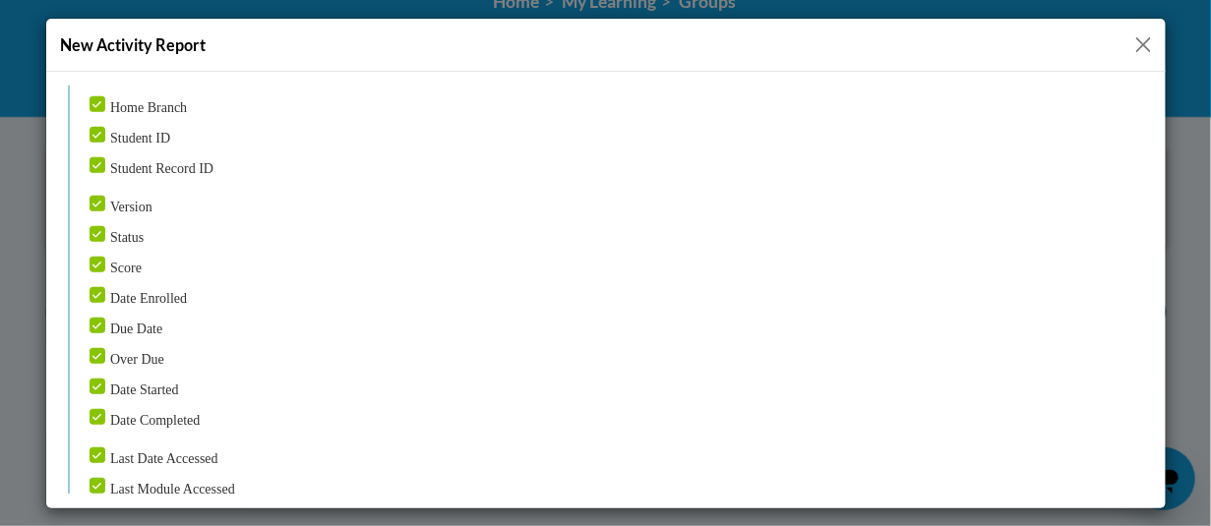
click at [95, 347] on input "Over Due" at bounding box center [97, 355] width 16 height 16
checkbox input "false"
click at [92, 317] on input "Due Date" at bounding box center [97, 325] width 16 height 16
checkbox input "false"
click at [90, 286] on input "Date Enrolled" at bounding box center [97, 294] width 16 height 16
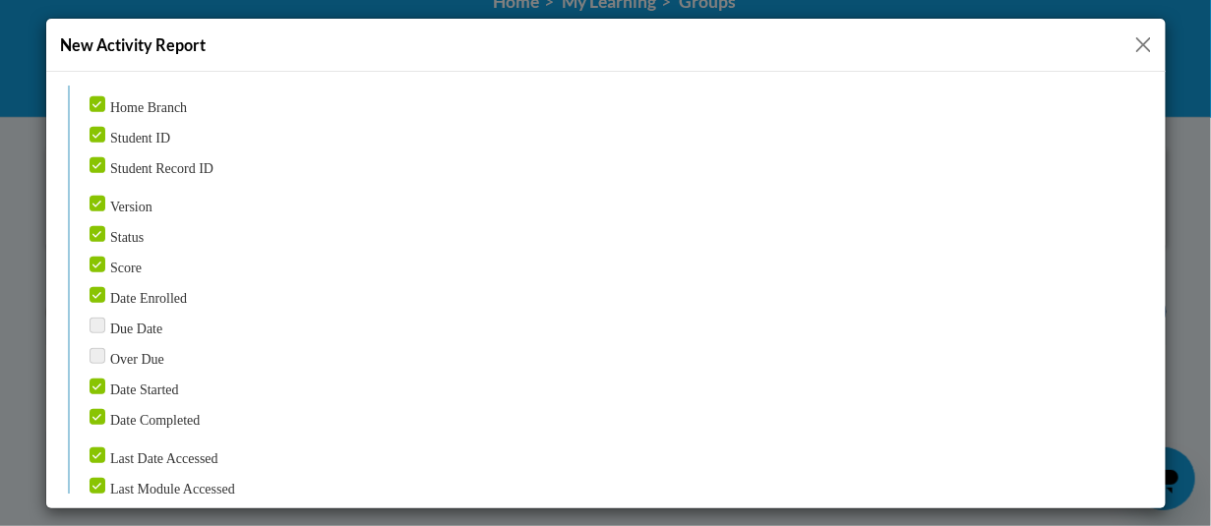
checkbox input "false"
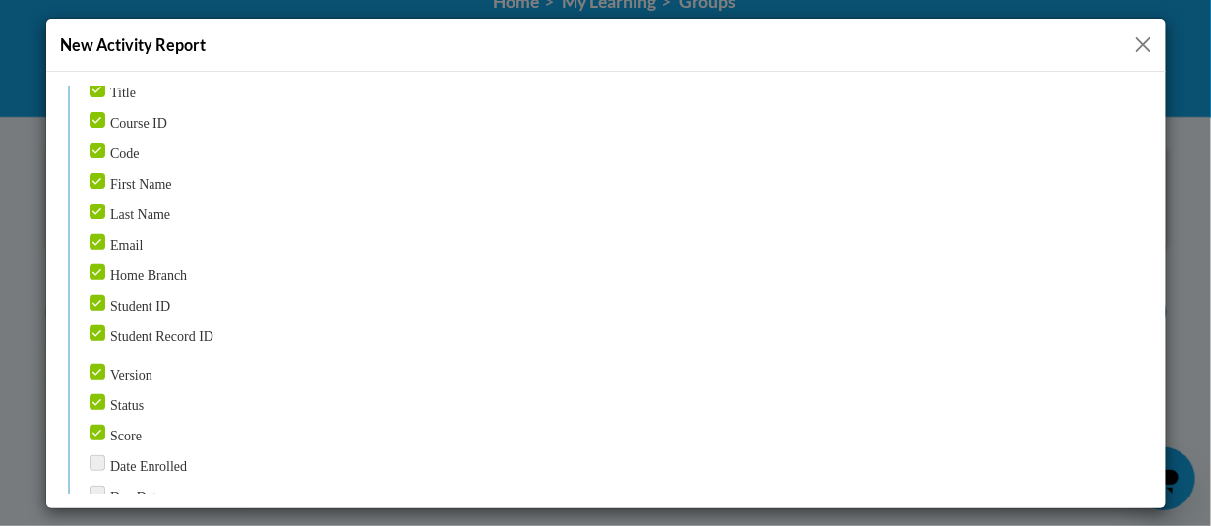
scroll to position [118, 0]
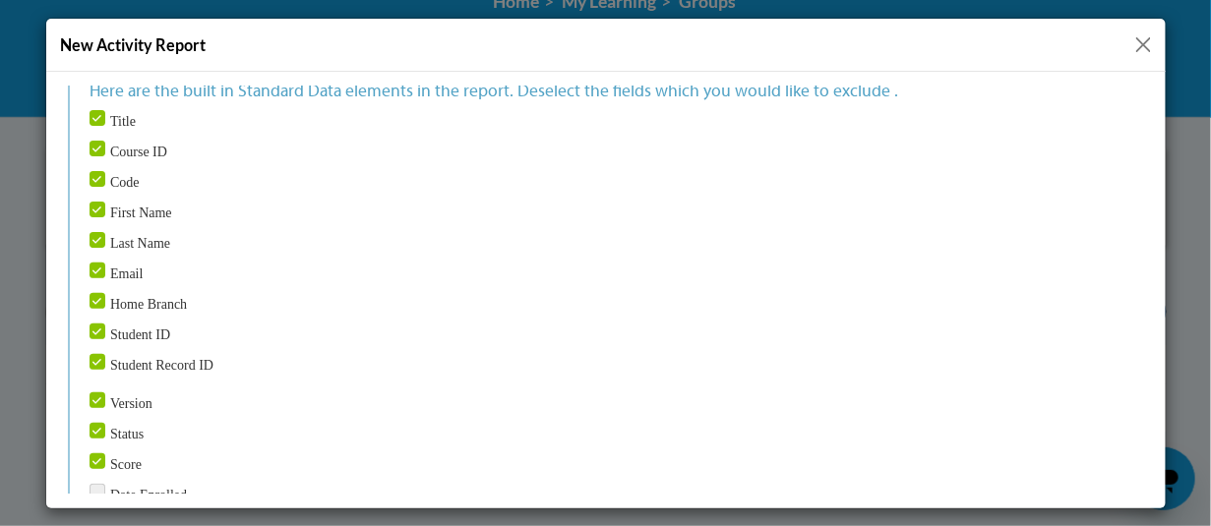
click at [98, 353] on input "Student Record ID" at bounding box center [97, 361] width 16 height 16
checkbox input "false"
click at [95, 323] on input "Student ID" at bounding box center [97, 331] width 16 height 16
checkbox input "false"
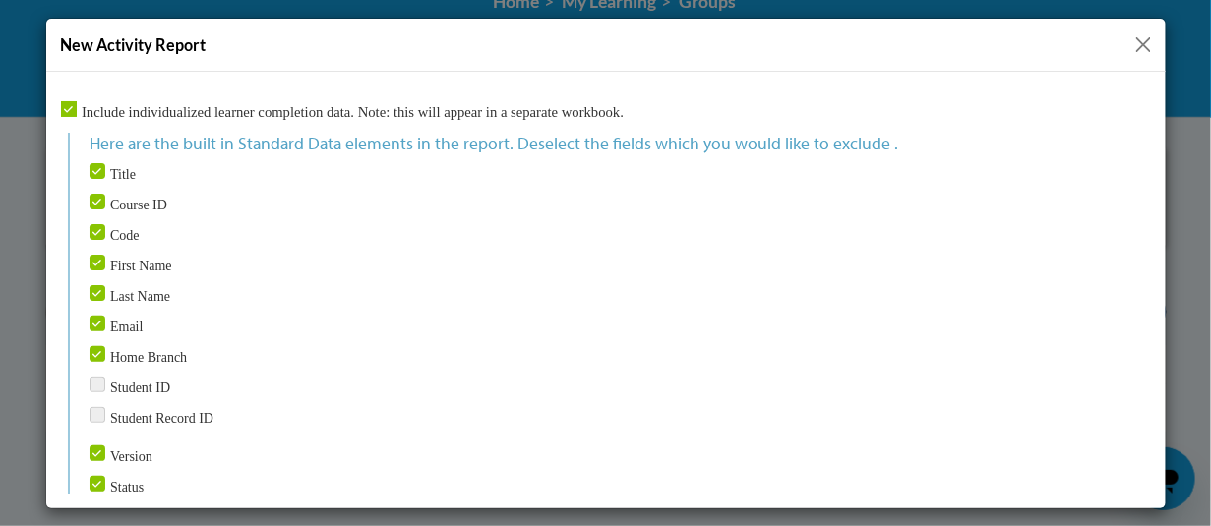
scroll to position [20, 0]
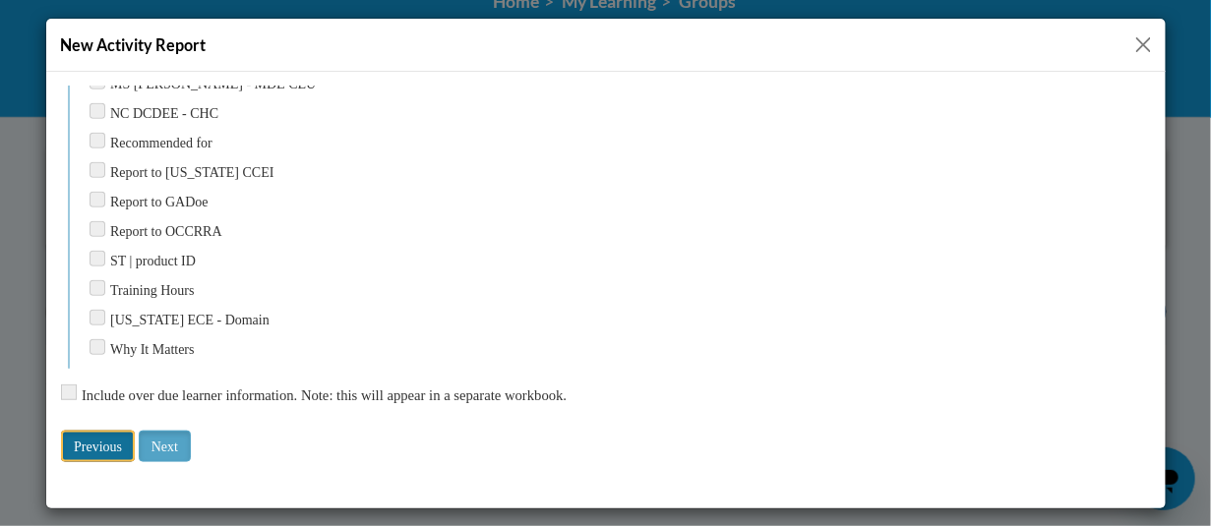
click at [134, 434] on input "Previous" at bounding box center [97, 445] width 74 height 31
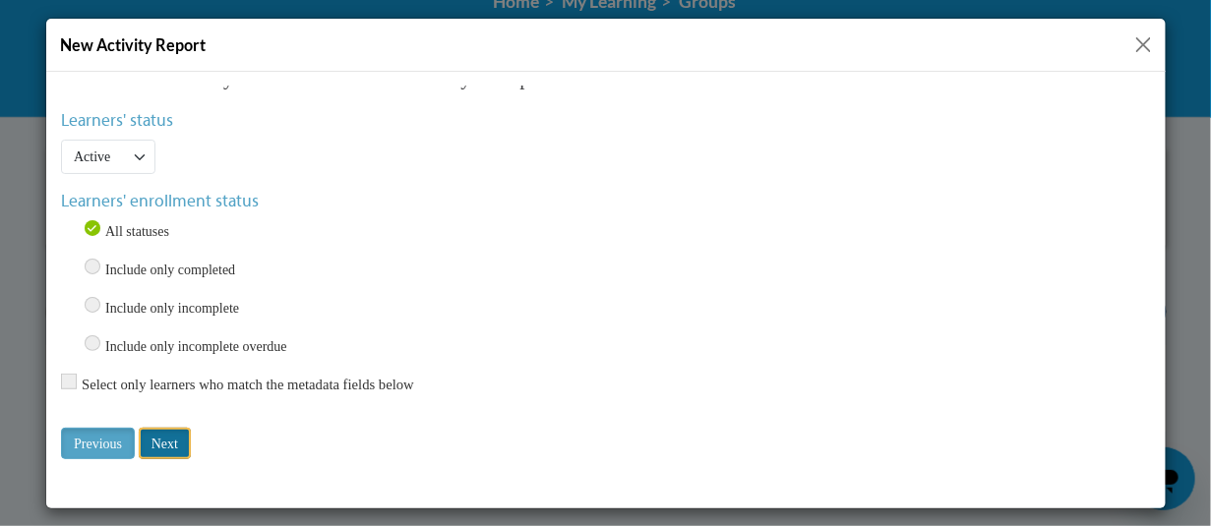
click at [161, 434] on input "Next" at bounding box center [164, 442] width 52 height 31
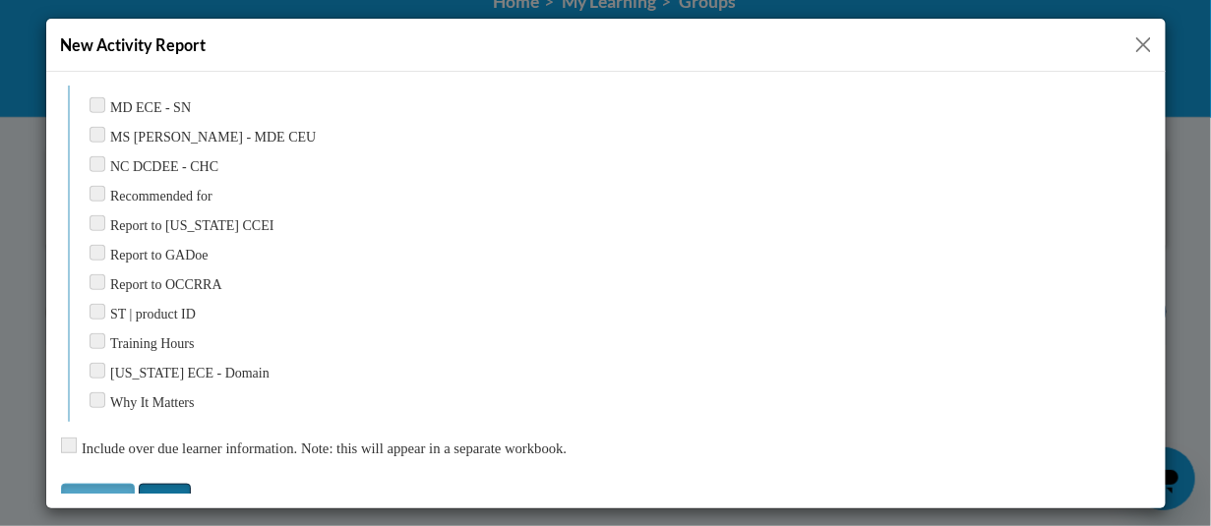
scroll to position [2772, 0]
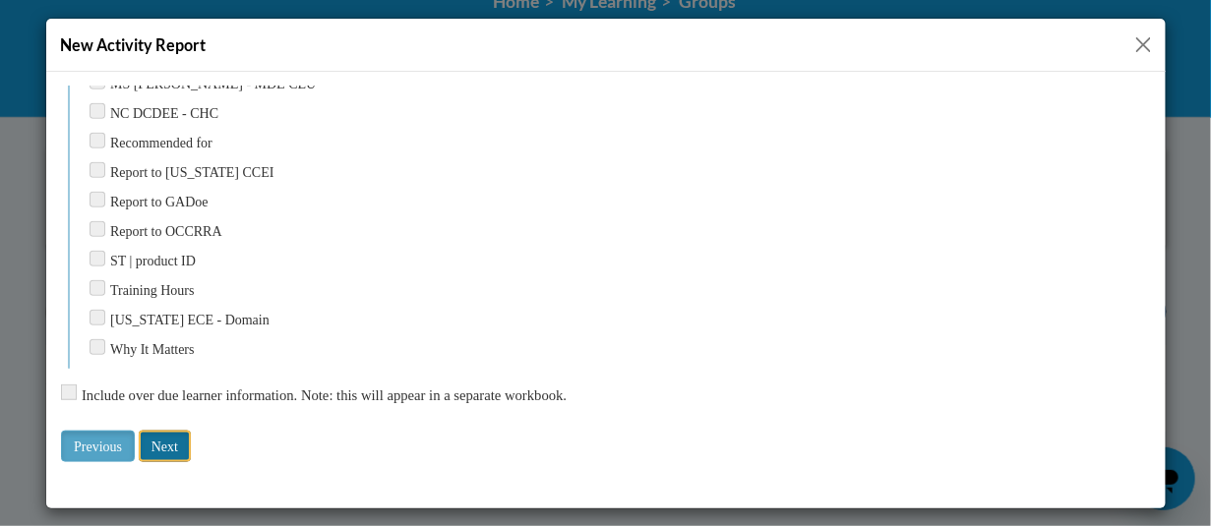
click at [171, 430] on input "Next" at bounding box center [164, 445] width 52 height 31
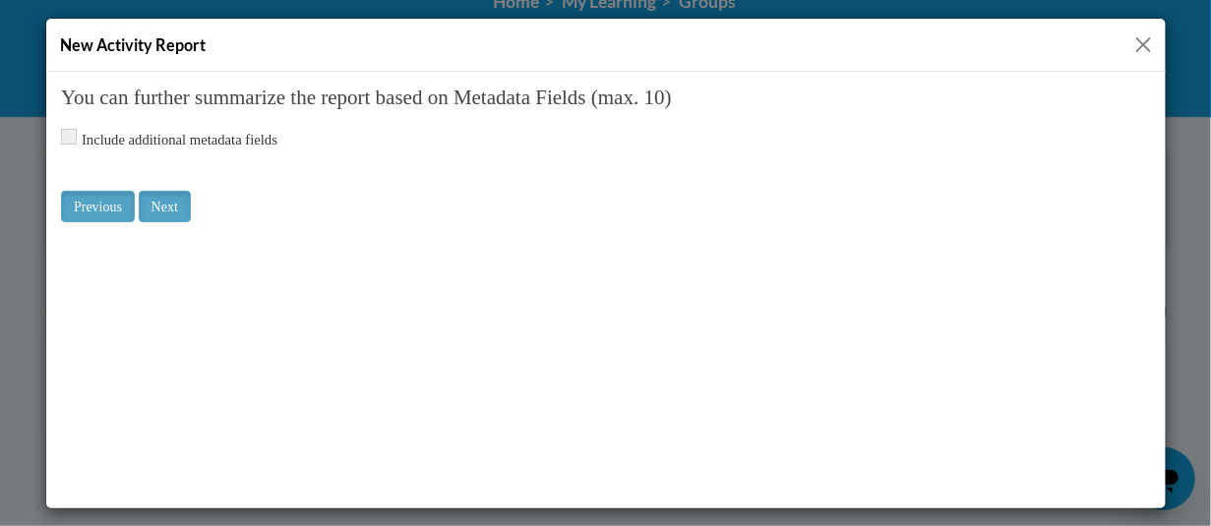
scroll to position [0, 0]
click at [167, 212] on input "Next" at bounding box center [164, 205] width 52 height 31
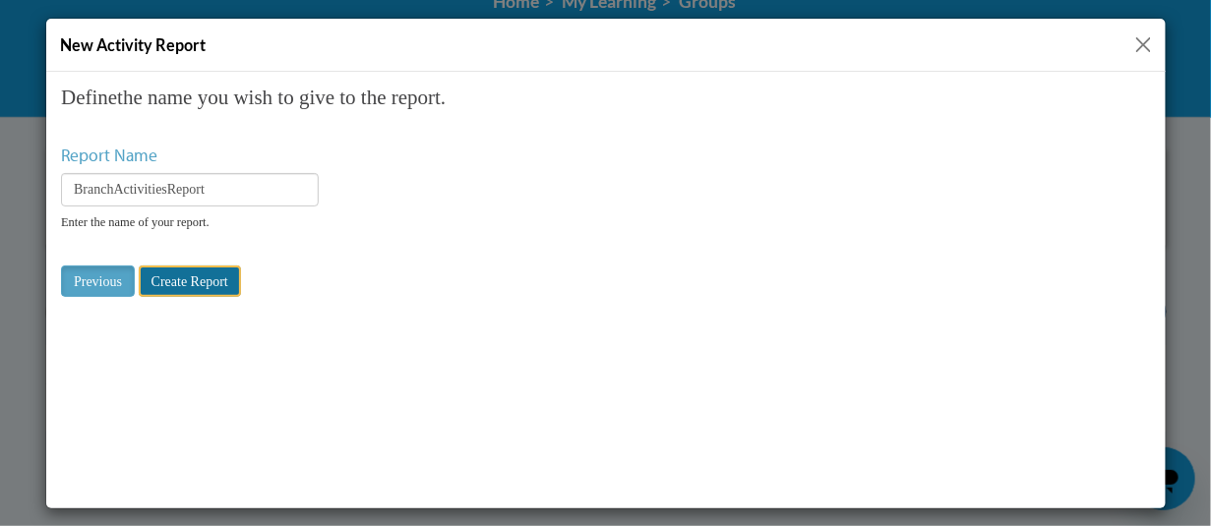
click at [199, 277] on input "Create Report" at bounding box center [189, 280] width 102 height 31
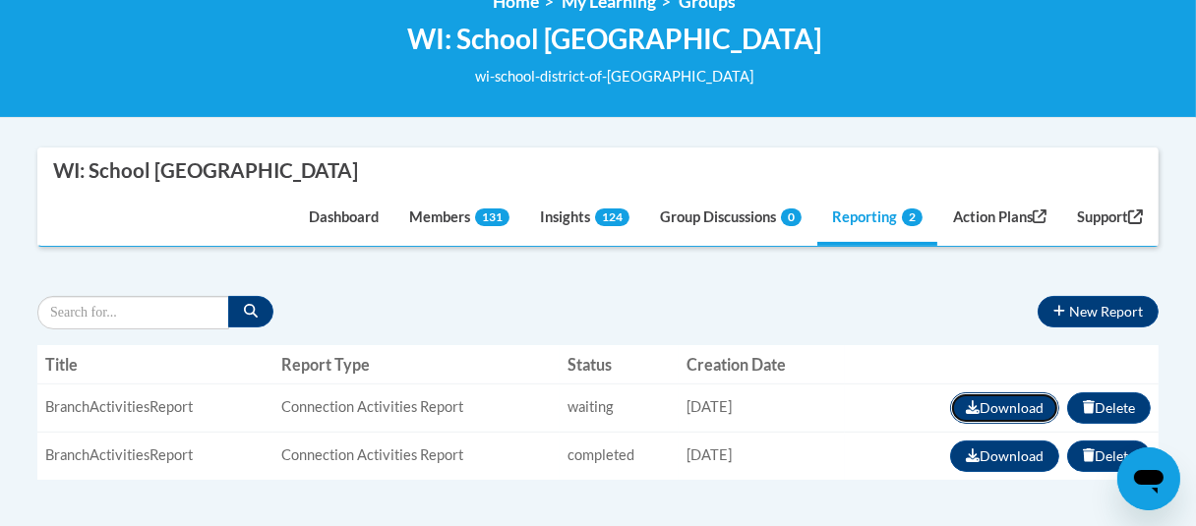
click at [1001, 403] on button "Download" at bounding box center [1004, 408] width 109 height 31
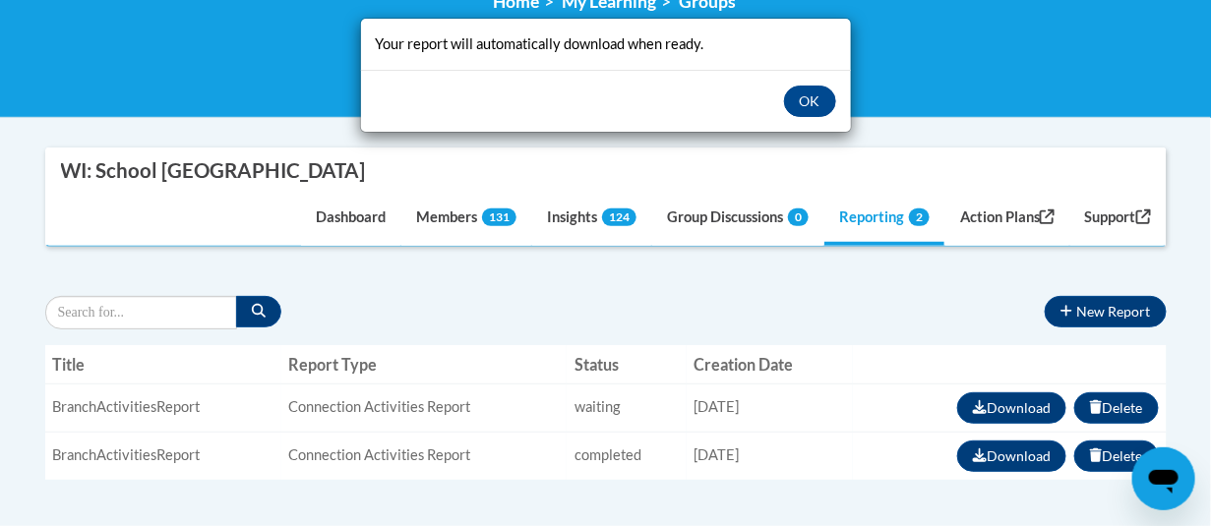
click at [809, 397] on div "Your report will automatically download when ready. OK" at bounding box center [605, 263] width 1211 height 526
click at [828, 97] on button "OK" at bounding box center [810, 101] width 52 height 31
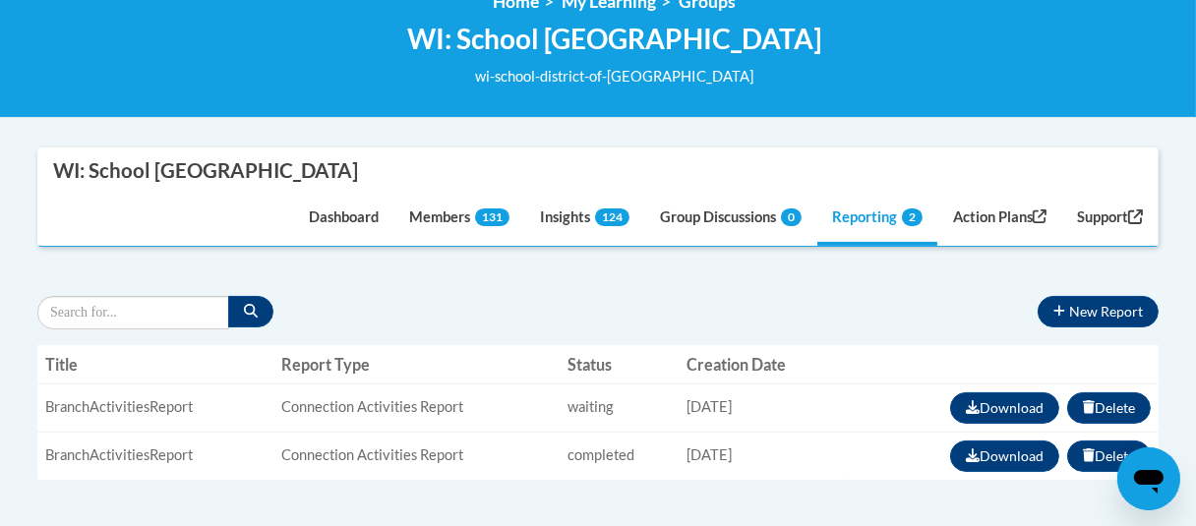
click at [957, 336] on div "New Report « 1 » Title Report Type Status Creation Date Actions BranchActivitie…" at bounding box center [598, 397] width 1122 height 233
click at [1000, 413] on button "Download" at bounding box center [1004, 408] width 109 height 31
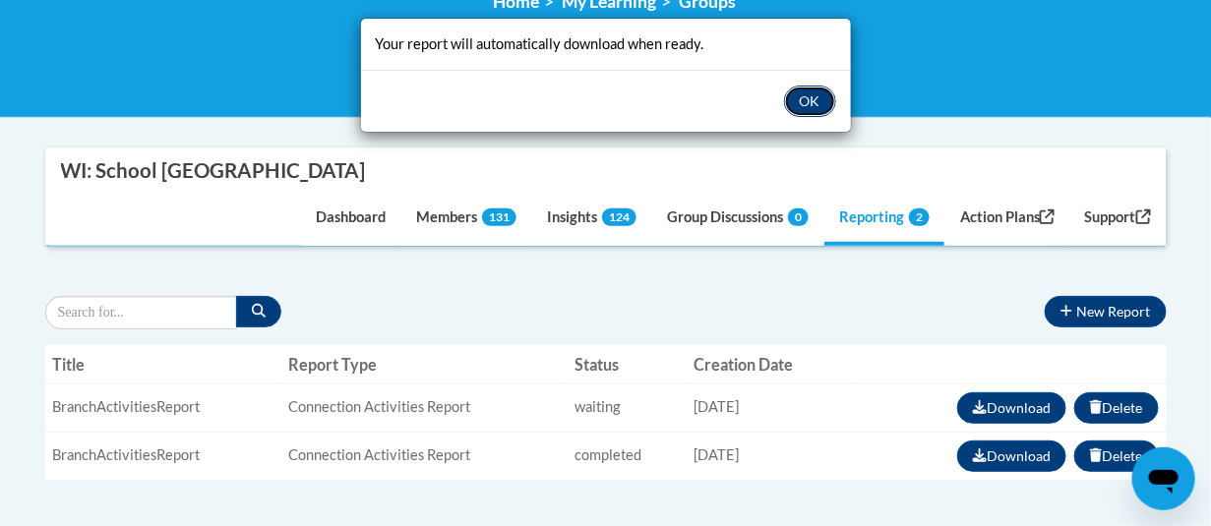
click at [807, 93] on button "OK" at bounding box center [810, 101] width 52 height 31
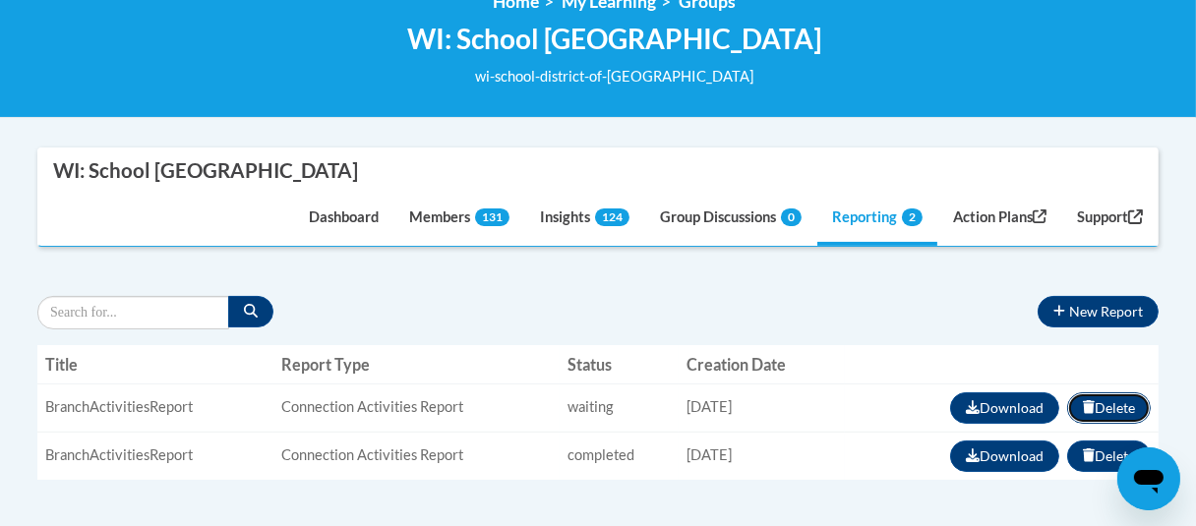
click at [1106, 411] on button "Delete" at bounding box center [1109, 408] width 84 height 31
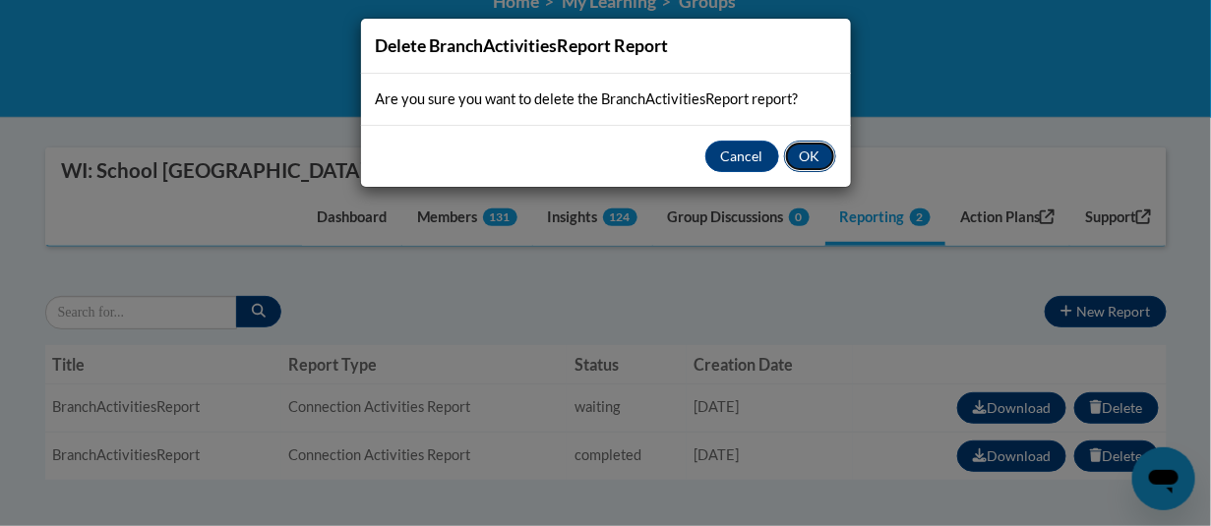
click at [812, 154] on button "OK" at bounding box center [810, 156] width 52 height 31
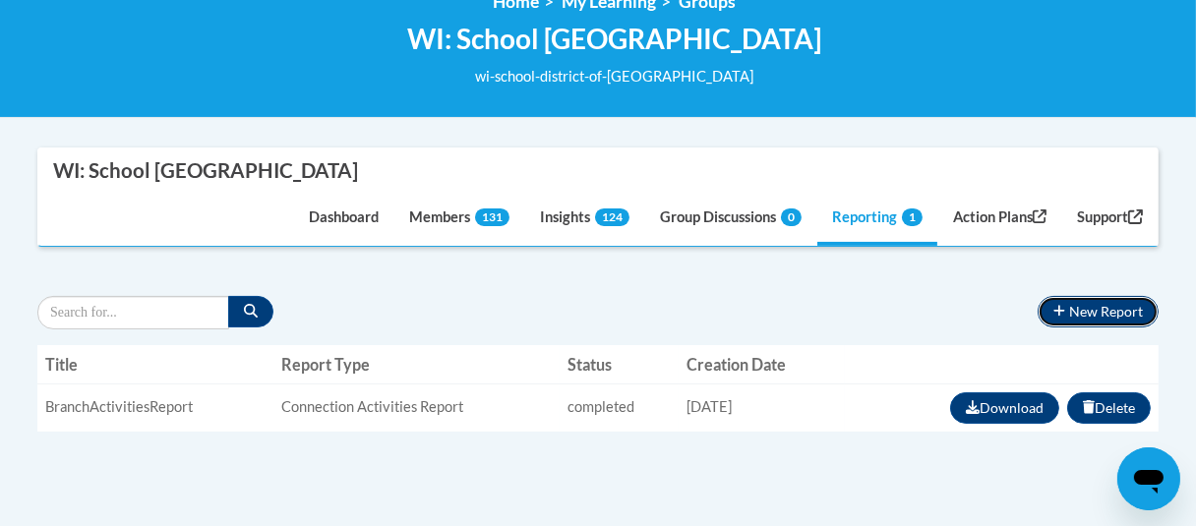
click at [1087, 312] on button "New Report" at bounding box center [1098, 311] width 121 height 31
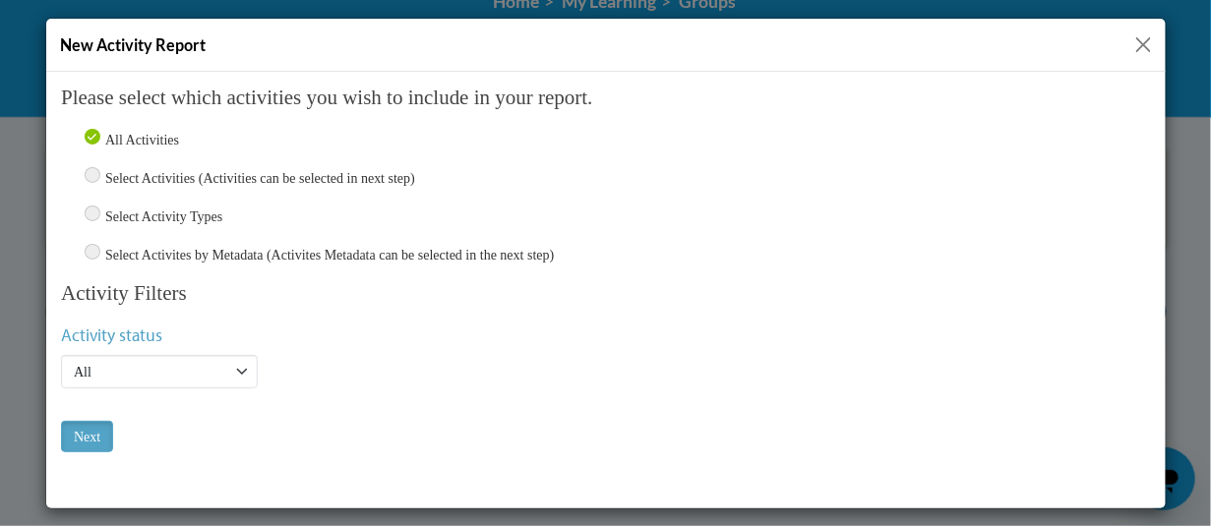
click at [84, 207] on input "Select Activity Types" at bounding box center [92, 213] width 16 height 16
radio input "true"
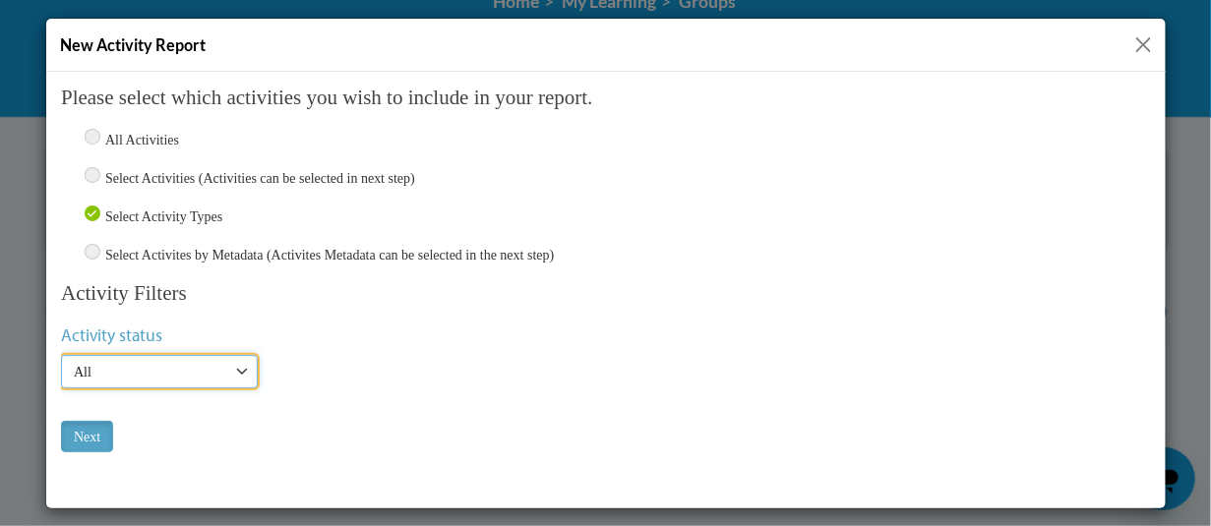
click at [141, 368] on select "Active Inactive All" at bounding box center [158, 370] width 197 height 33
click at [142, 366] on select "Active Inactive All" at bounding box center [158, 370] width 197 height 33
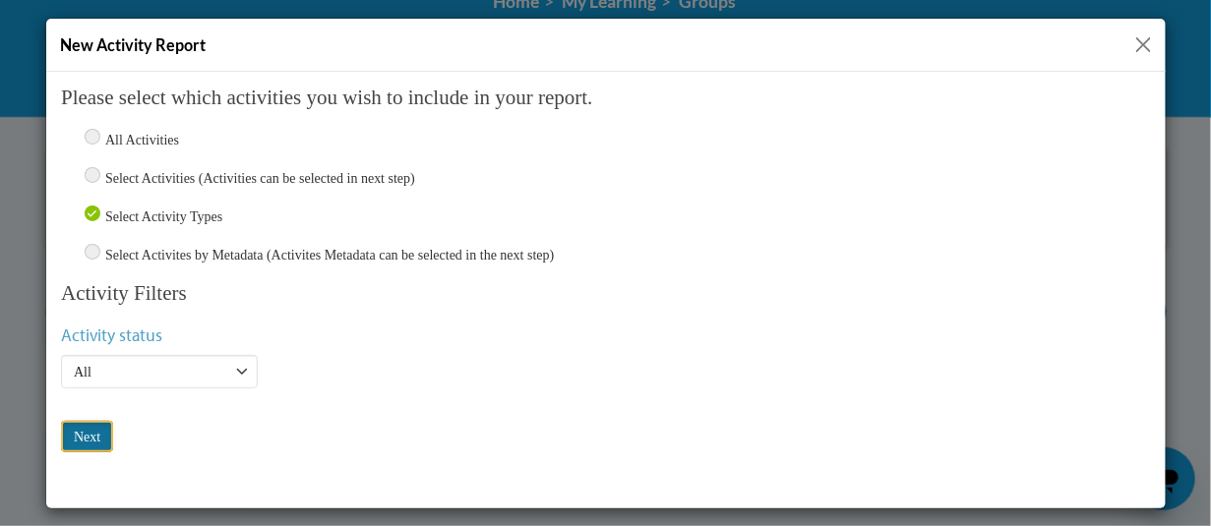
click at [89, 434] on input "Next" at bounding box center [86, 435] width 52 height 31
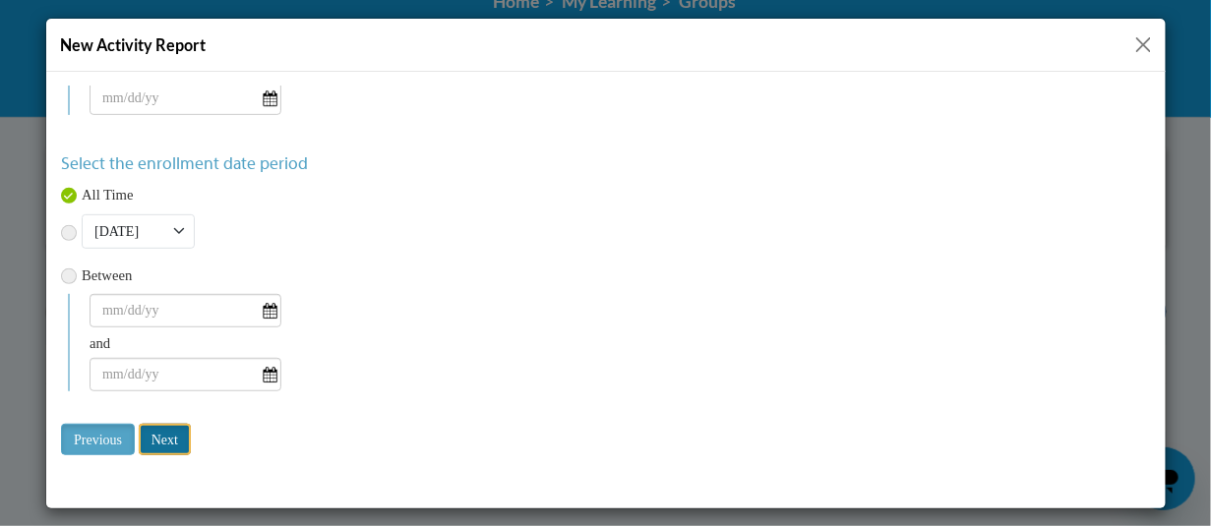
click at [174, 442] on input "Next" at bounding box center [164, 438] width 52 height 31
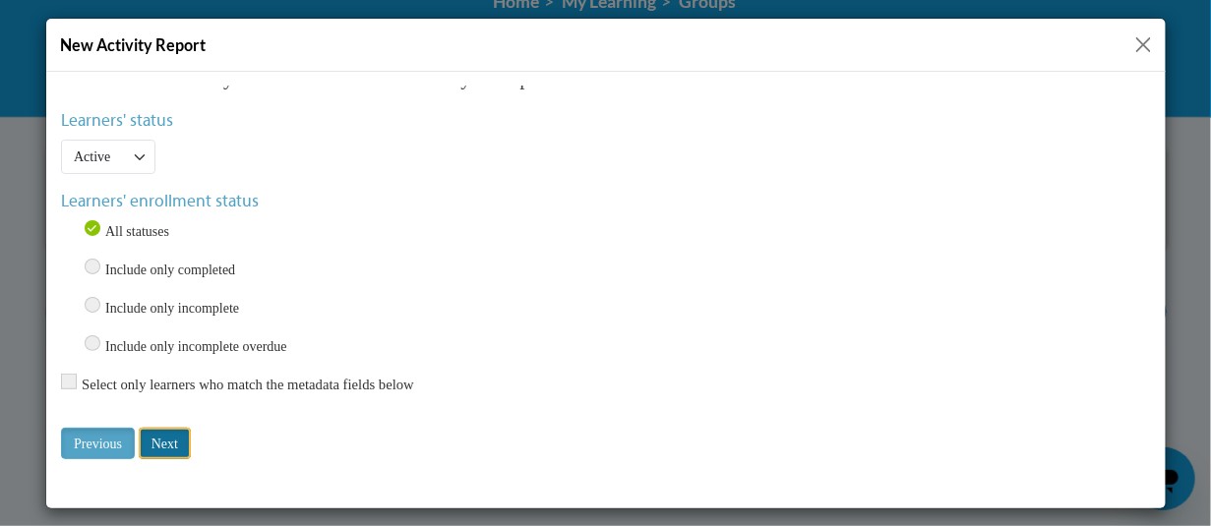
click at [184, 439] on input "Next" at bounding box center [164, 442] width 52 height 31
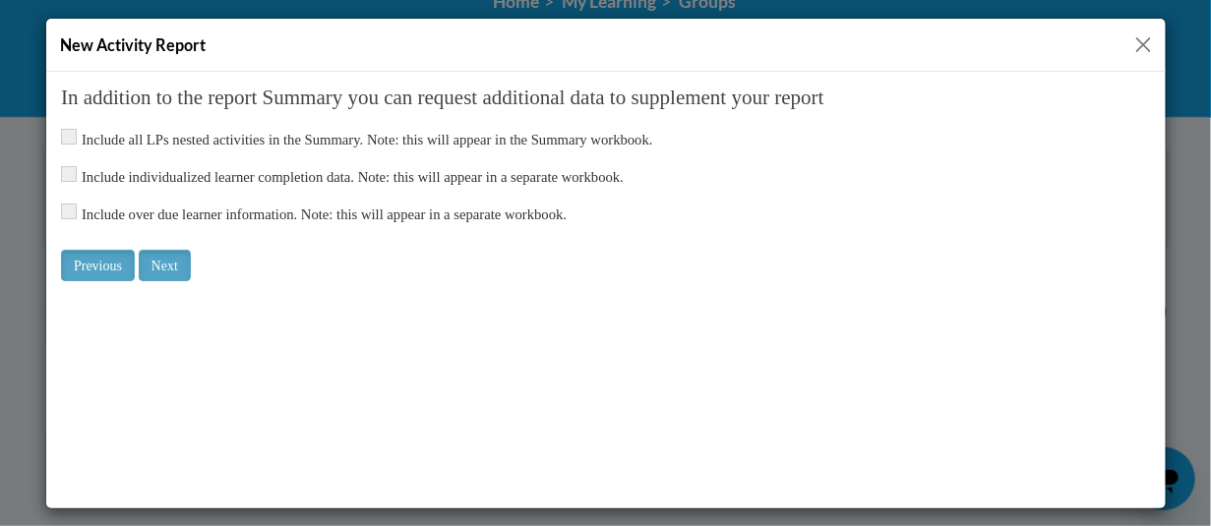
scroll to position [0, 0]
click at [66, 168] on input "checkbox" at bounding box center [68, 173] width 16 height 16
checkbox input "true"
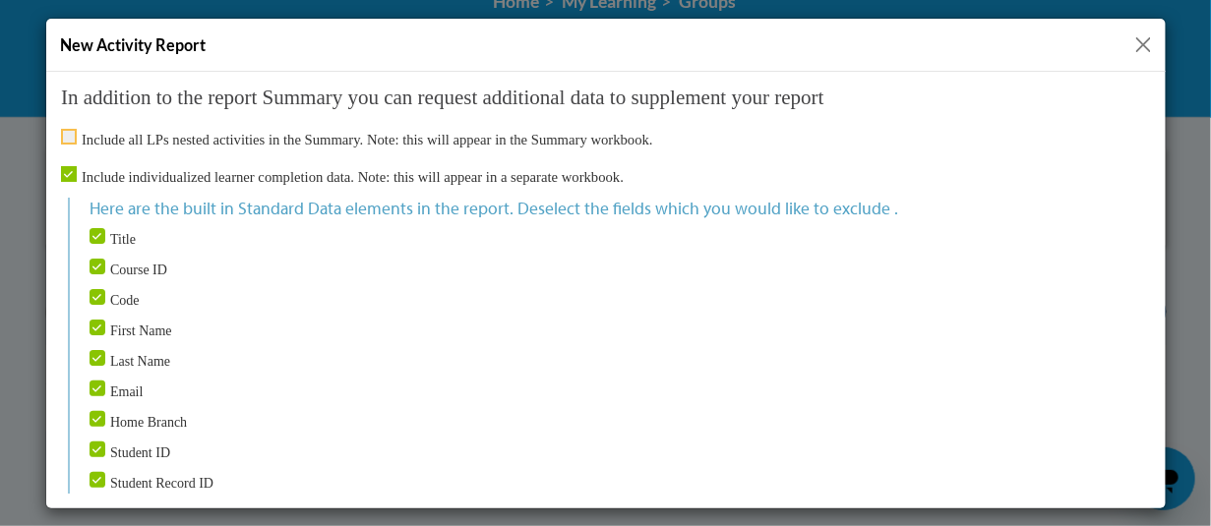
click at [70, 131] on input "checkbox" at bounding box center [68, 136] width 16 height 16
click at [69, 136] on input "checkbox" at bounding box center [68, 136] width 16 height 16
checkbox input "false"
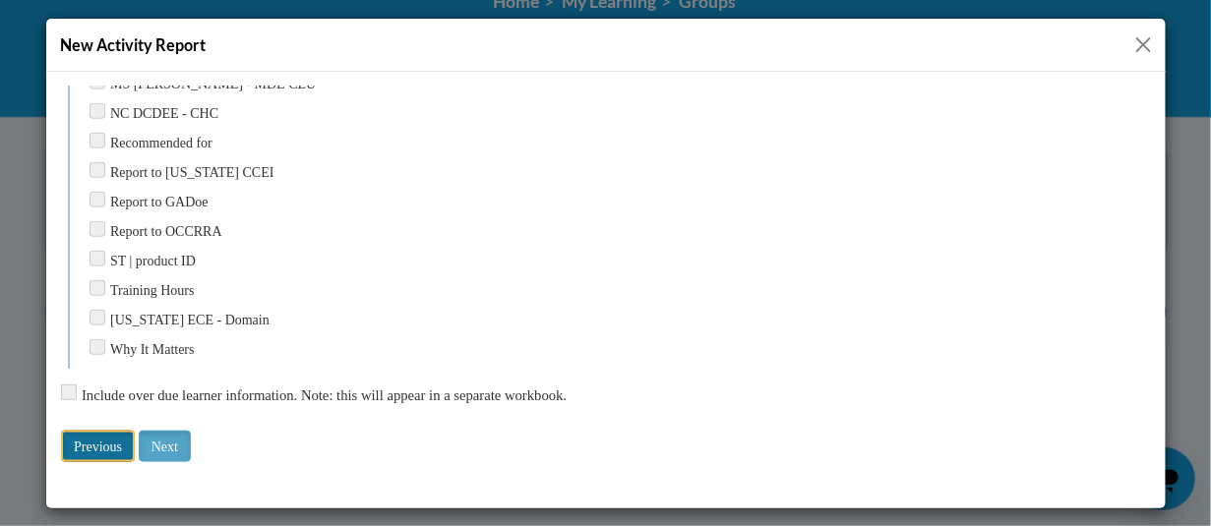
click at [117, 442] on input "Previous" at bounding box center [97, 445] width 74 height 31
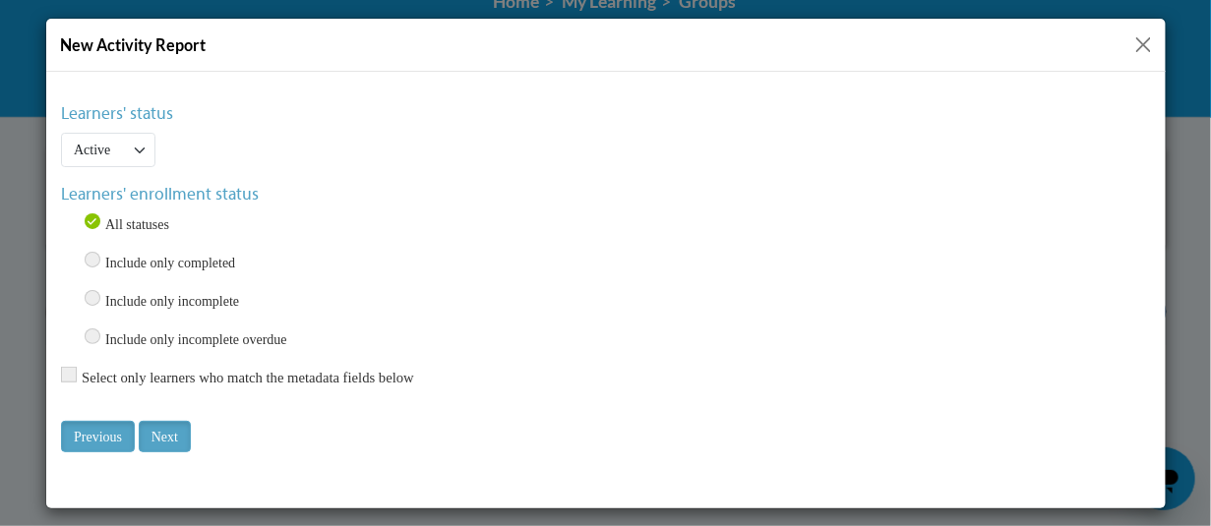
scroll to position [20, 0]
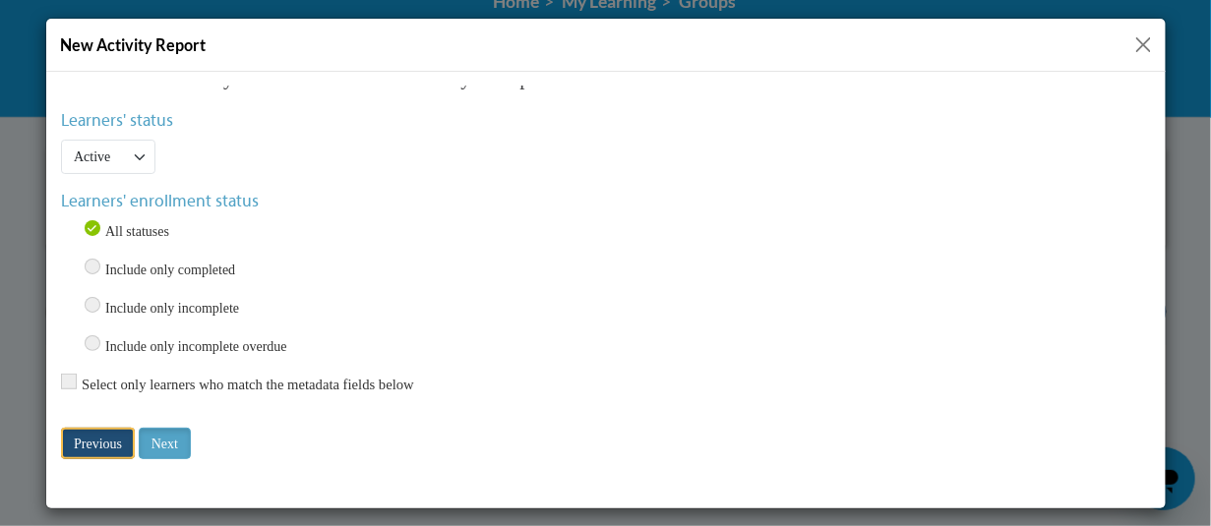
click at [122, 448] on input "Previous" at bounding box center [97, 442] width 74 height 31
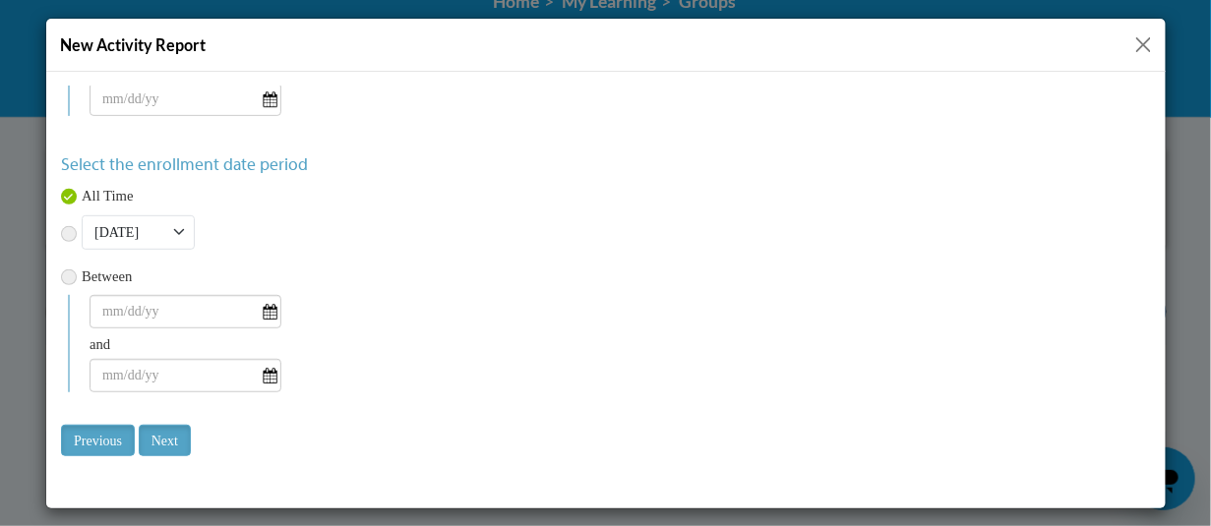
scroll to position [262, 0]
click at [113, 439] on input "Previous" at bounding box center [97, 438] width 74 height 31
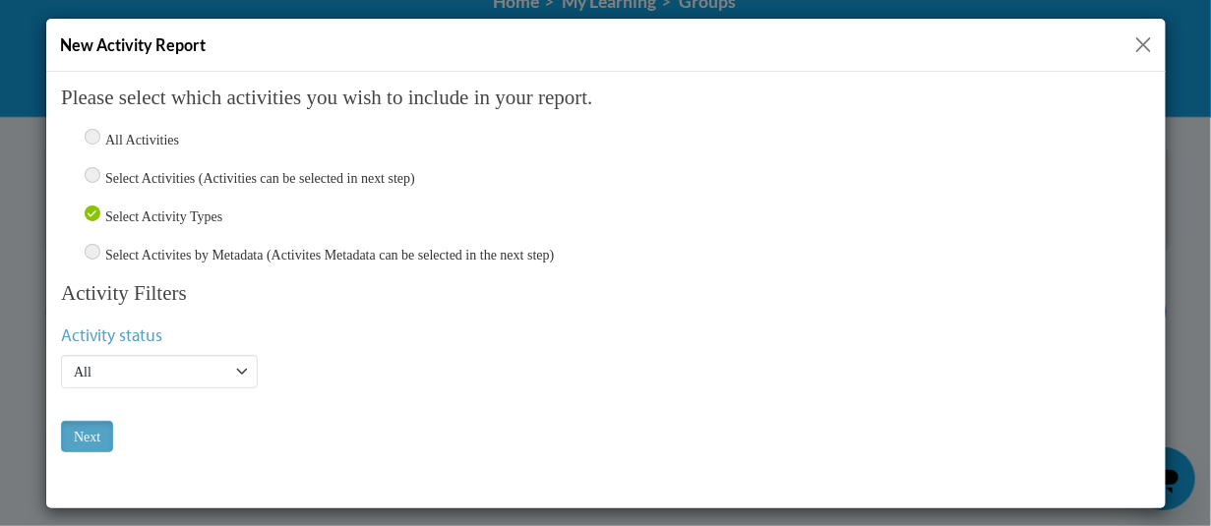
click at [91, 168] on input "Select Activities (Activities can be selected in next step)" at bounding box center [92, 174] width 16 height 16
radio input "true"
click at [92, 431] on input "Next" at bounding box center [86, 435] width 52 height 31
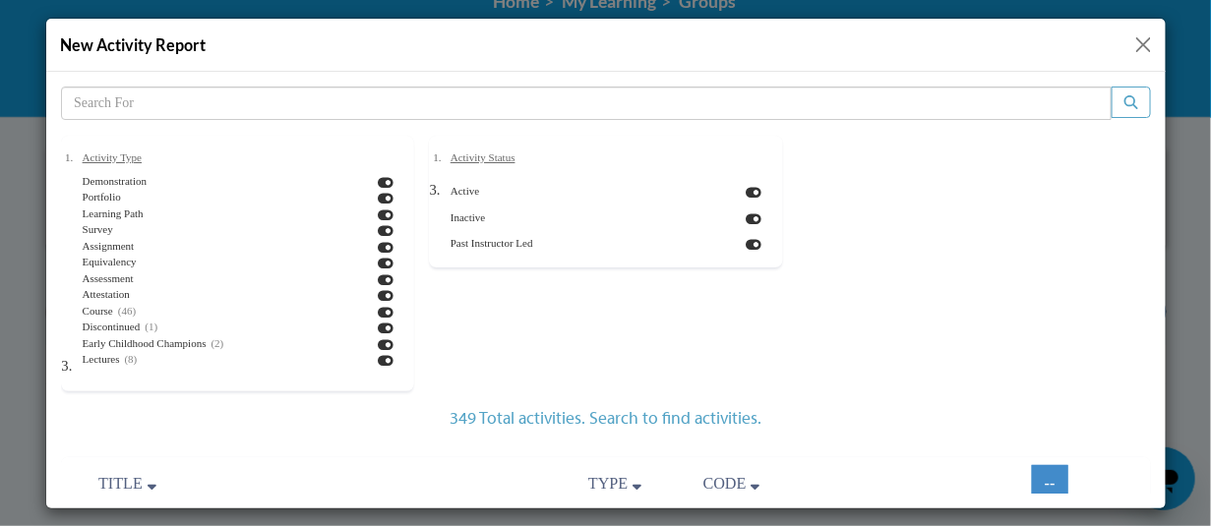
scroll to position [94, 0]
click at [377, 263] on icon at bounding box center [385, 267] width 16 height 14
checkbox input "false"
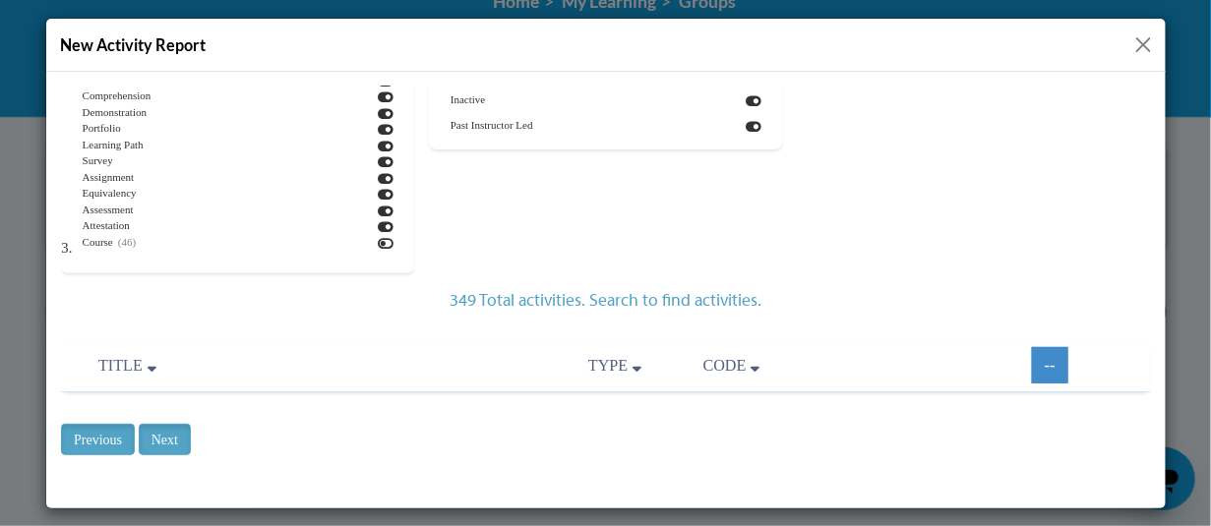
scroll to position [118, 0]
click at [1040, 362] on link "--" at bounding box center [1049, 364] width 36 height 36
click at [168, 443] on input "Next" at bounding box center [164, 438] width 52 height 31
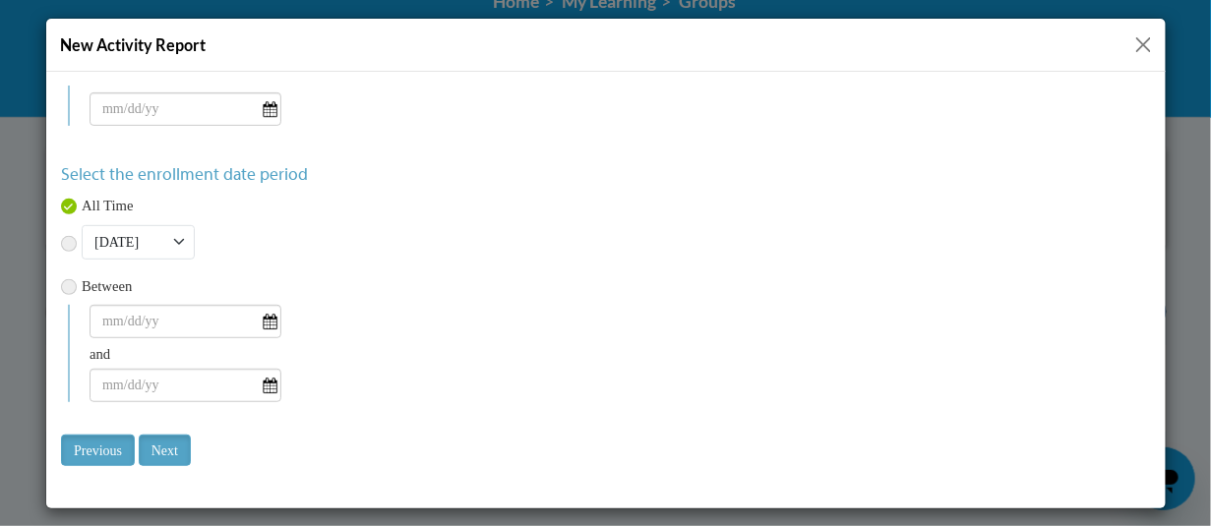
scroll to position [262, 0]
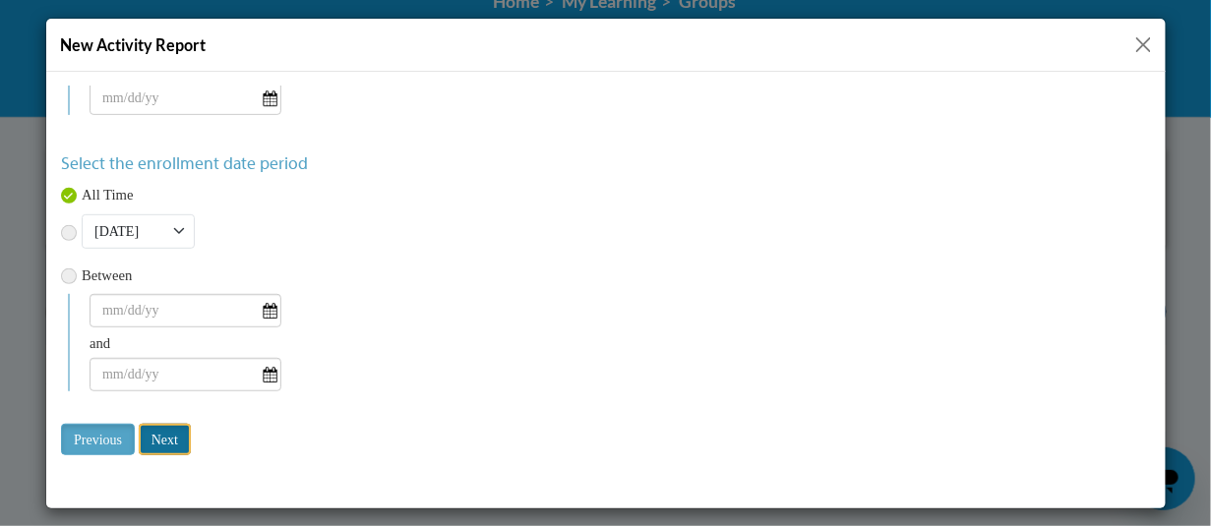
click at [164, 441] on input "Next" at bounding box center [164, 438] width 52 height 31
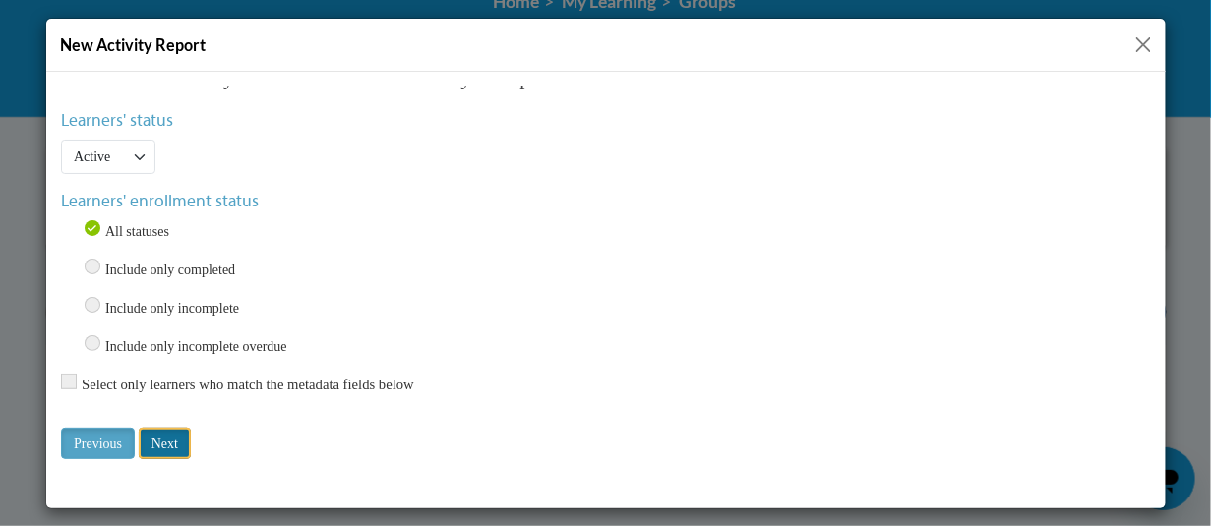
click at [164, 435] on input "Next" at bounding box center [164, 442] width 52 height 31
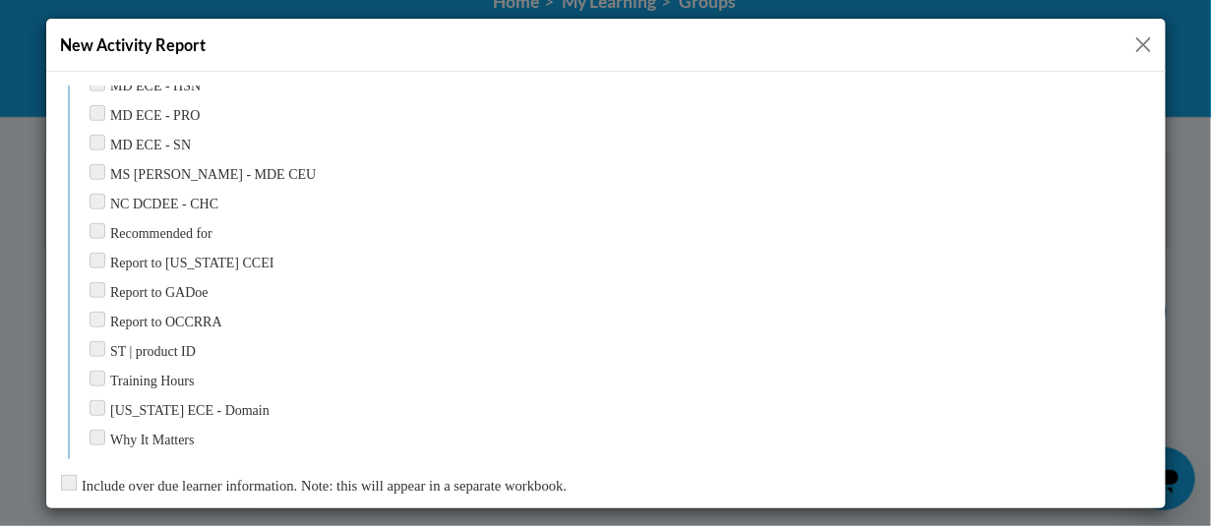
scroll to position [2772, 0]
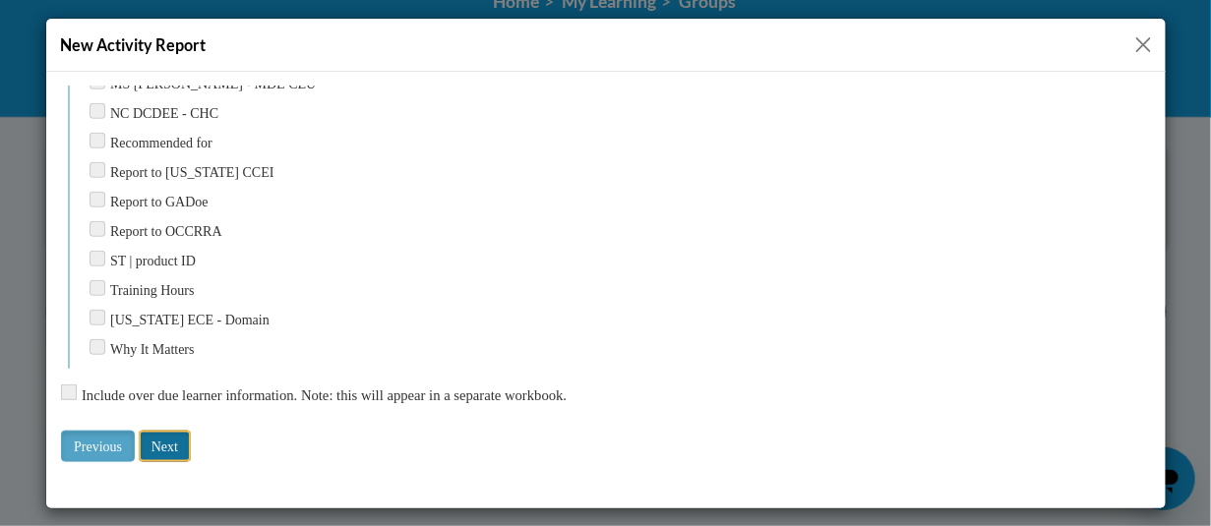
click at [162, 435] on input "Next" at bounding box center [164, 445] width 52 height 31
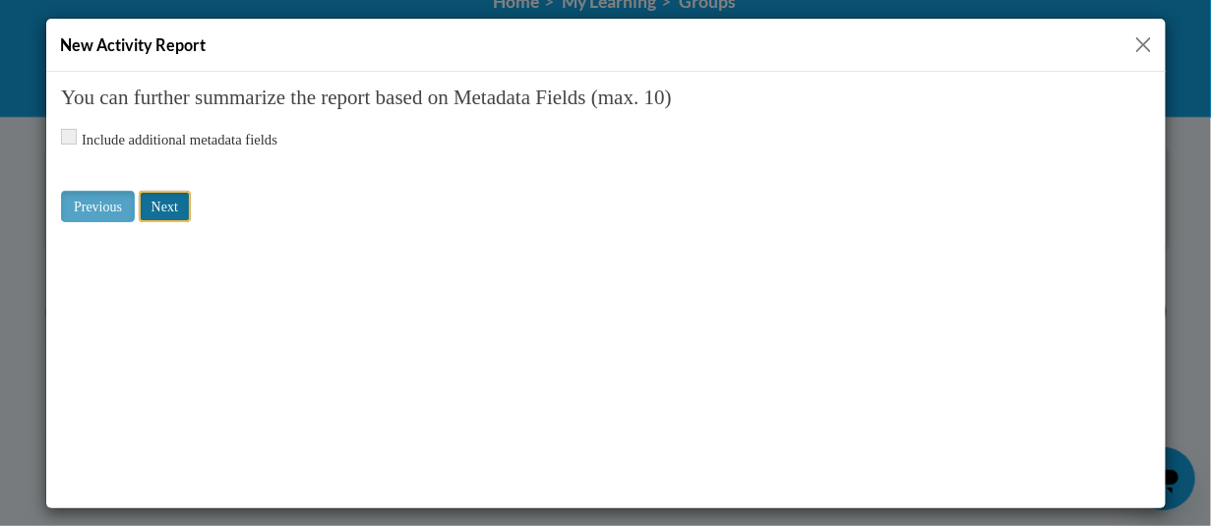
click at [167, 212] on input "Next" at bounding box center [164, 205] width 52 height 31
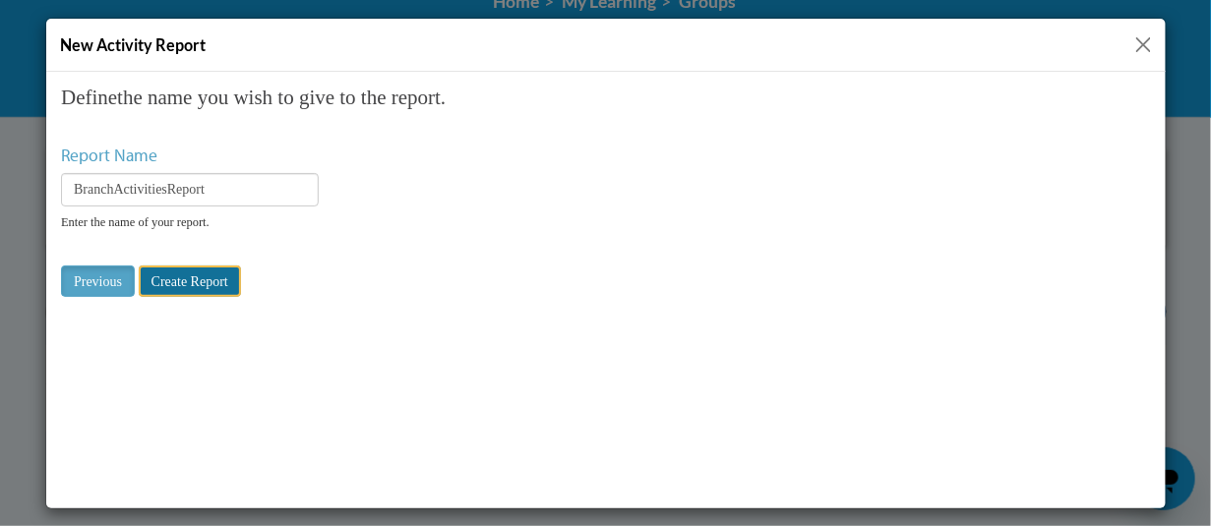
click at [202, 279] on input "Create Report" at bounding box center [189, 280] width 102 height 31
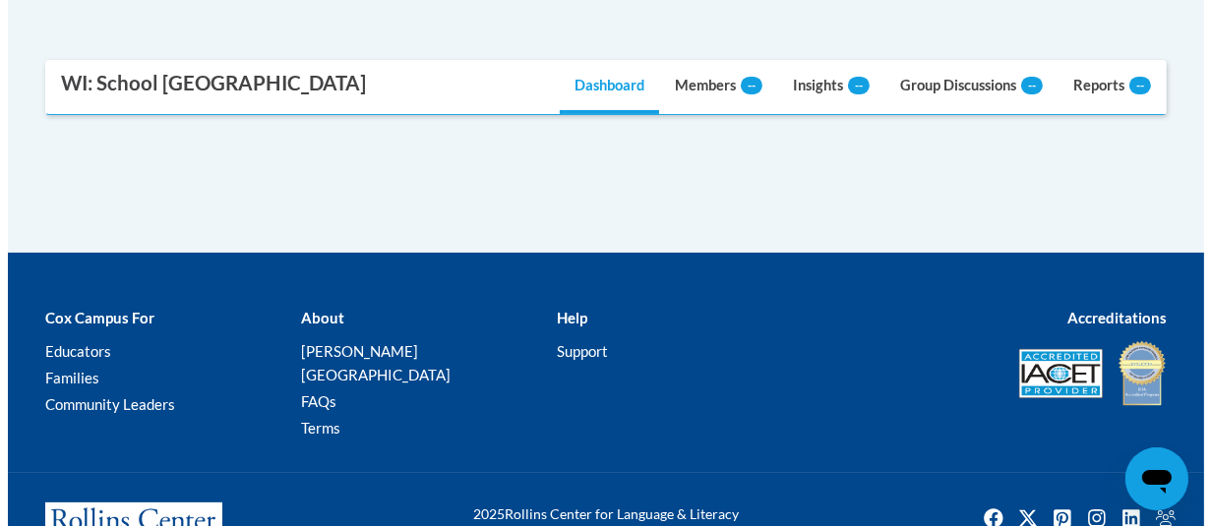
scroll to position [295, 0]
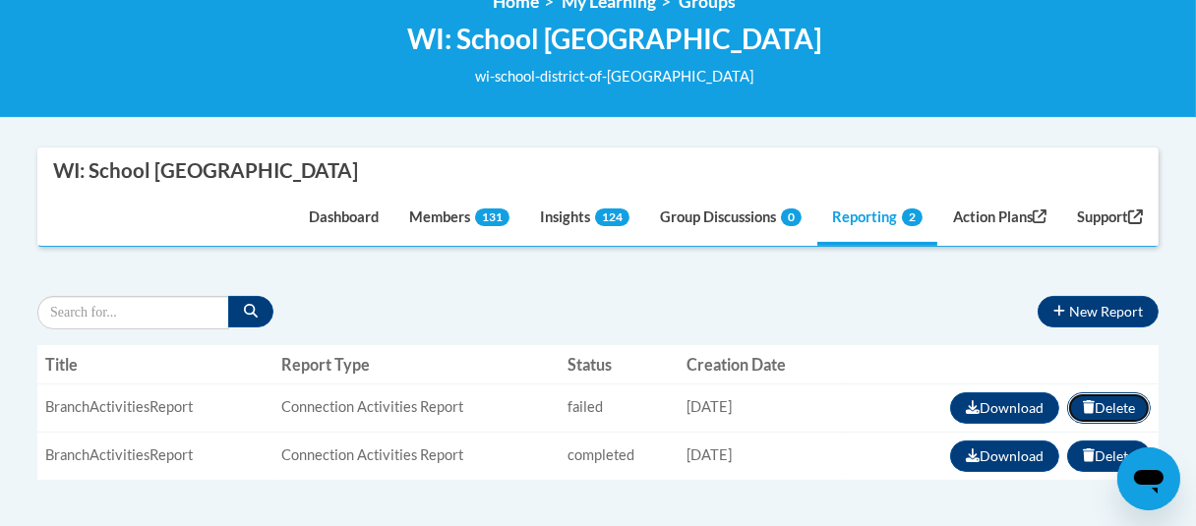
click at [1083, 407] on icon "button" at bounding box center [1089, 407] width 12 height 14
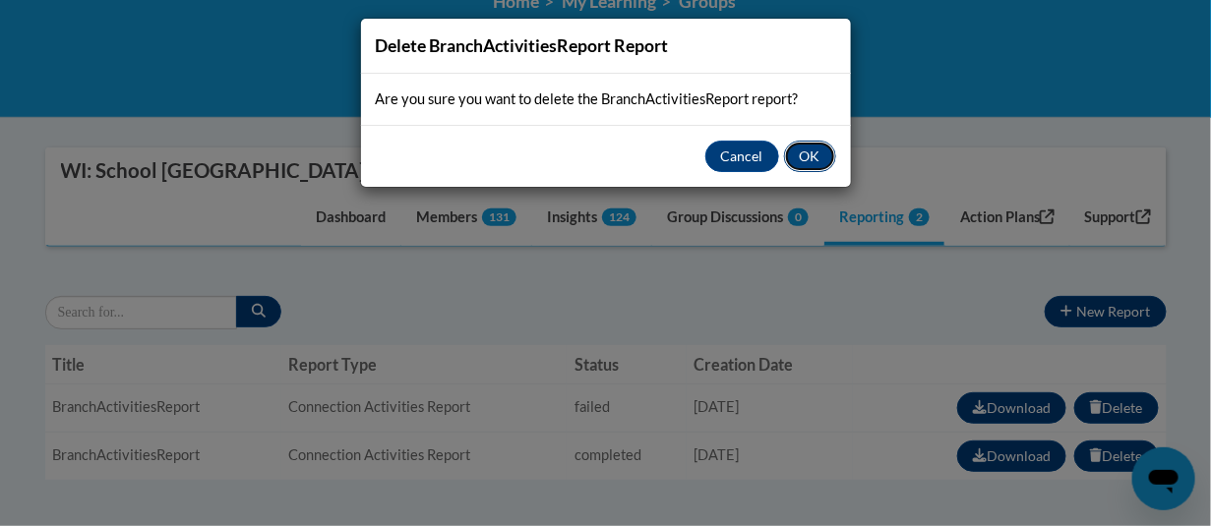
click at [819, 159] on button "OK" at bounding box center [810, 156] width 52 height 31
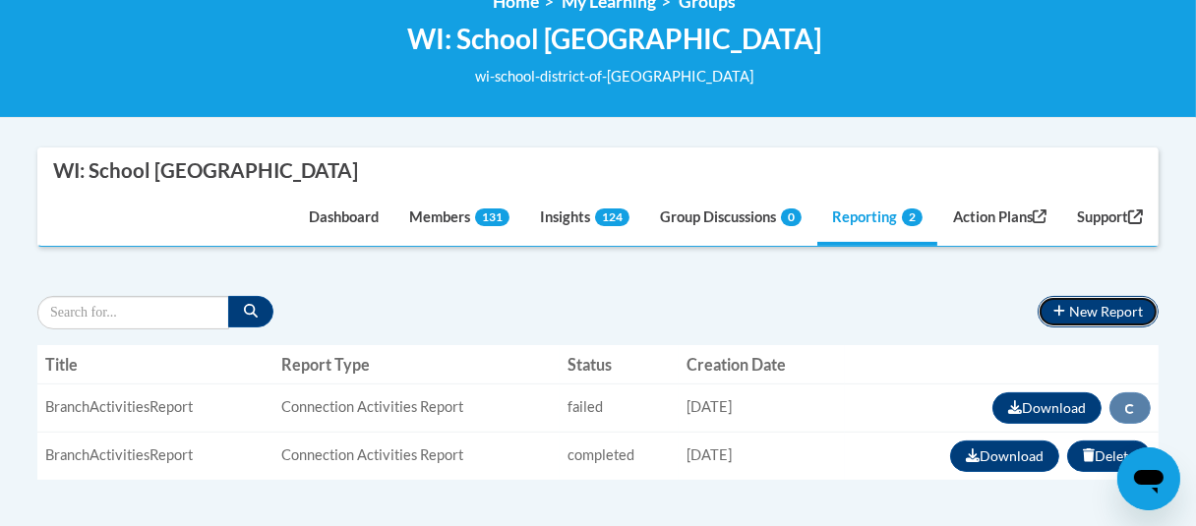
click at [1094, 316] on button "New Report" at bounding box center [1098, 311] width 121 height 31
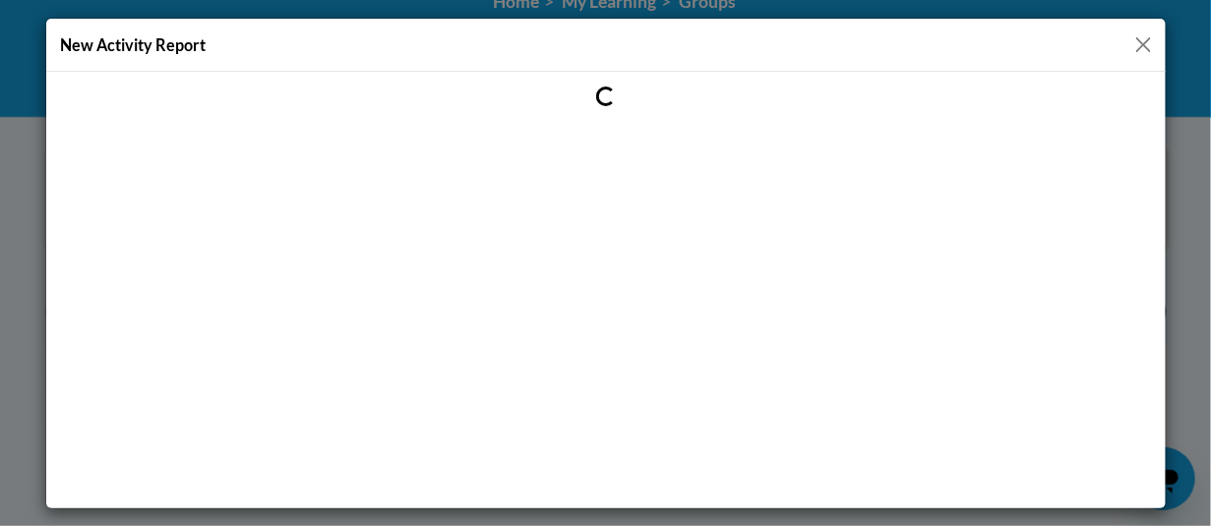
scroll to position [0, 0]
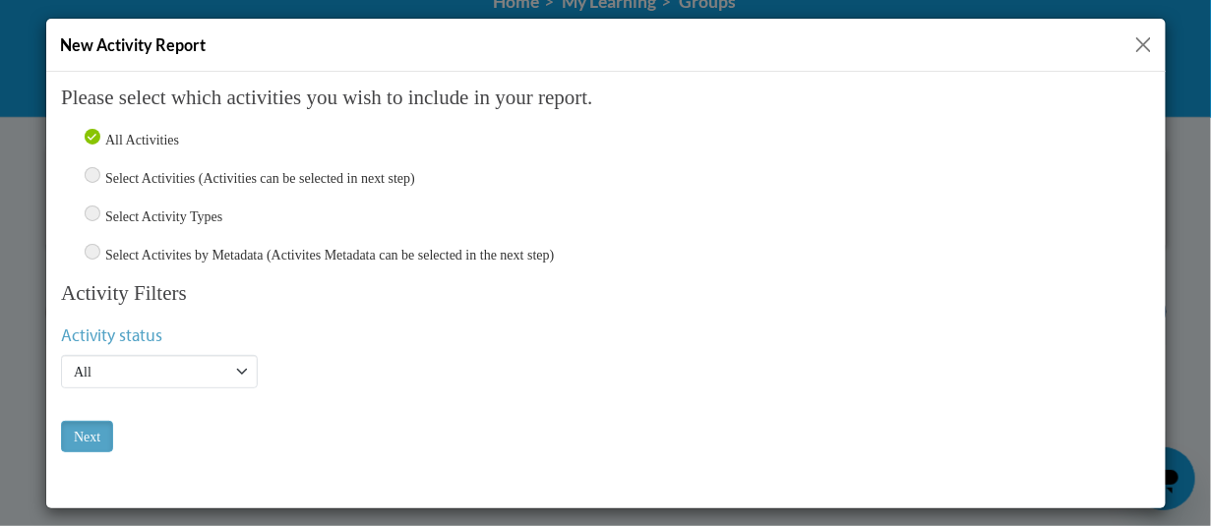
click at [1145, 44] on button "Close" at bounding box center [1143, 44] width 25 height 25
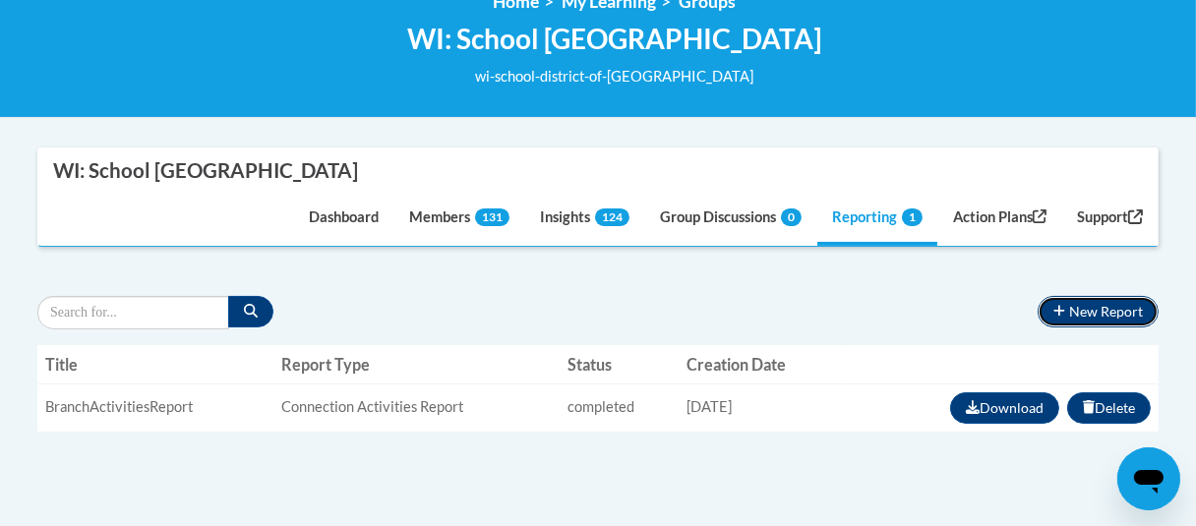
click at [1111, 310] on button "New Report" at bounding box center [1098, 311] width 121 height 31
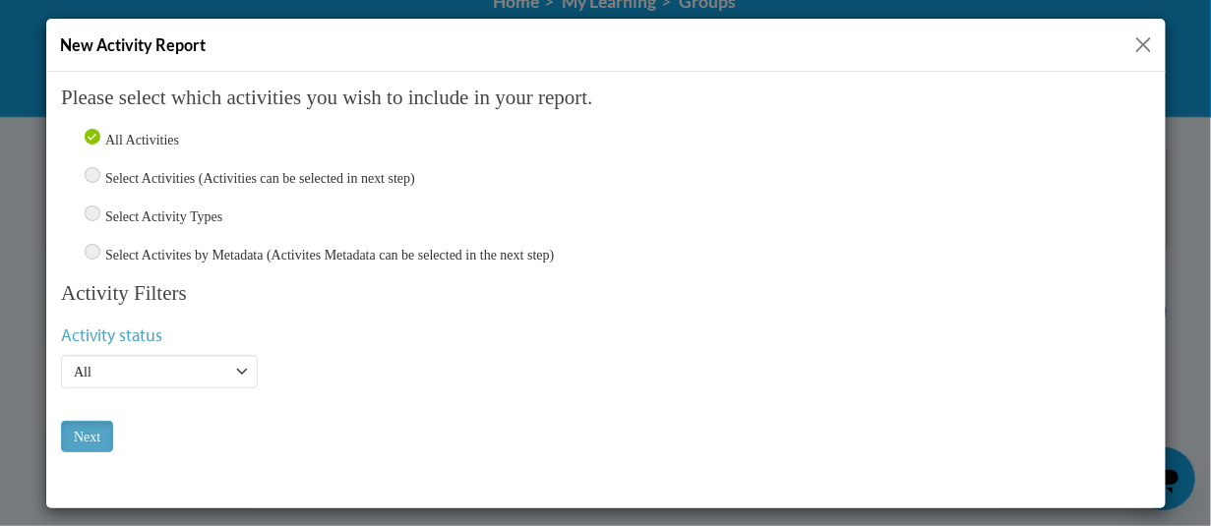
click at [93, 209] on input "Select Activity Types" at bounding box center [92, 213] width 16 height 16
radio input "true"
click at [93, 441] on input "Next" at bounding box center [86, 435] width 52 height 31
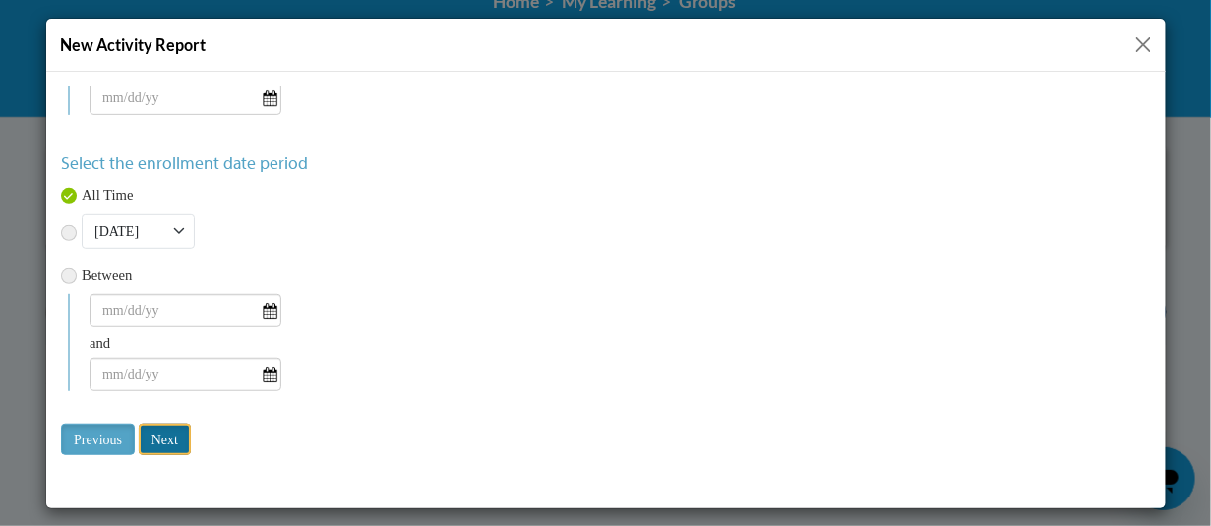
click at [164, 442] on input "Next" at bounding box center [164, 438] width 52 height 31
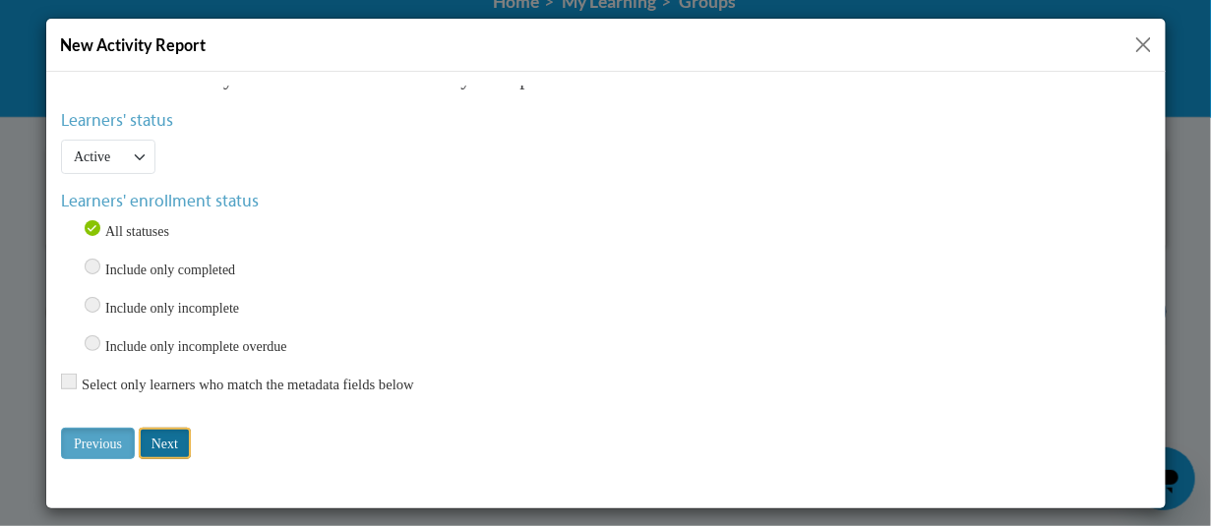
click at [181, 434] on input "Next" at bounding box center [164, 442] width 52 height 31
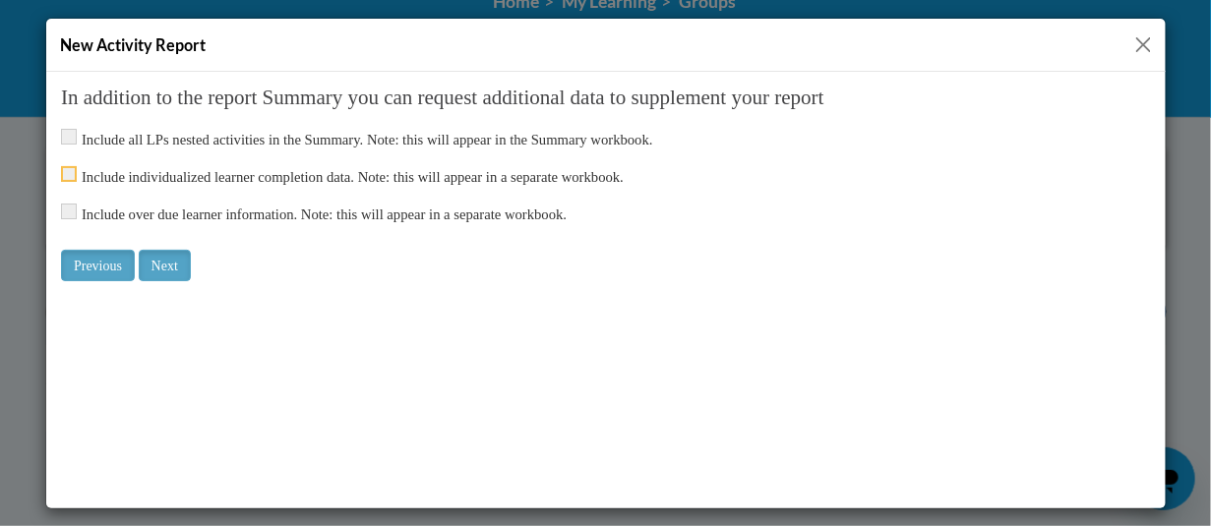
click at [70, 173] on input "checkbox" at bounding box center [68, 173] width 16 height 16
checkbox input "true"
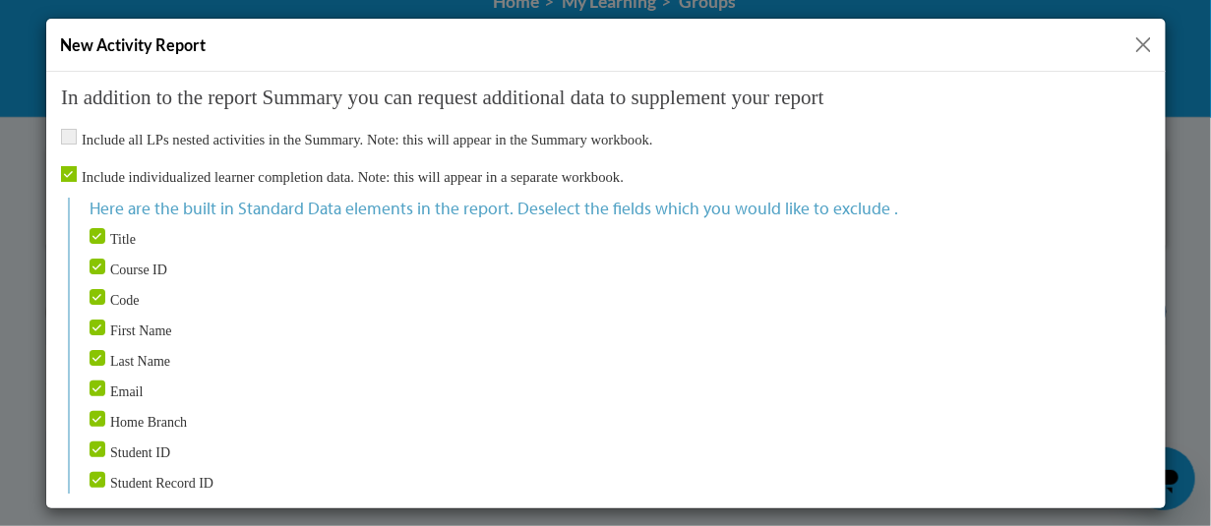
click at [1164, 41] on div "New Activity Report" at bounding box center [606, 45] width 1120 height 53
click at [1147, 45] on button "Close" at bounding box center [1143, 44] width 25 height 25
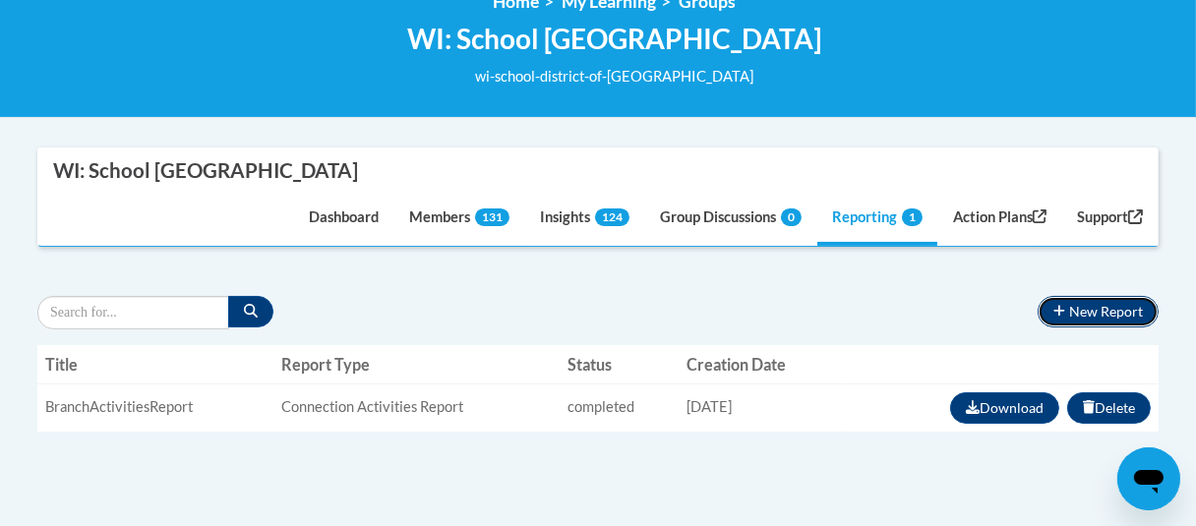
click at [1081, 315] on button "New Report" at bounding box center [1098, 311] width 121 height 31
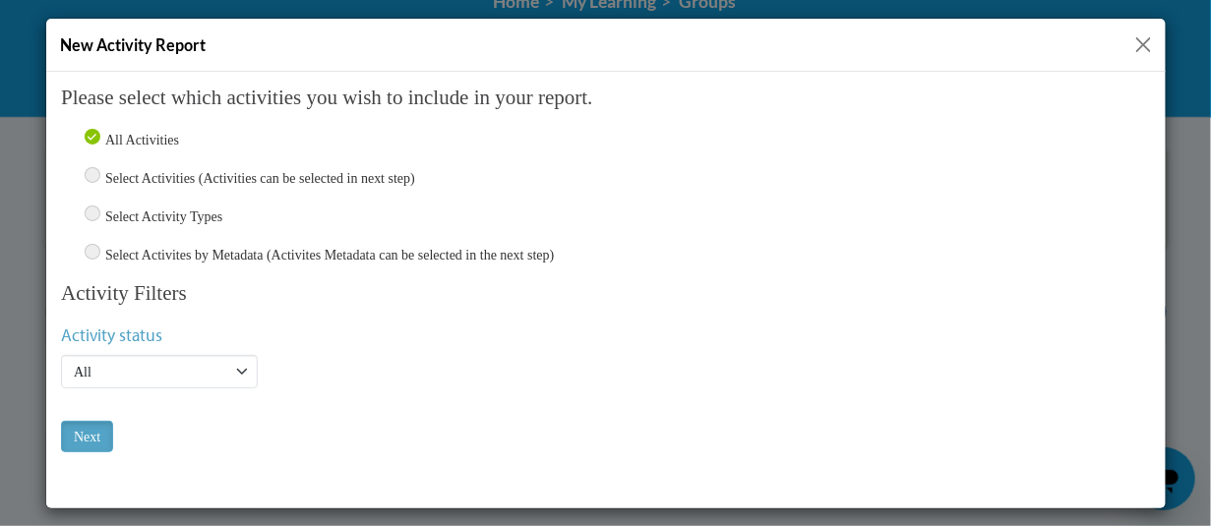
click at [99, 212] on div "Select Activity Types" at bounding box center [605, 216] width 1090 height 23
click at [85, 166] on input "Select Activities (Activities can be selected in next step)" at bounding box center [92, 174] width 16 height 16
radio input "true"
click at [79, 209] on div "Select Activity Types" at bounding box center [605, 216] width 1090 height 23
click at [89, 209] on input "Select Activity Types" at bounding box center [92, 213] width 16 height 16
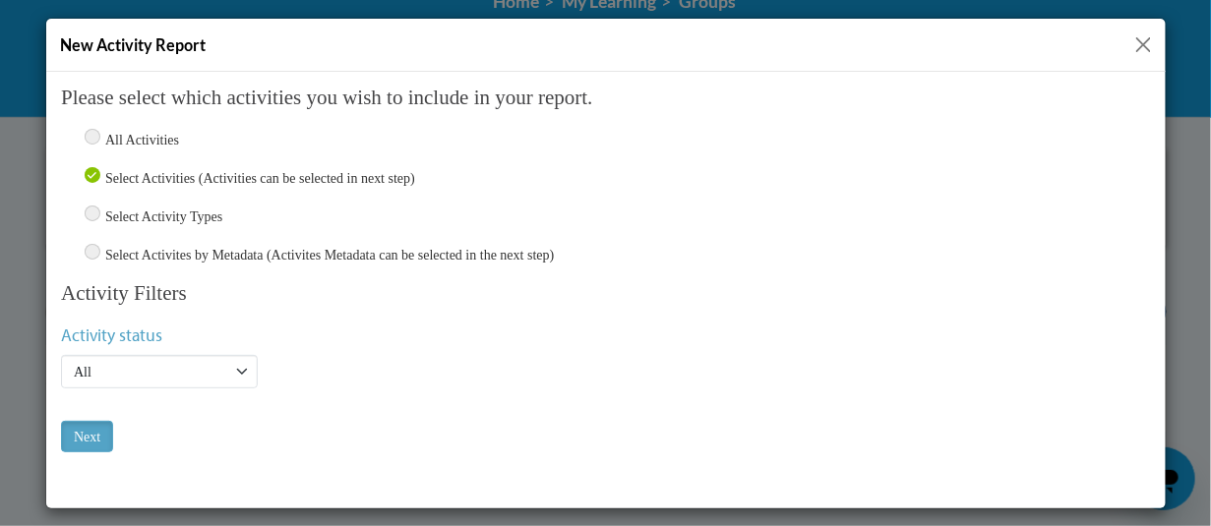
radio input "true"
click at [101, 429] on input "Next" at bounding box center [86, 435] width 52 height 31
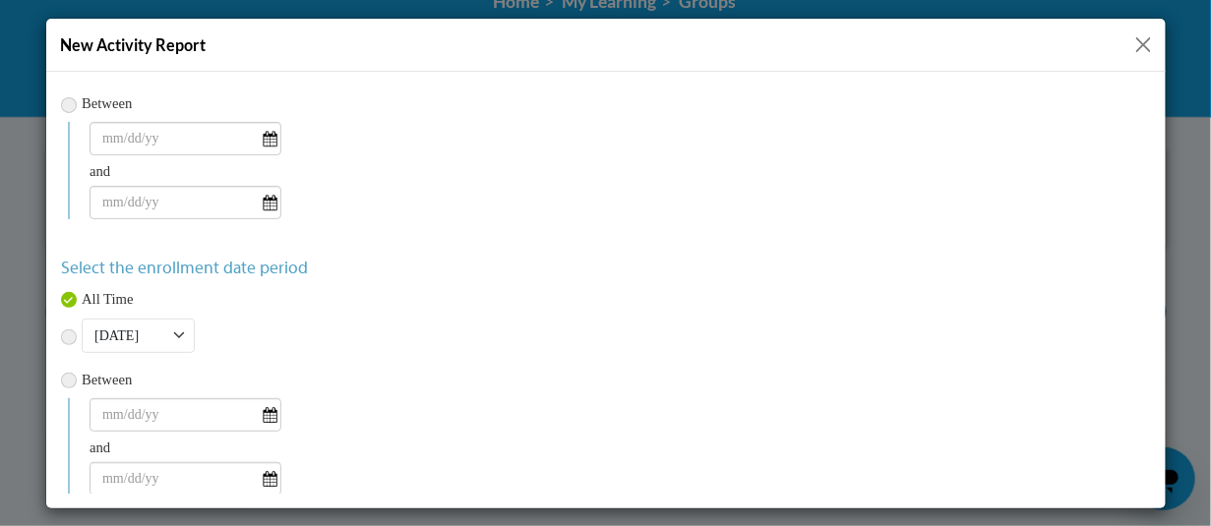
scroll to position [262, 0]
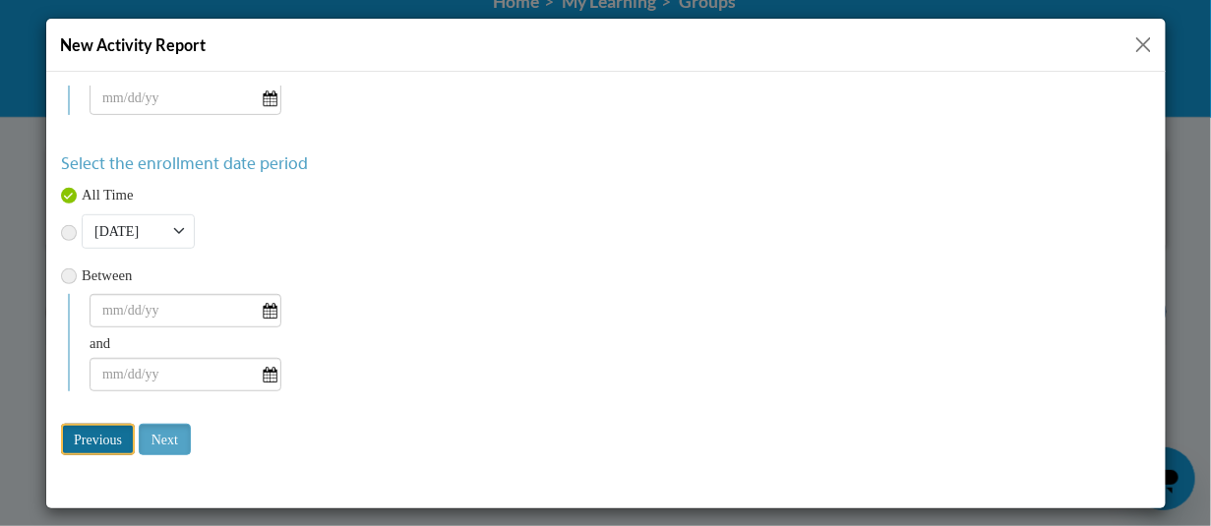
click at [109, 433] on input "Previous" at bounding box center [97, 438] width 74 height 31
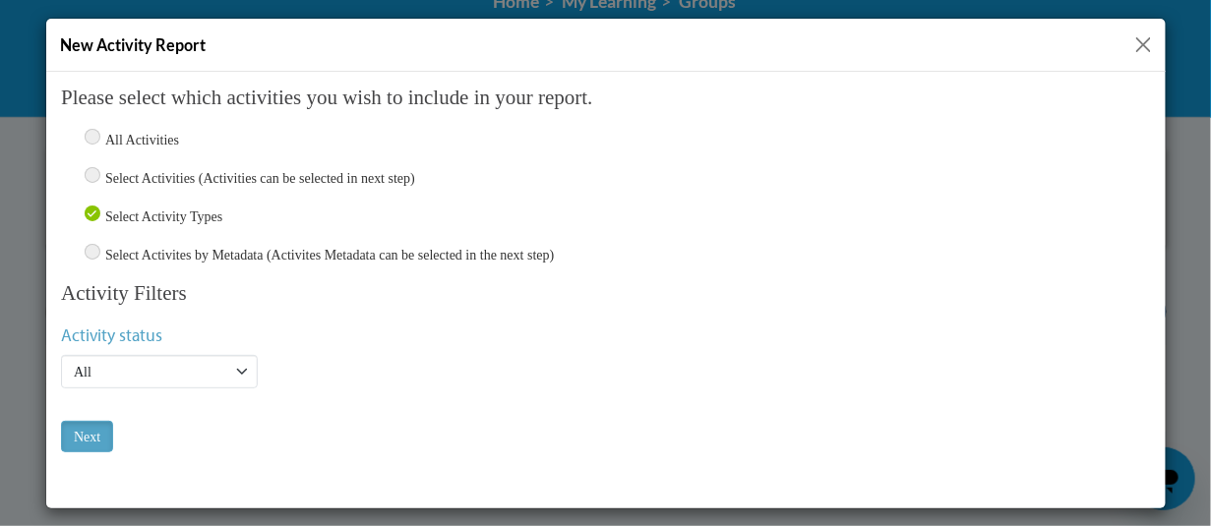
click at [94, 172] on input "Select Activities (Activities can be selected in next step)" at bounding box center [92, 174] width 16 height 16
radio input "true"
click at [92, 437] on input "Next" at bounding box center [86, 435] width 52 height 31
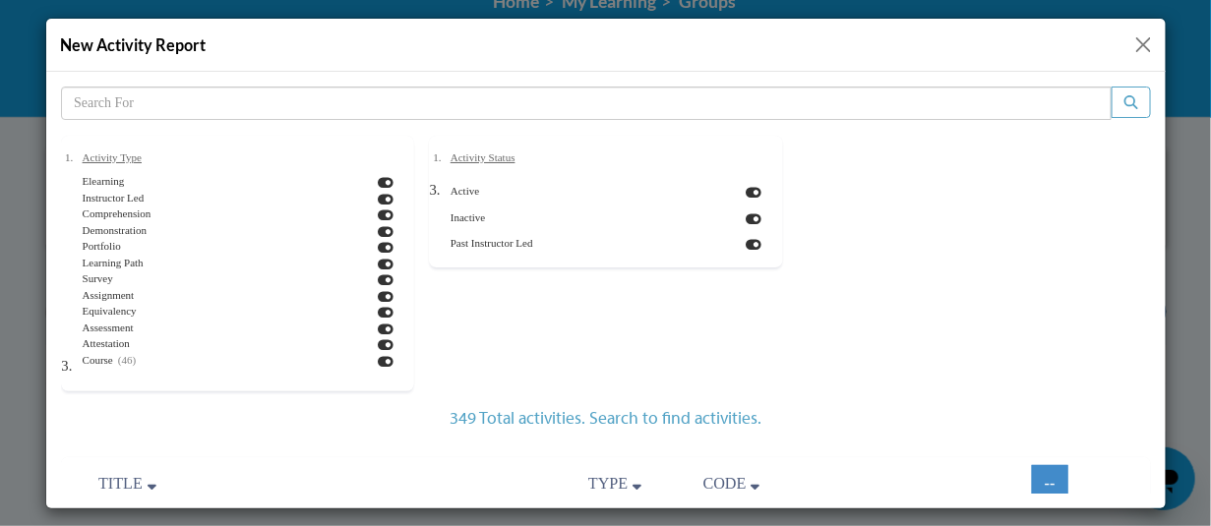
click at [377, 358] on icon at bounding box center [385, 361] width 16 height 14
checkbox input "false"
click at [745, 191] on icon at bounding box center [753, 192] width 16 height 14
checkbox input "false"
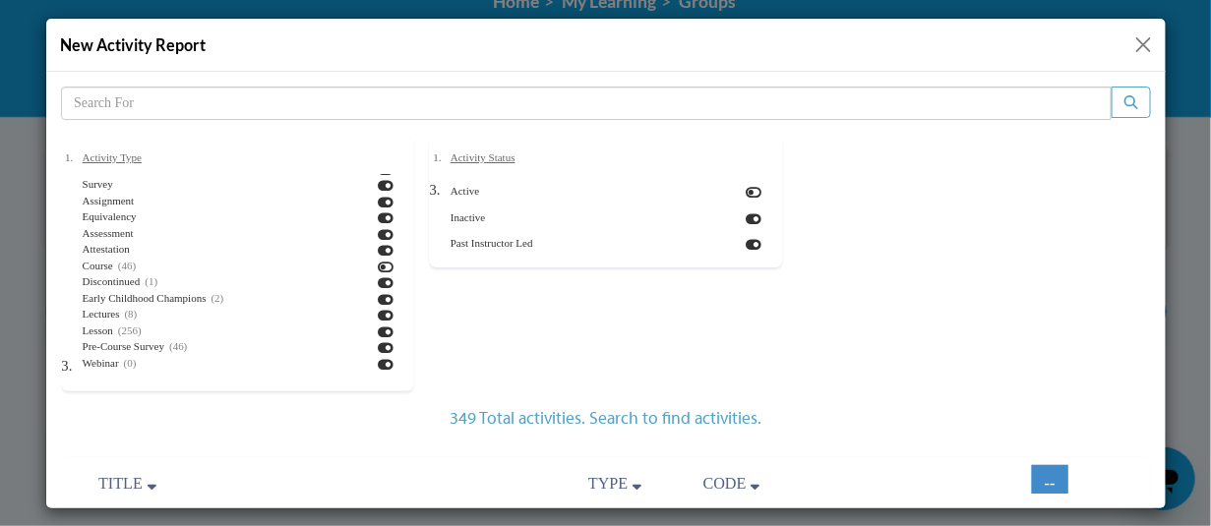
click at [745, 219] on icon at bounding box center [753, 219] width 16 height 14
checkbox input "false"
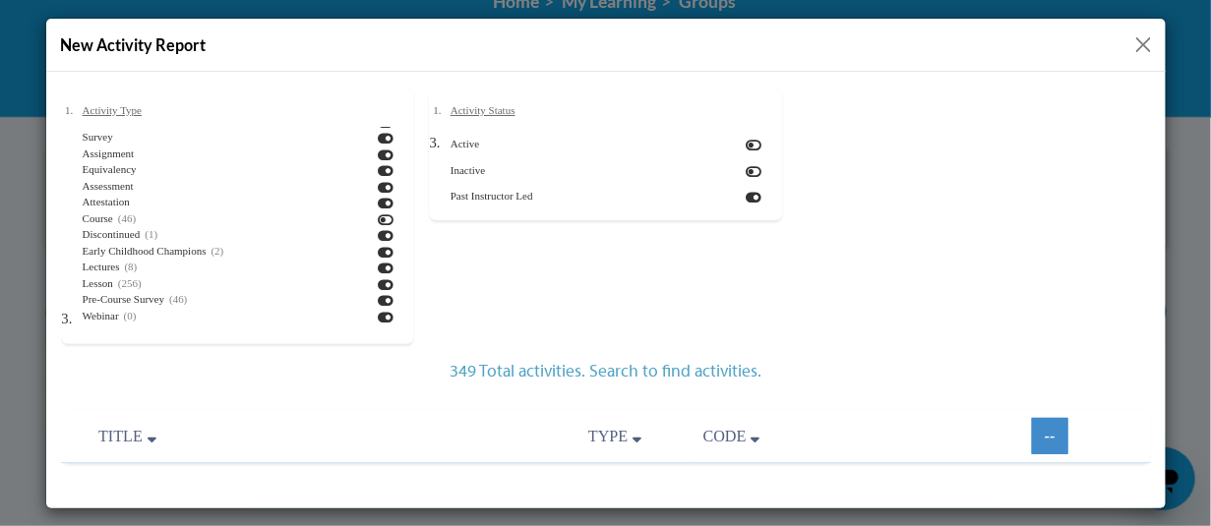
scroll to position [118, 0]
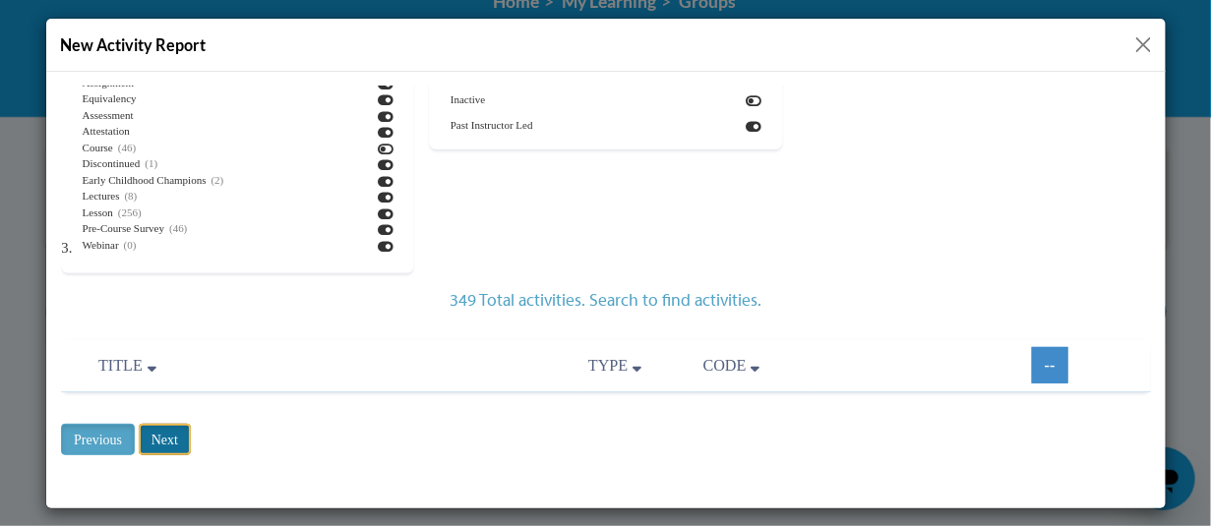
click at [167, 433] on input "Next" at bounding box center [164, 438] width 52 height 31
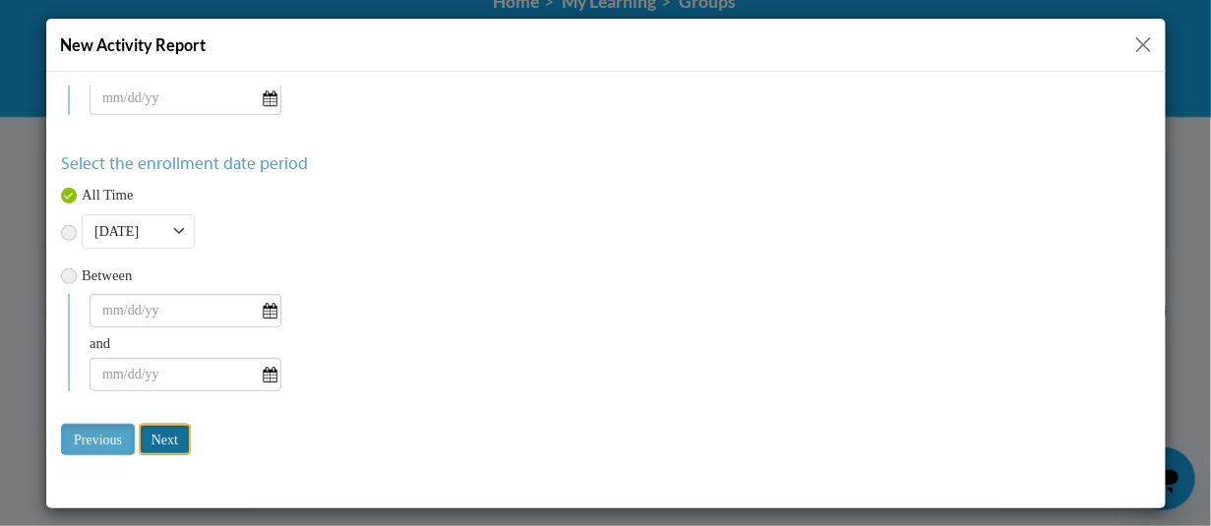
click at [182, 430] on input "Next" at bounding box center [164, 438] width 52 height 31
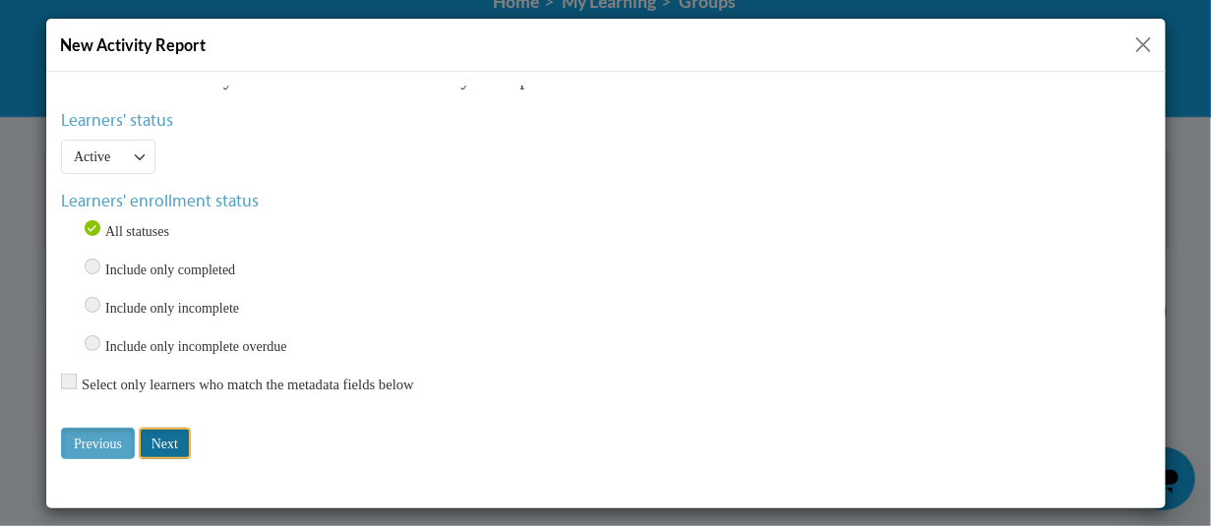
click at [171, 427] on input "Next" at bounding box center [164, 442] width 52 height 31
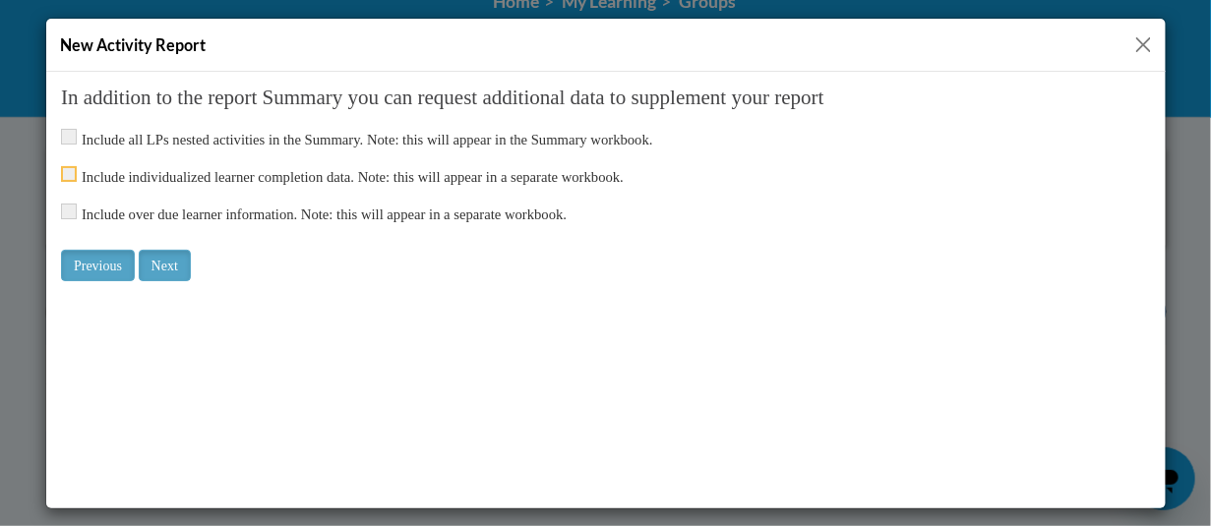
click at [63, 170] on input "checkbox" at bounding box center [68, 173] width 16 height 16
checkbox input "true"
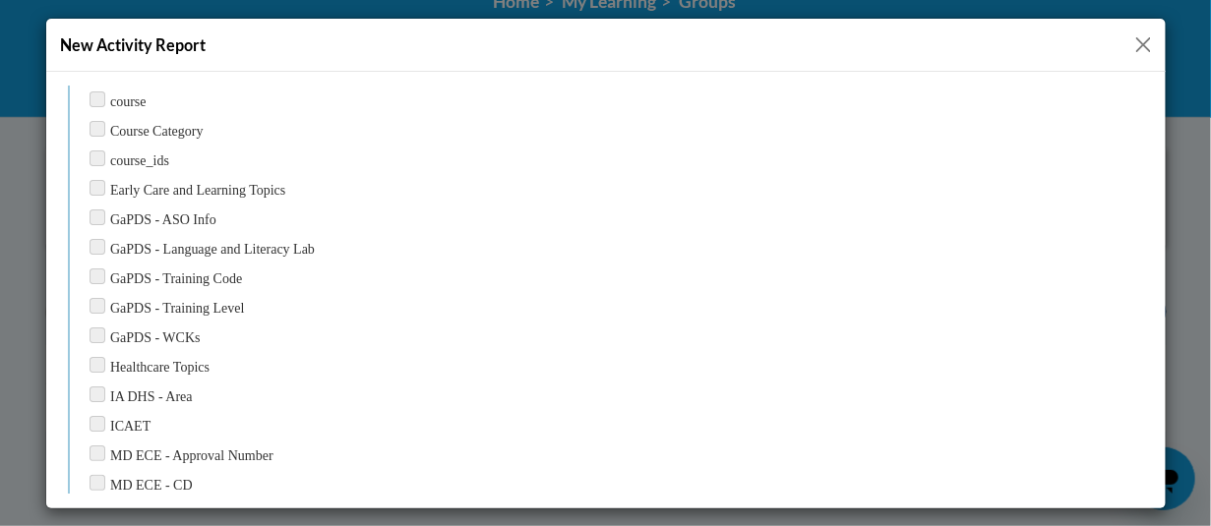
scroll to position [2772, 0]
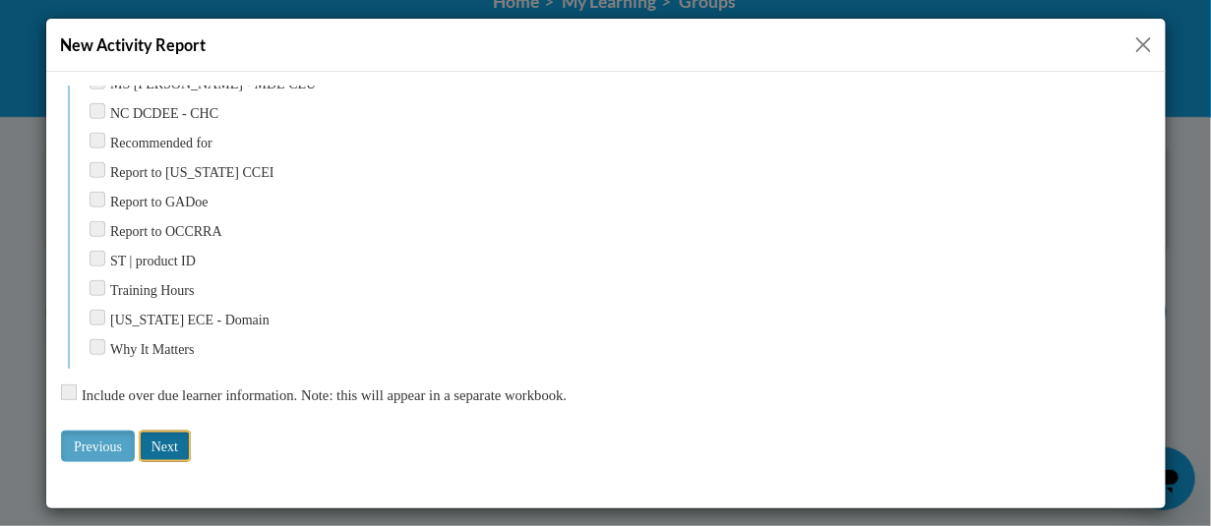
click at [158, 436] on input "Next" at bounding box center [164, 445] width 52 height 31
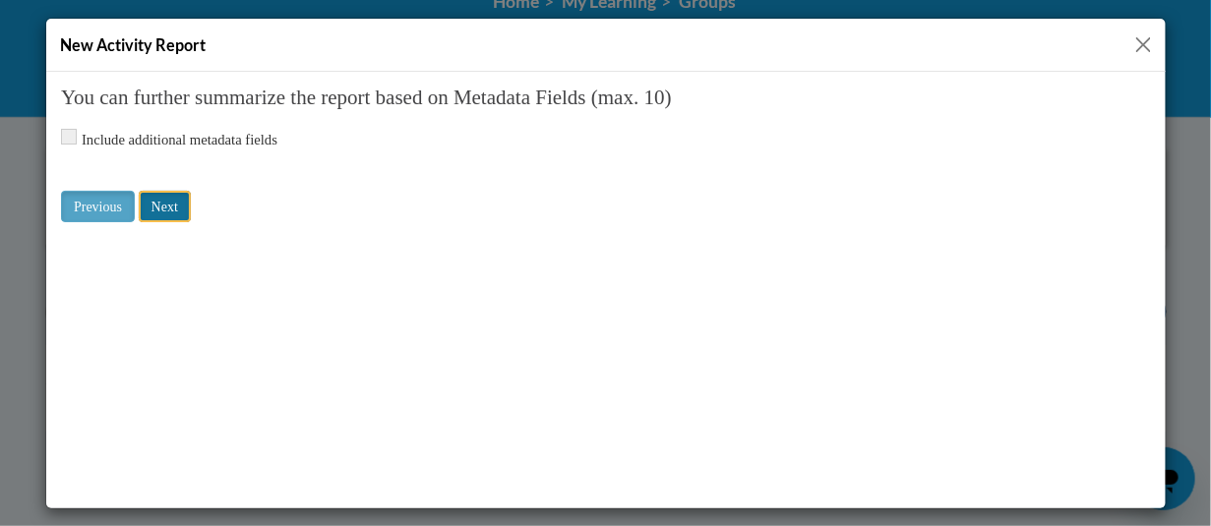
click at [159, 212] on input "Next" at bounding box center [164, 205] width 52 height 31
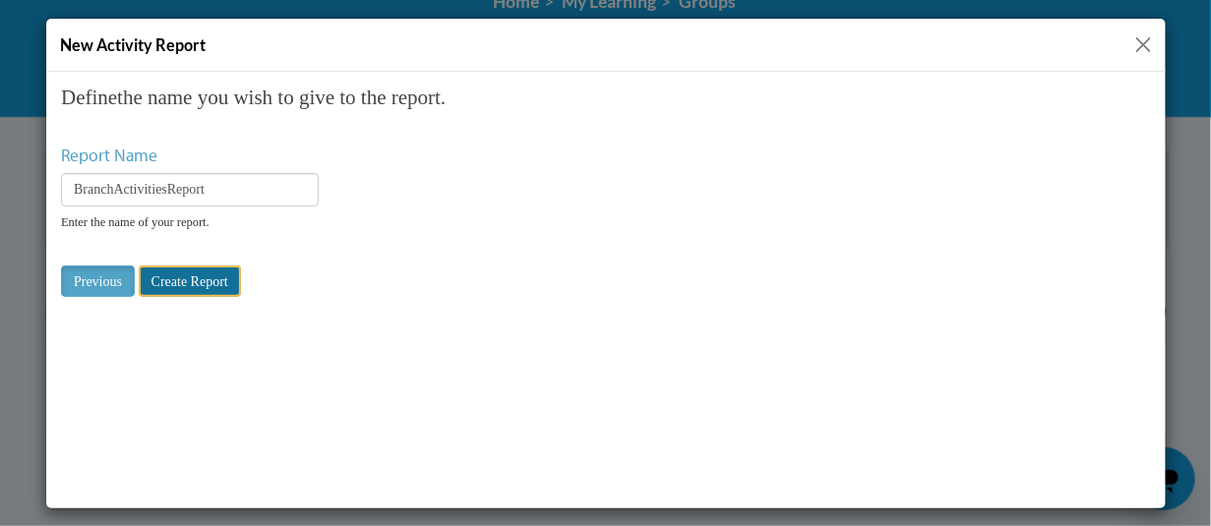
click at [215, 270] on input "Create Report" at bounding box center [189, 280] width 102 height 31
